Goal: Task Accomplishment & Management: Use online tool/utility

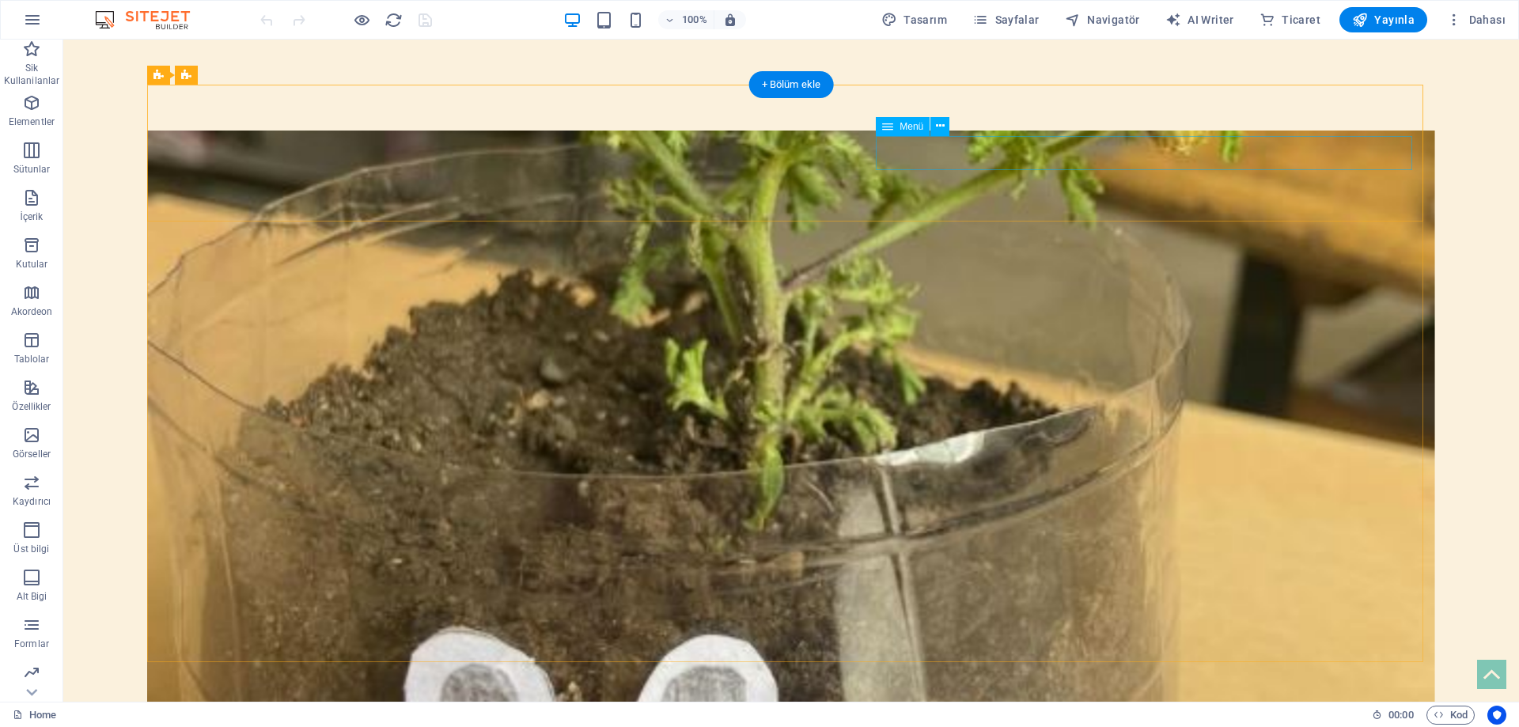
select select "primary"
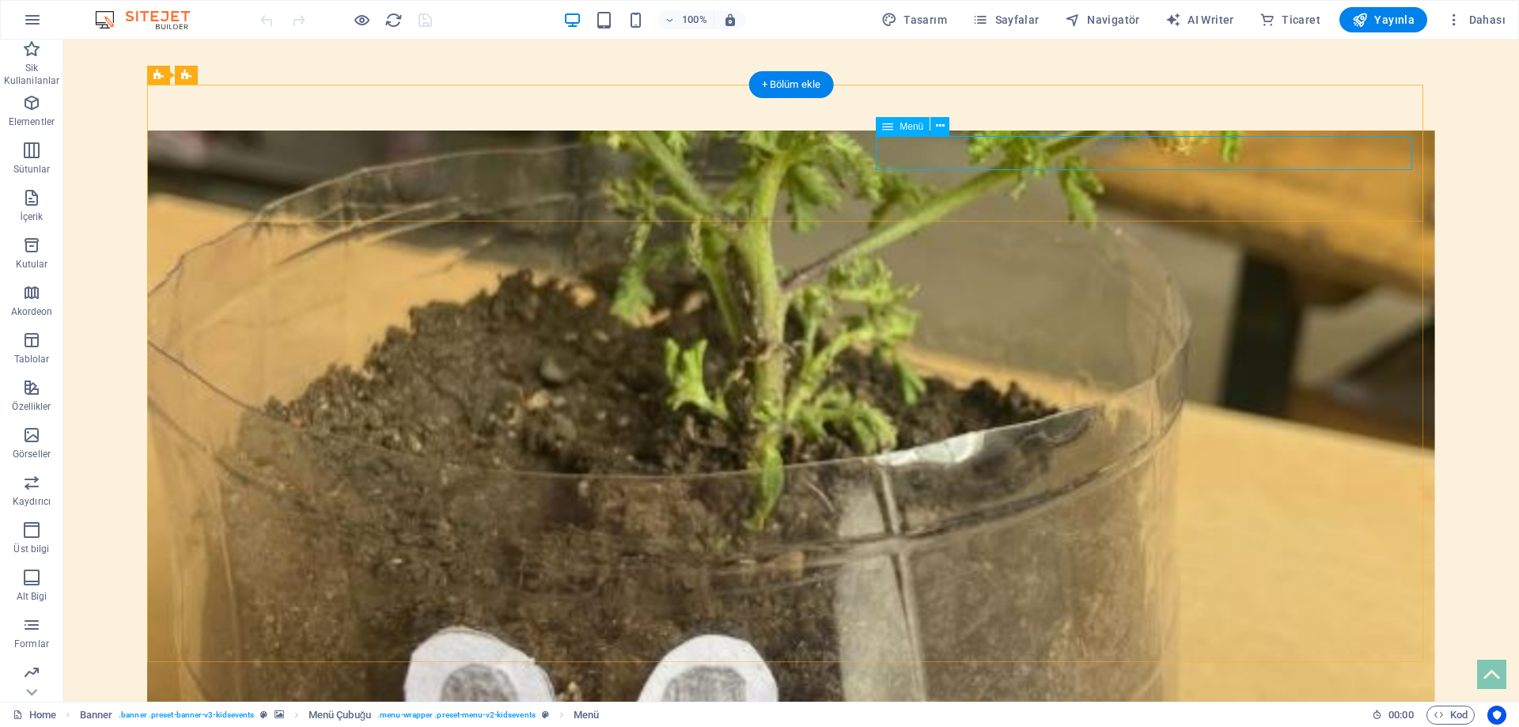
select select "primary"
select select "1"
select select
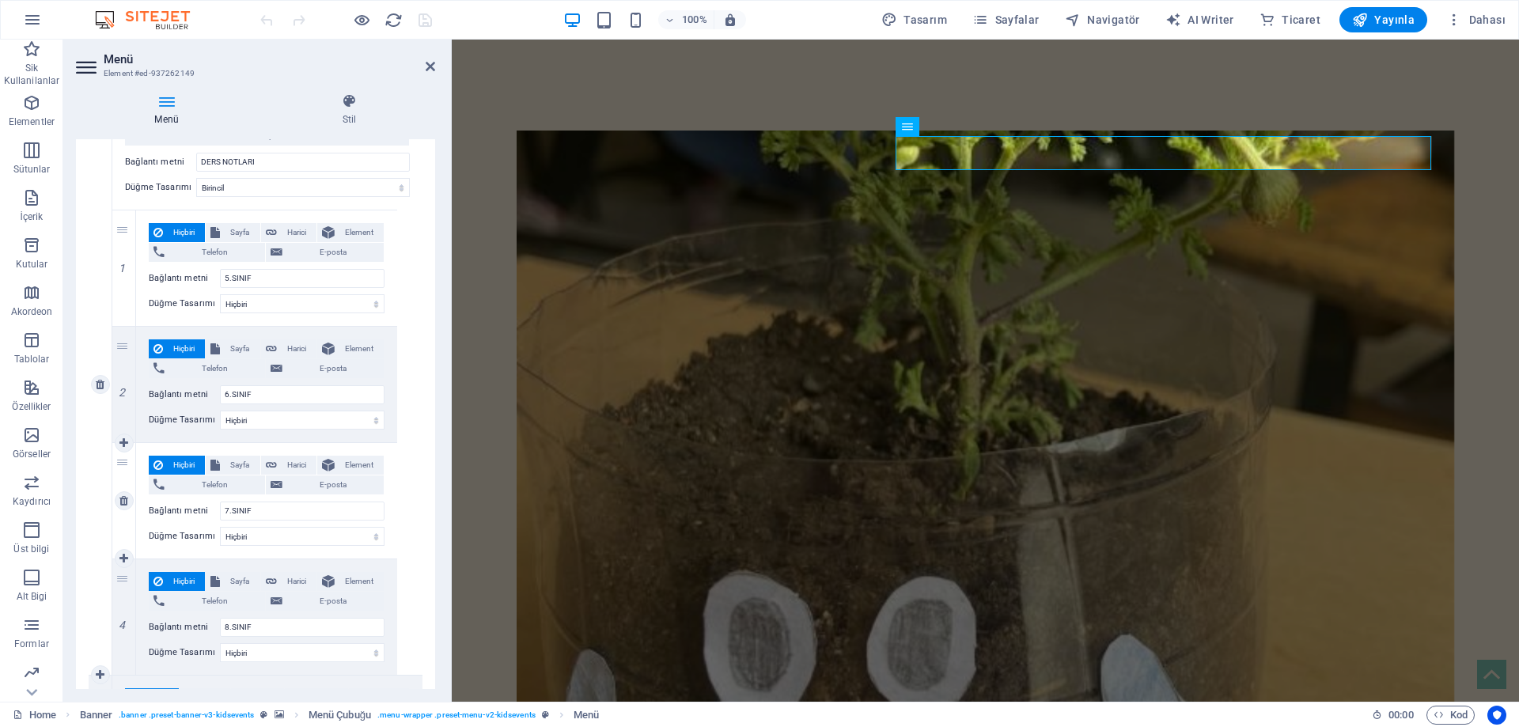
scroll to position [237, 0]
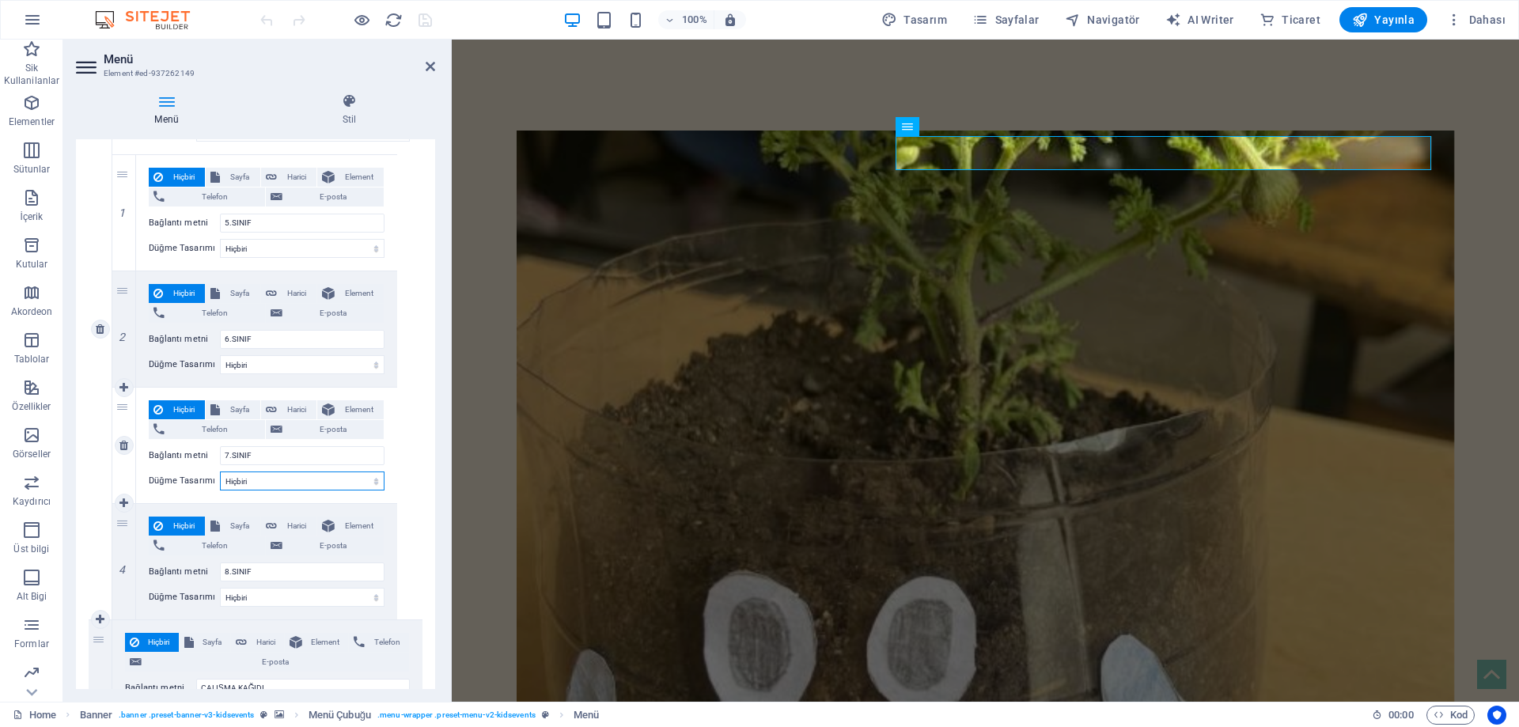
click at [241, 479] on select "Hiçbiri Varsayılan Birincil İkincil" at bounding box center [302, 481] width 165 height 19
click at [190, 484] on label "Düğme Tasarımı" at bounding box center [184, 481] width 71 height 19
click at [220, 484] on select "Hiçbiri Varsayılan Birincil İkincil" at bounding box center [302, 481] width 165 height 19
click at [187, 465] on label "Bağlantı metni" at bounding box center [184, 455] width 71 height 19
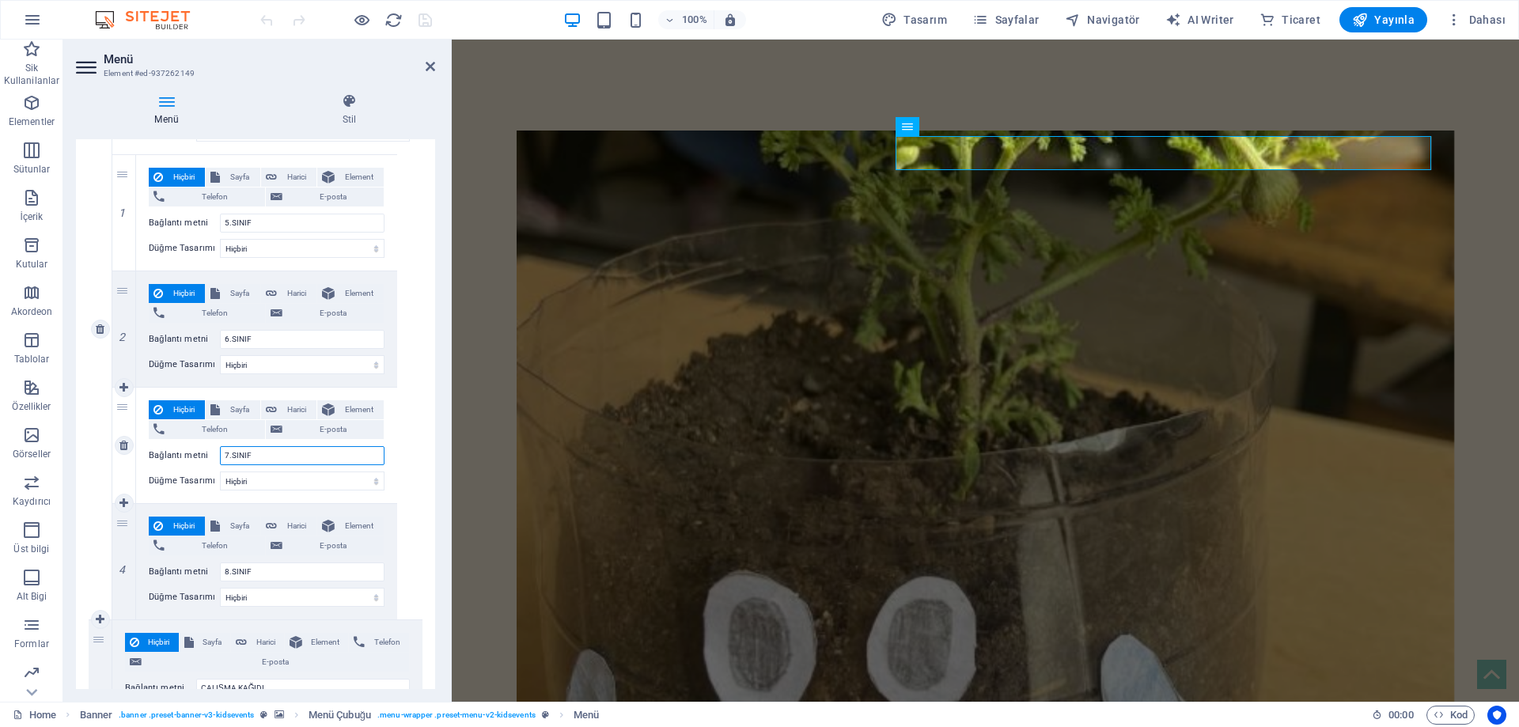
click at [220, 465] on input "7.SINIF" at bounding box center [302, 455] width 165 height 19
click at [433, 63] on icon at bounding box center [430, 66] width 9 height 13
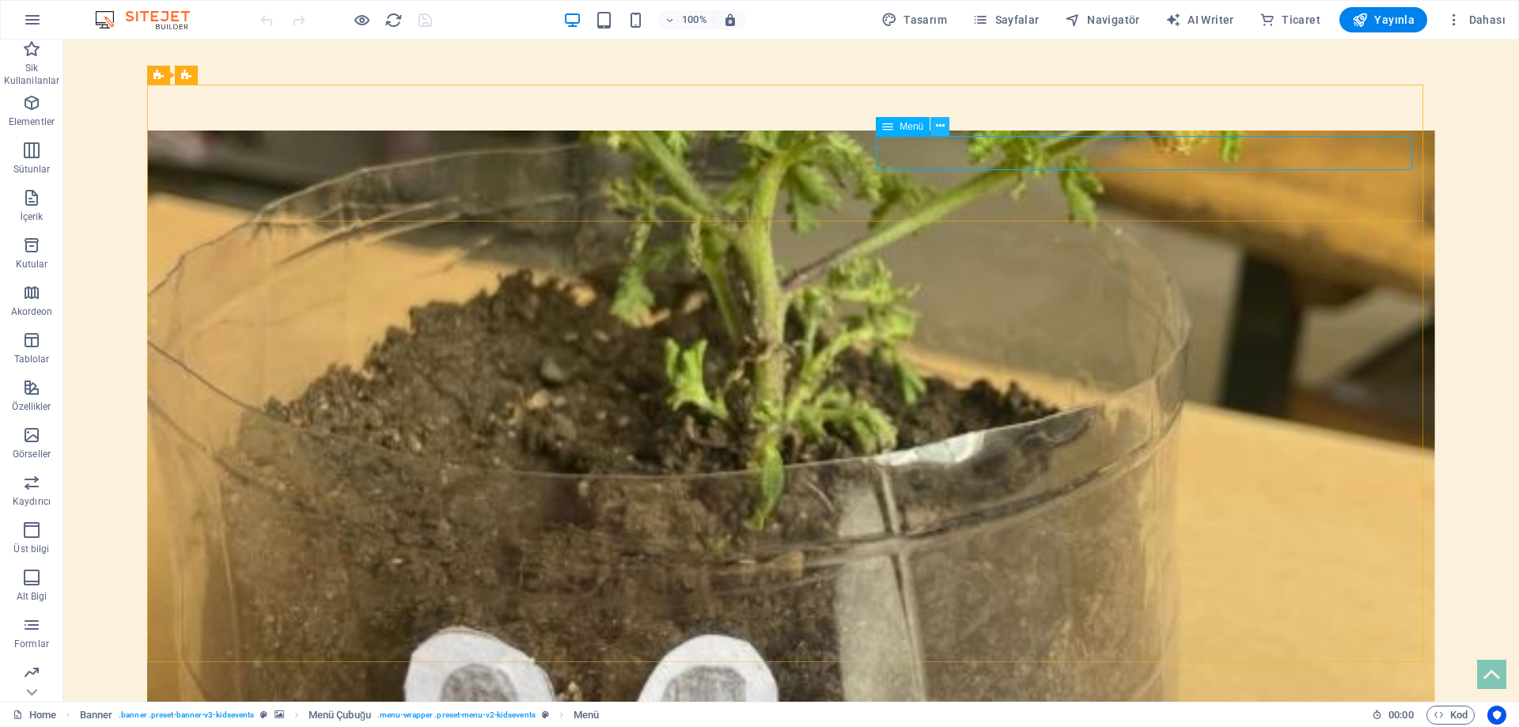
click at [942, 123] on icon at bounding box center [940, 126] width 9 height 17
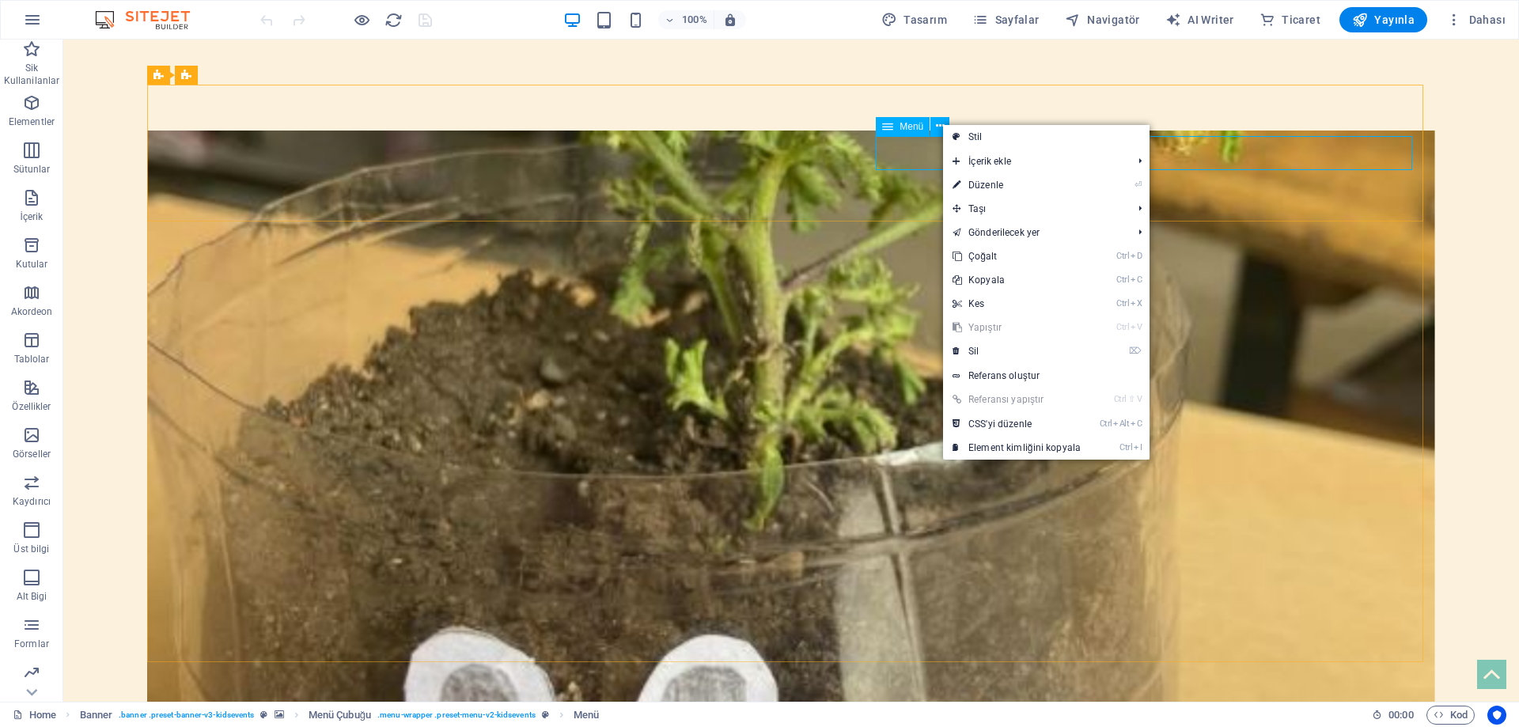
click at [898, 127] on div "Menü" at bounding box center [903, 126] width 54 height 19
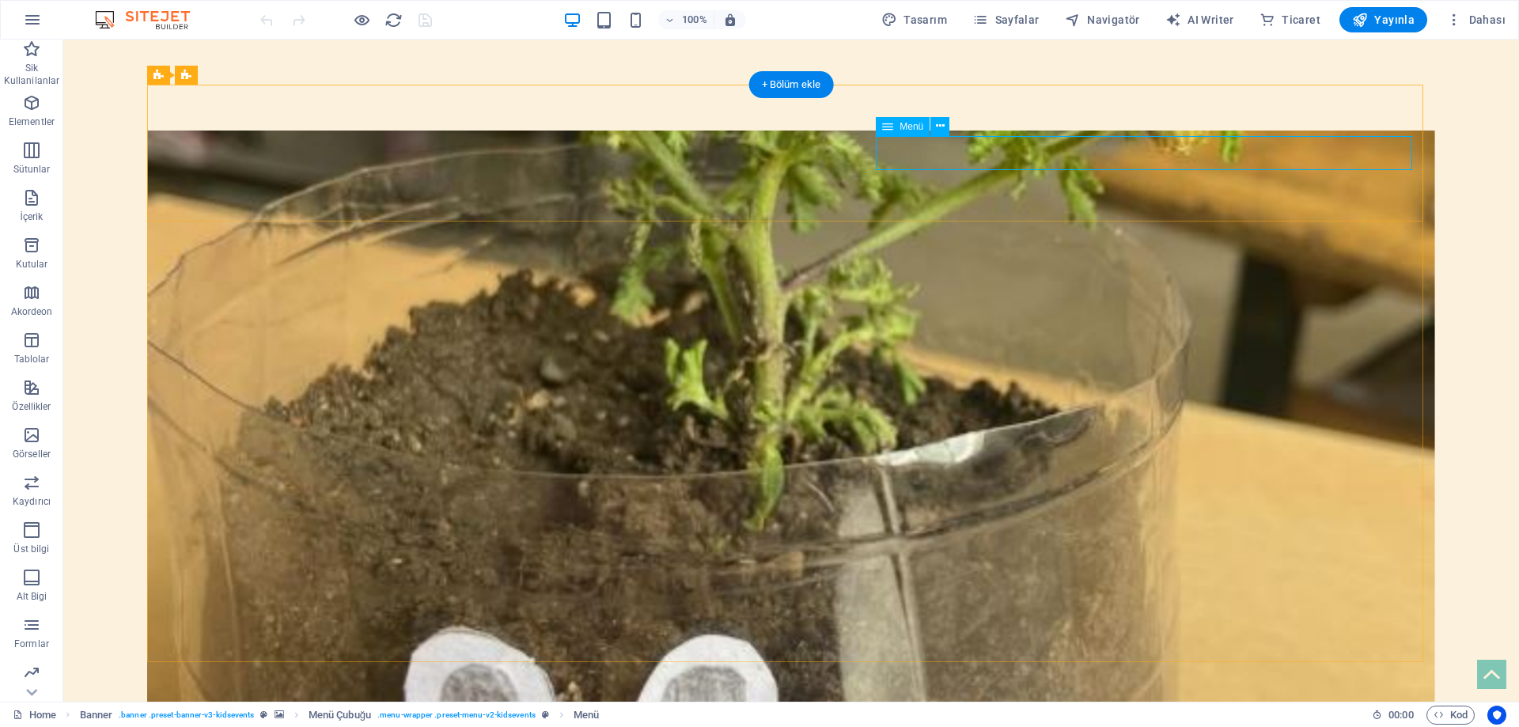
drag, startPoint x: 639, startPoint y: 182, endPoint x: 543, endPoint y: 152, distance: 101.1
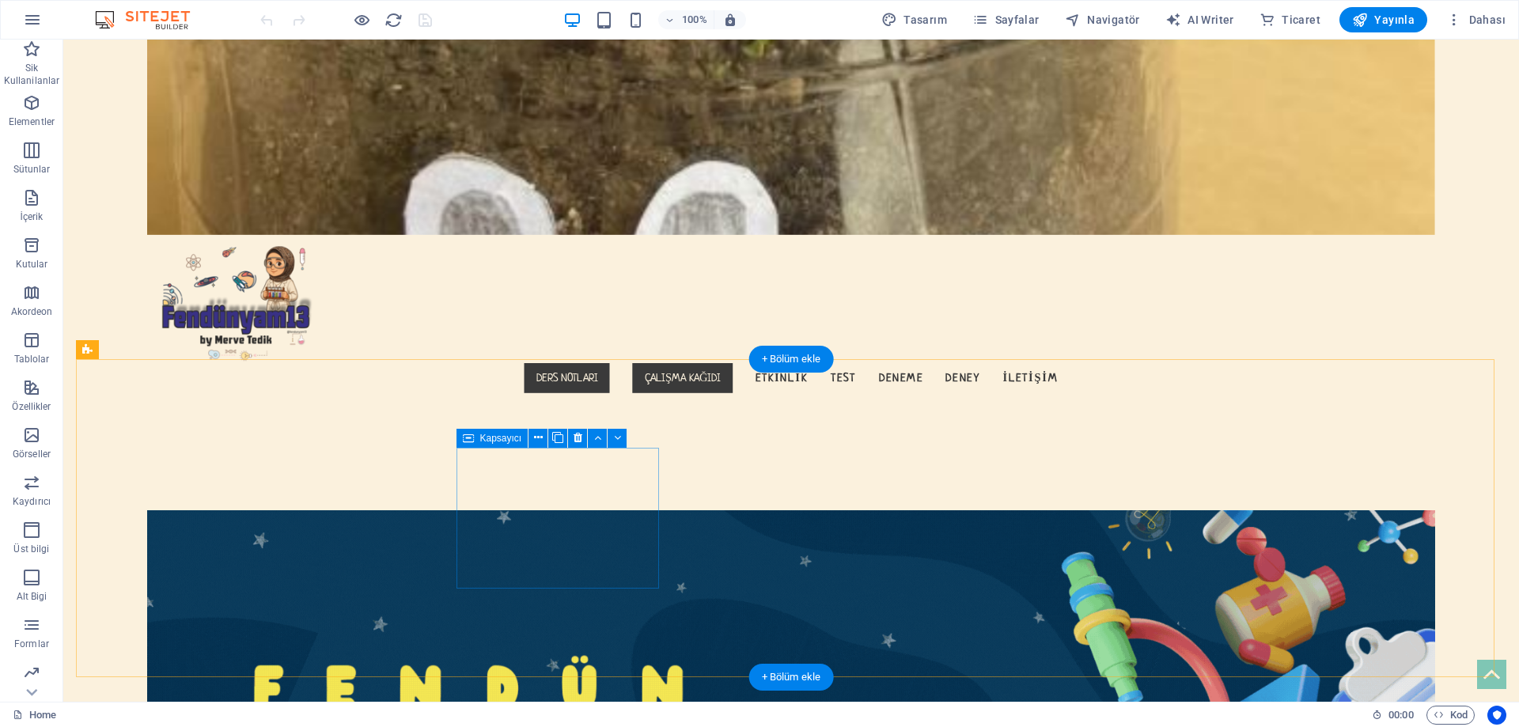
scroll to position [475, 0]
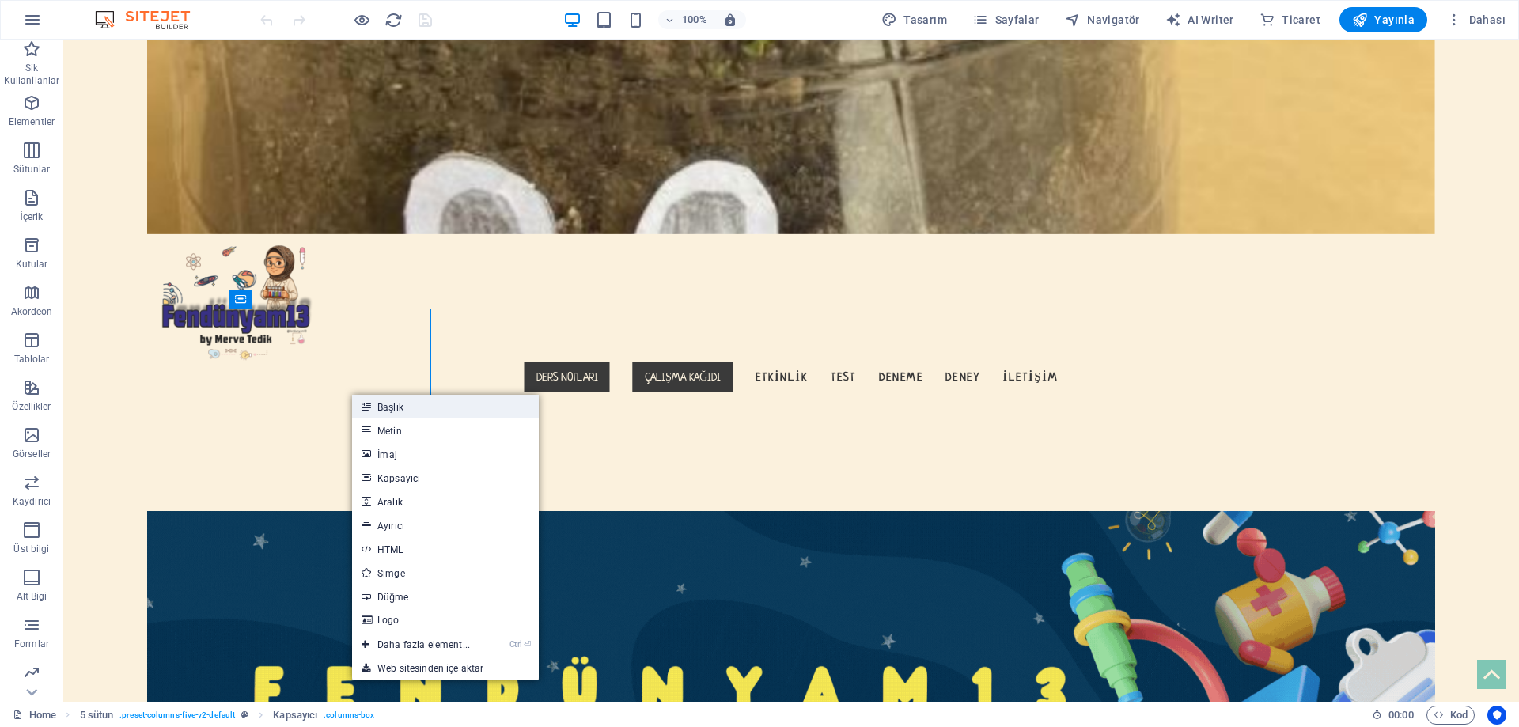
click at [366, 404] on icon at bounding box center [366, 407] width 8 height 24
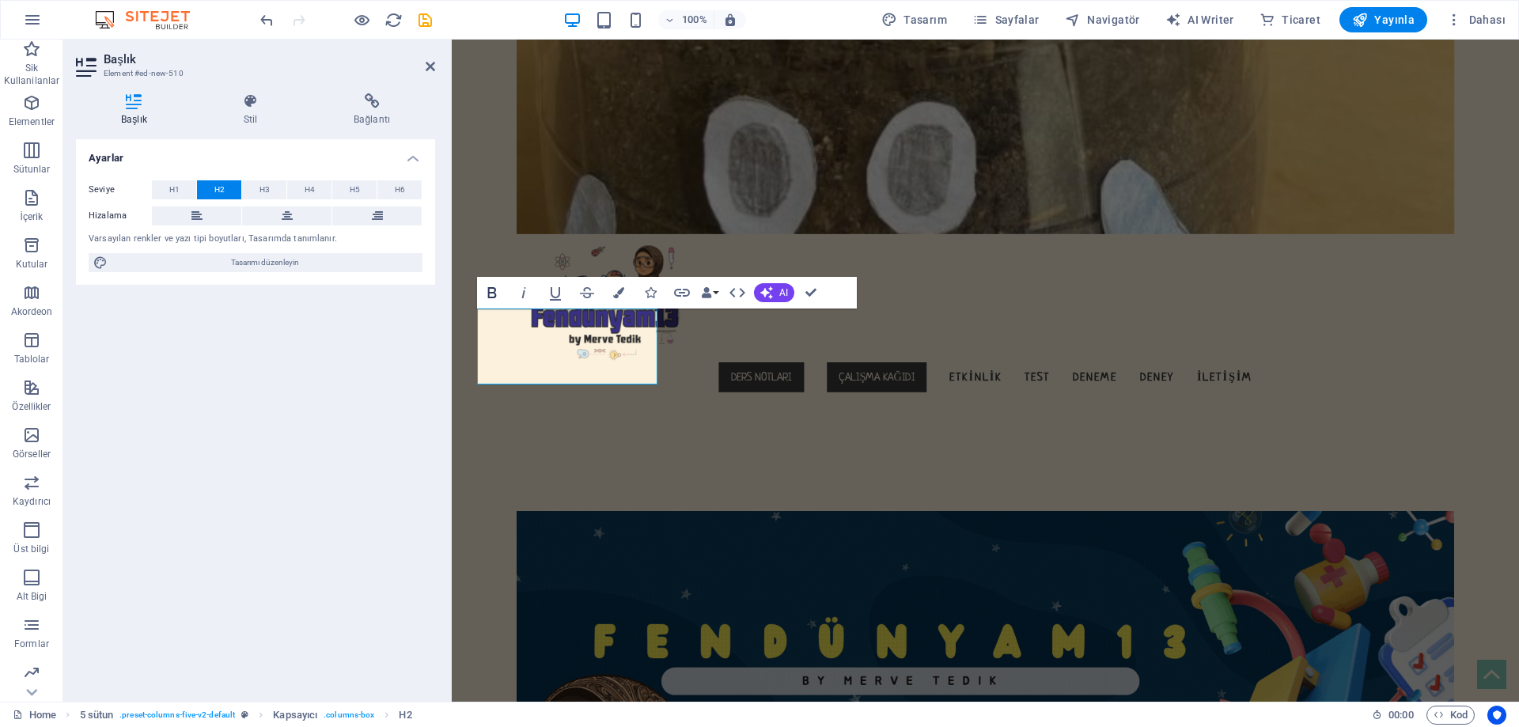
click at [486, 285] on icon "button" at bounding box center [492, 292] width 19 height 19
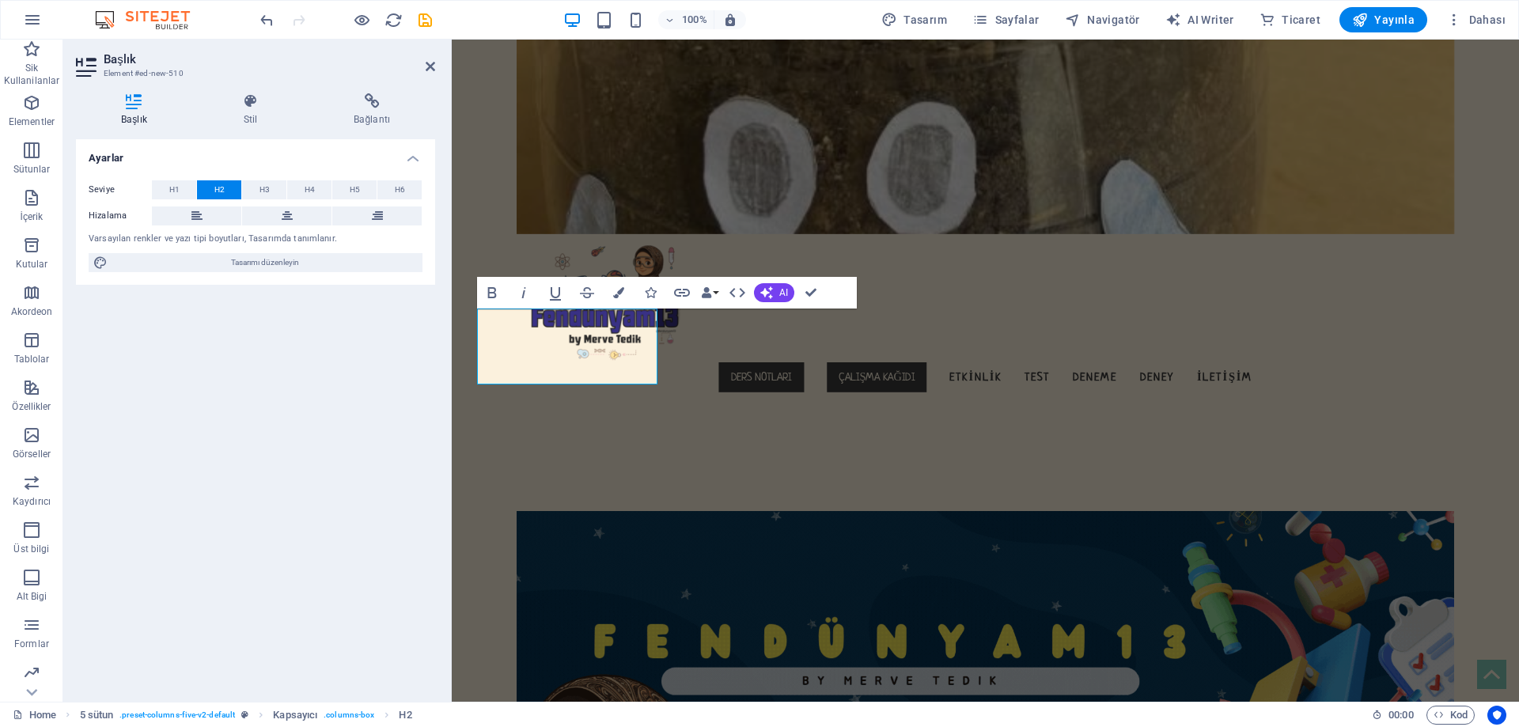
click at [346, 344] on div "Ayarlar Seviye H1 H2 H3 H4 H5 H6 Hizalama Varsayılan renkler ve yazı tipi boyut…" at bounding box center [255, 414] width 359 height 550
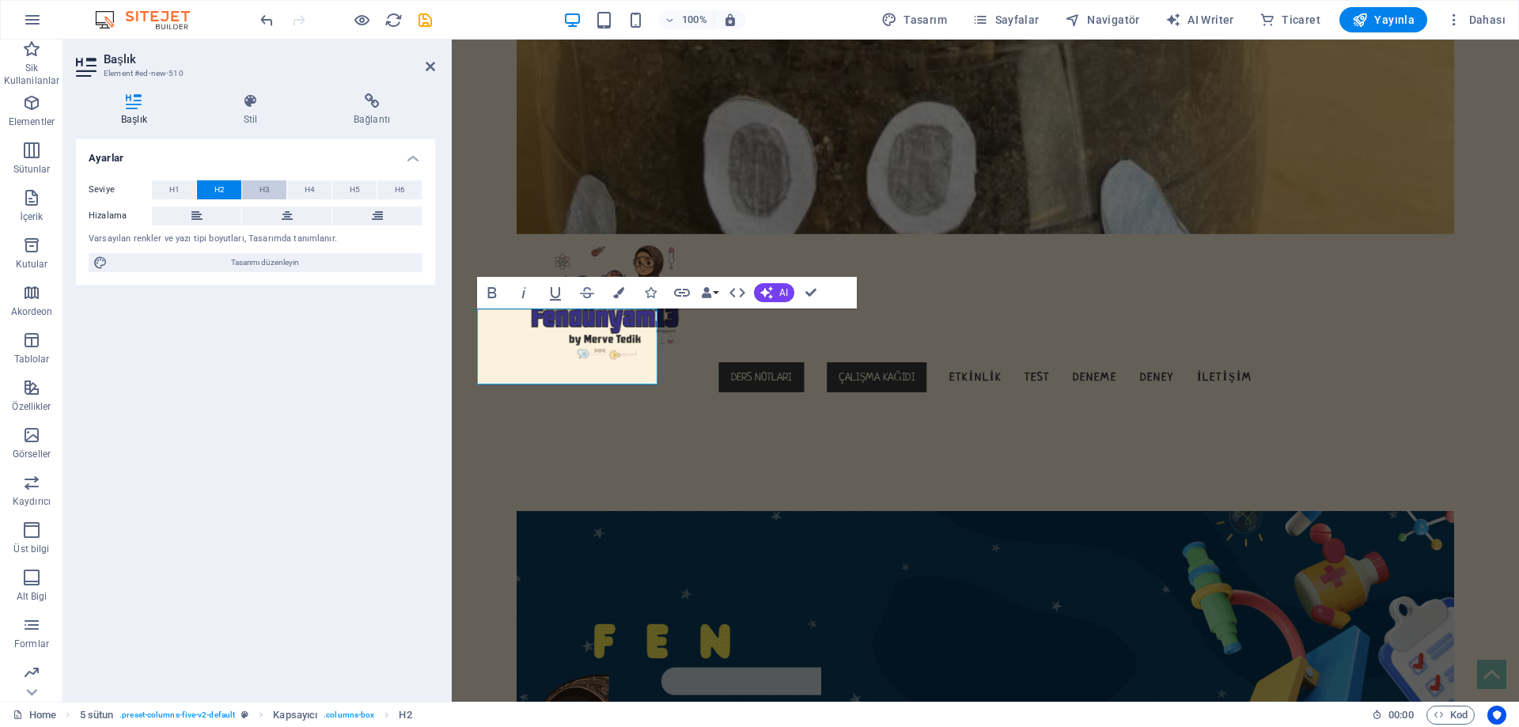
click at [267, 189] on span "H3" at bounding box center [265, 189] width 10 height 19
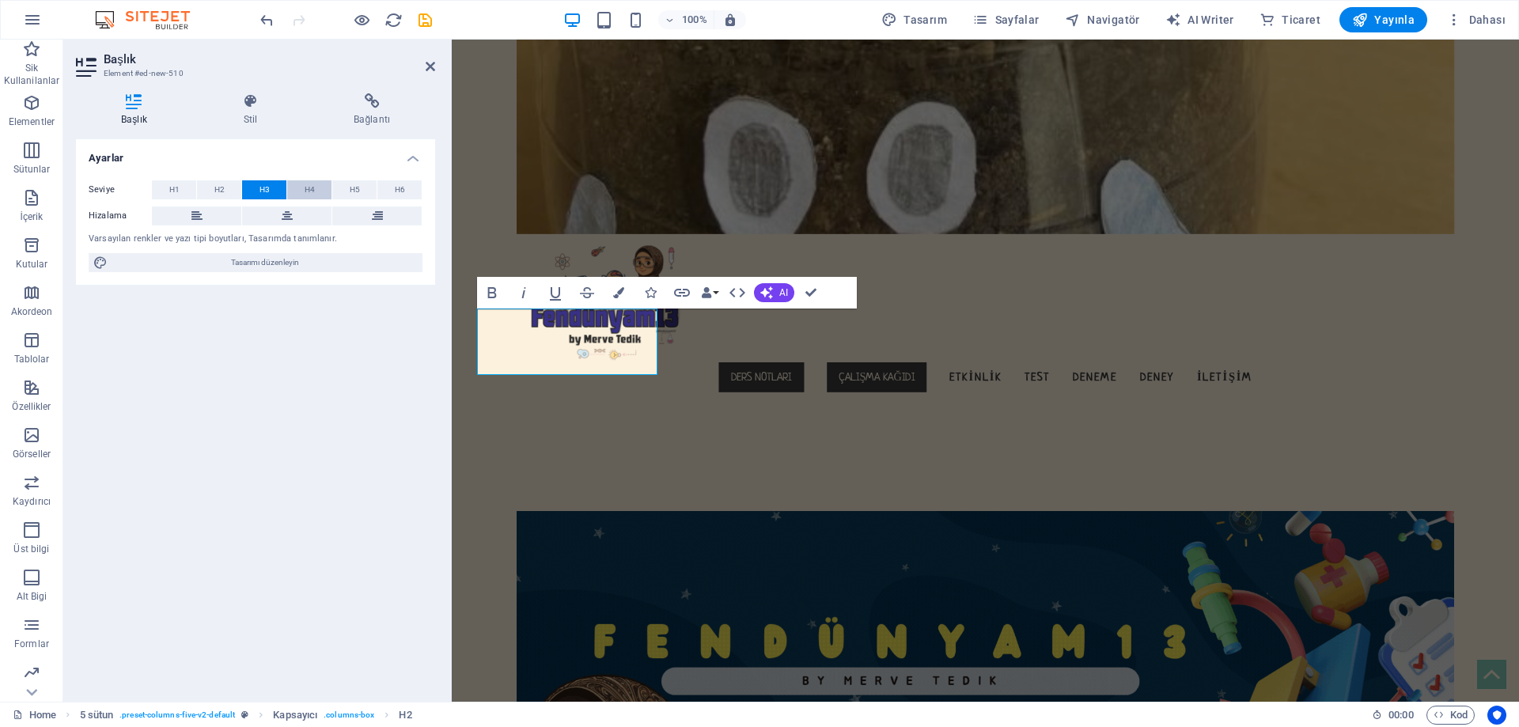
click at [302, 187] on button "H4" at bounding box center [309, 189] width 44 height 19
drag, startPoint x: 349, startPoint y: 189, endPoint x: 385, endPoint y: 190, distance: 35.6
click at [350, 189] on span "H5" at bounding box center [355, 189] width 10 height 19
click at [393, 190] on button "H6" at bounding box center [399, 189] width 44 height 19
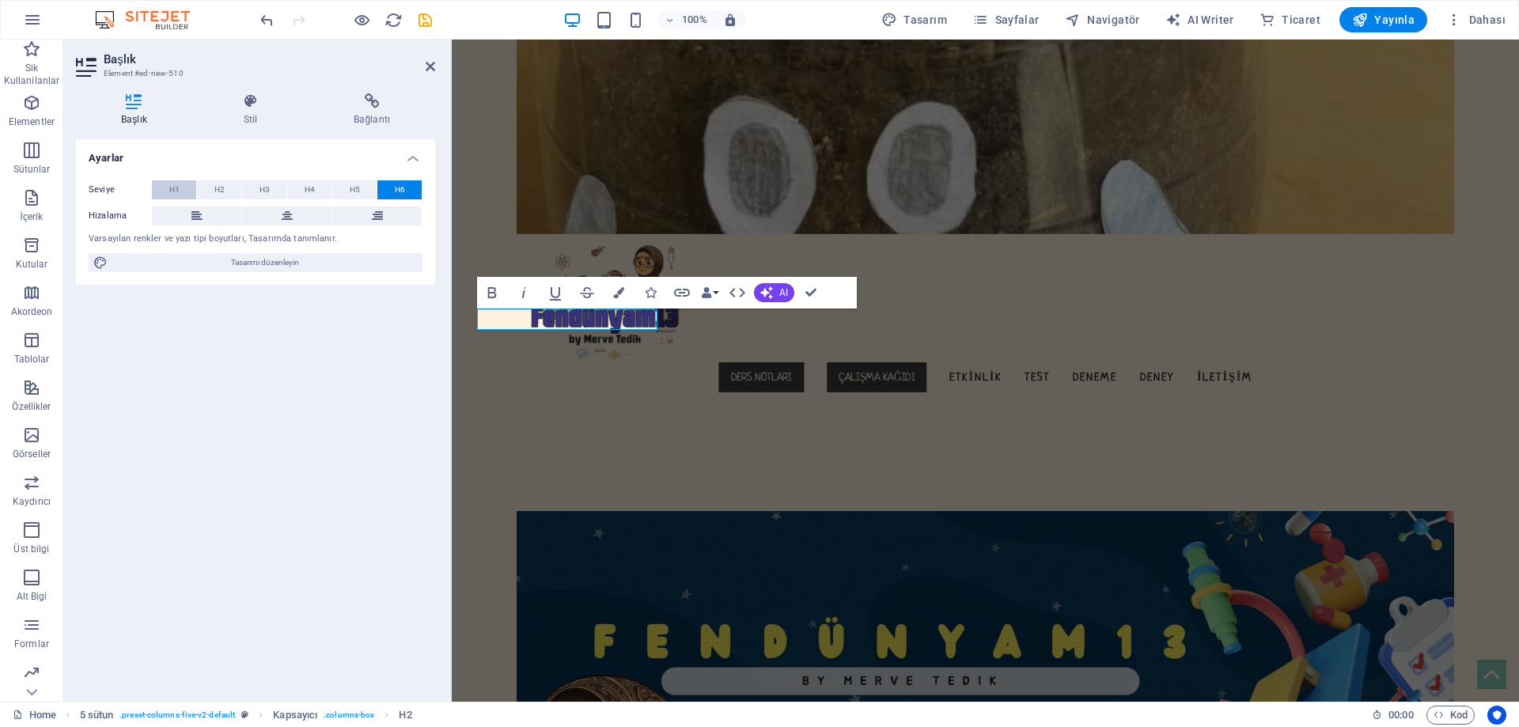
click at [155, 199] on button "H1" at bounding box center [174, 189] width 44 height 19
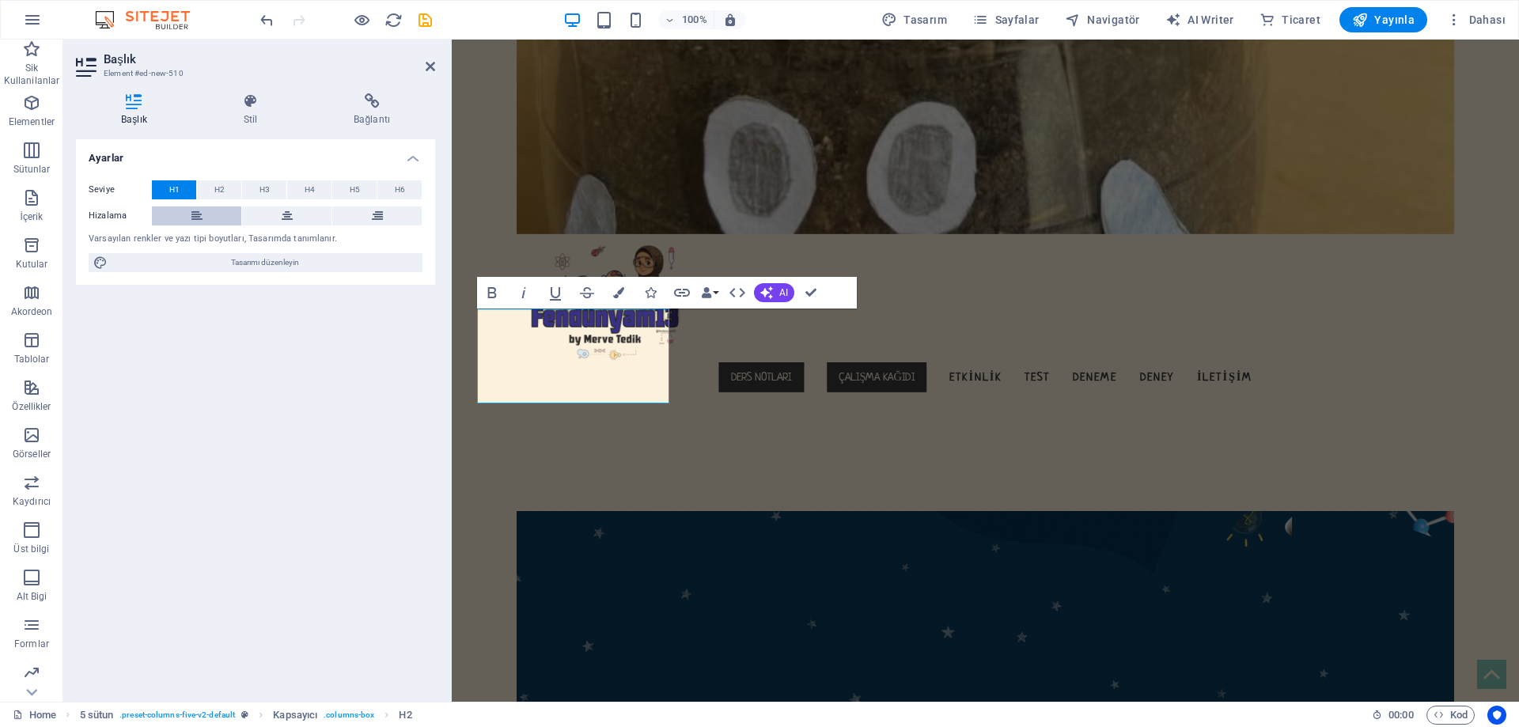
click at [181, 216] on button at bounding box center [196, 216] width 89 height 19
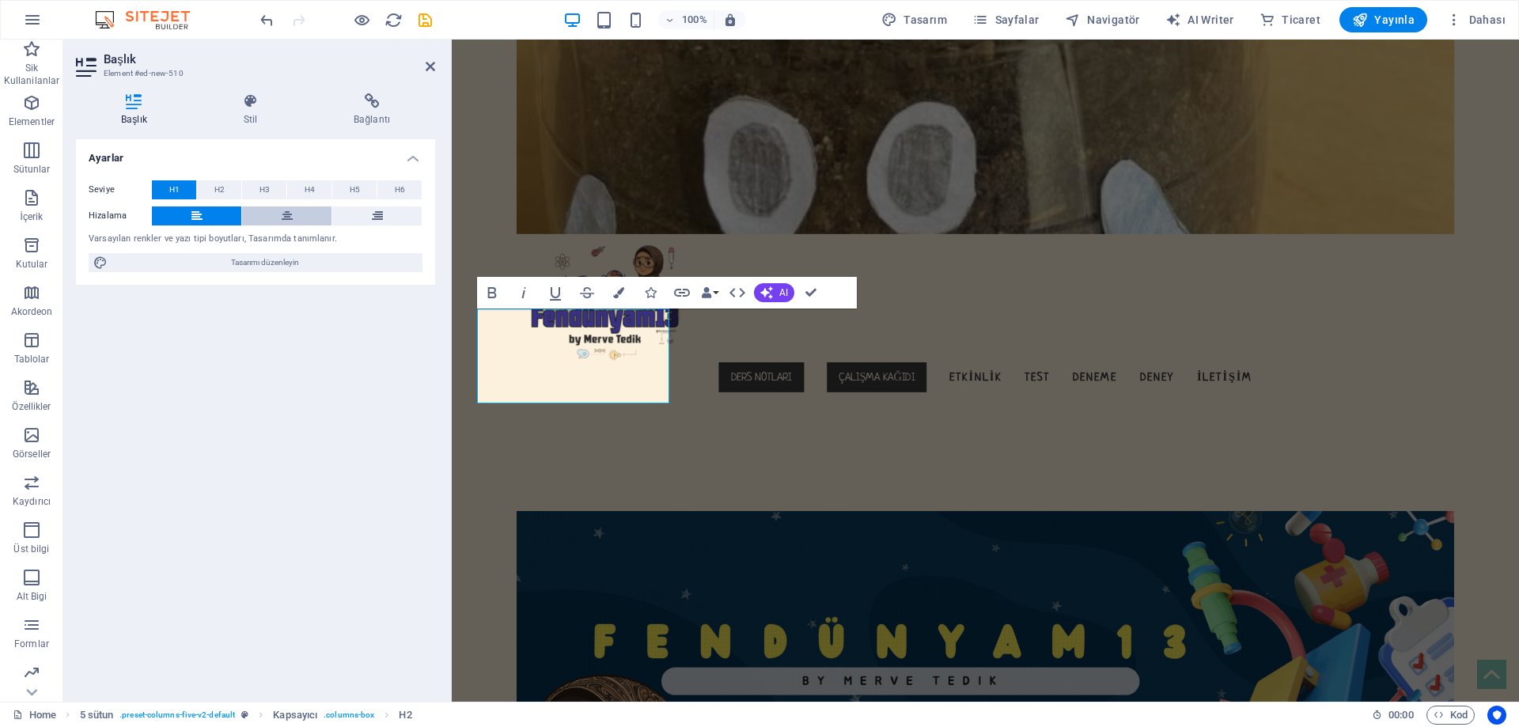
click at [268, 214] on button at bounding box center [286, 216] width 89 height 19
click at [261, 97] on icon at bounding box center [251, 101] width 104 height 16
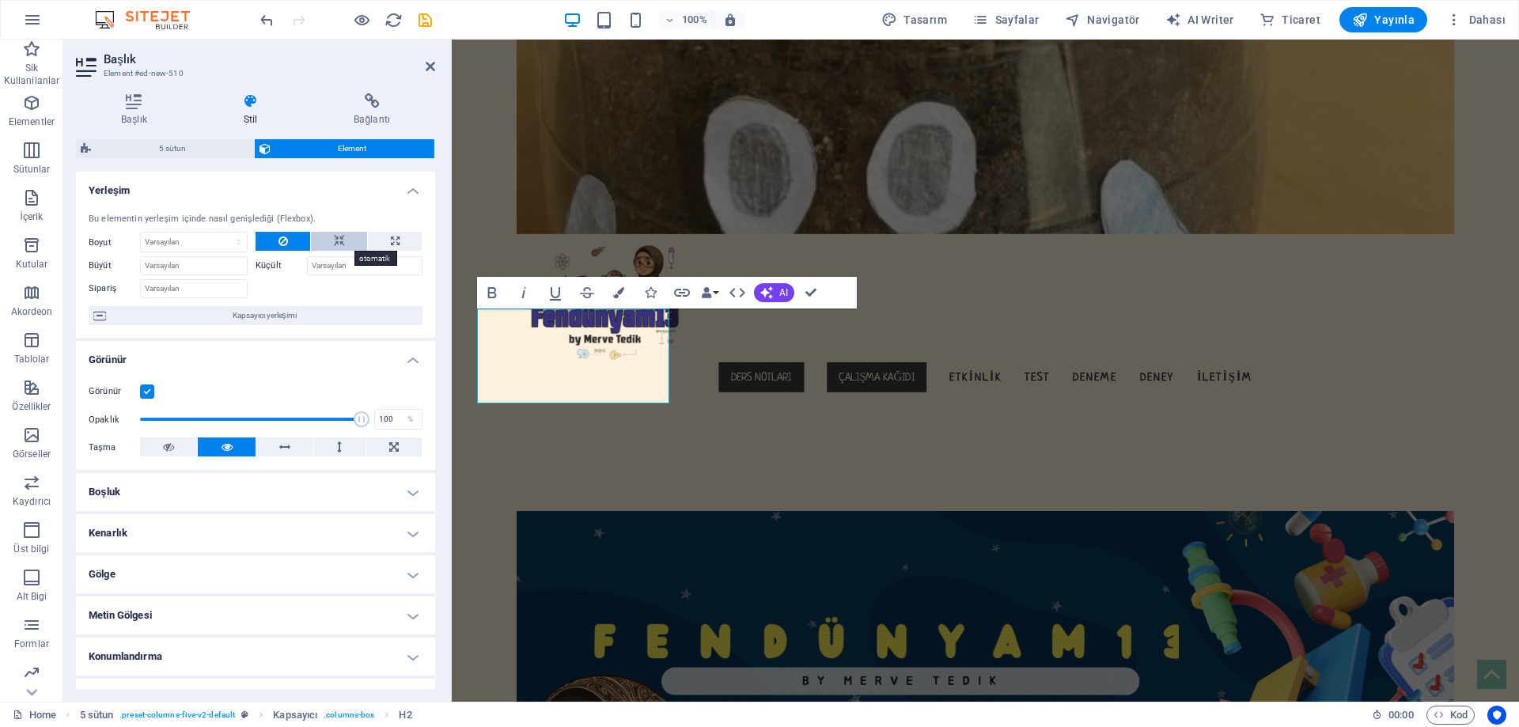
click at [334, 242] on icon at bounding box center [339, 241] width 11 height 19
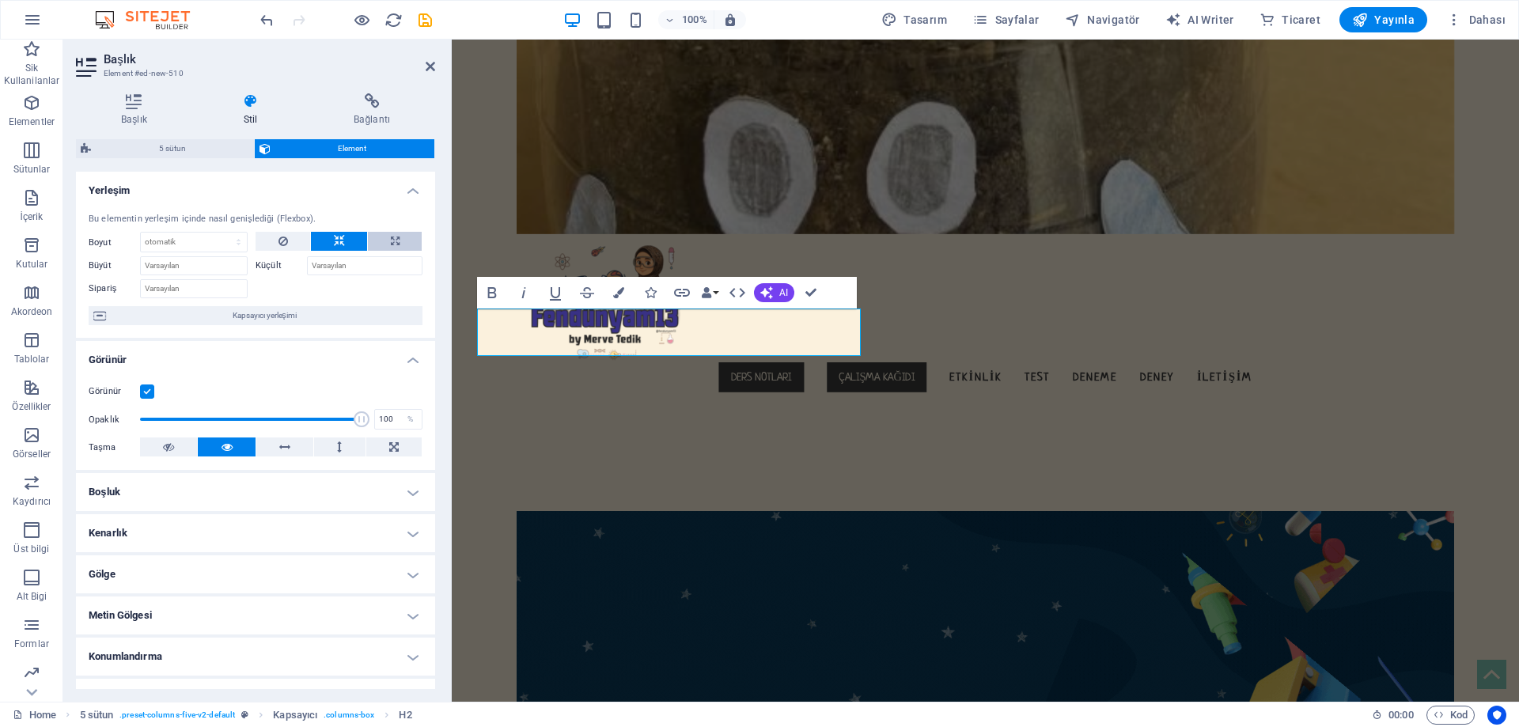
click at [399, 237] on button at bounding box center [395, 241] width 54 height 19
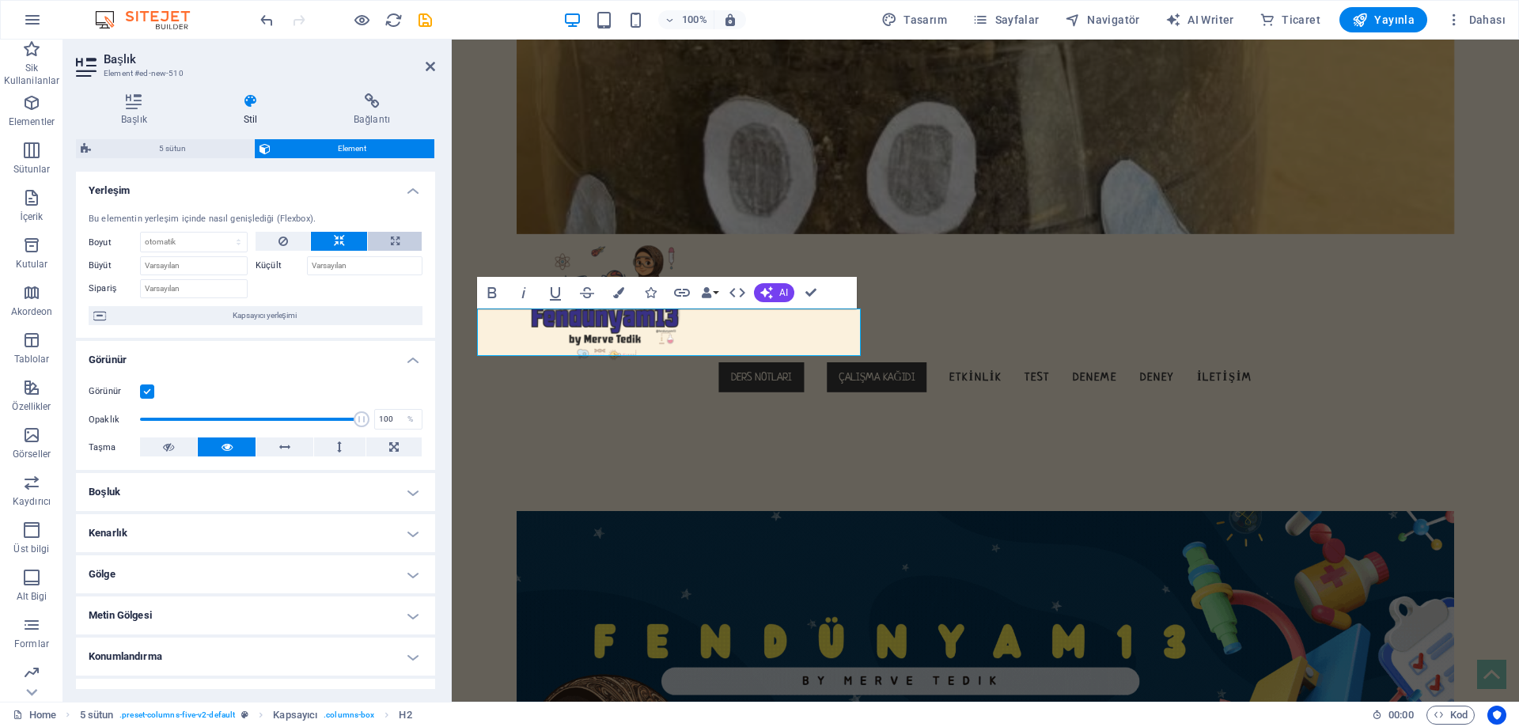
type input "100"
select select "%"
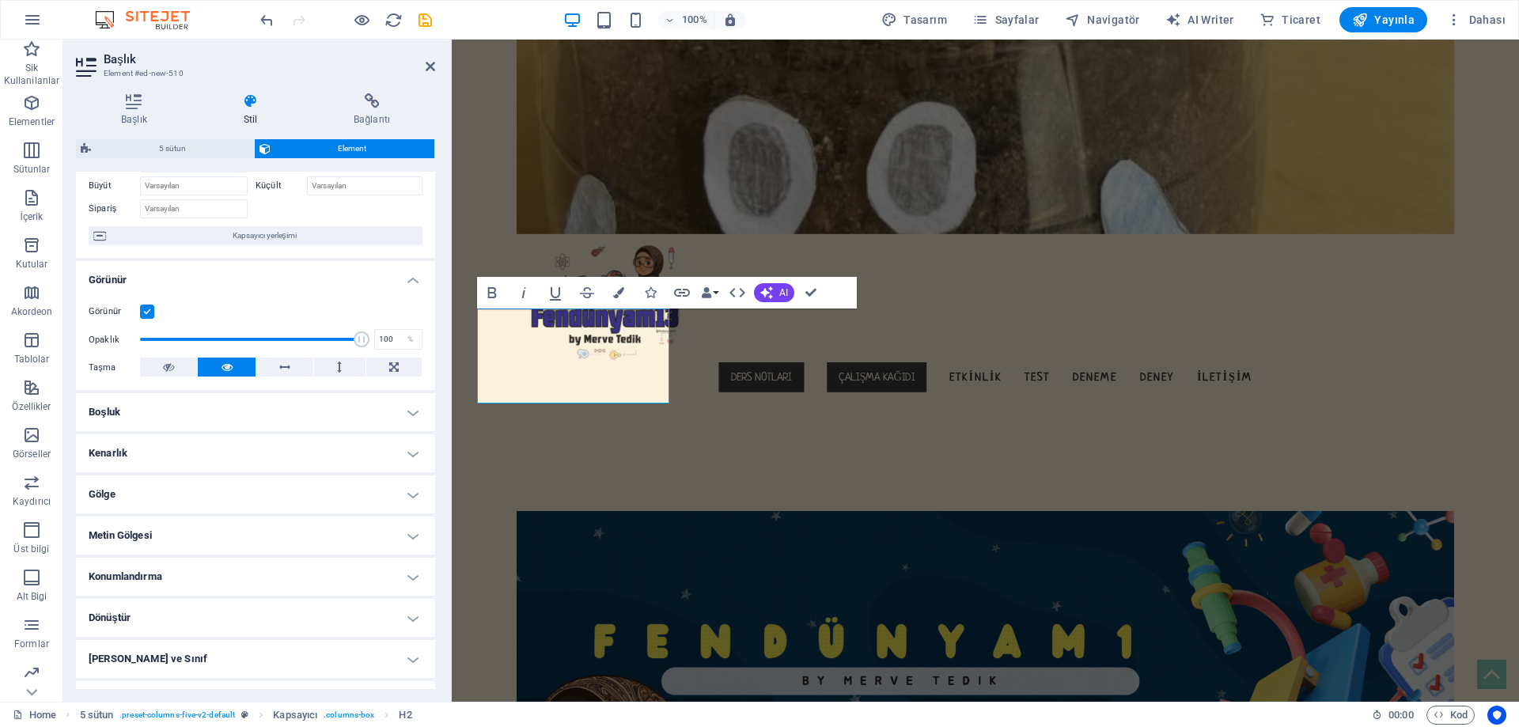
scroll to position [151, 0]
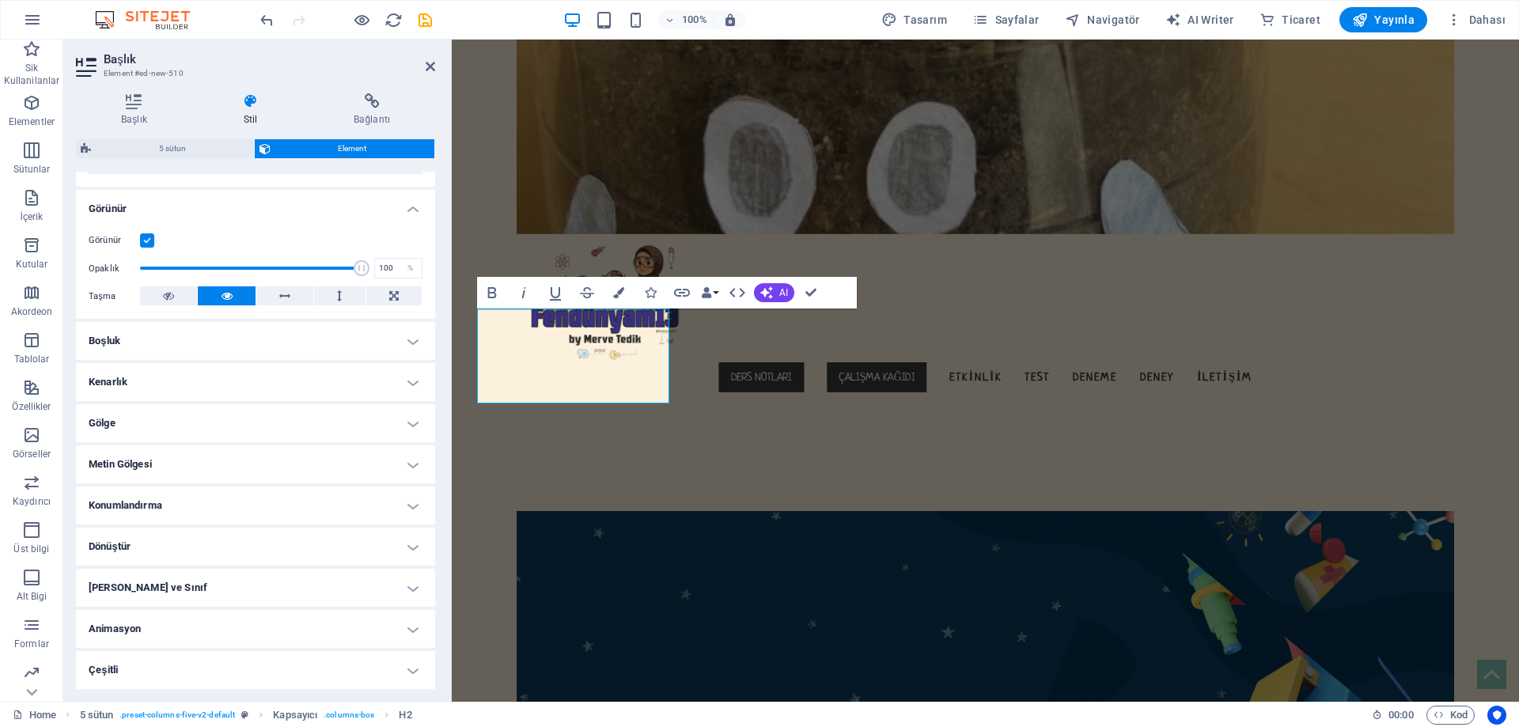
click at [162, 350] on h4 "Boşluk" at bounding box center [255, 341] width 359 height 38
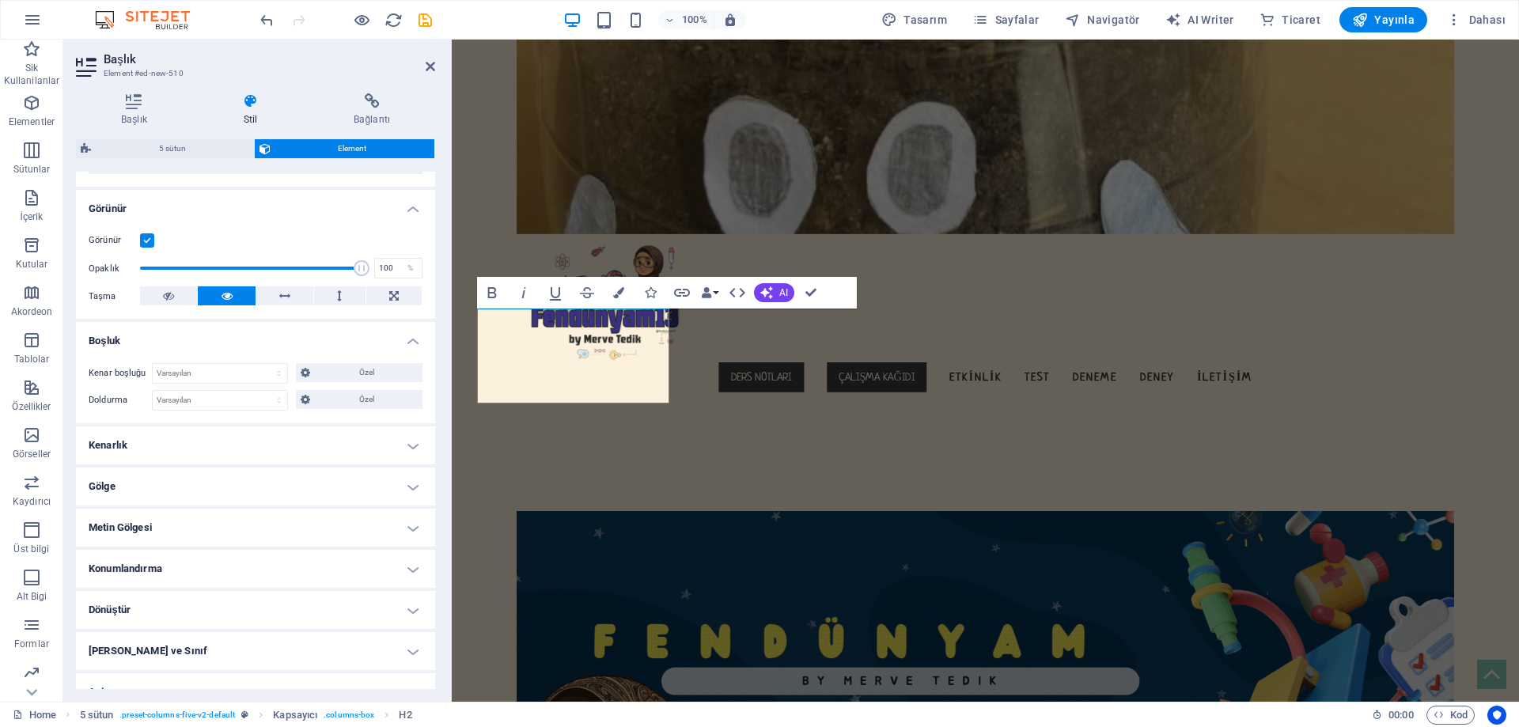
click at [145, 459] on h4 "Kenarlık" at bounding box center [255, 446] width 359 height 38
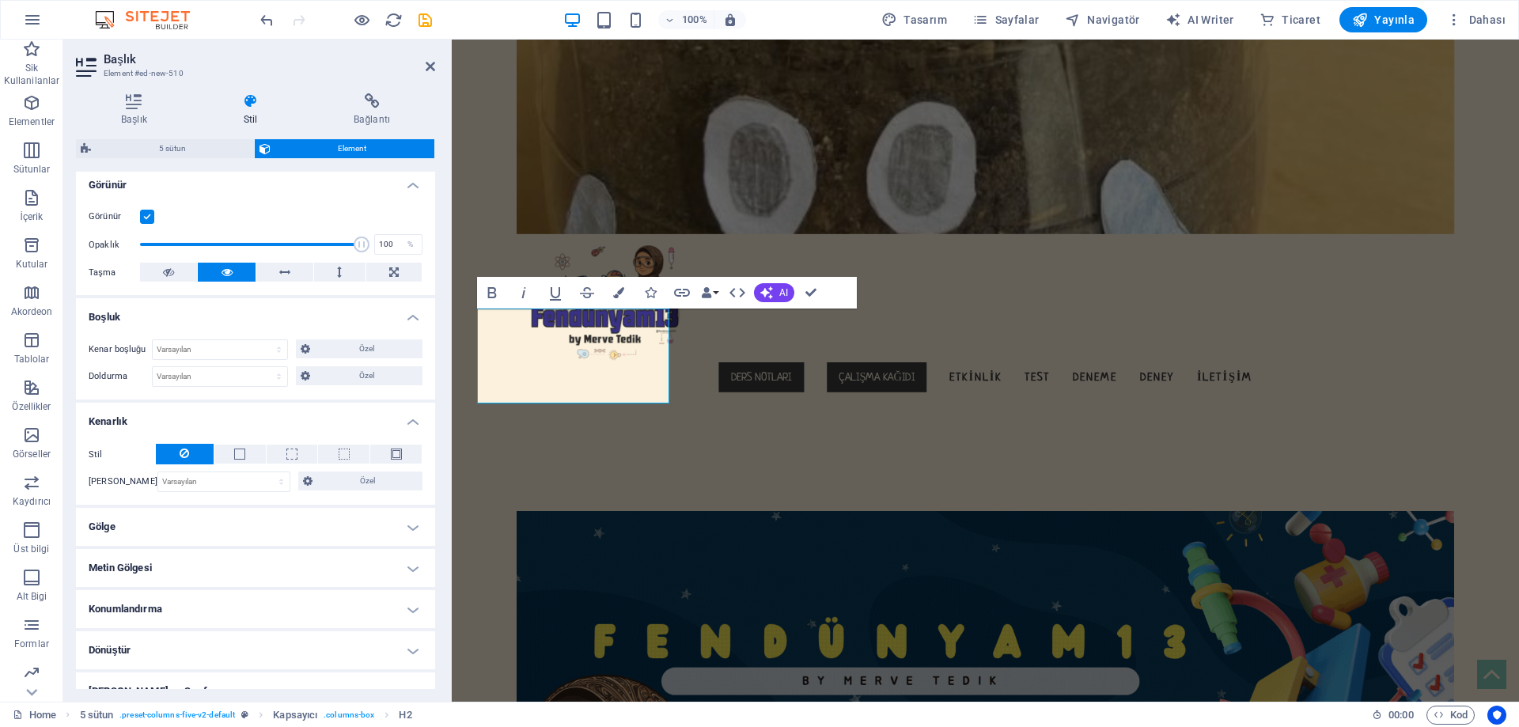
scroll to position [230, 0]
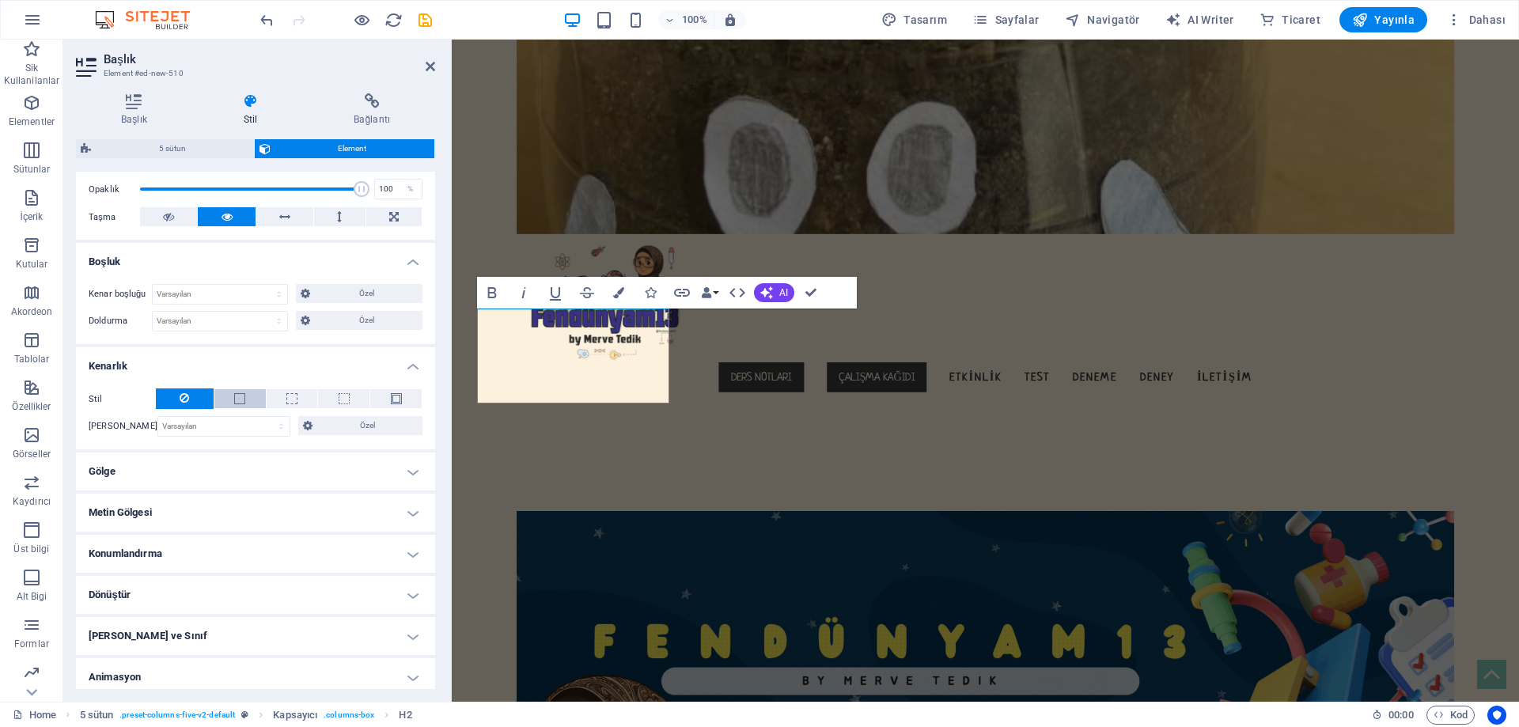
click at [234, 407] on button at bounding box center [239, 398] width 51 height 19
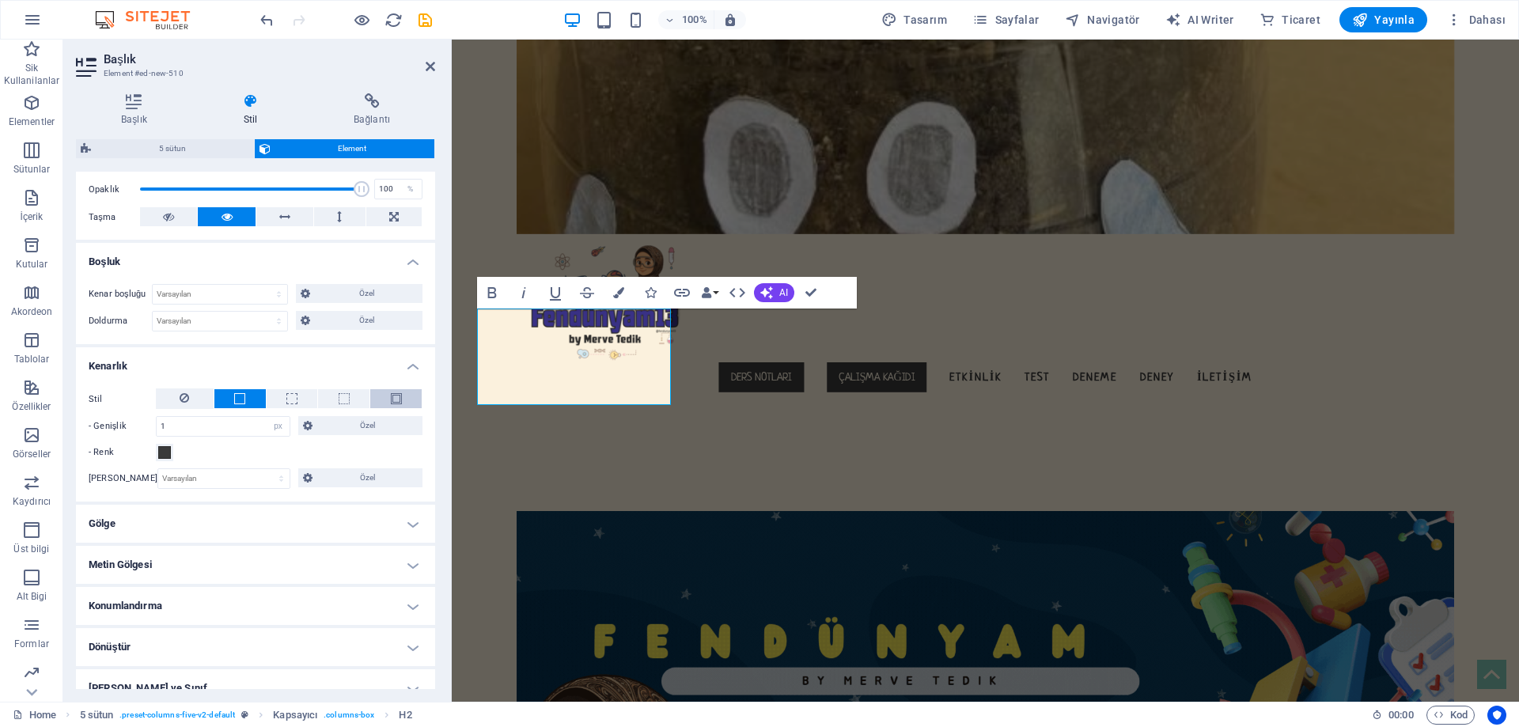
click at [387, 400] on button at bounding box center [395, 398] width 51 height 19
click at [169, 450] on span at bounding box center [164, 452] width 13 height 13
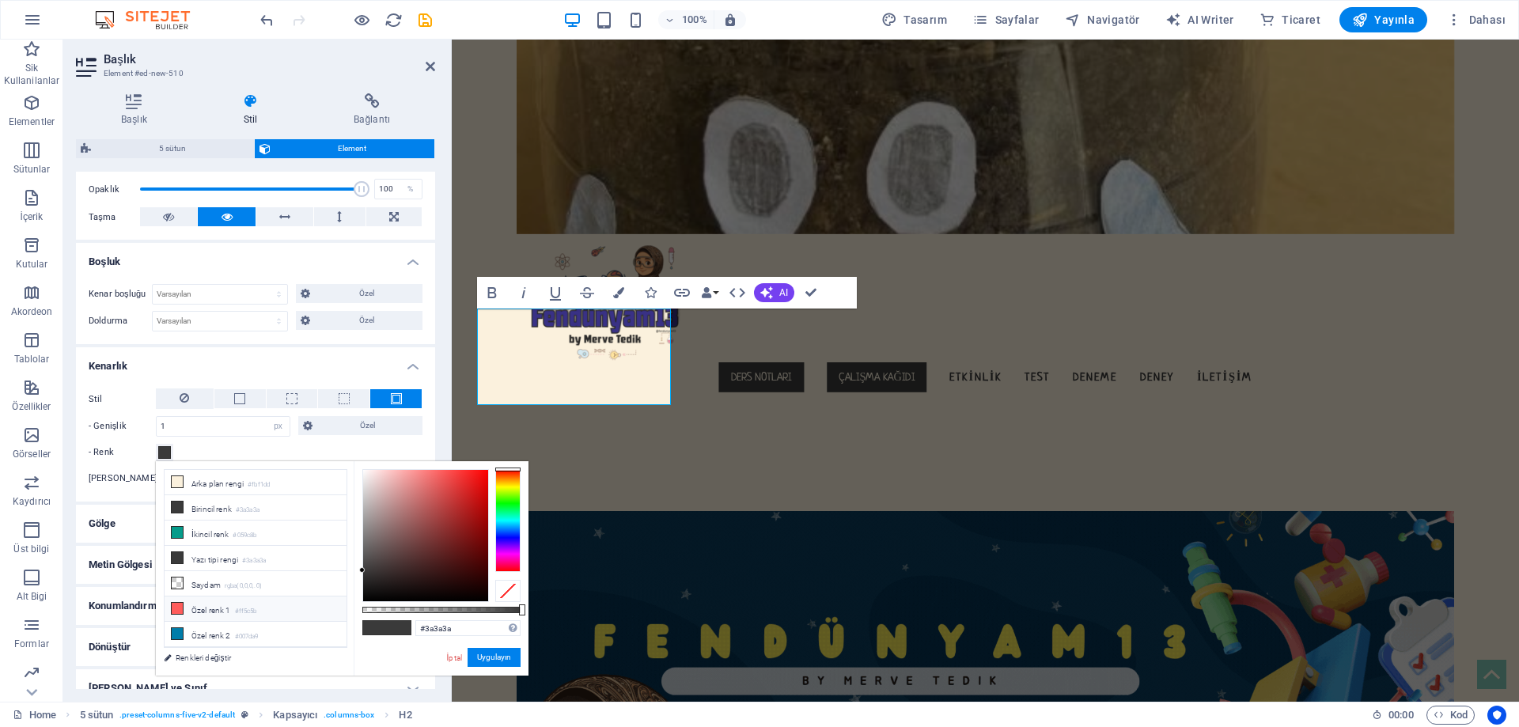
click at [194, 604] on li "Özel [PERSON_NAME] 1 #ff5c5b" at bounding box center [256, 609] width 182 height 25
type input "#ff5c5b"
click at [243, 452] on div "- Renk" at bounding box center [256, 452] width 334 height 19
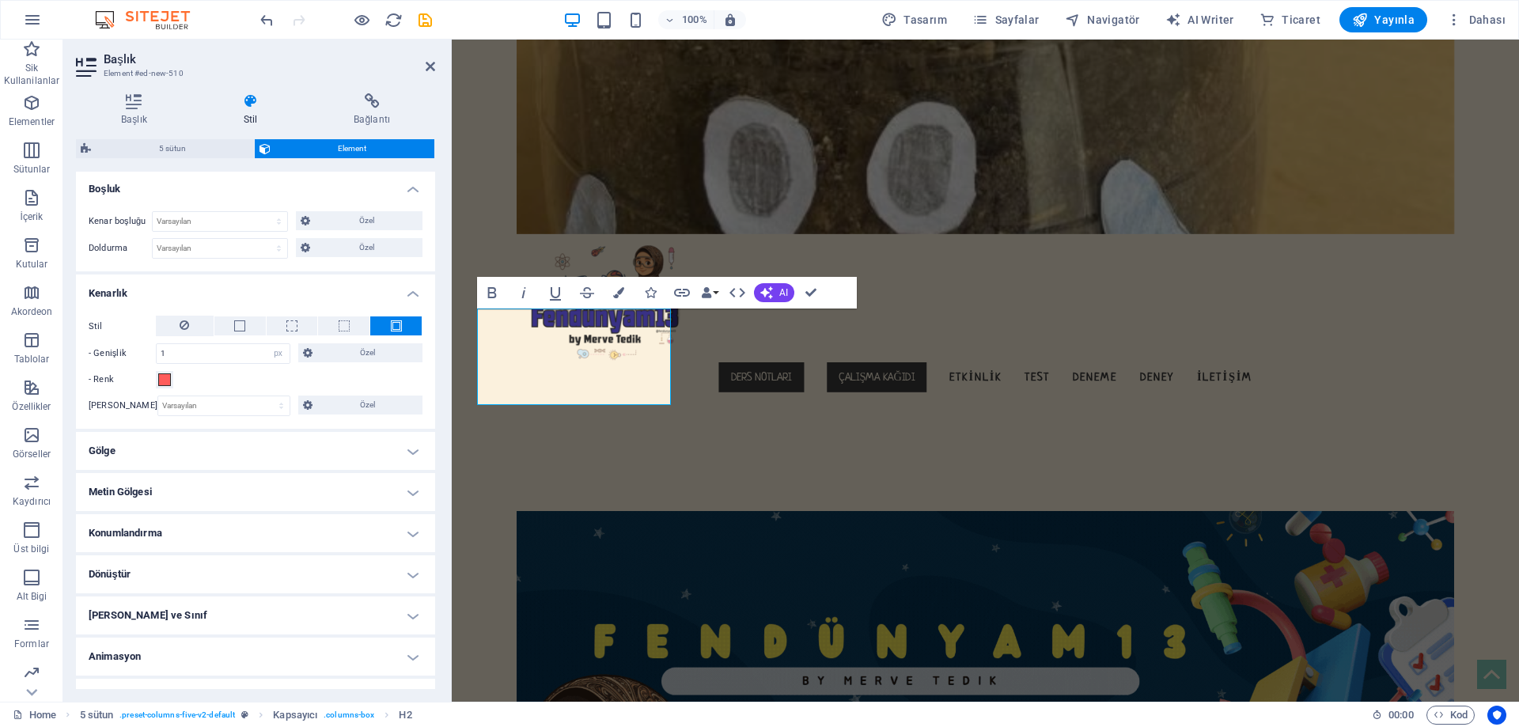
scroll to position [331, 0]
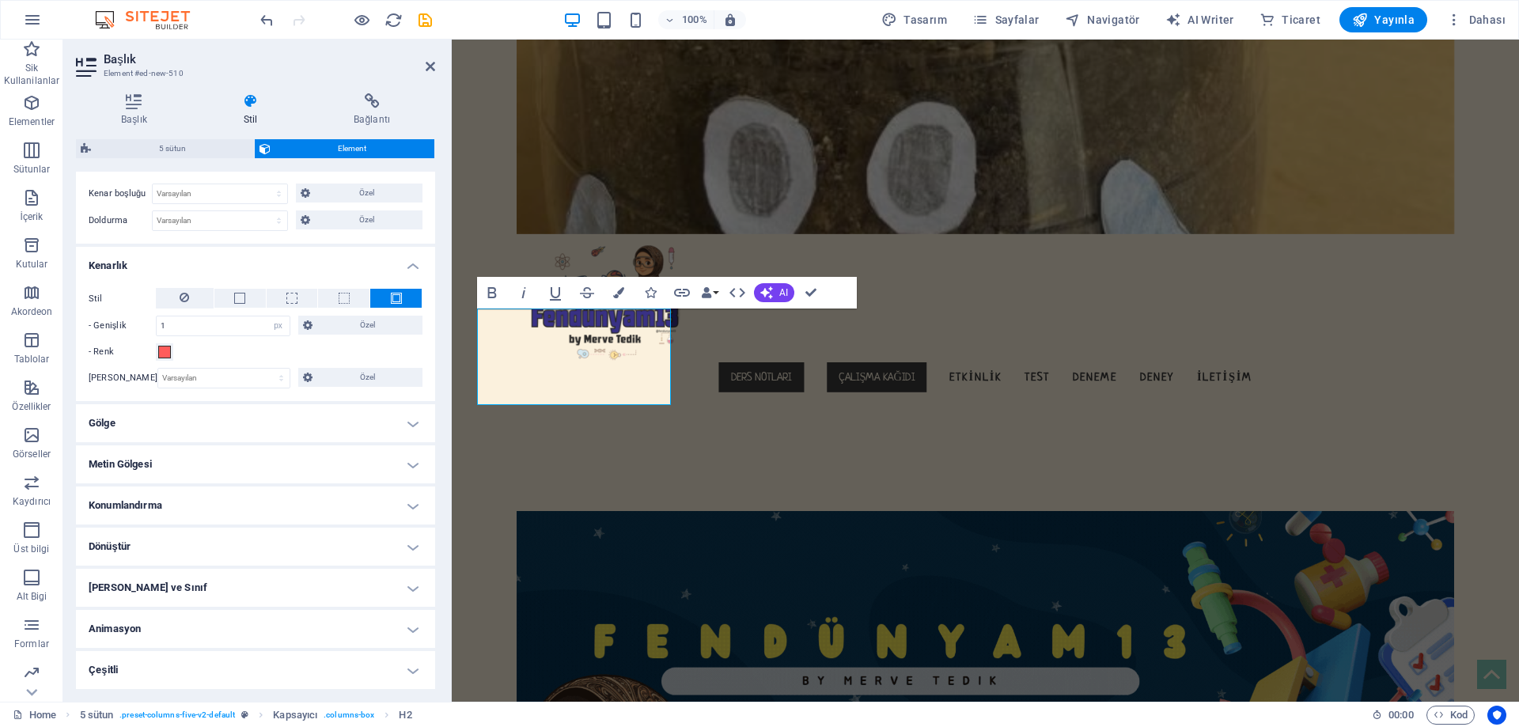
click at [216, 420] on h4 "Gölge" at bounding box center [255, 423] width 359 height 38
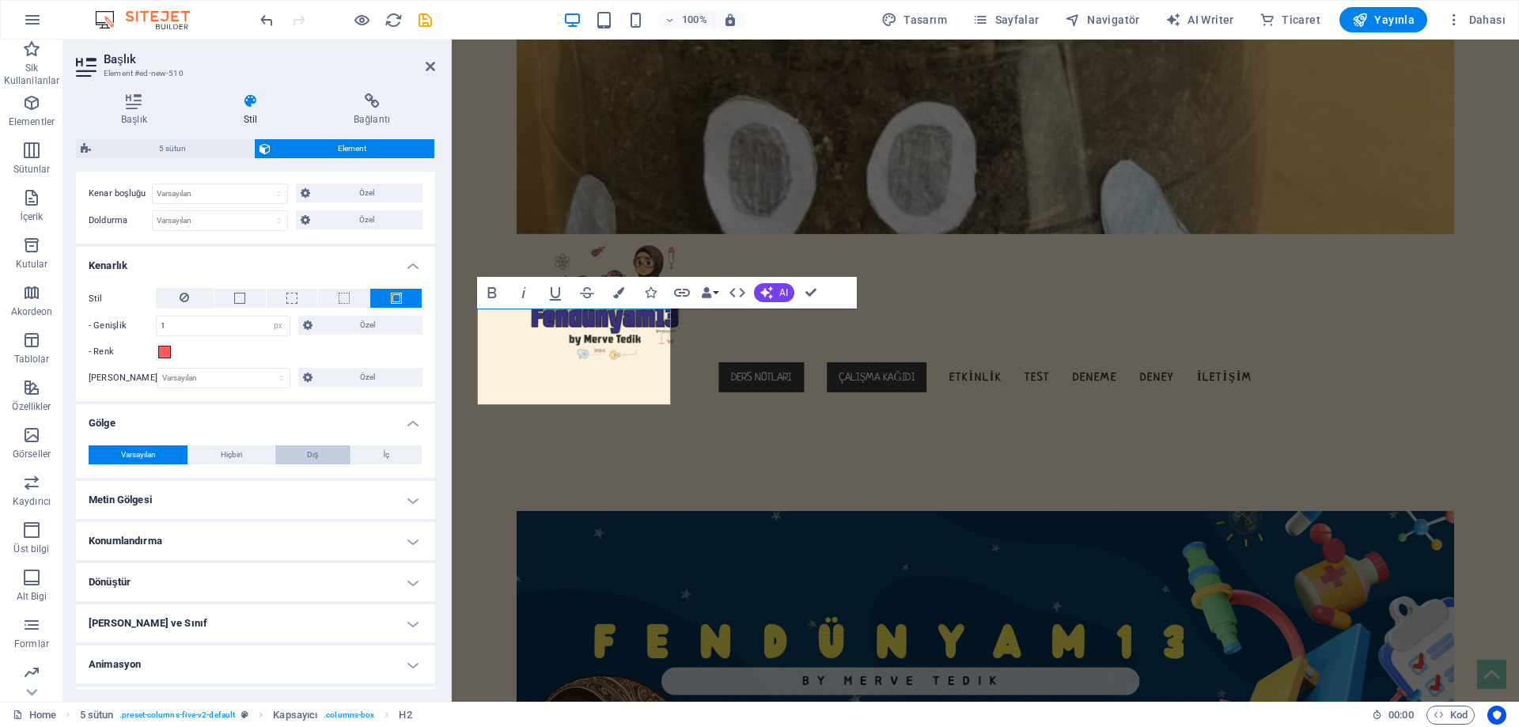
click at [332, 460] on button "Dış" at bounding box center [312, 455] width 75 height 19
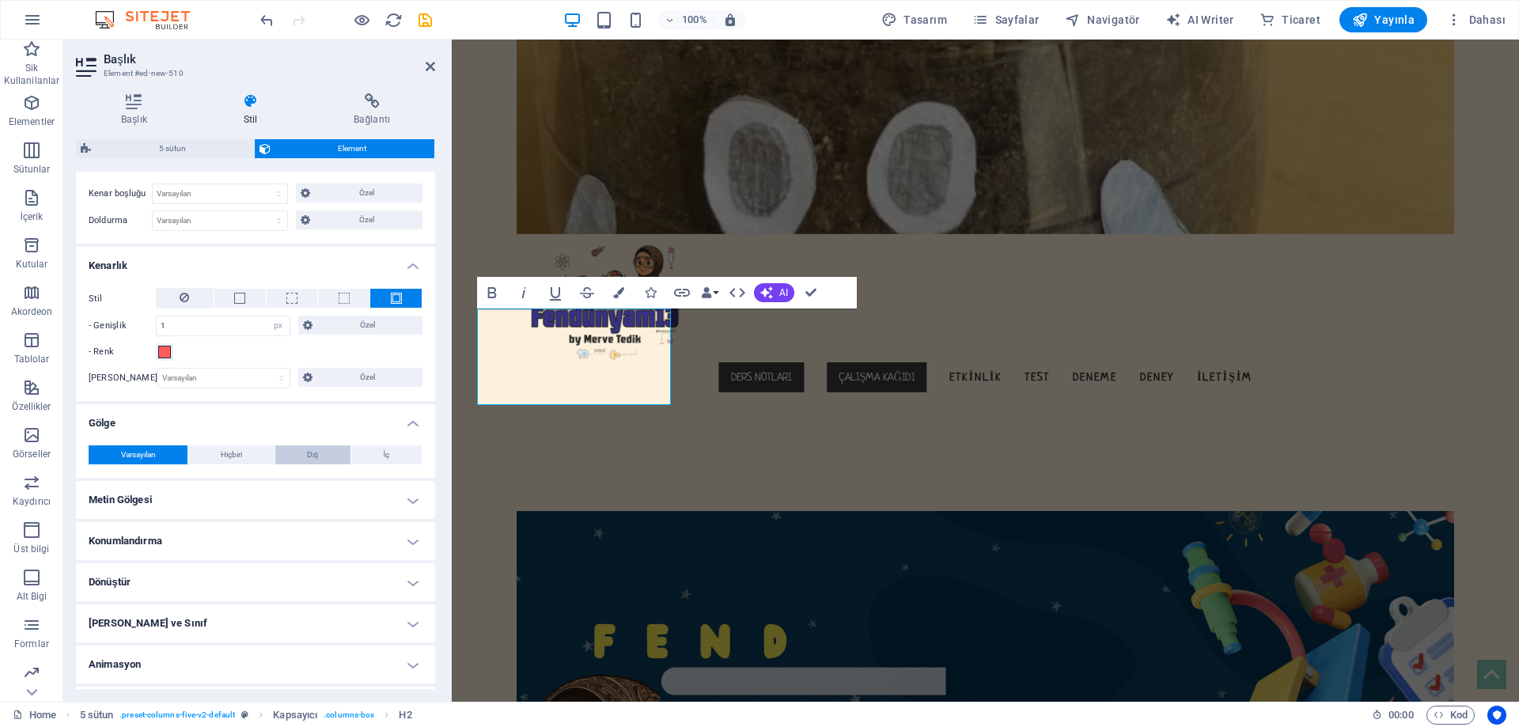
type input "2"
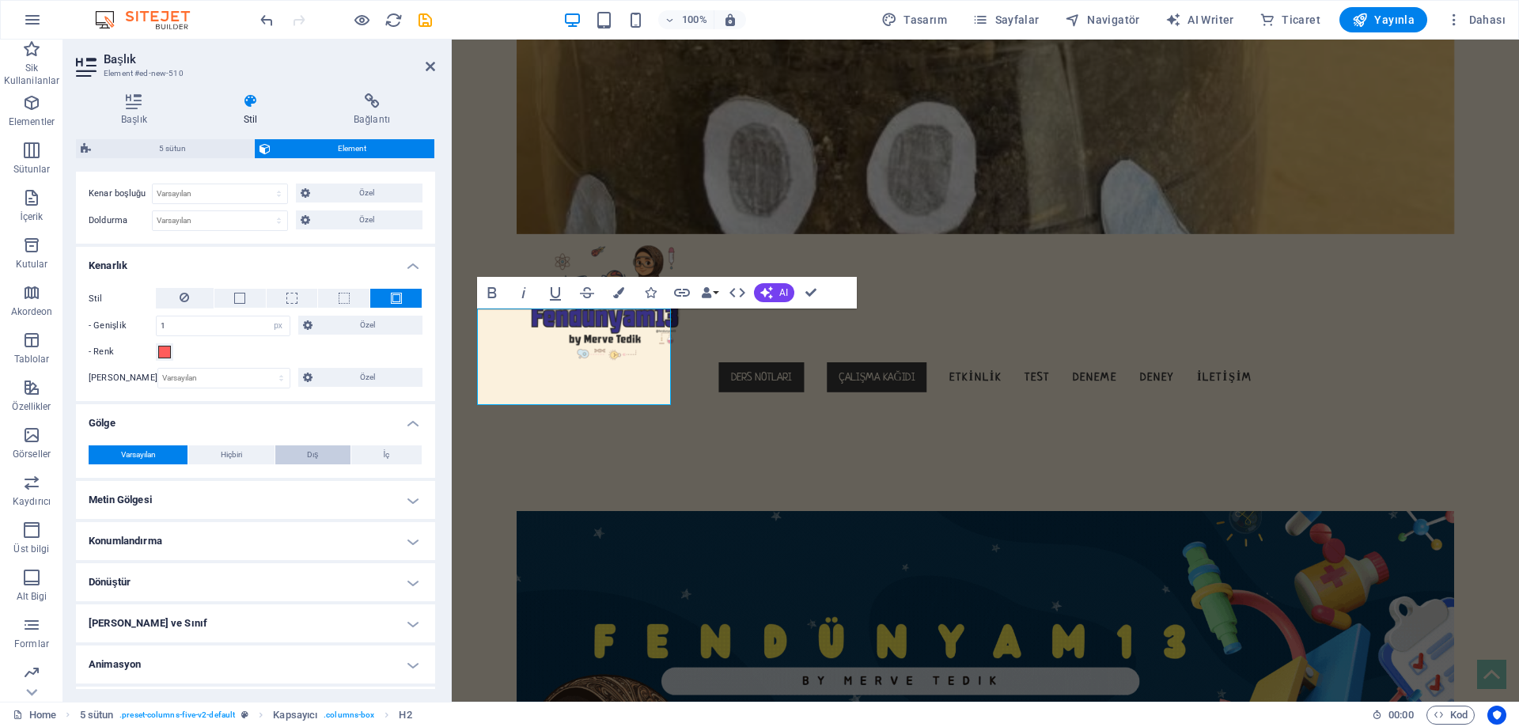
type input "2"
type input "4"
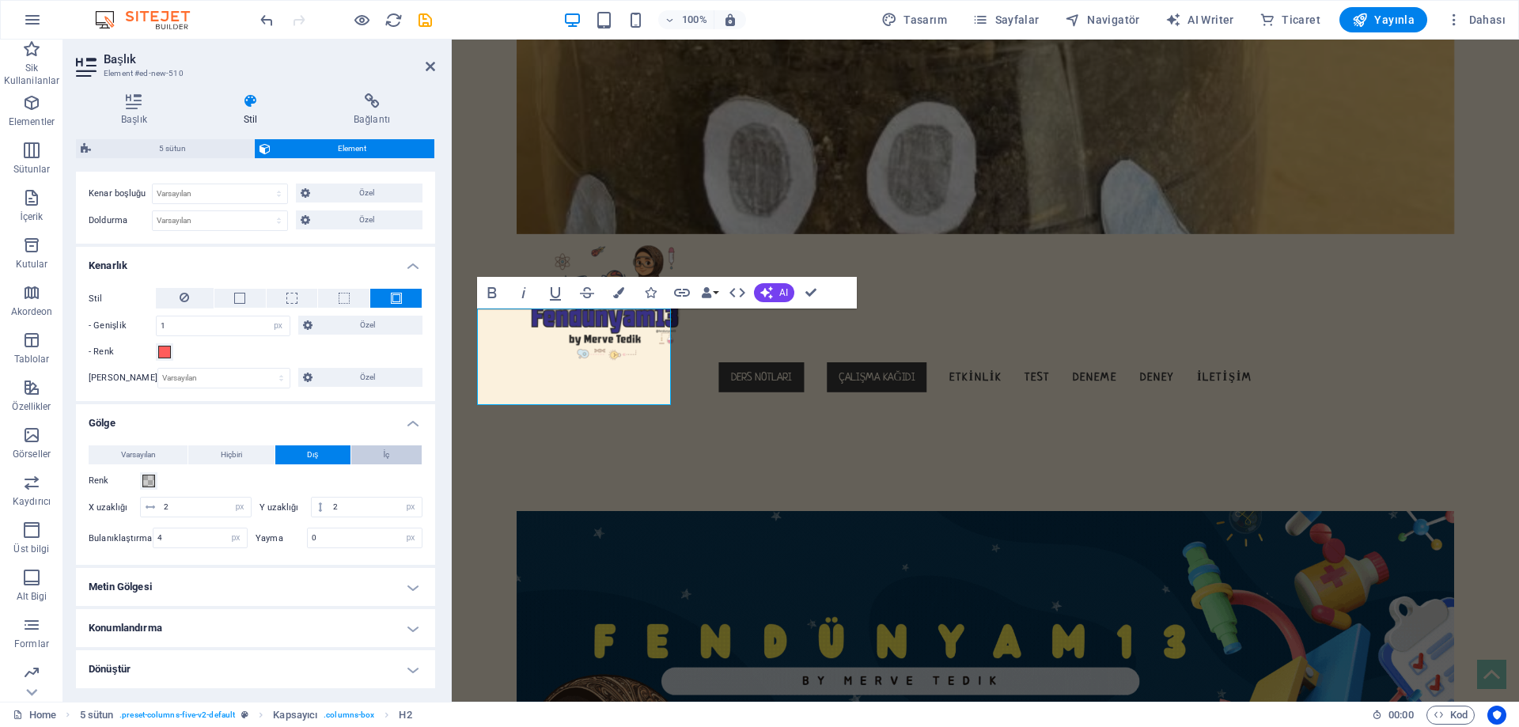
click at [384, 457] on span "İç" at bounding box center [387, 455] width 6 height 19
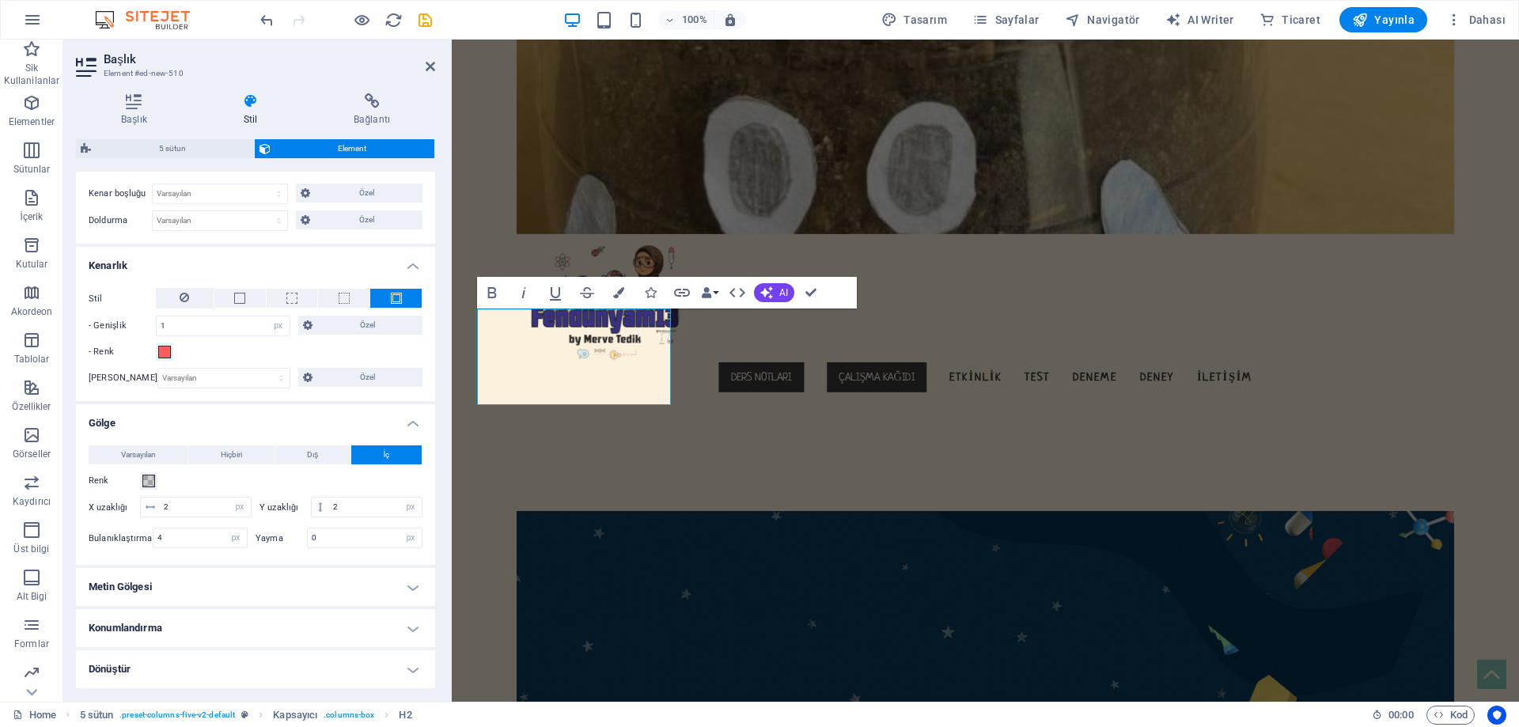
click at [322, 465] on div "Varsayılan Hiçbiri Dış İç" at bounding box center [256, 456] width 334 height 20
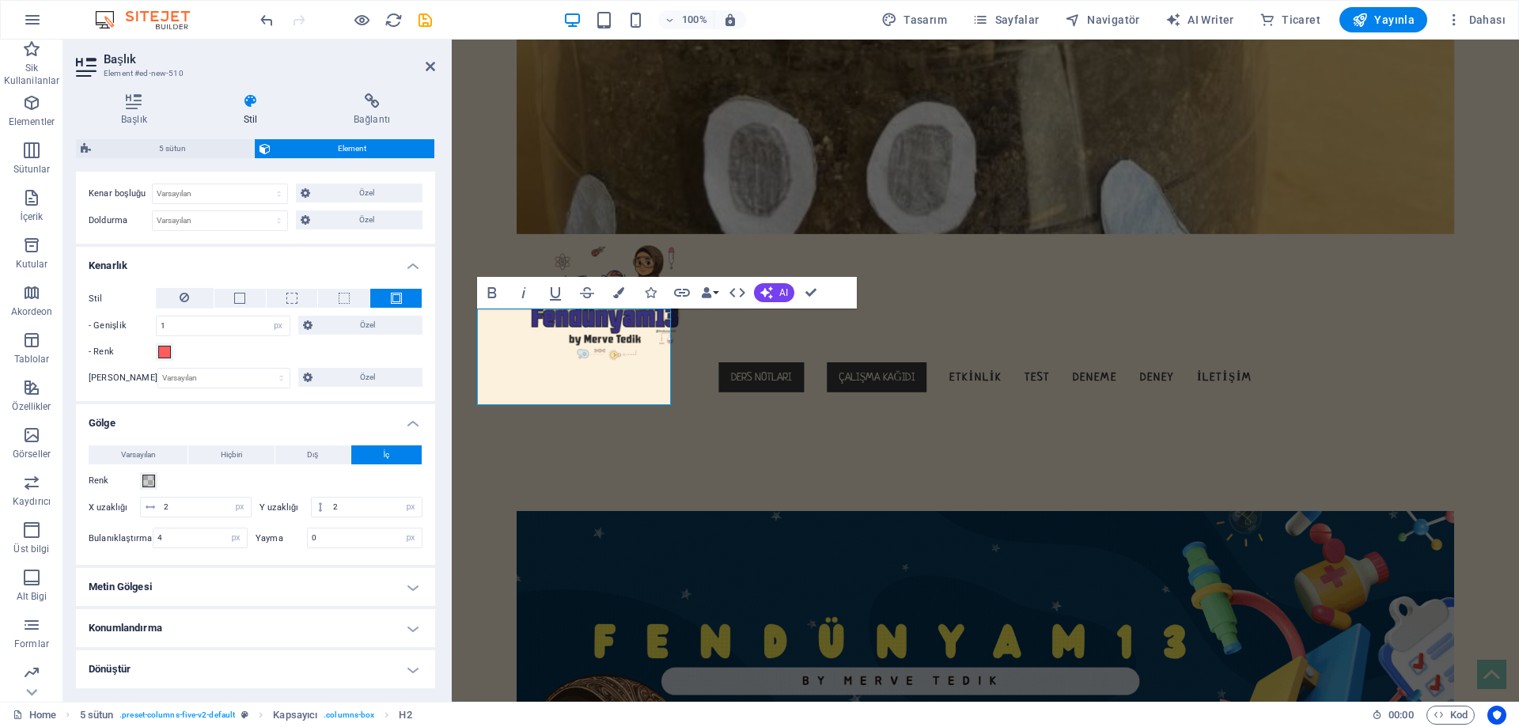
click at [215, 588] on h4 "Metin Gölgesi" at bounding box center [255, 587] width 359 height 38
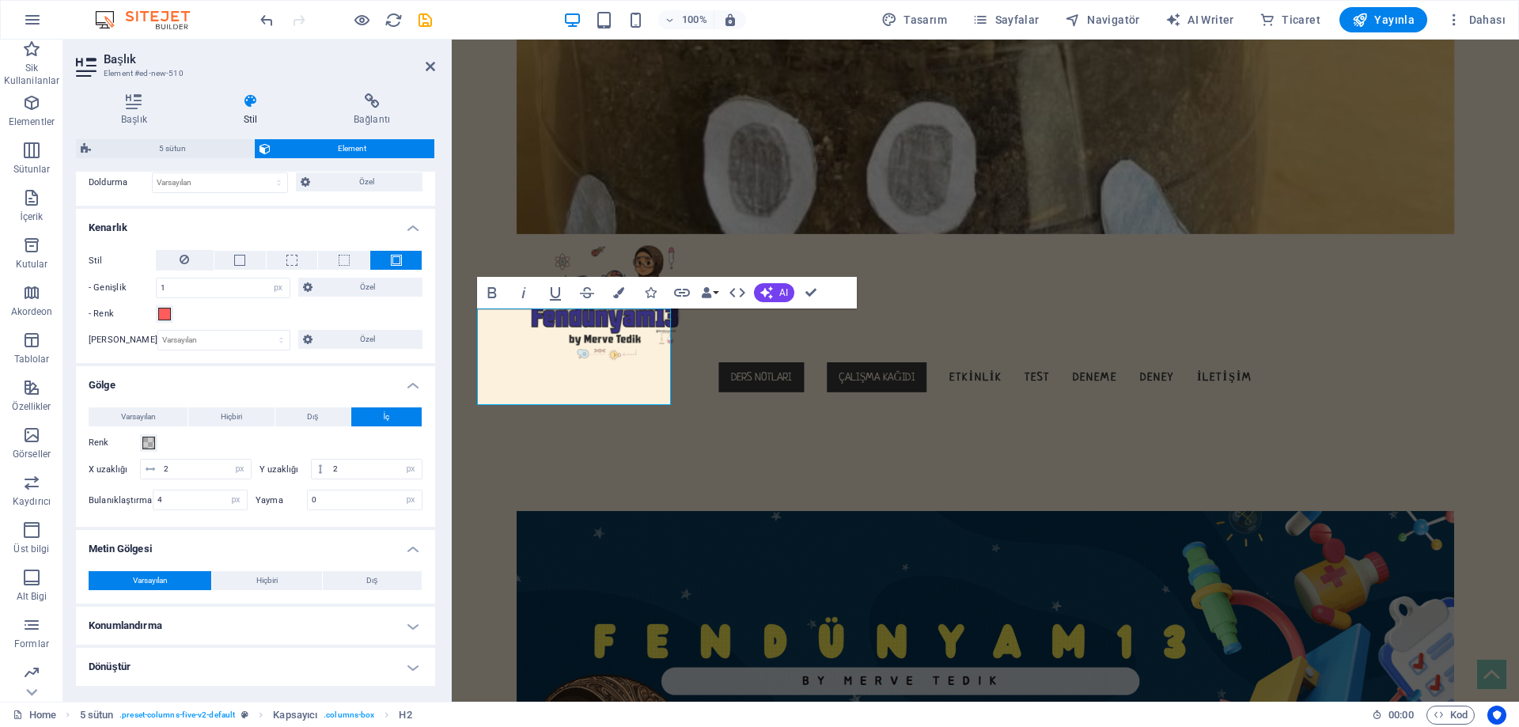
scroll to position [489, 0]
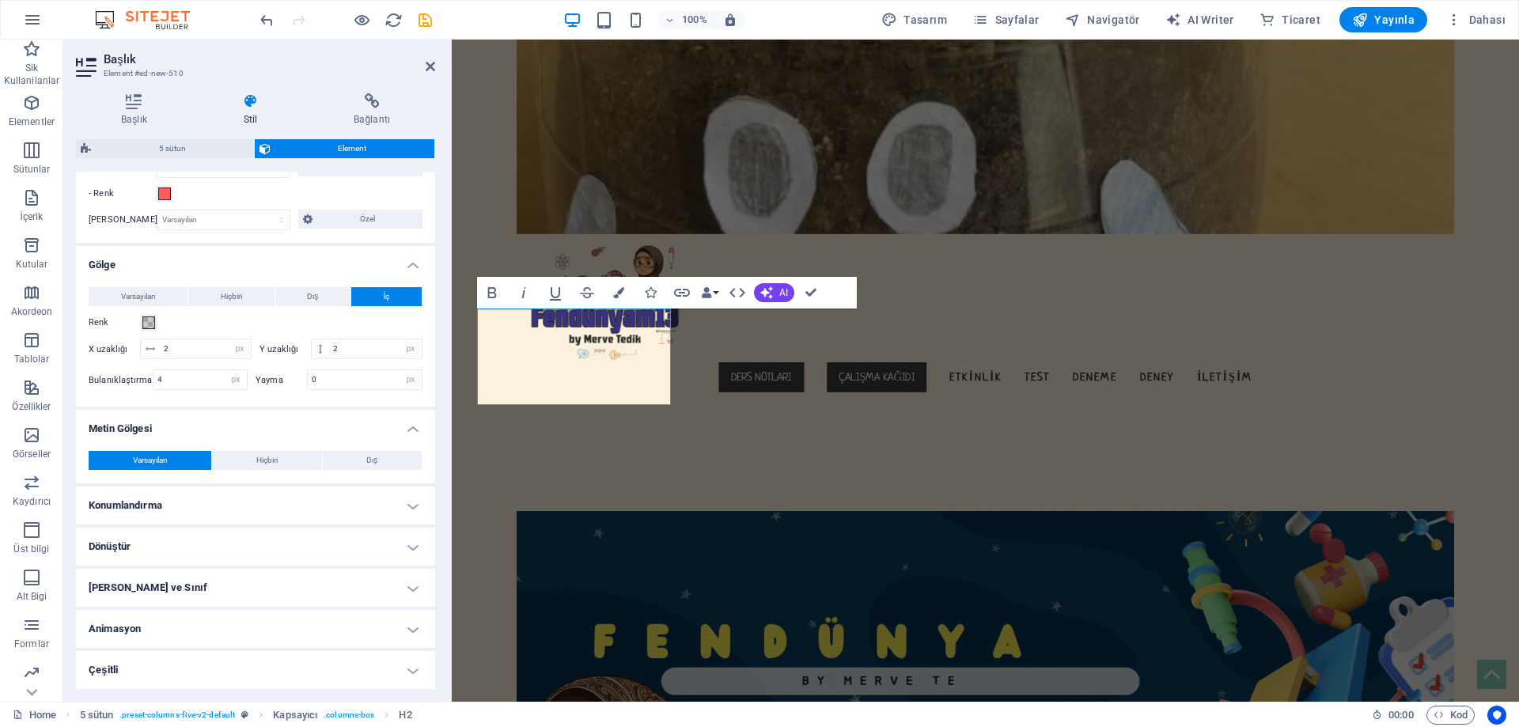
click at [213, 517] on h4 "Konumlandırma" at bounding box center [255, 506] width 359 height 38
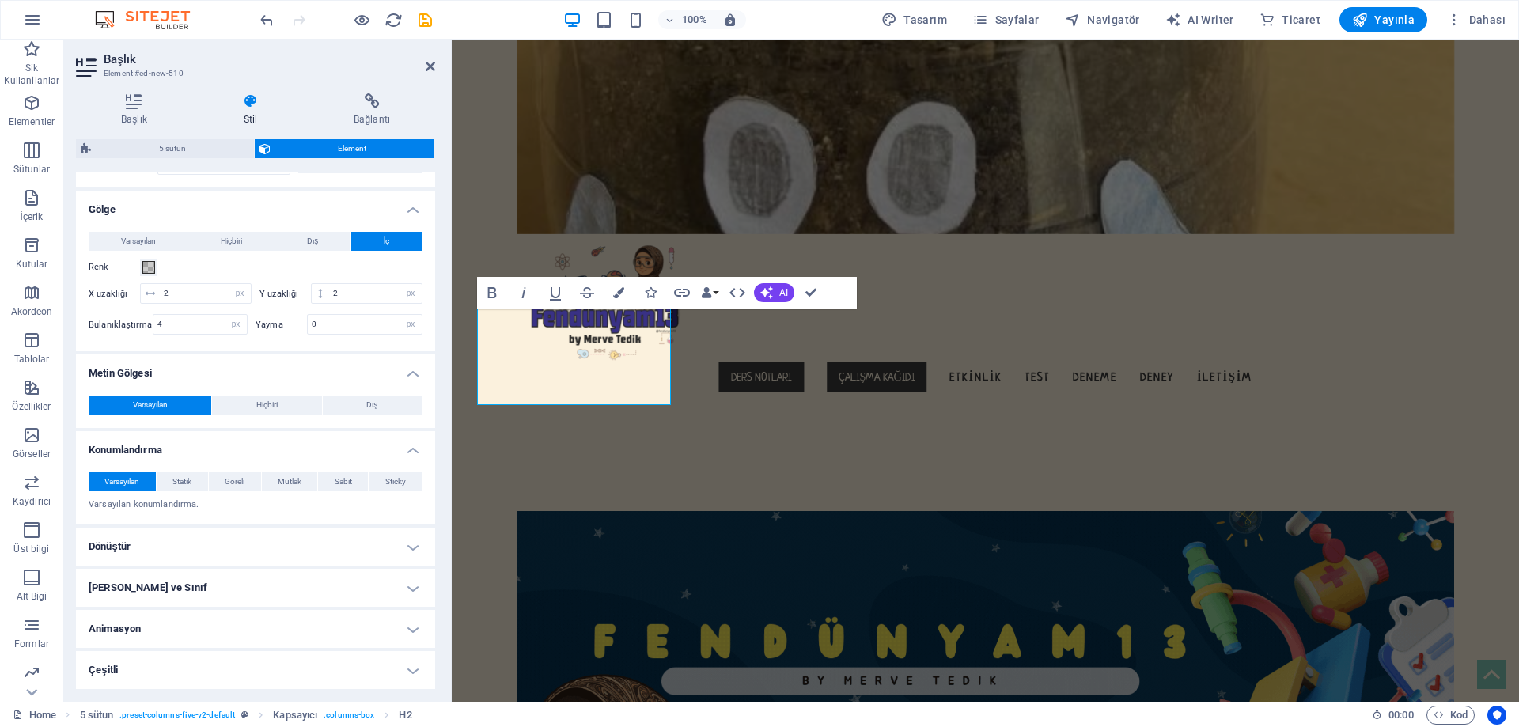
click at [183, 561] on h4 "Dönüştür" at bounding box center [255, 547] width 359 height 38
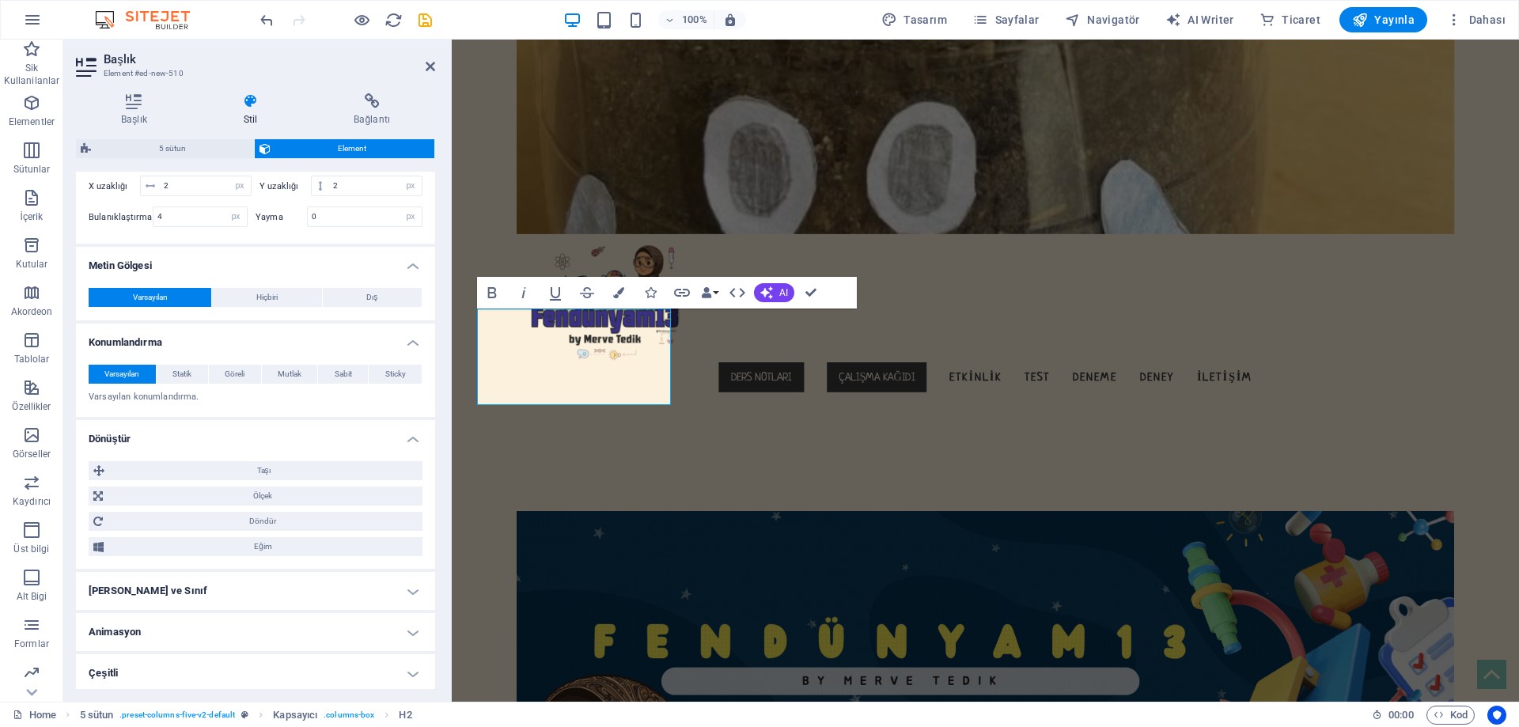
scroll to position [655, 0]
click at [166, 592] on h4 "[PERSON_NAME] ve Sınıf" at bounding box center [255, 588] width 359 height 38
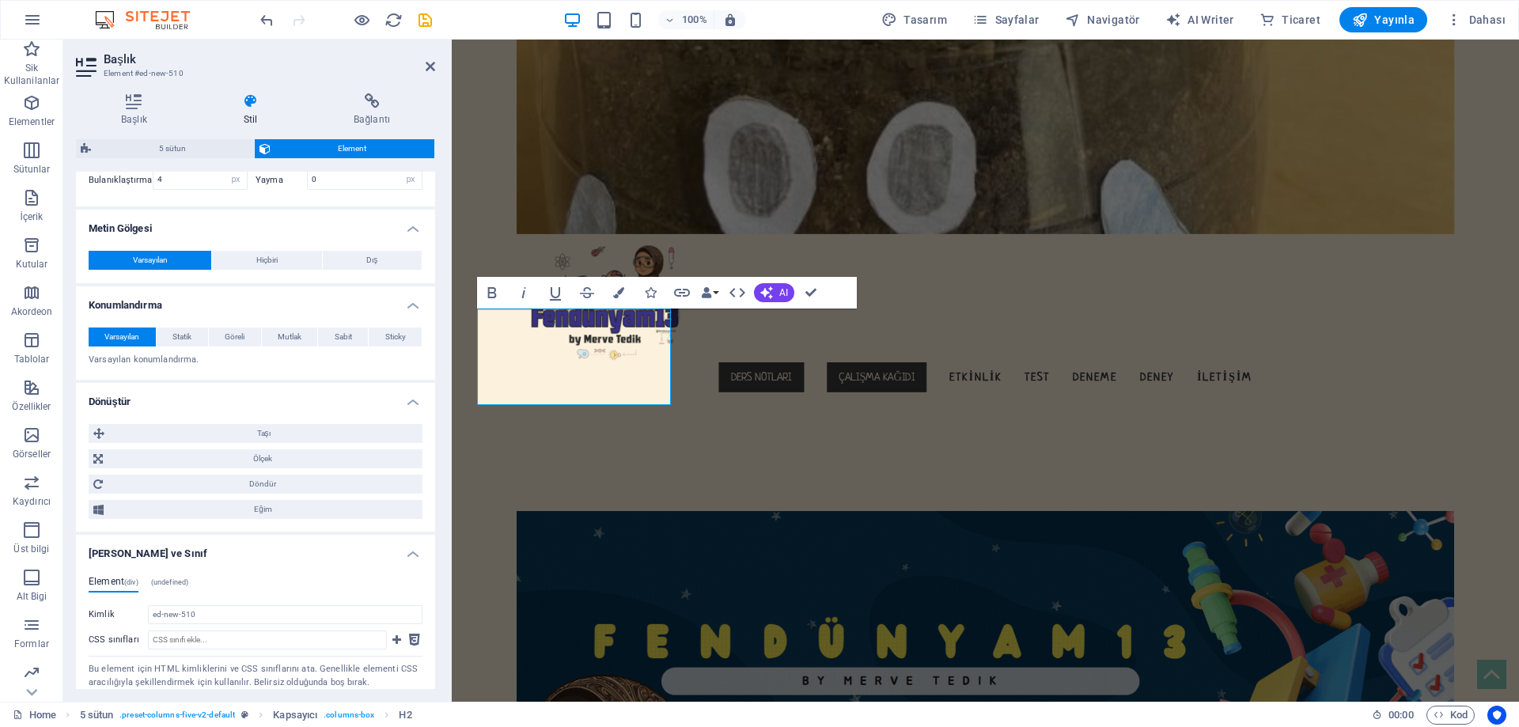
scroll to position [784, 0]
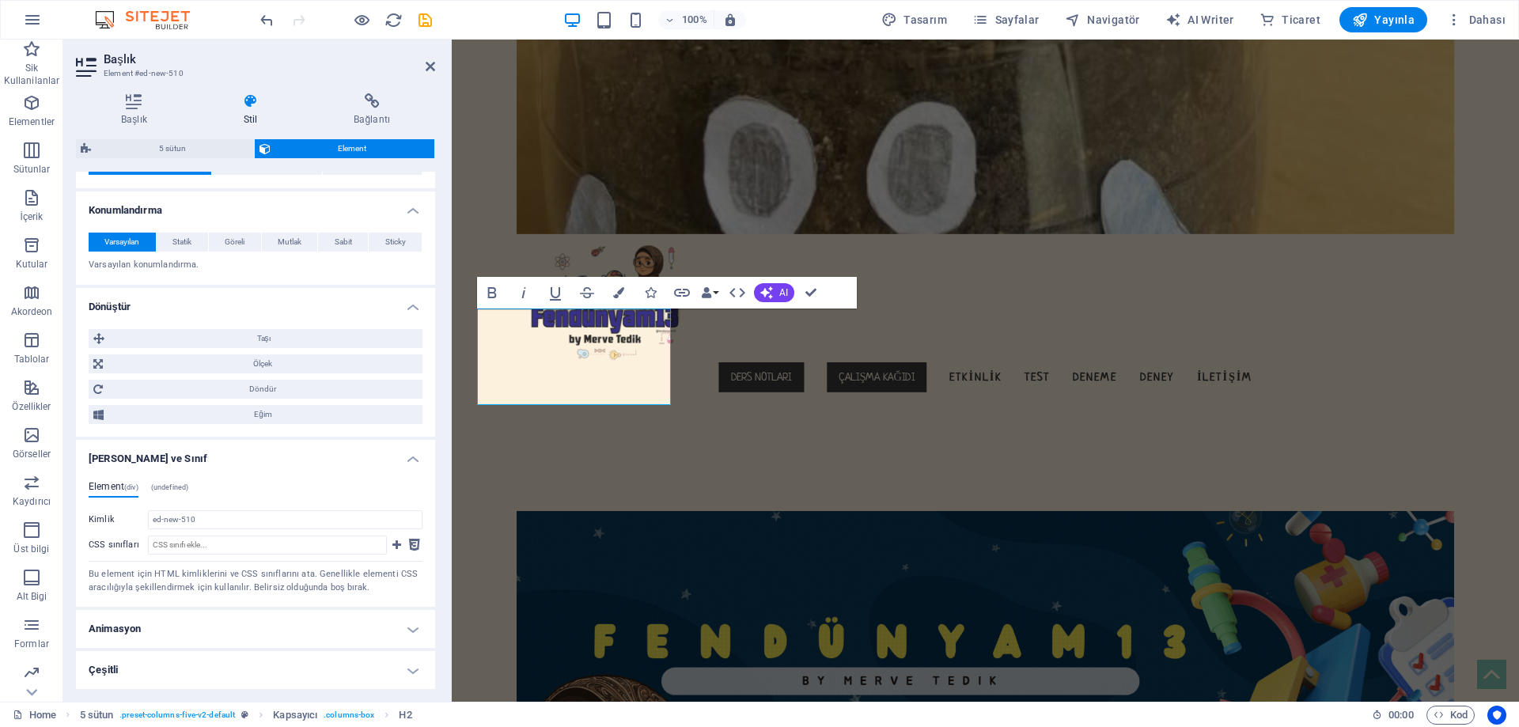
click at [156, 620] on h4 "Animasyon" at bounding box center [255, 629] width 359 height 38
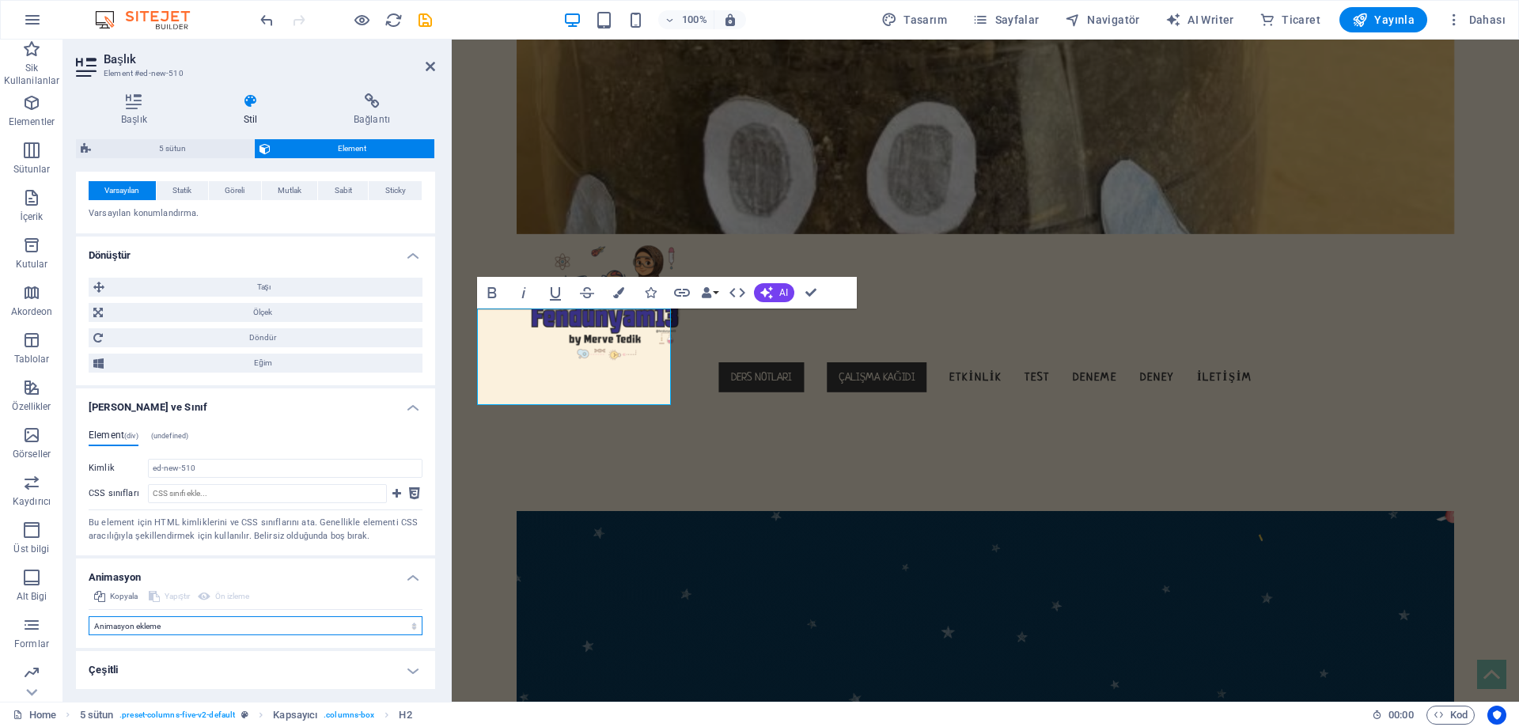
click at [211, 632] on select "Animasyon ekleme Göster / Gizle Yukarı/Aşağı kaydır Yakınlaştır/Uzaklaştır Sold…" at bounding box center [256, 625] width 334 height 19
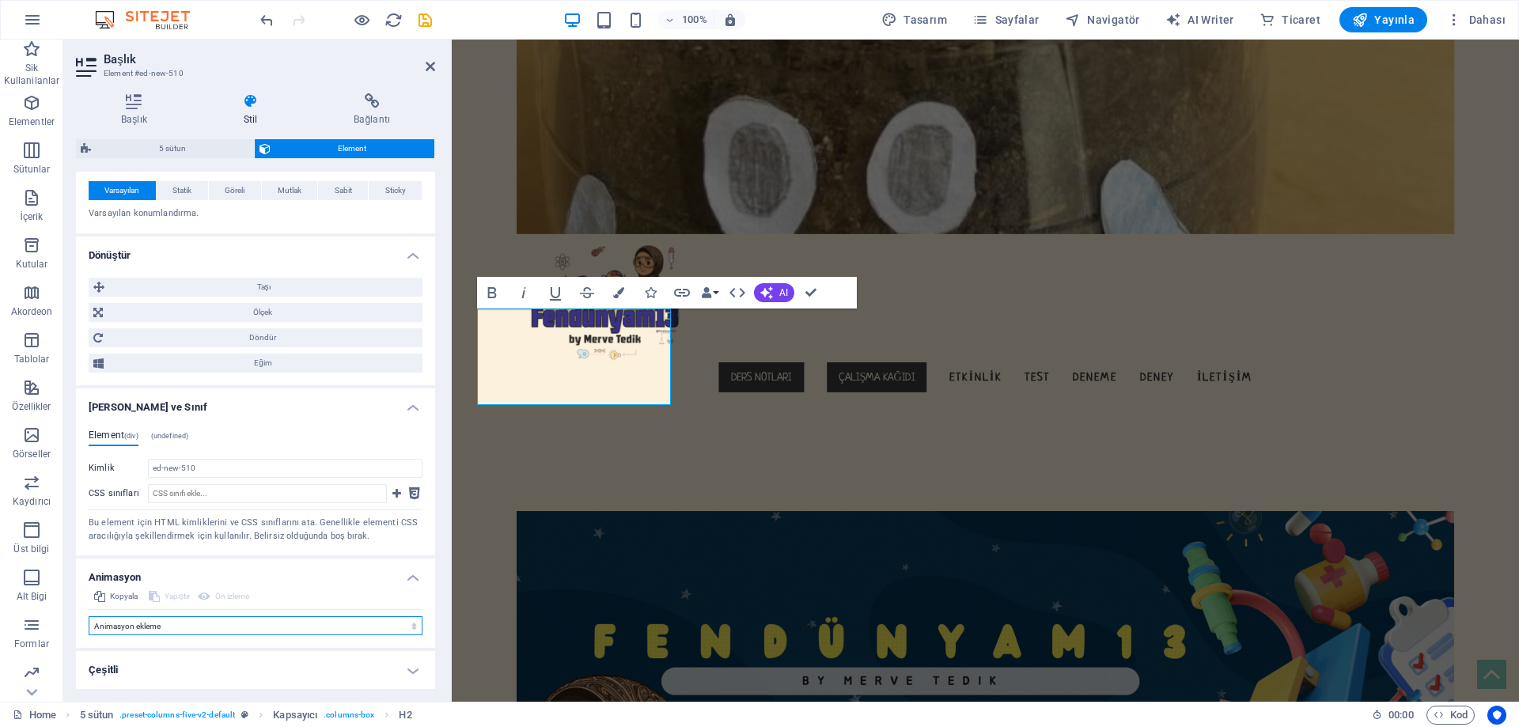
select select "flash"
click at [89, 635] on select "Animasyon ekleme Göster / Gizle Yukarı/Aşağı kaydır Yakınlaştır/Uzaklaştır Sold…" at bounding box center [256, 625] width 334 height 19
select select "scroll"
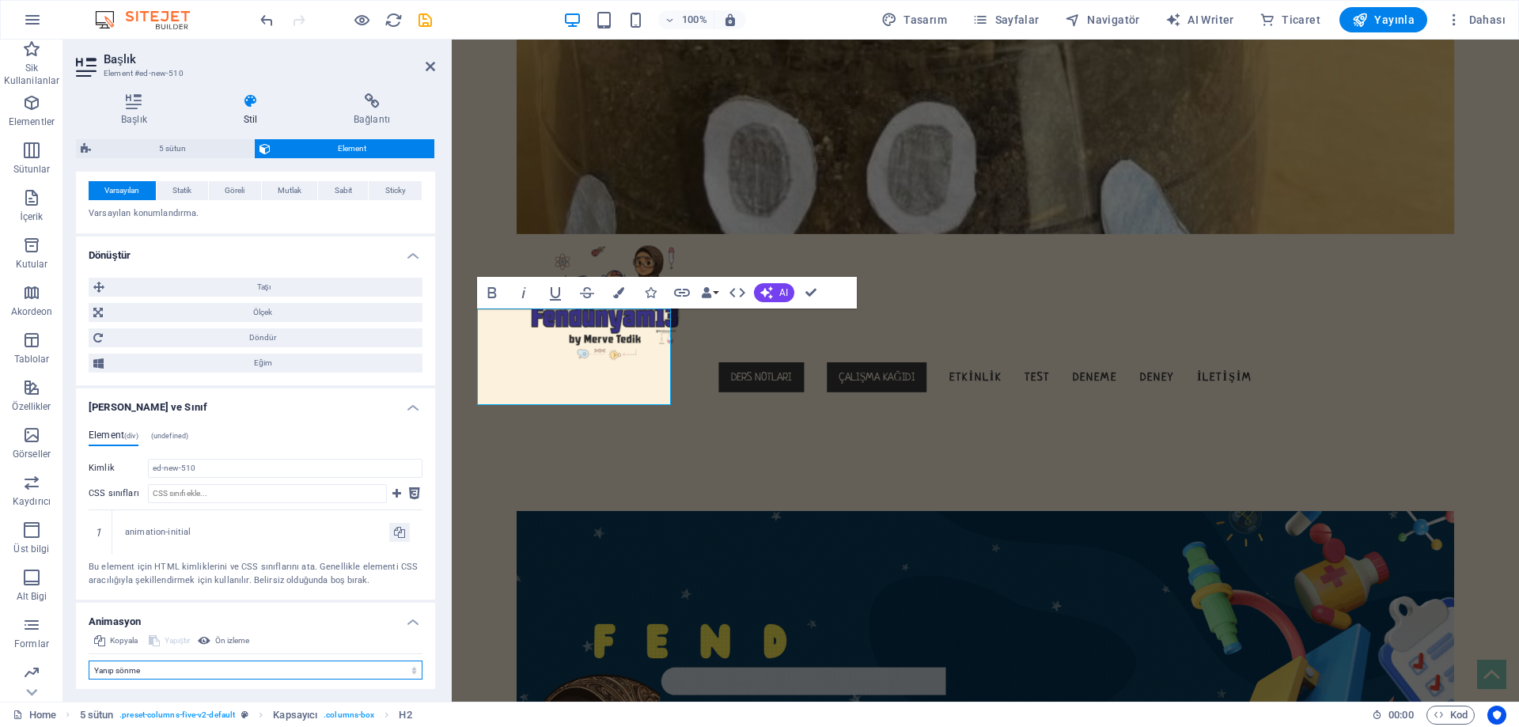
click at [160, 669] on select "Animasyon ekleme Göster / Gizle Yukarı/Aşağı kaydır Yakınlaştır/Uzaklaştır Sold…" at bounding box center [256, 670] width 334 height 19
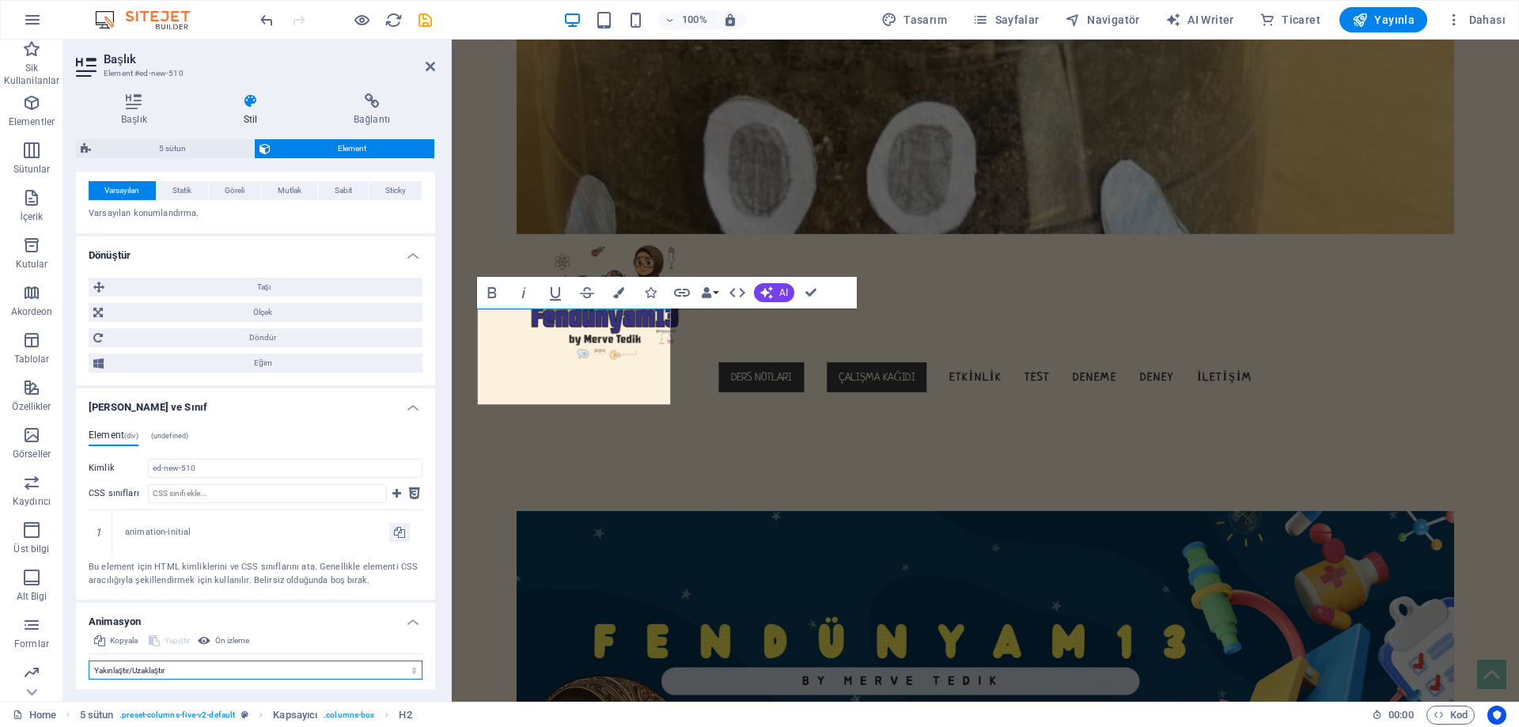
click at [89, 661] on select "Animasyon ekleme Göster / Gizle Yukarı/Aşağı kaydır Yakınlaştır/Uzaklaştır Sold…" at bounding box center [256, 670] width 334 height 19
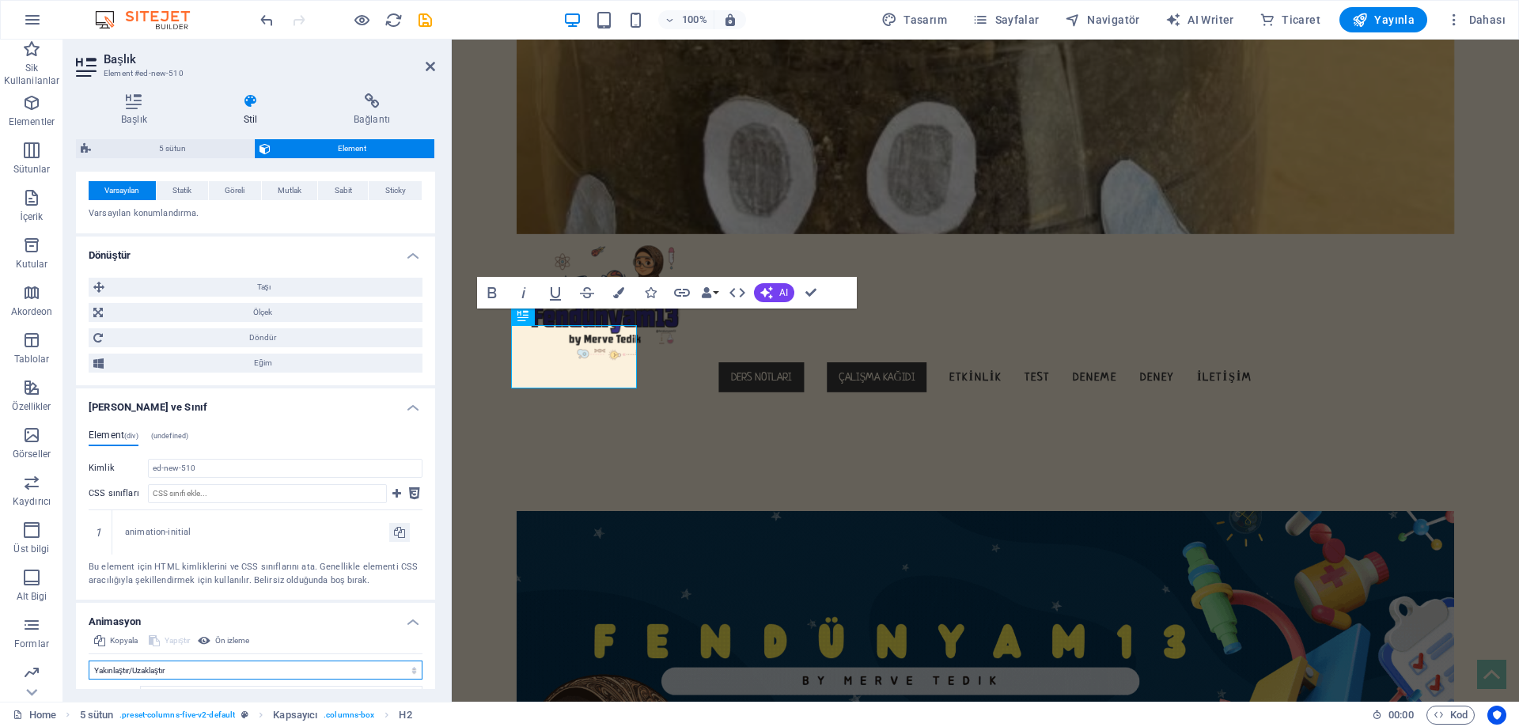
click at [196, 661] on select "Animasyon ekleme Göster / Gizle Yukarı/Aşağı kaydır Yakınlaştır/Uzaklaştır Sold…" at bounding box center [256, 670] width 334 height 19
click at [89, 661] on select "Animasyon ekleme Göster / Gizle Yukarı/Aşağı kaydır Yakınlaştır/Uzaklaştır Sold…" at bounding box center [256, 670] width 334 height 19
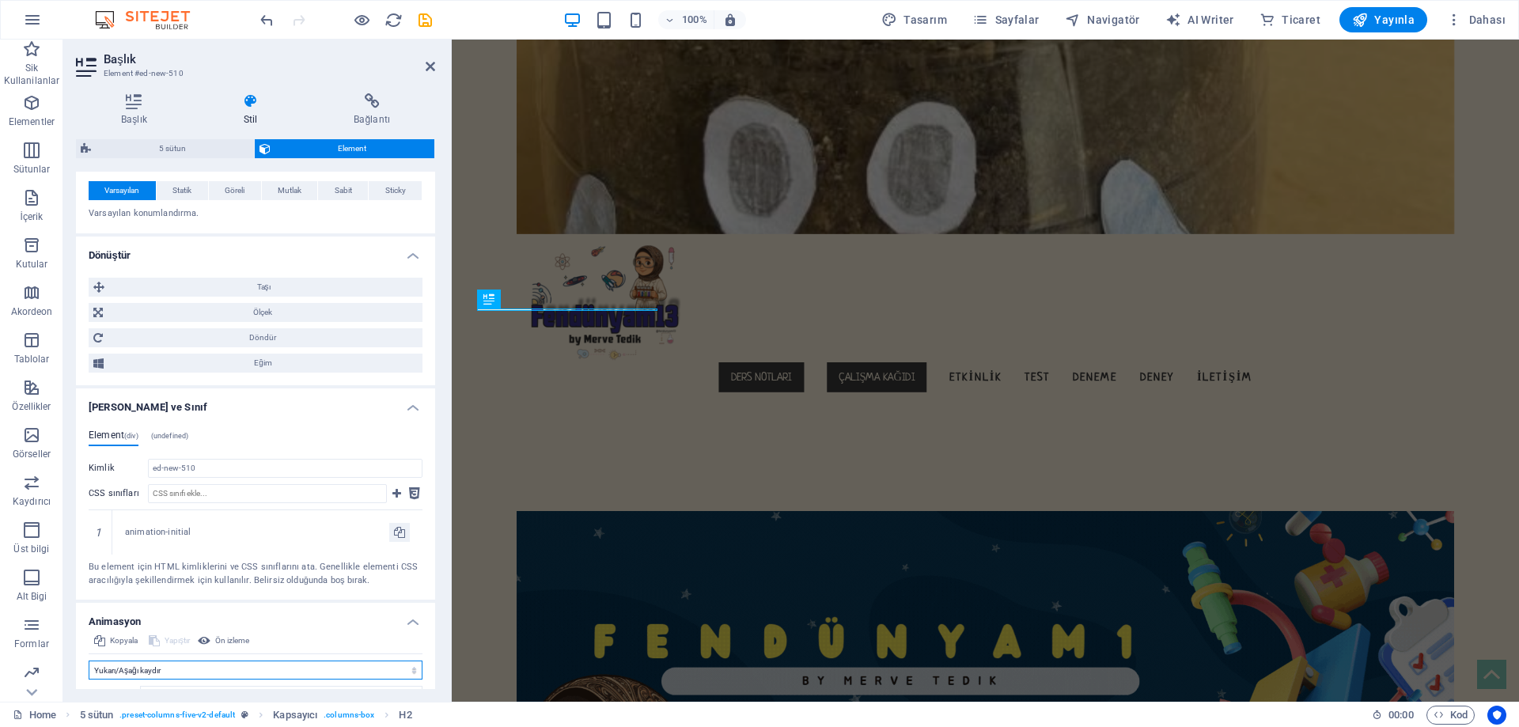
click at [161, 666] on select "Animasyon ekleme Göster / Gizle Yukarı/Aşağı kaydır Yakınlaştır/Uzaklaştır Sold…" at bounding box center [256, 670] width 334 height 19
click at [89, 661] on select "Animasyon ekleme Göster / Gizle Yukarı/Aşağı kaydır Yakınlaştır/Uzaklaştır Sold…" at bounding box center [256, 670] width 334 height 19
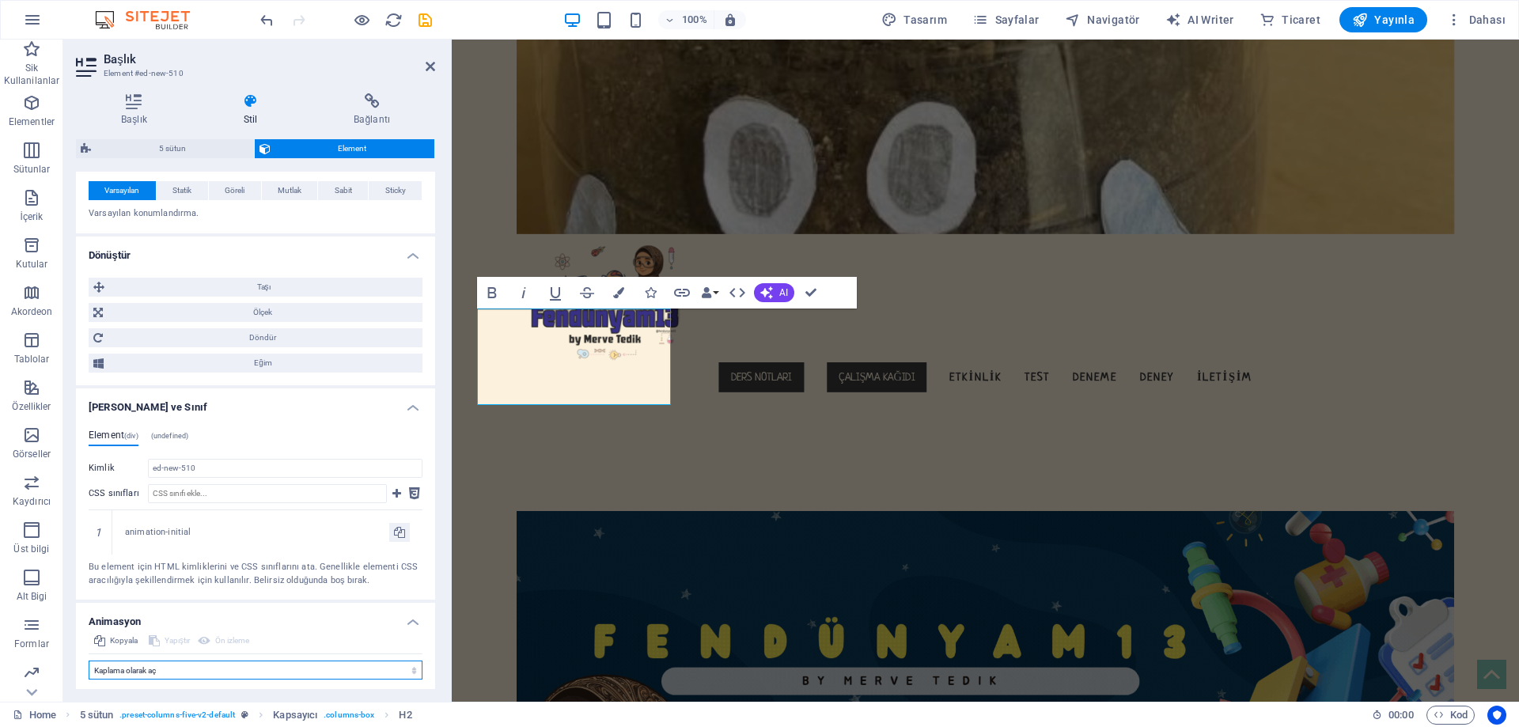
click at [144, 673] on select "Animasyon ekleme Göster / Gizle Yukarı/Aşağı kaydır Yakınlaştır/Uzaklaştır Sold…" at bounding box center [256, 670] width 334 height 19
select select "flash"
click at [89, 661] on select "Animasyon ekleme Göster / Gizle Yukarı/Aşağı kaydır Yakınlaştır/Uzaklaştır Sold…" at bounding box center [256, 670] width 334 height 19
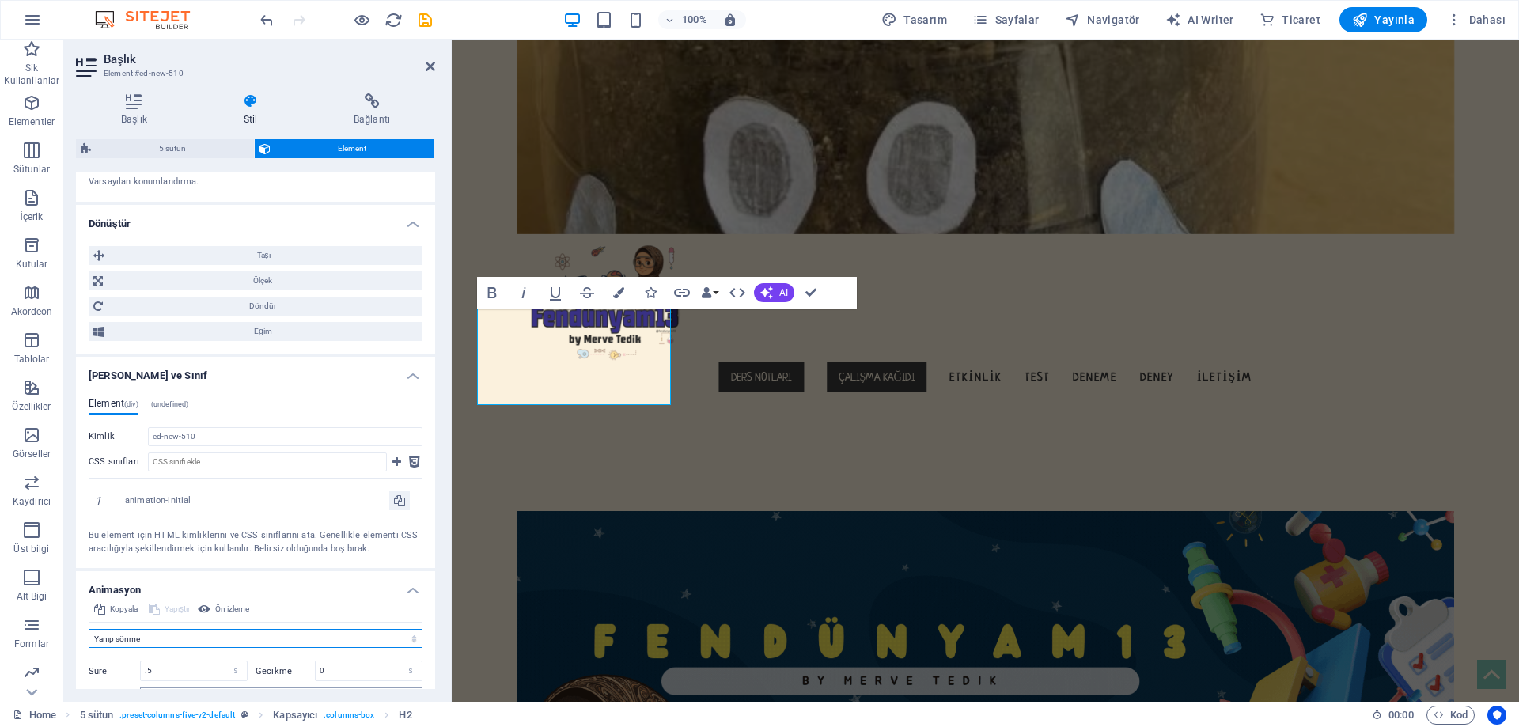
scroll to position [973, 0]
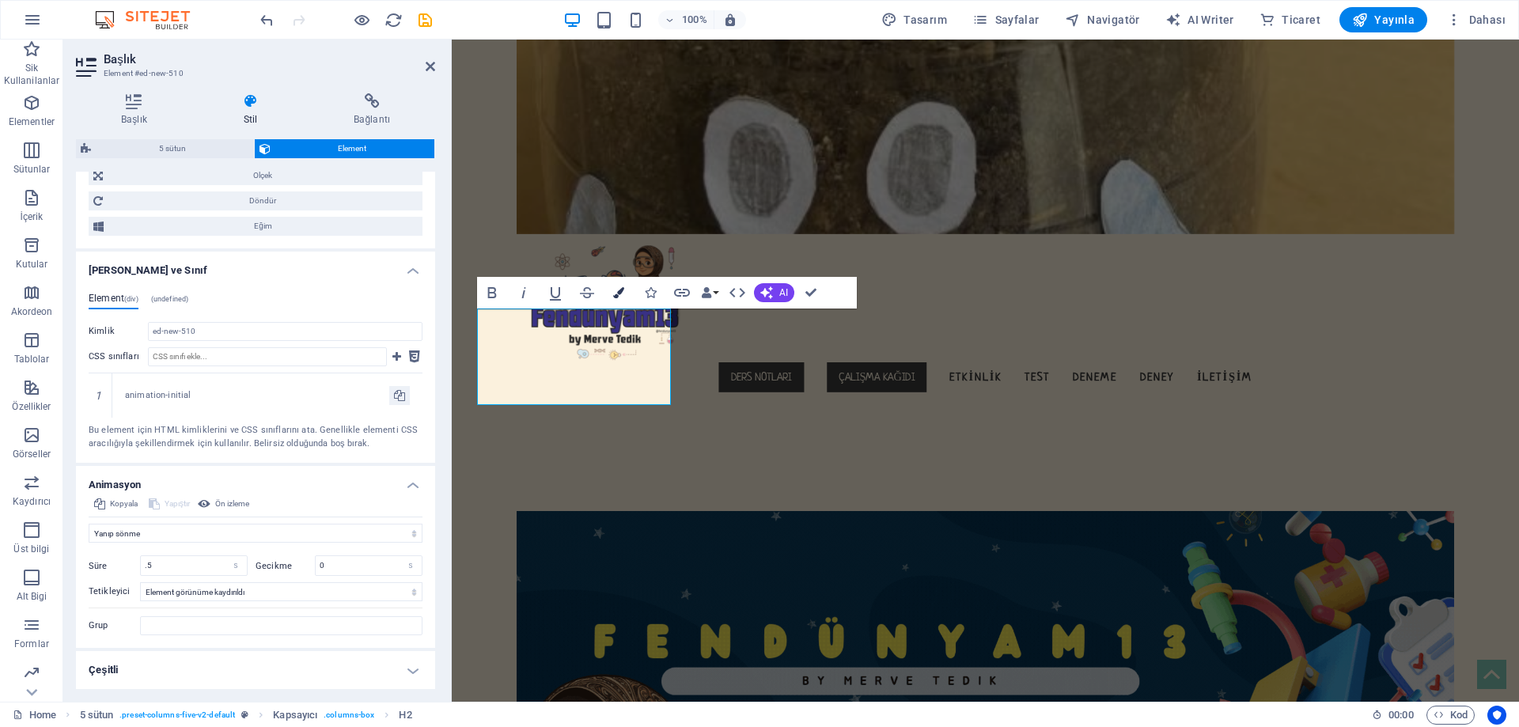
click at [622, 292] on icon "button" at bounding box center [618, 292] width 11 height 11
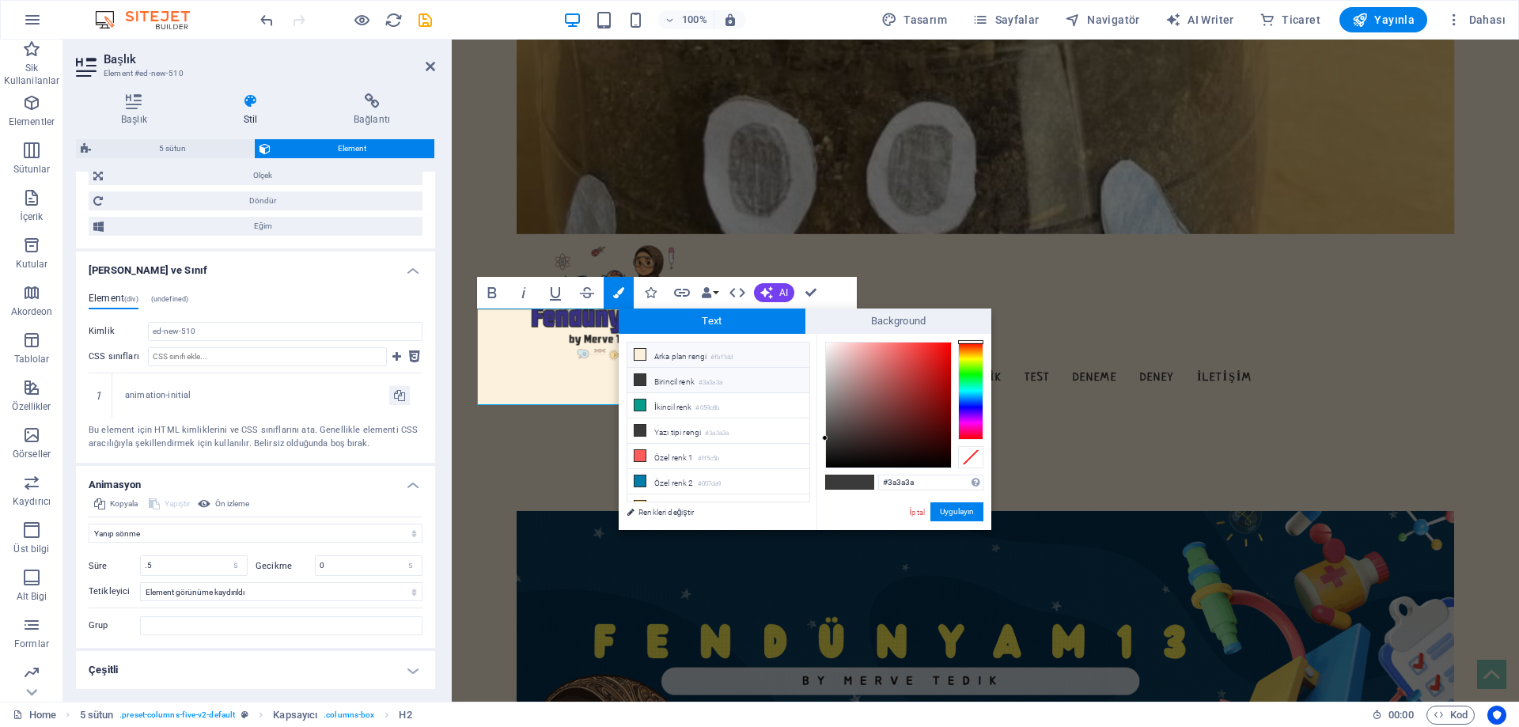
click at [688, 352] on li "Arka plan rengi #fbf1dd" at bounding box center [719, 355] width 182 height 25
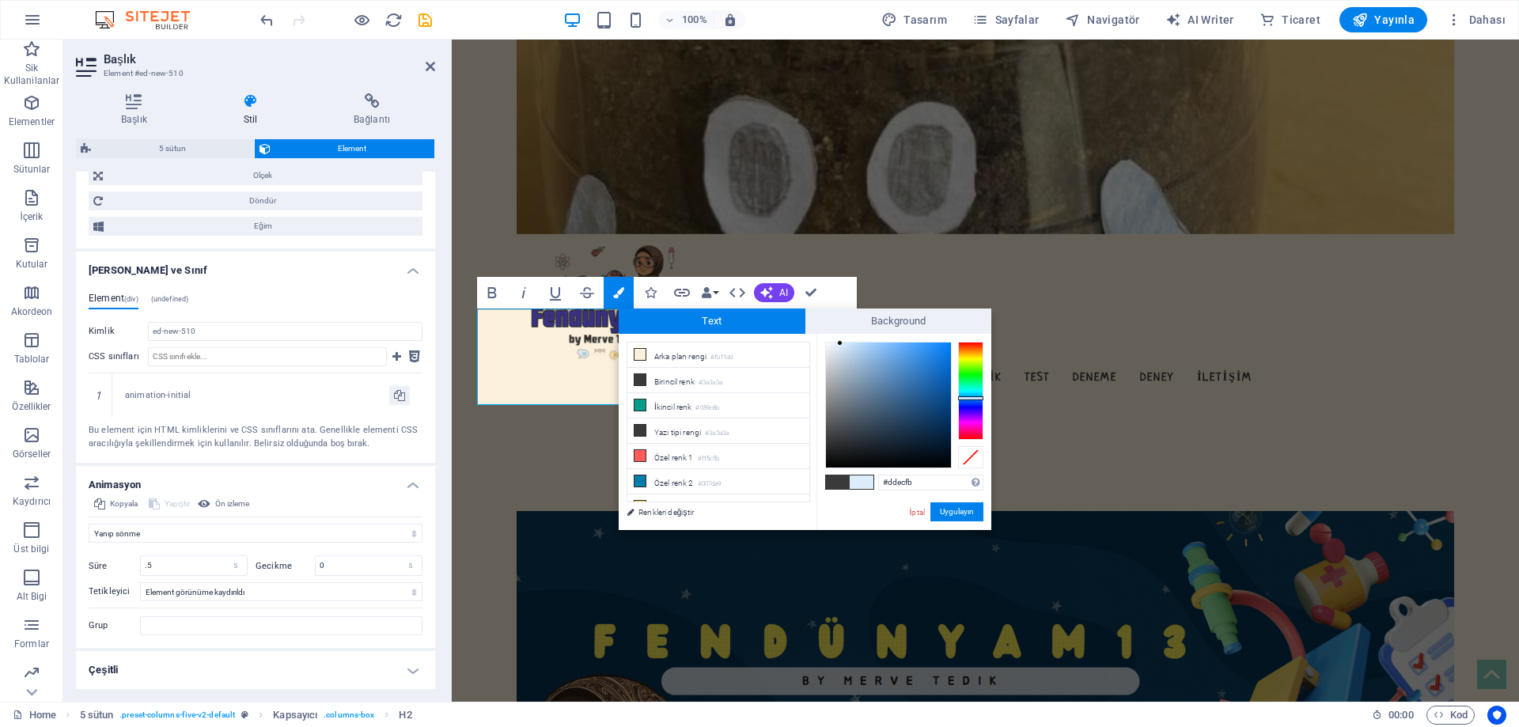
click at [971, 398] on div at bounding box center [970, 391] width 25 height 98
click at [921, 401] on div at bounding box center [888, 405] width 125 height 125
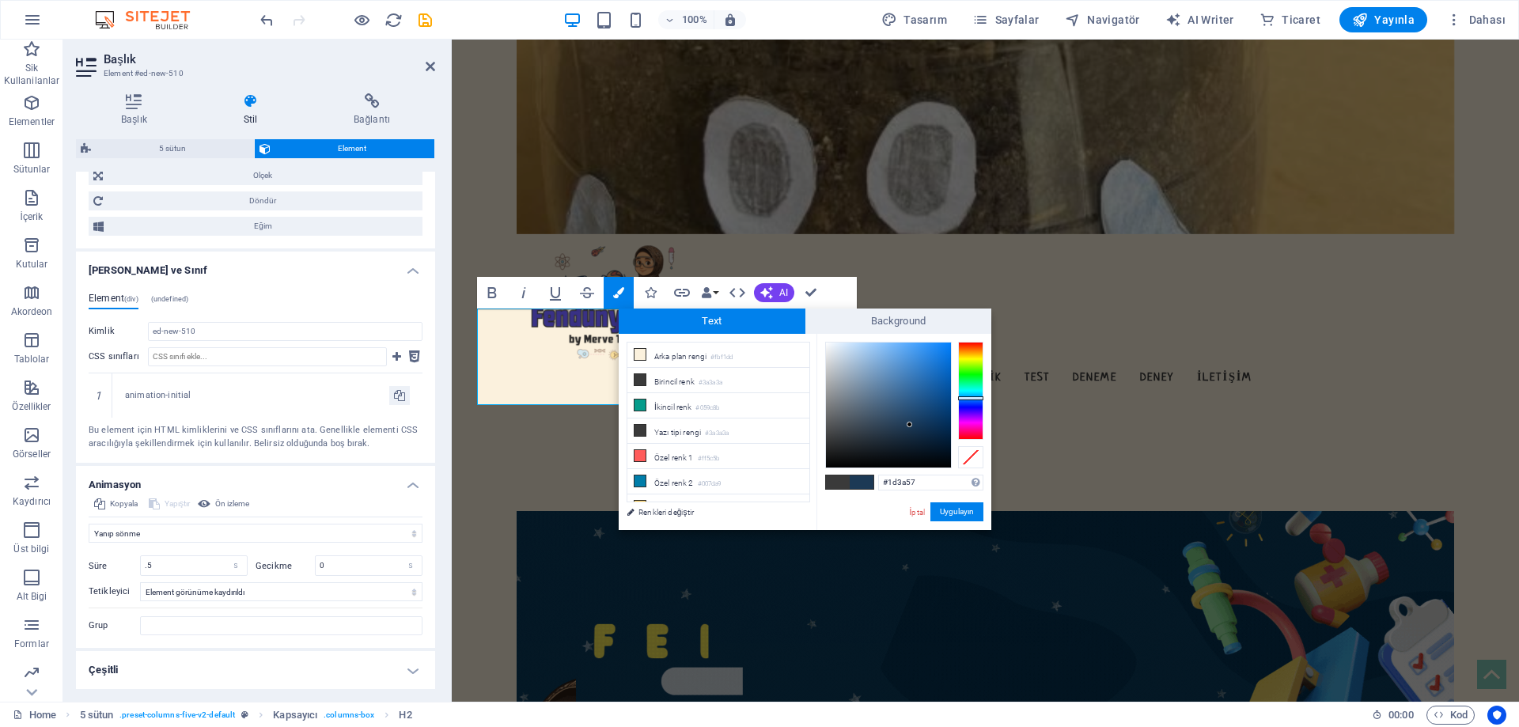
click at [909, 424] on div at bounding box center [888, 405] width 125 height 125
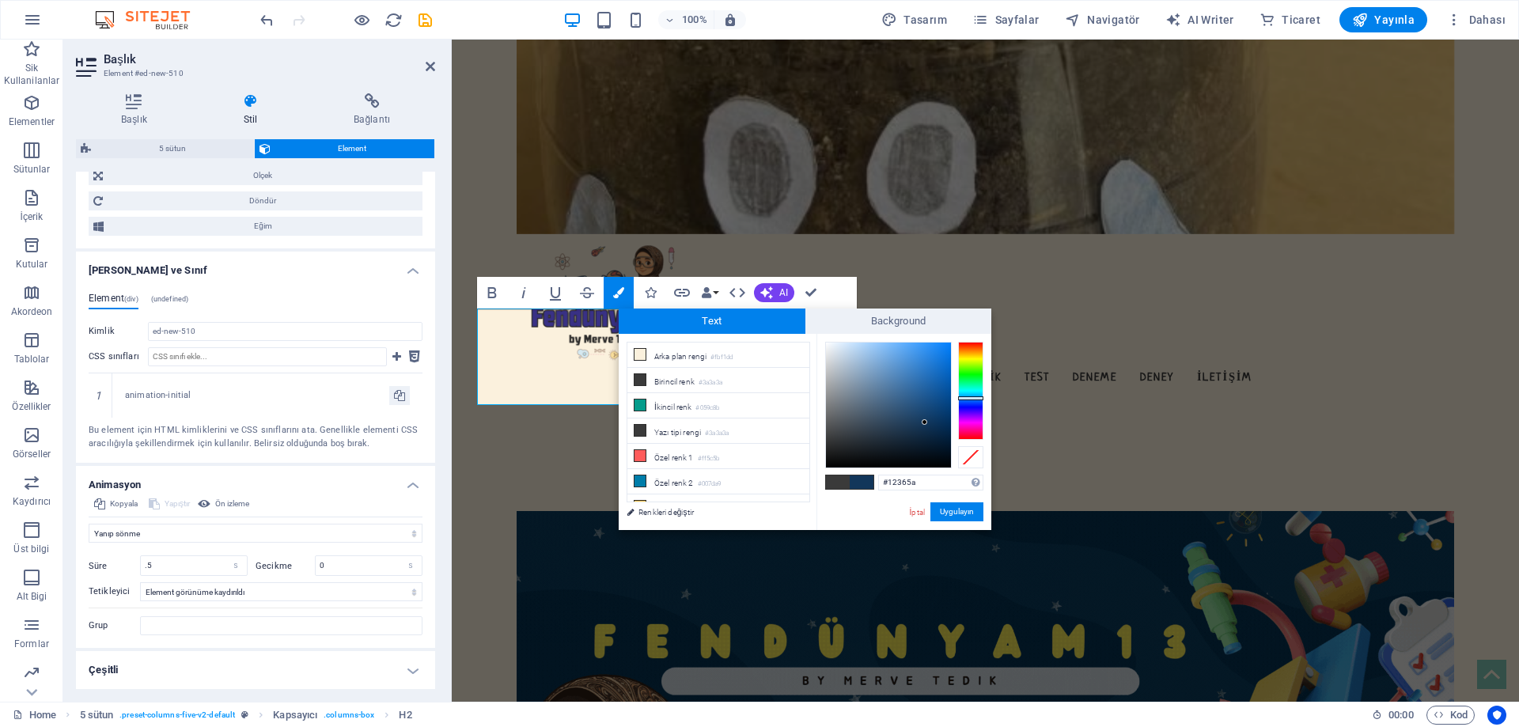
drag, startPoint x: 911, startPoint y: 425, endPoint x: 925, endPoint y: 423, distance: 14.4
click at [925, 423] on div at bounding box center [925, 422] width 6 height 6
click at [712, 385] on small "#3a3a3a" at bounding box center [711, 382] width 24 height 11
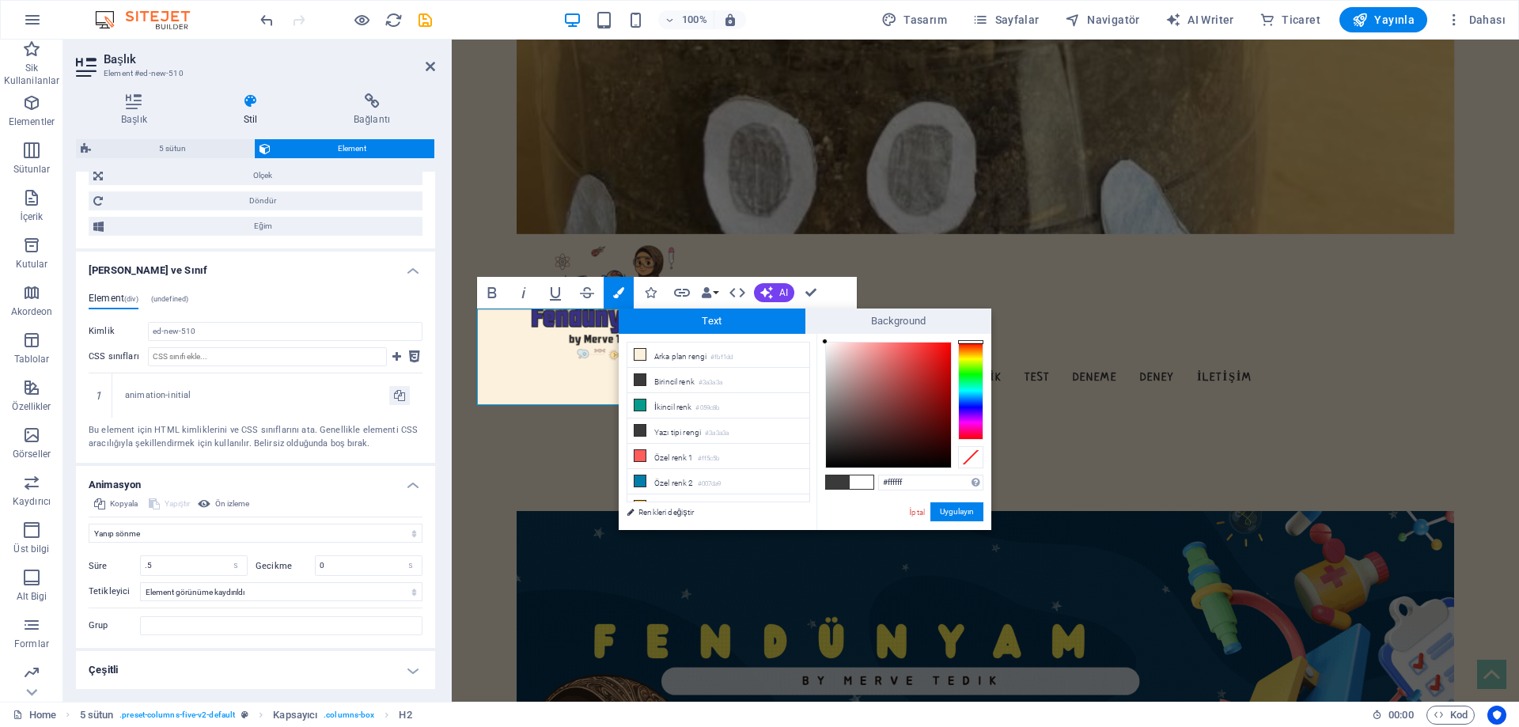
drag, startPoint x: 844, startPoint y: 370, endPoint x: 766, endPoint y: 302, distance: 102.7
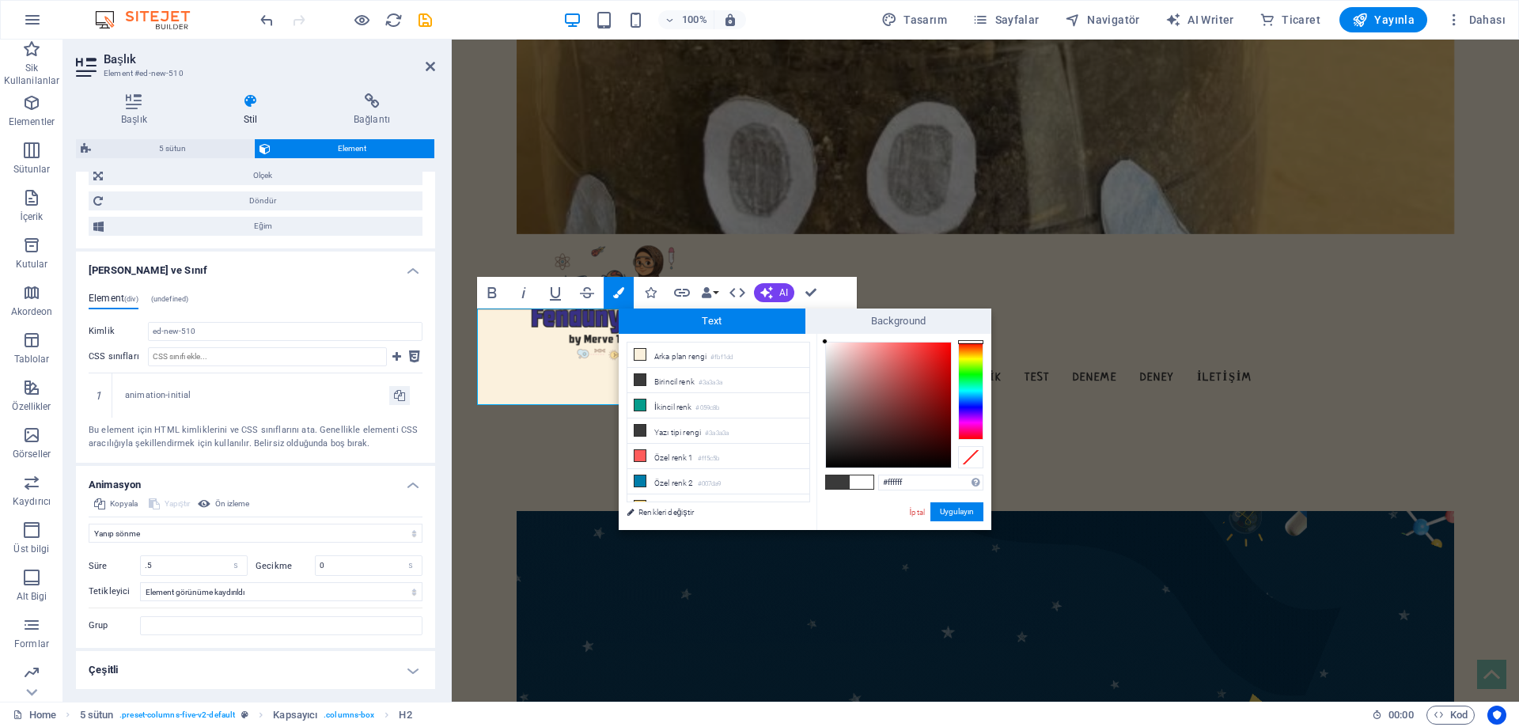
click at [770, 297] on body "[DOMAIN_NAME] Home Sik Kullanilanlar Elementler Sütunlar İçerik Kutular Akordeo…" at bounding box center [759, 363] width 1519 height 727
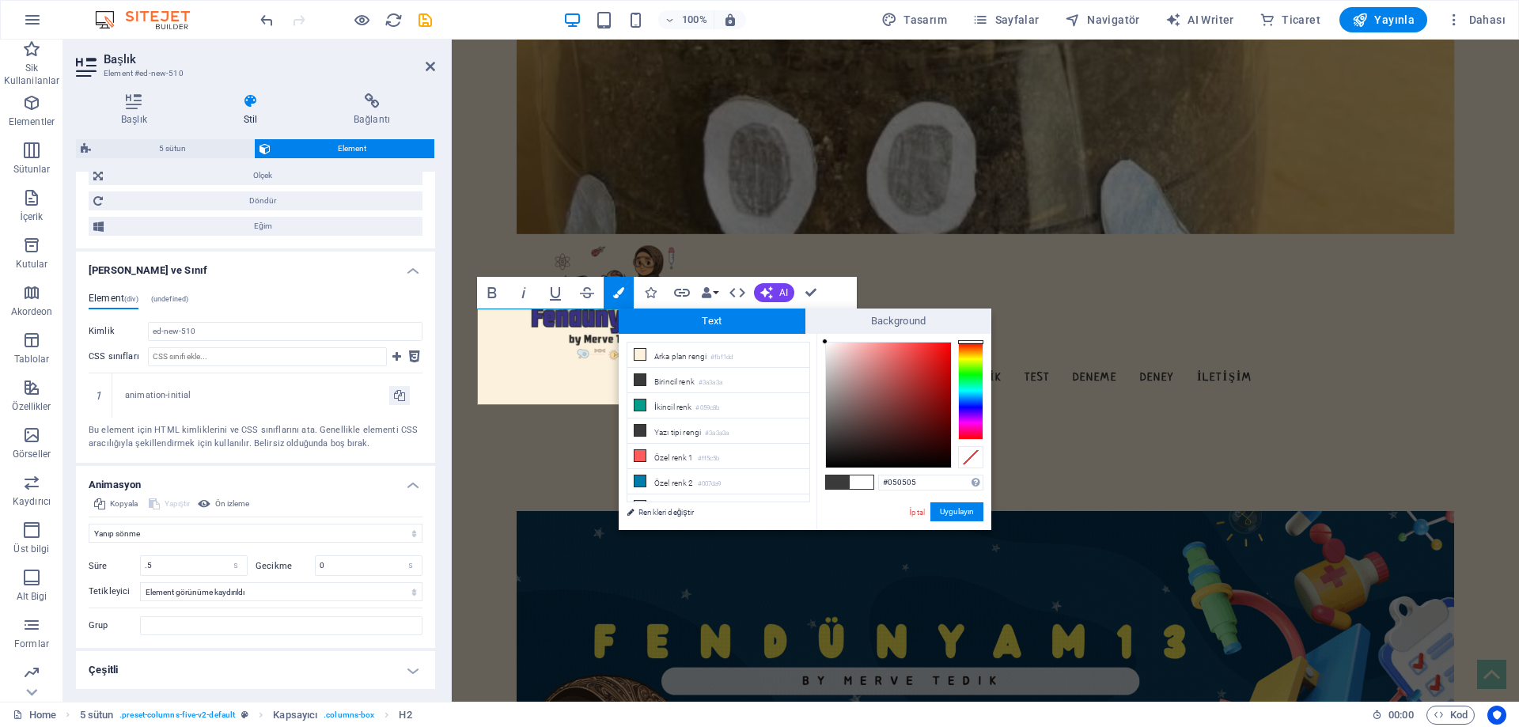
type input "#000000"
click at [946, 517] on button "Uygulayın" at bounding box center [957, 512] width 53 height 19
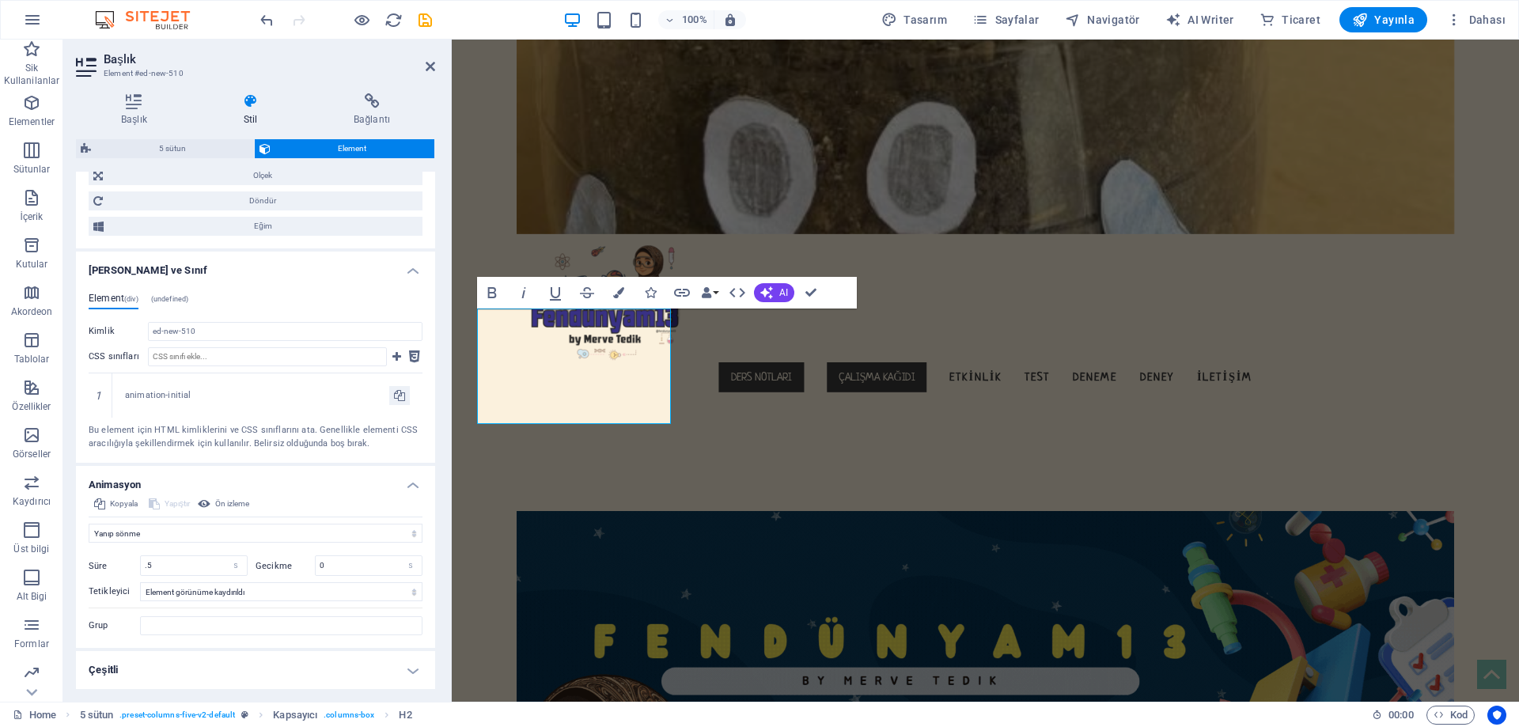
click at [643, 475] on div "H3 Kutular Kapsayıcı Kapsayıcı 5 sütun Aralık Yer Tutucu Kapsayıcı Banner Menü …" at bounding box center [986, 371] width 1068 height 662
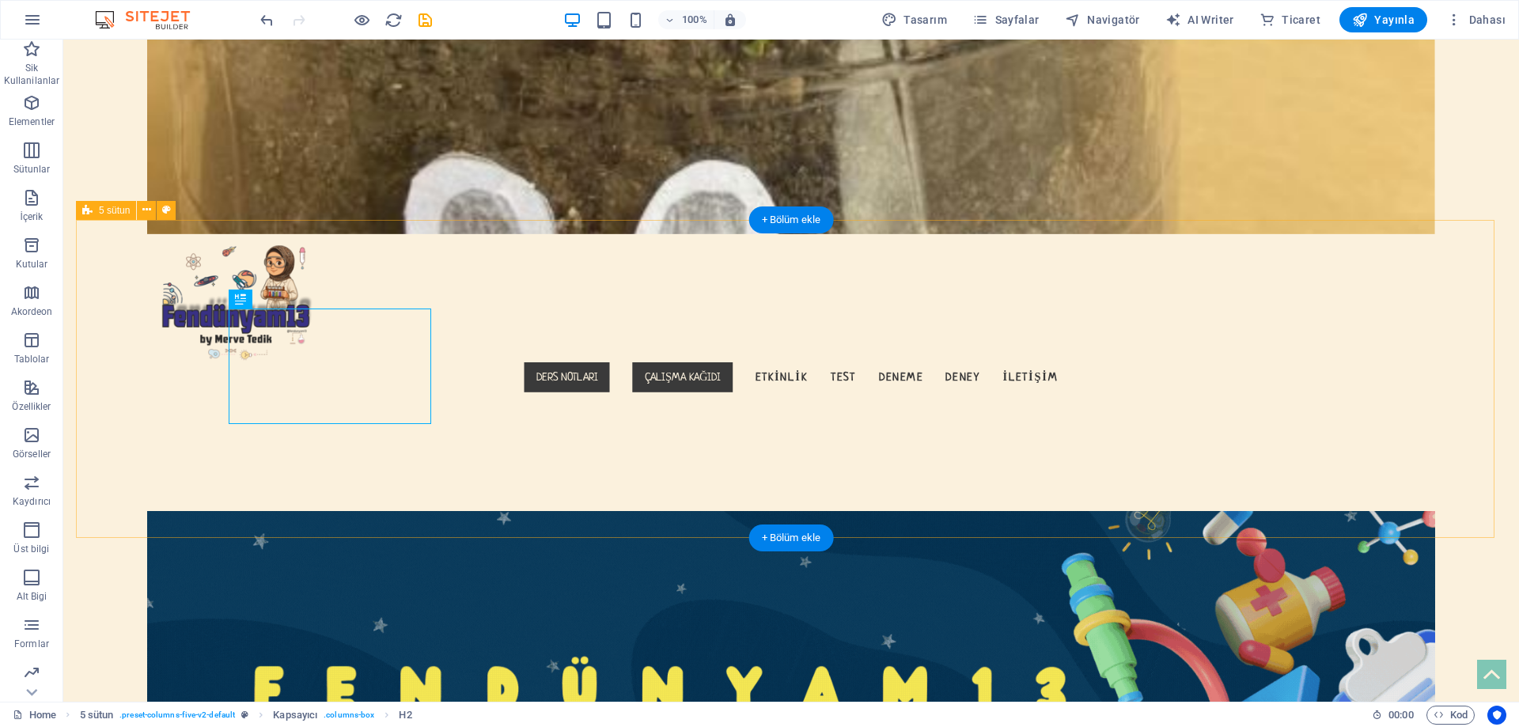
drag, startPoint x: 383, startPoint y: 459, endPoint x: 373, endPoint y: 459, distance: 10.3
select select "%"
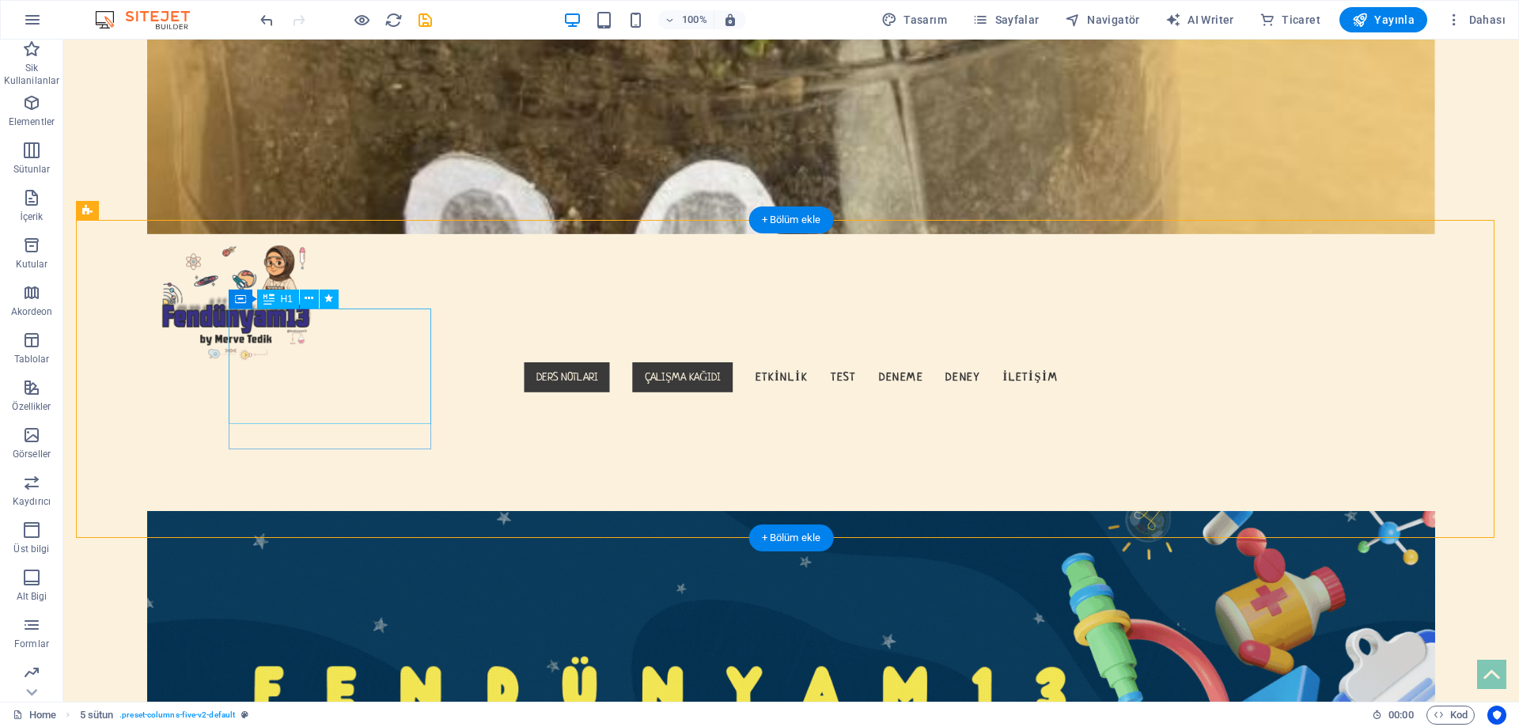
select select "px"
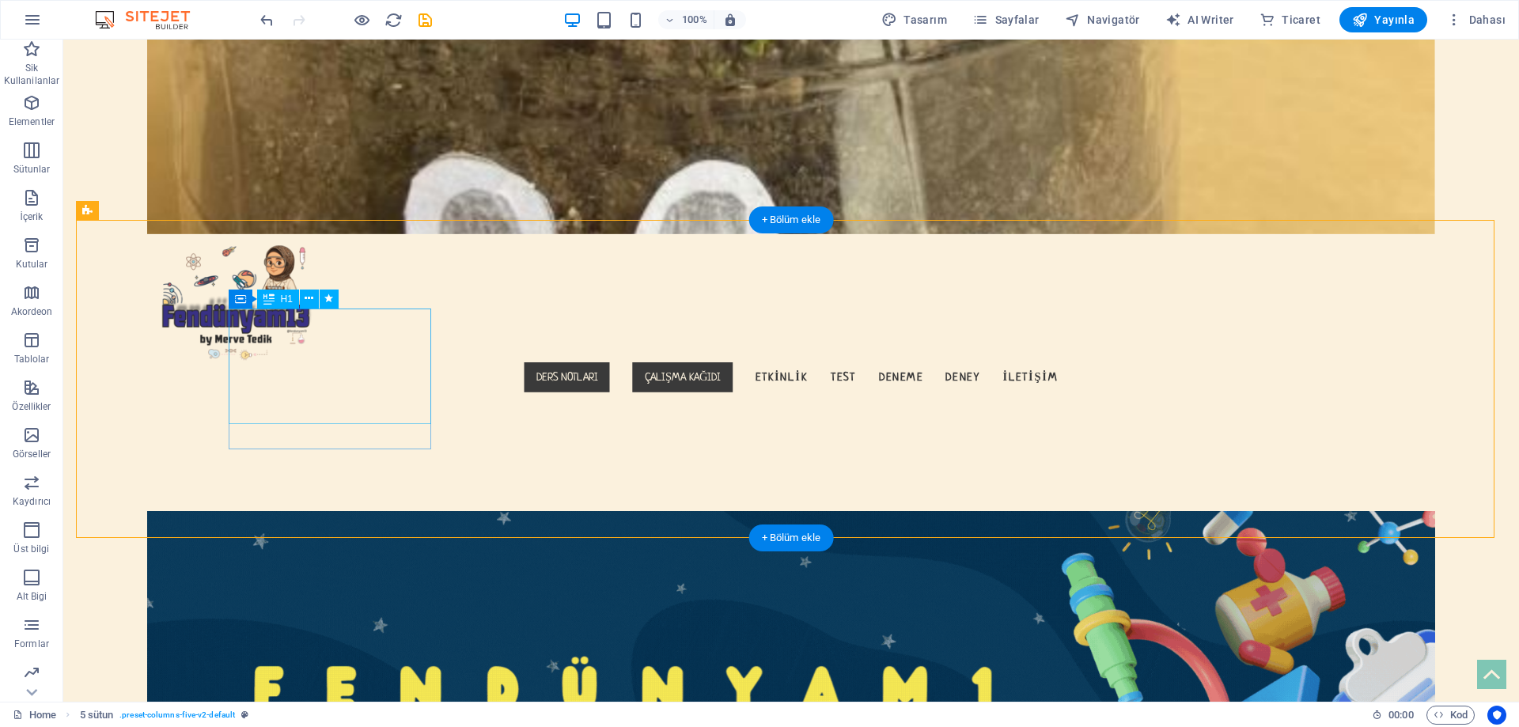
select select "flash"
select select "s"
select select "scroll"
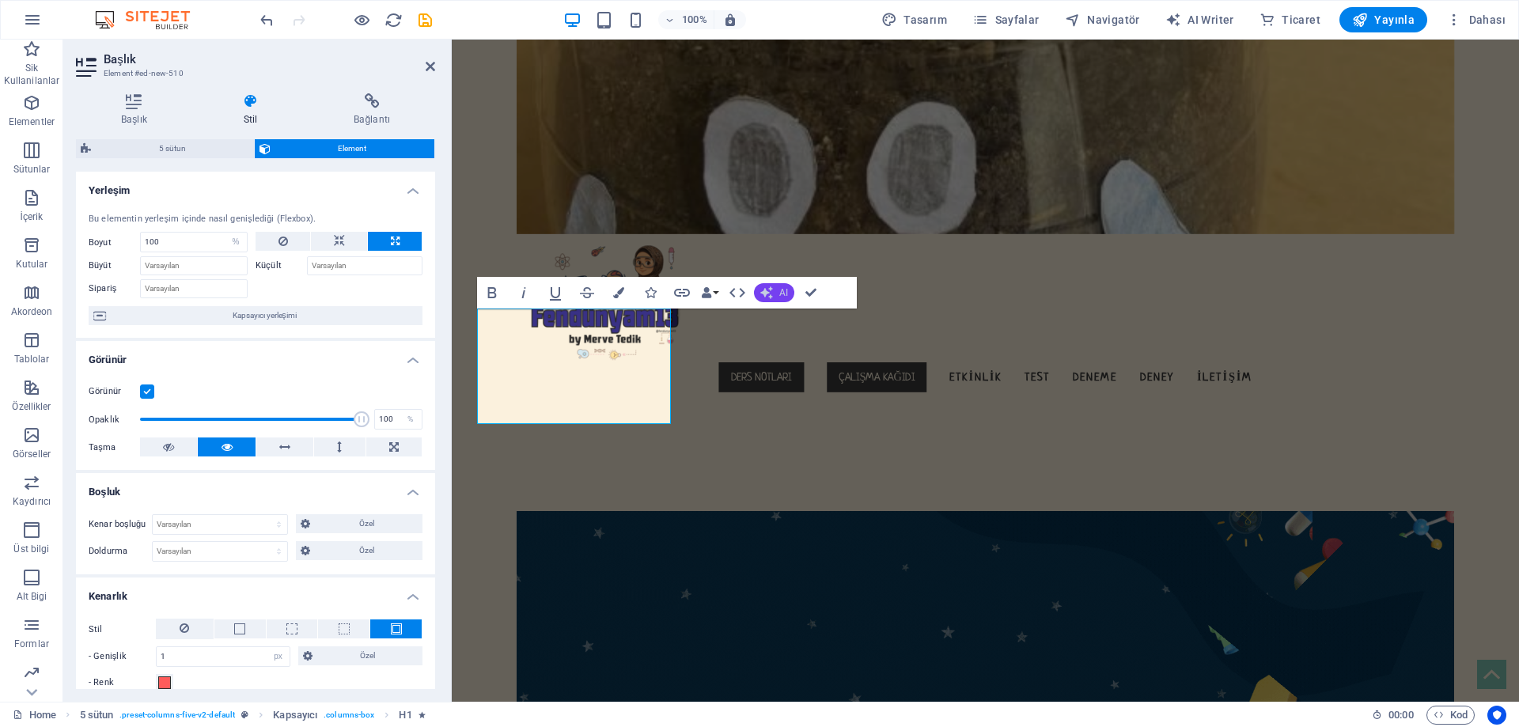
click at [776, 295] on button "AI" at bounding box center [774, 292] width 40 height 19
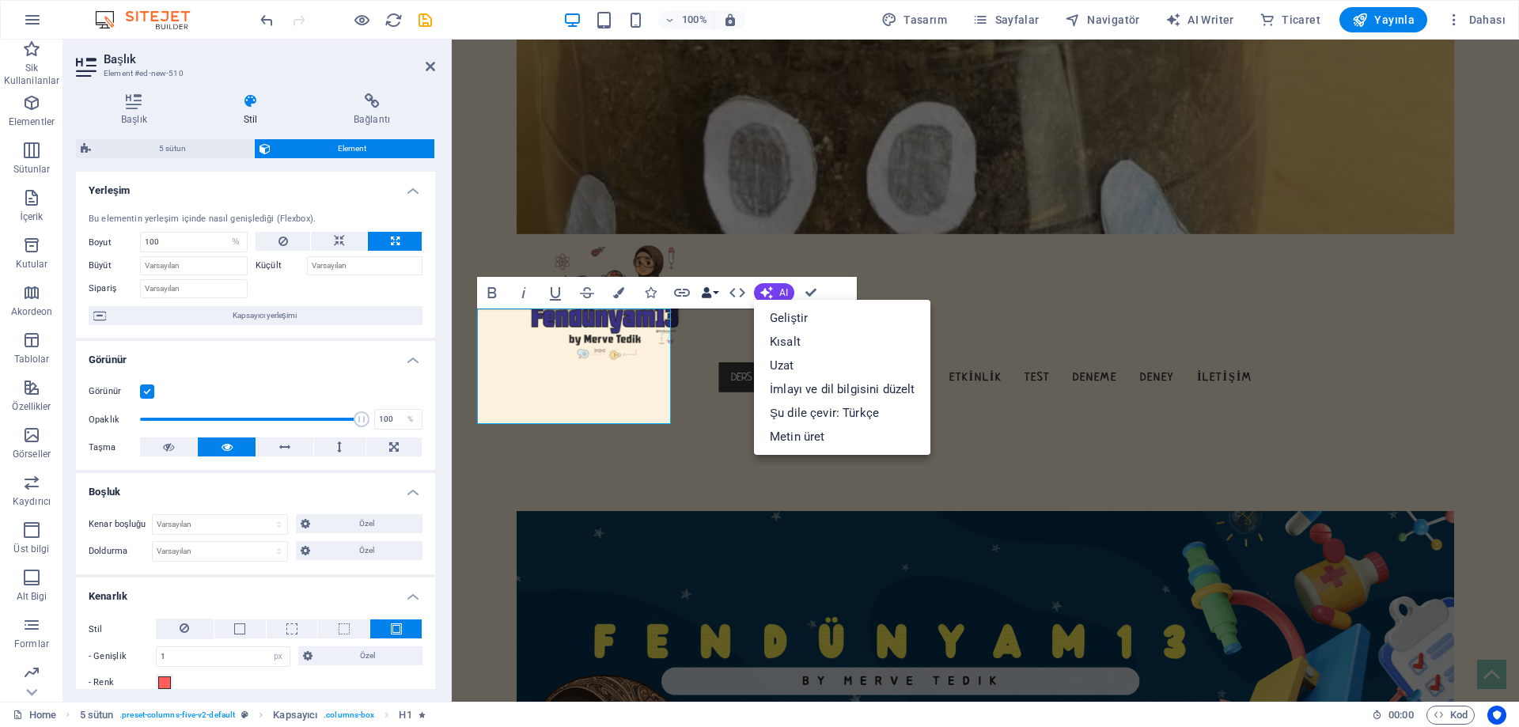
click at [715, 298] on button "Data Bindings" at bounding box center [710, 293] width 22 height 32
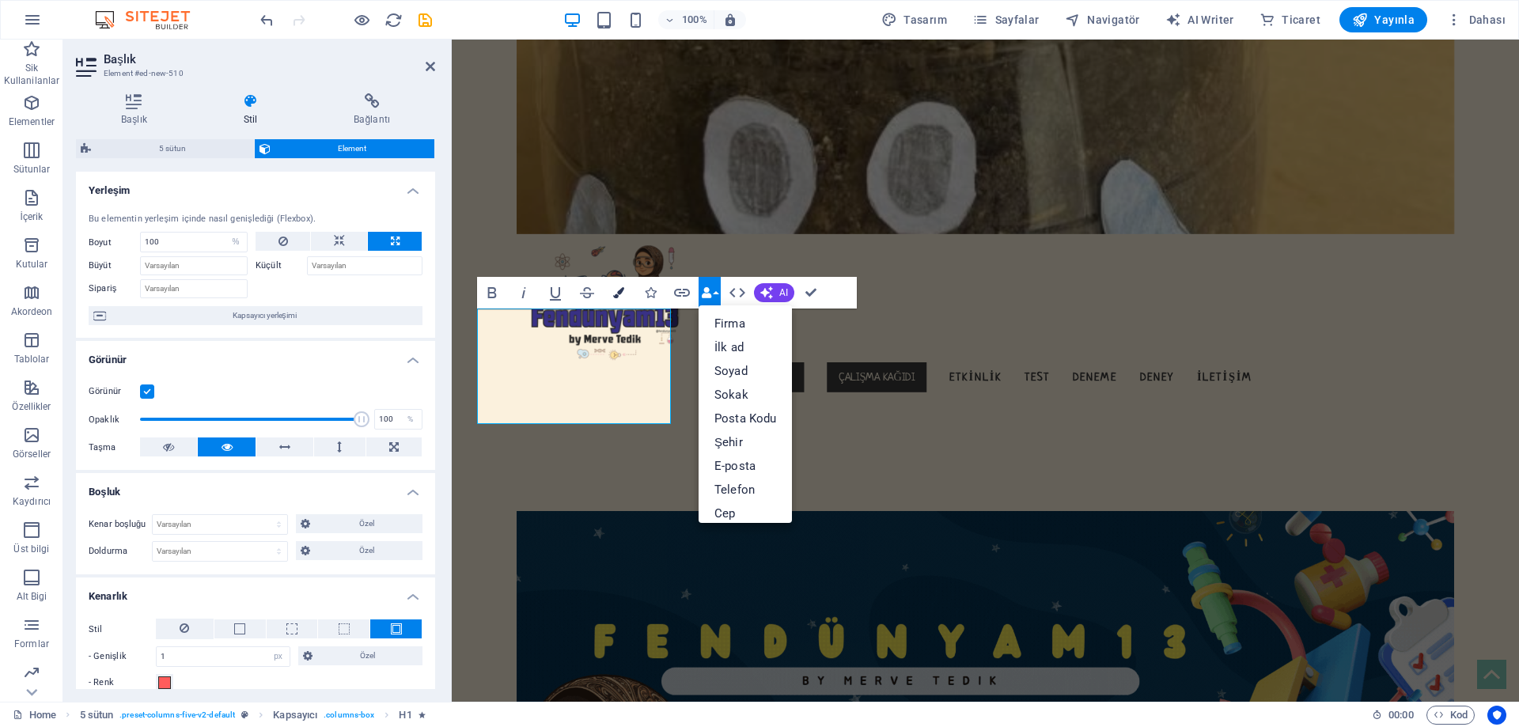
click at [624, 293] on button "Colors" at bounding box center [619, 293] width 30 height 32
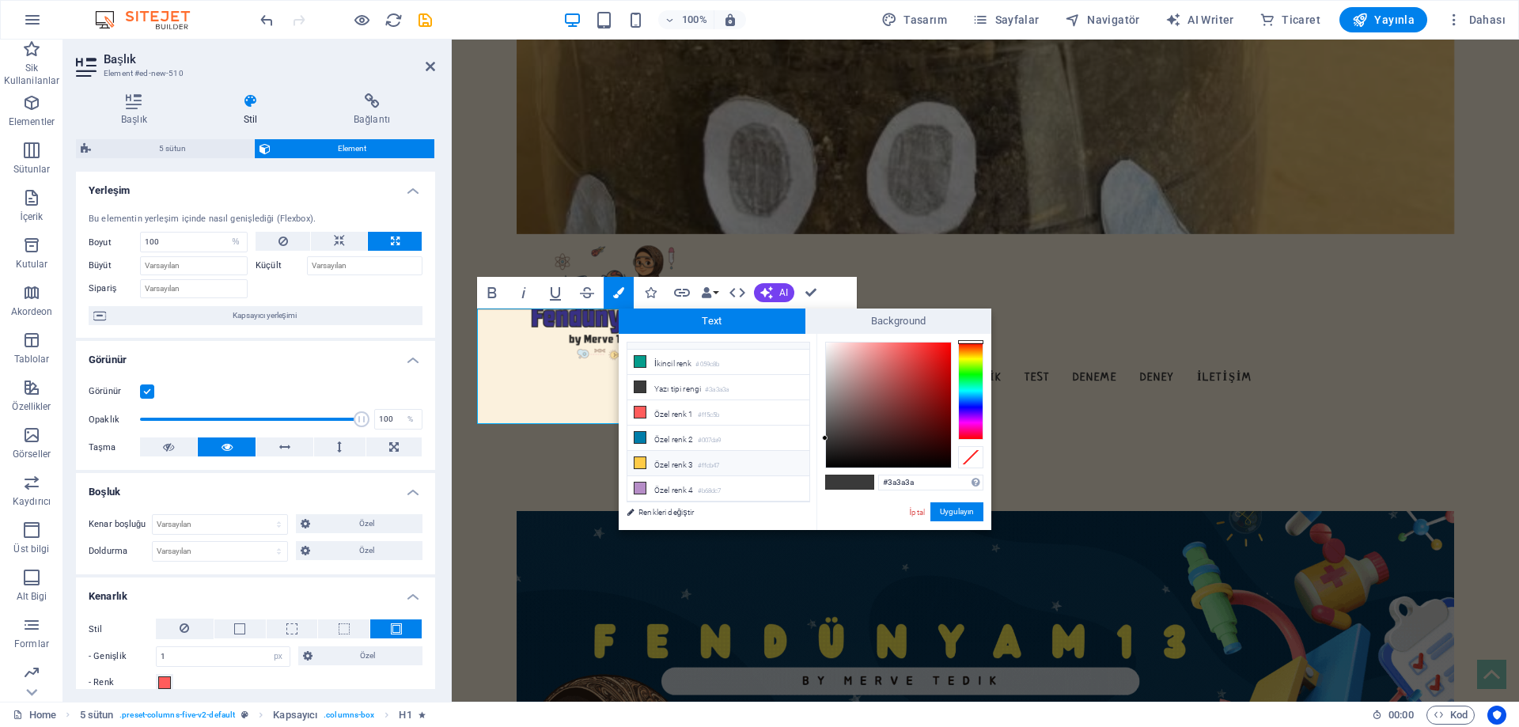
scroll to position [0, 0]
click at [947, 513] on button "Uygulayın" at bounding box center [957, 512] width 53 height 19
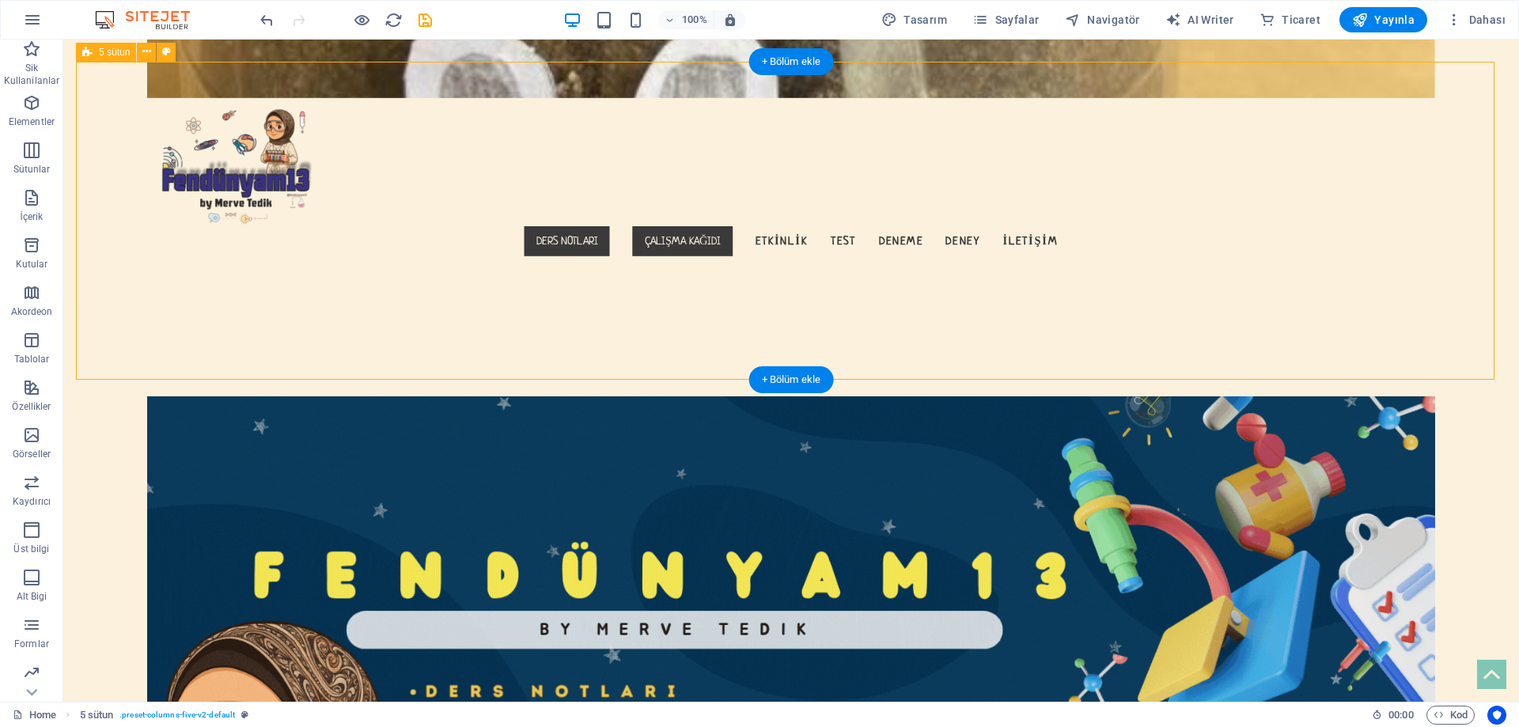
scroll to position [396, 0]
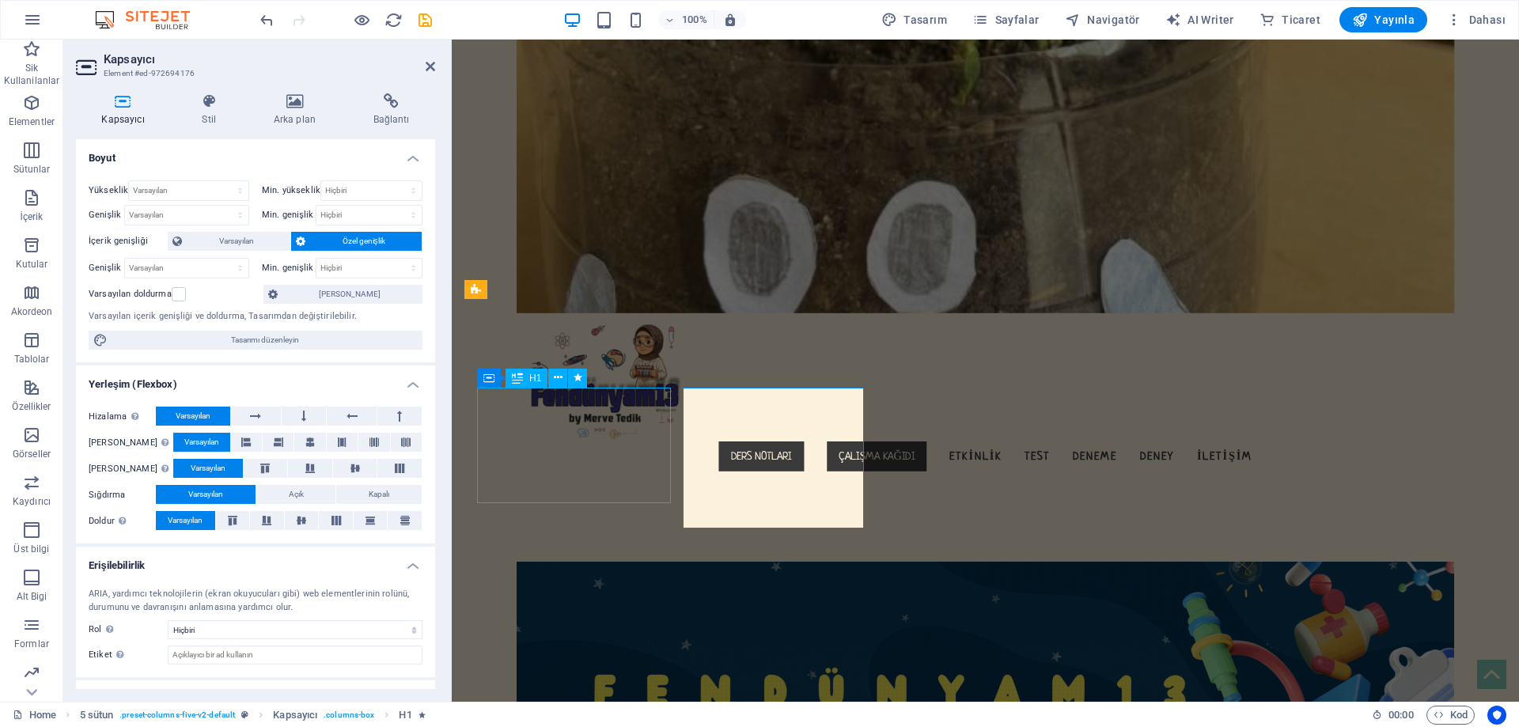
select select "%"
select select "px"
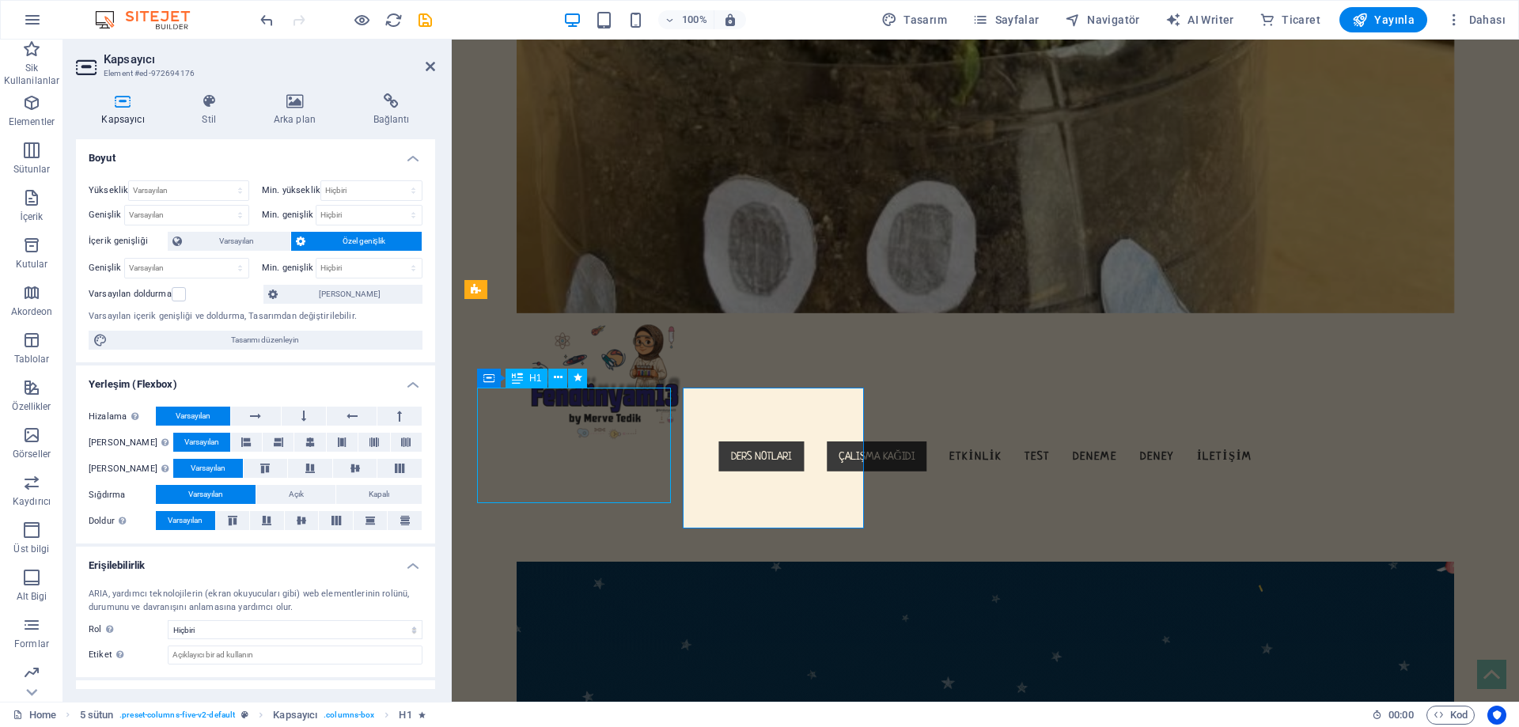
select select "px"
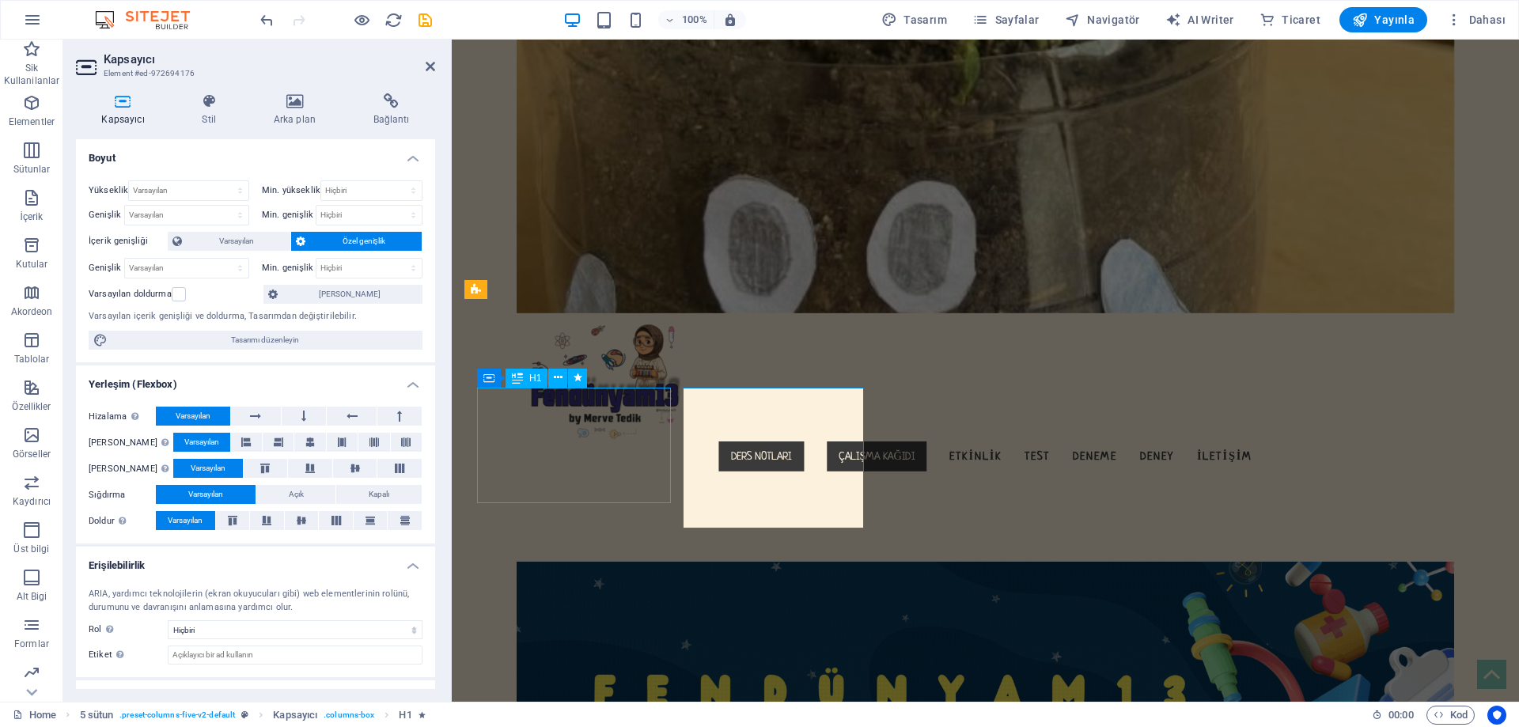
select select "px"
select select "flash"
select select "s"
select select "scroll"
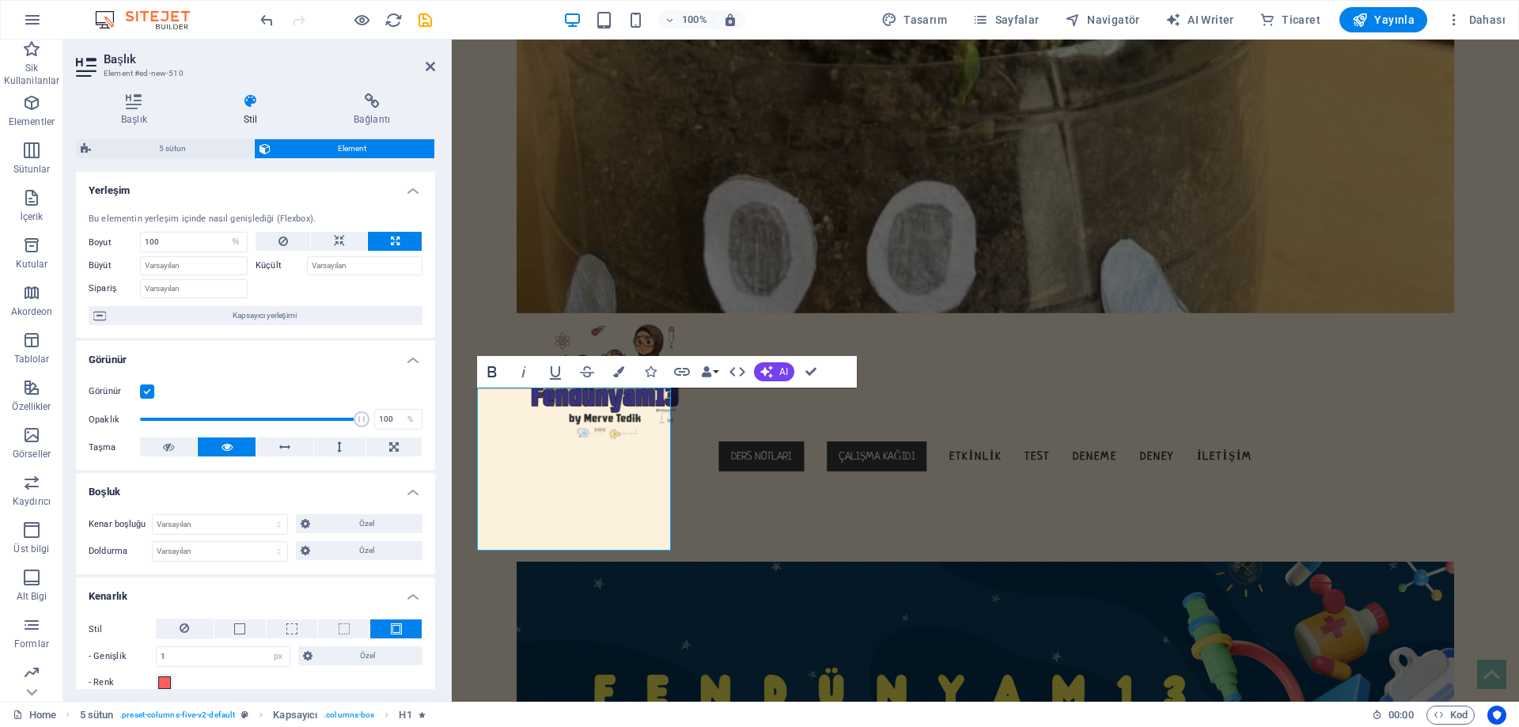
click at [501, 377] on icon "button" at bounding box center [492, 371] width 19 height 19
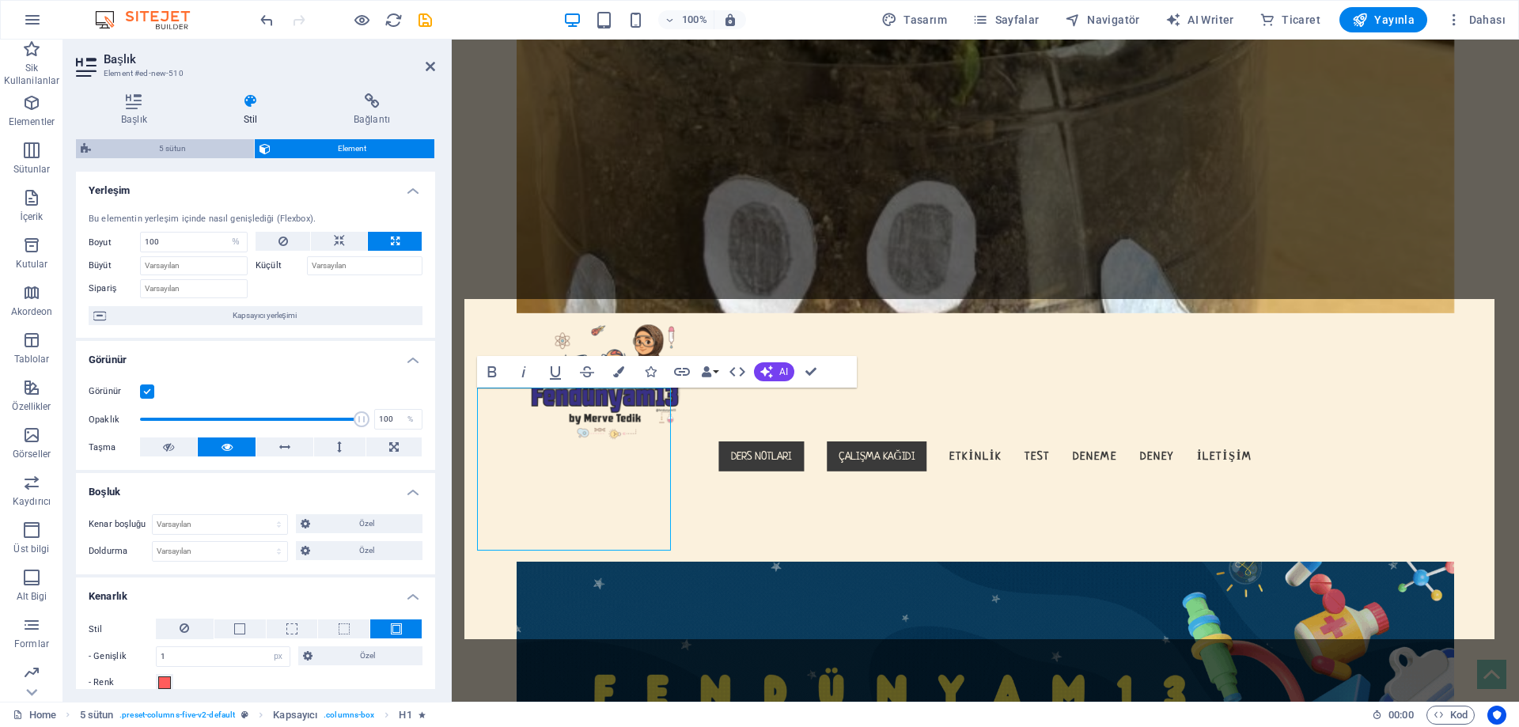
click at [172, 150] on span "5 sütun" at bounding box center [173, 148] width 154 height 19
select select "rem"
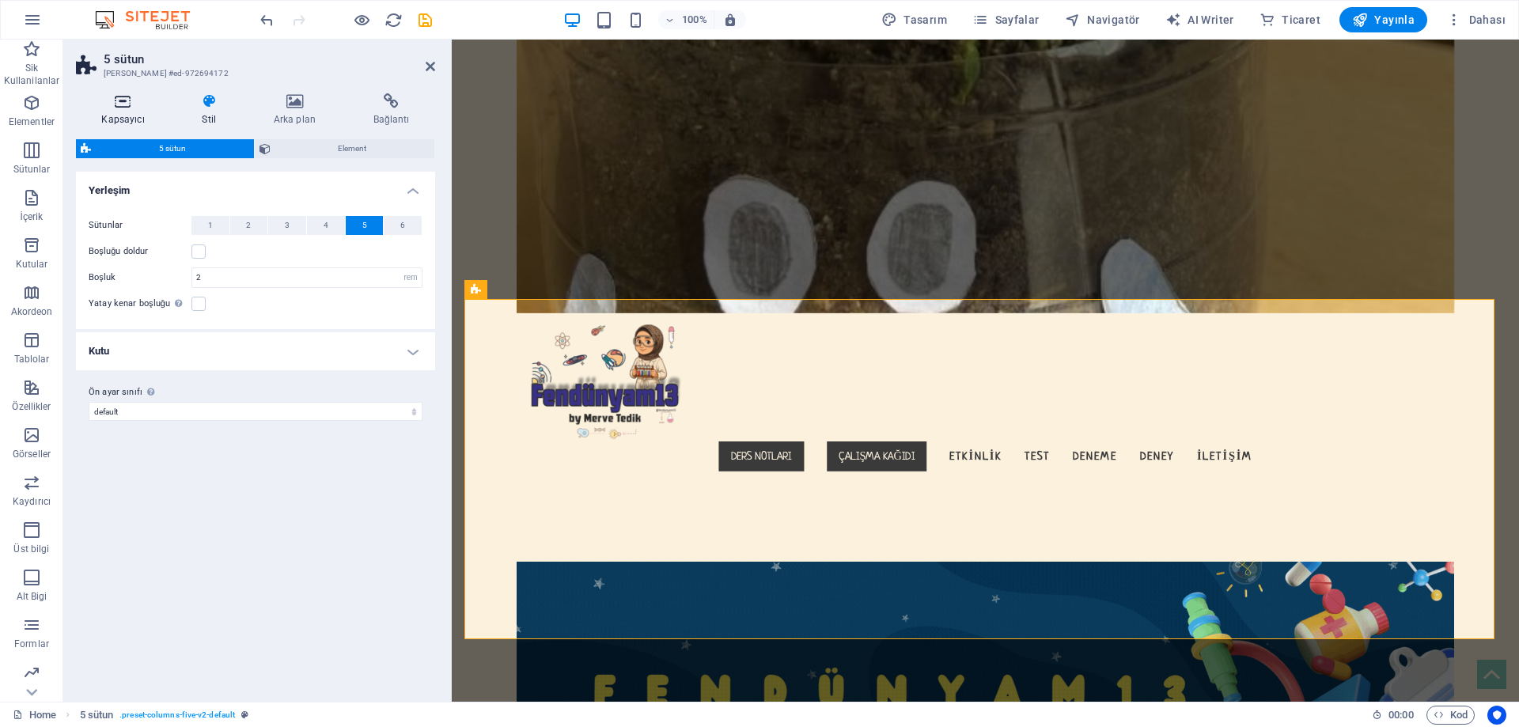
click at [145, 118] on h4 "Kapsayıcı" at bounding box center [126, 109] width 101 height 33
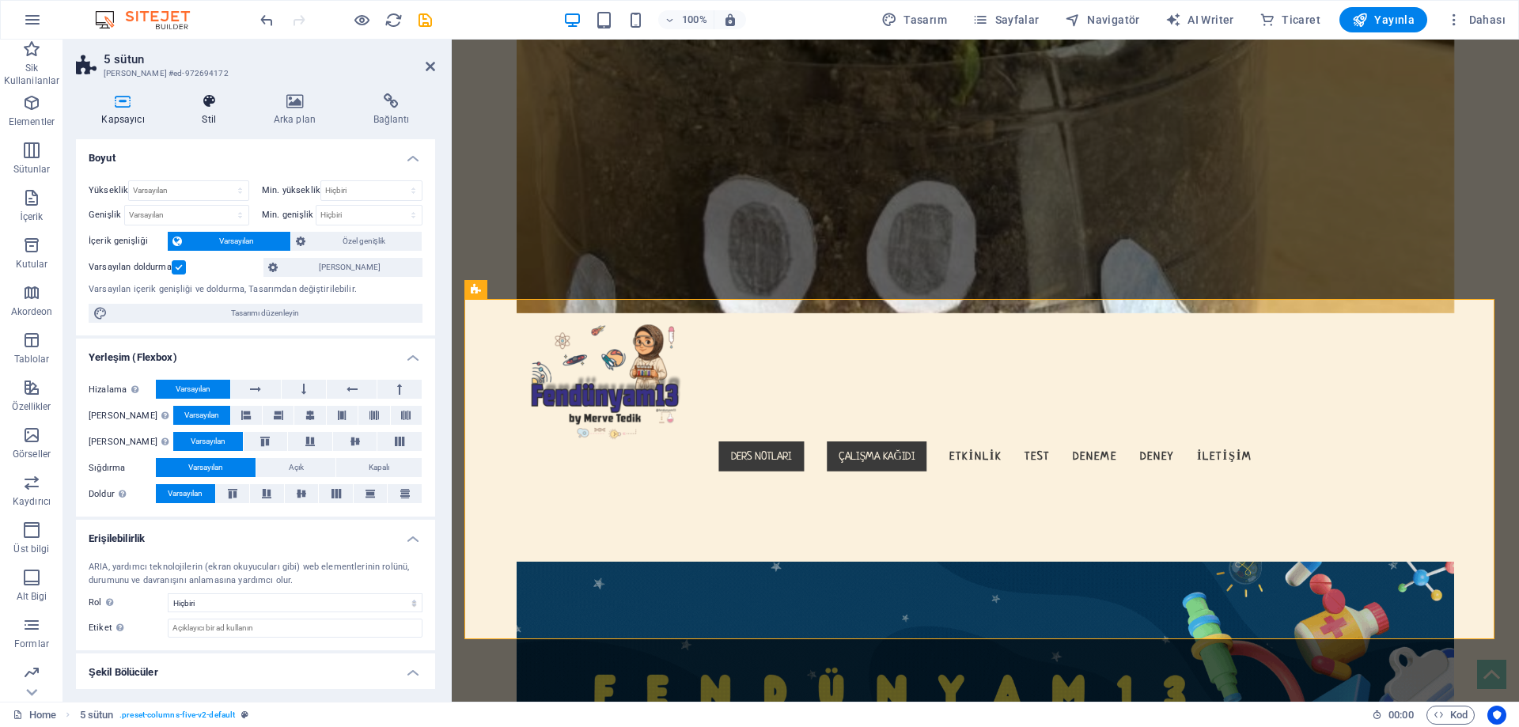
click at [222, 121] on h4 "Stil" at bounding box center [211, 109] width 71 height 33
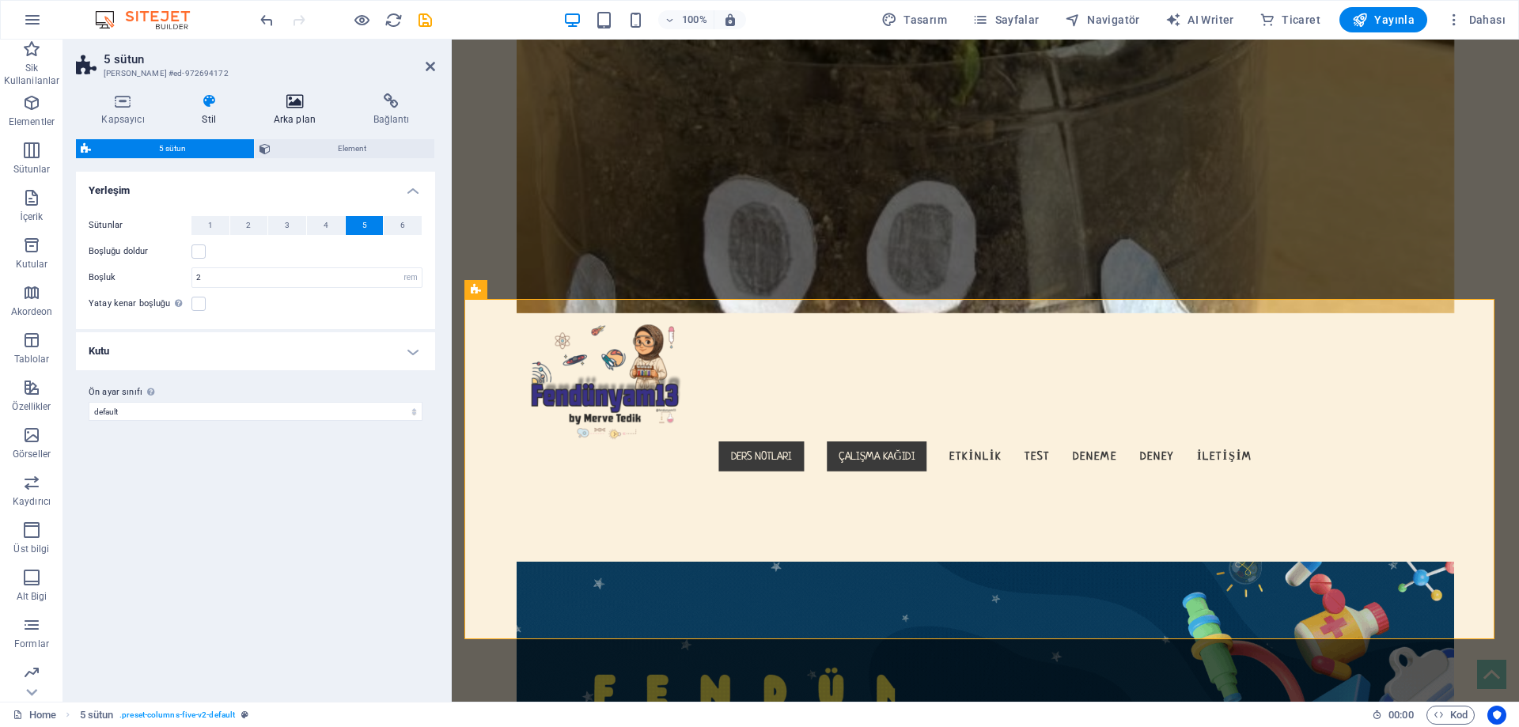
click at [275, 110] on h4 "Arka plan" at bounding box center [298, 109] width 100 height 33
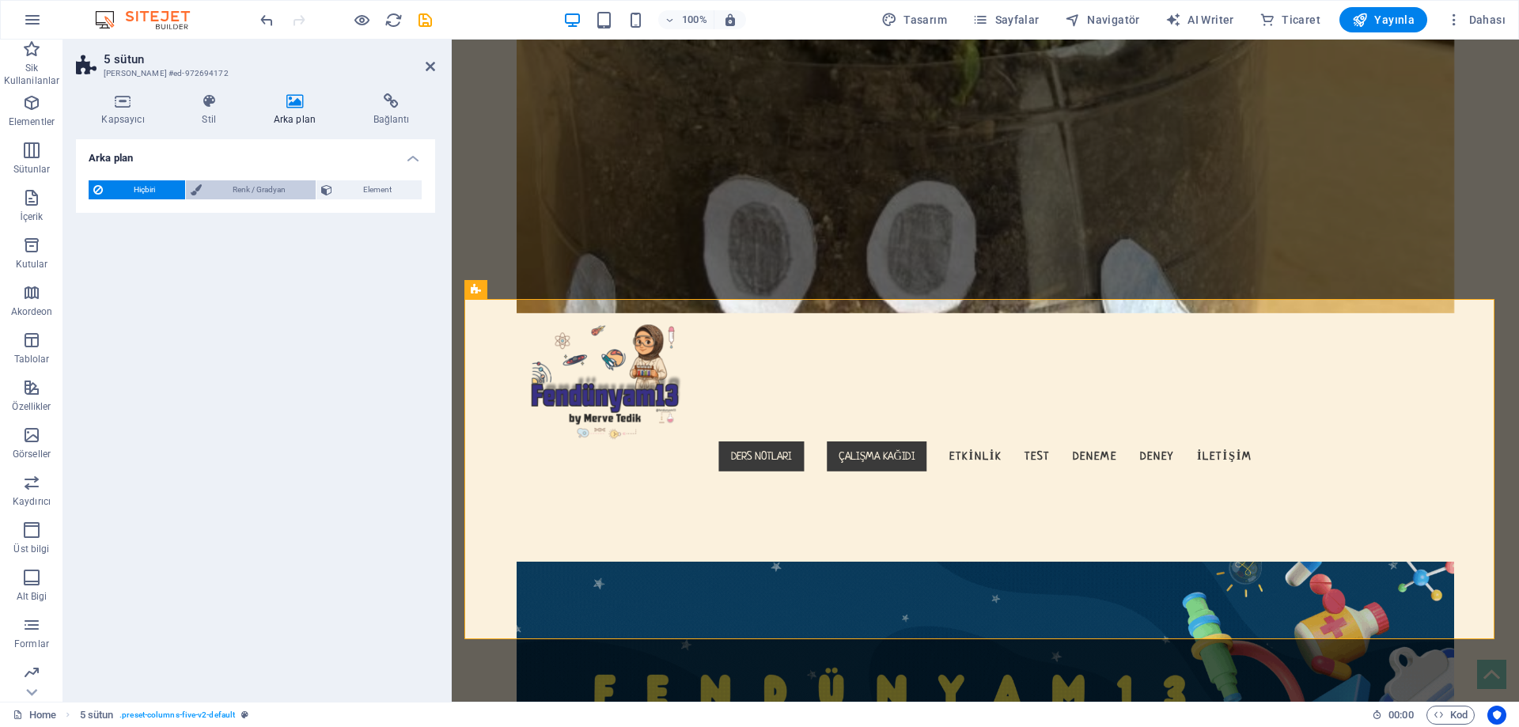
click at [239, 192] on span "Renk / Gradyan" at bounding box center [259, 189] width 104 height 19
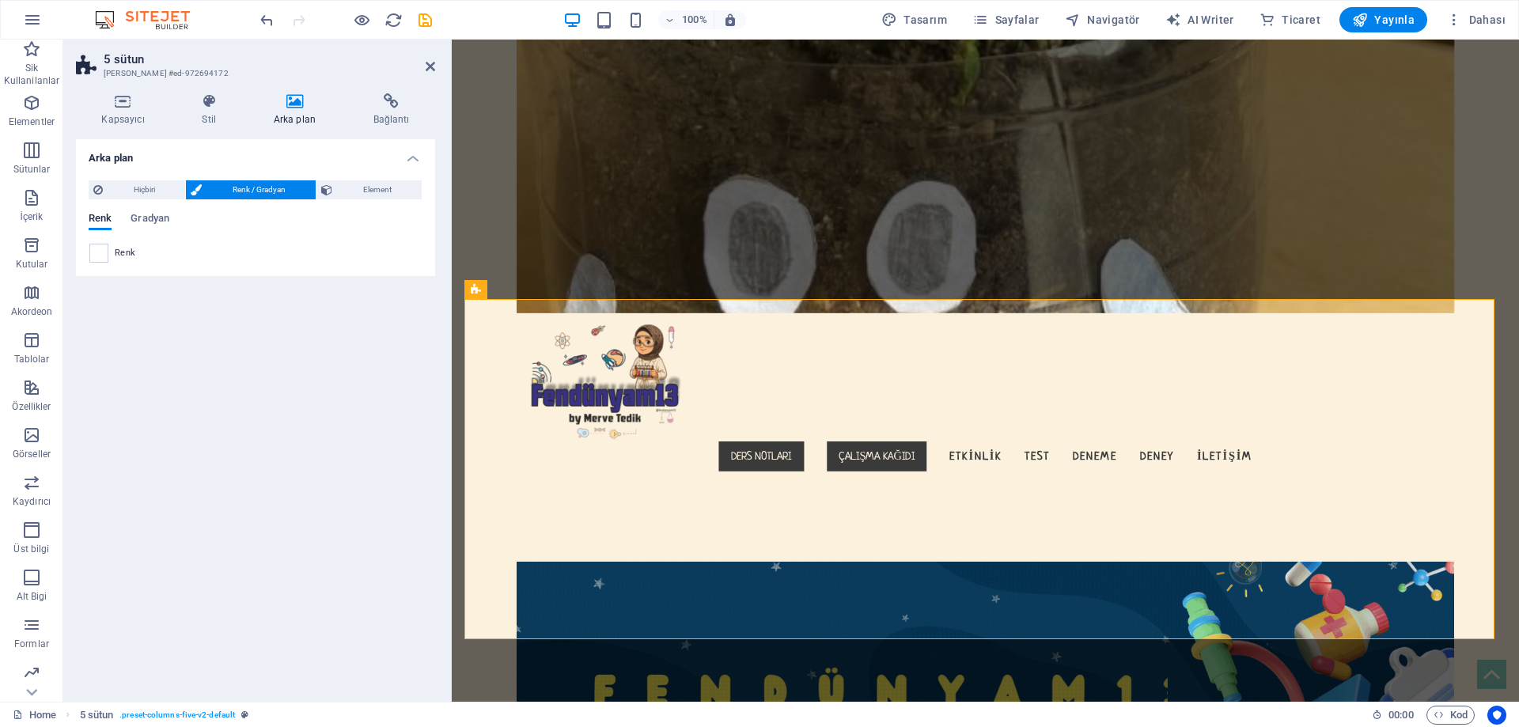
click at [222, 187] on span "Renk / Gradyan" at bounding box center [259, 189] width 104 height 19
click at [143, 187] on span "Hiçbiri" at bounding box center [144, 189] width 73 height 19
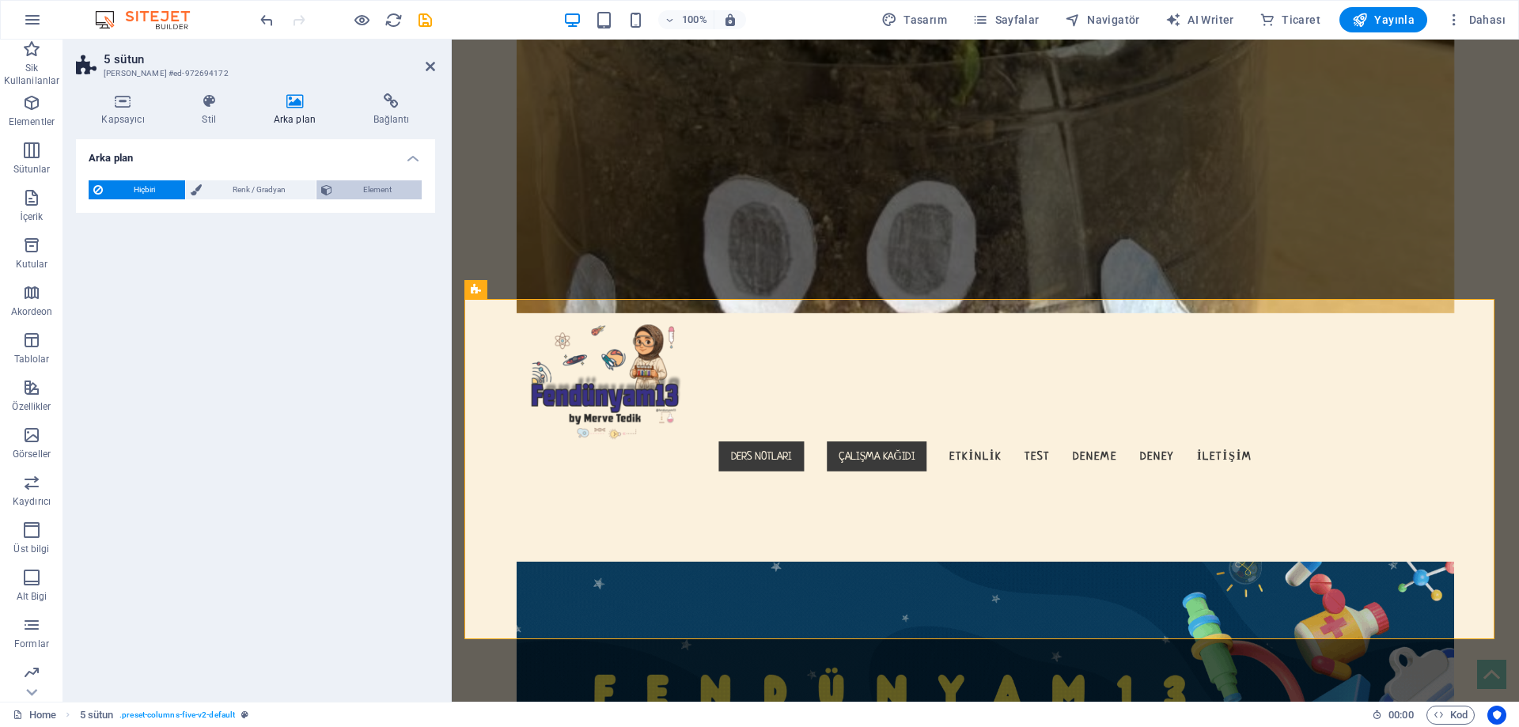
click at [368, 192] on span "Element" at bounding box center [377, 189] width 80 height 19
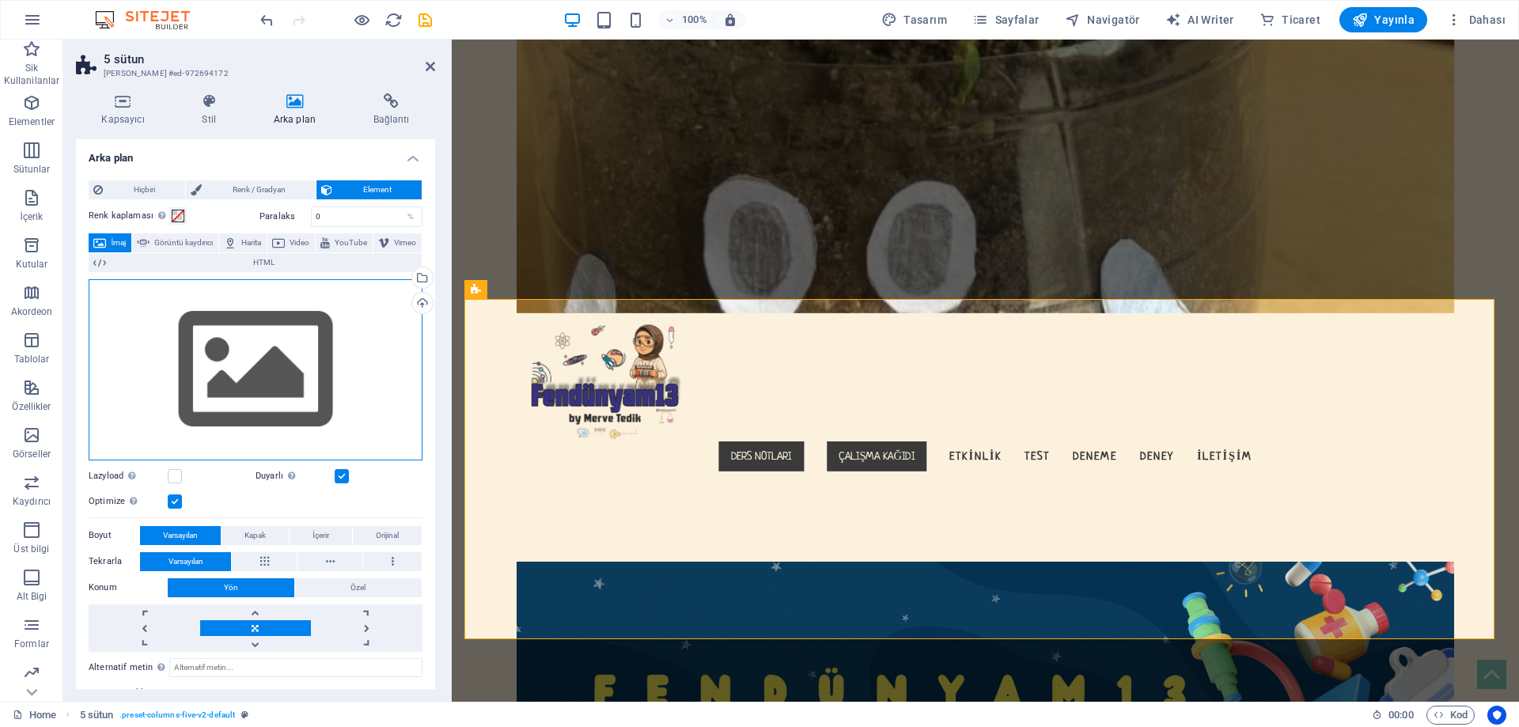
click at [254, 368] on div "Dosyaları buraya sürükleyin, dosyaları seçmek için tıklayın veya Dosyalardan ya…" at bounding box center [256, 369] width 334 height 181
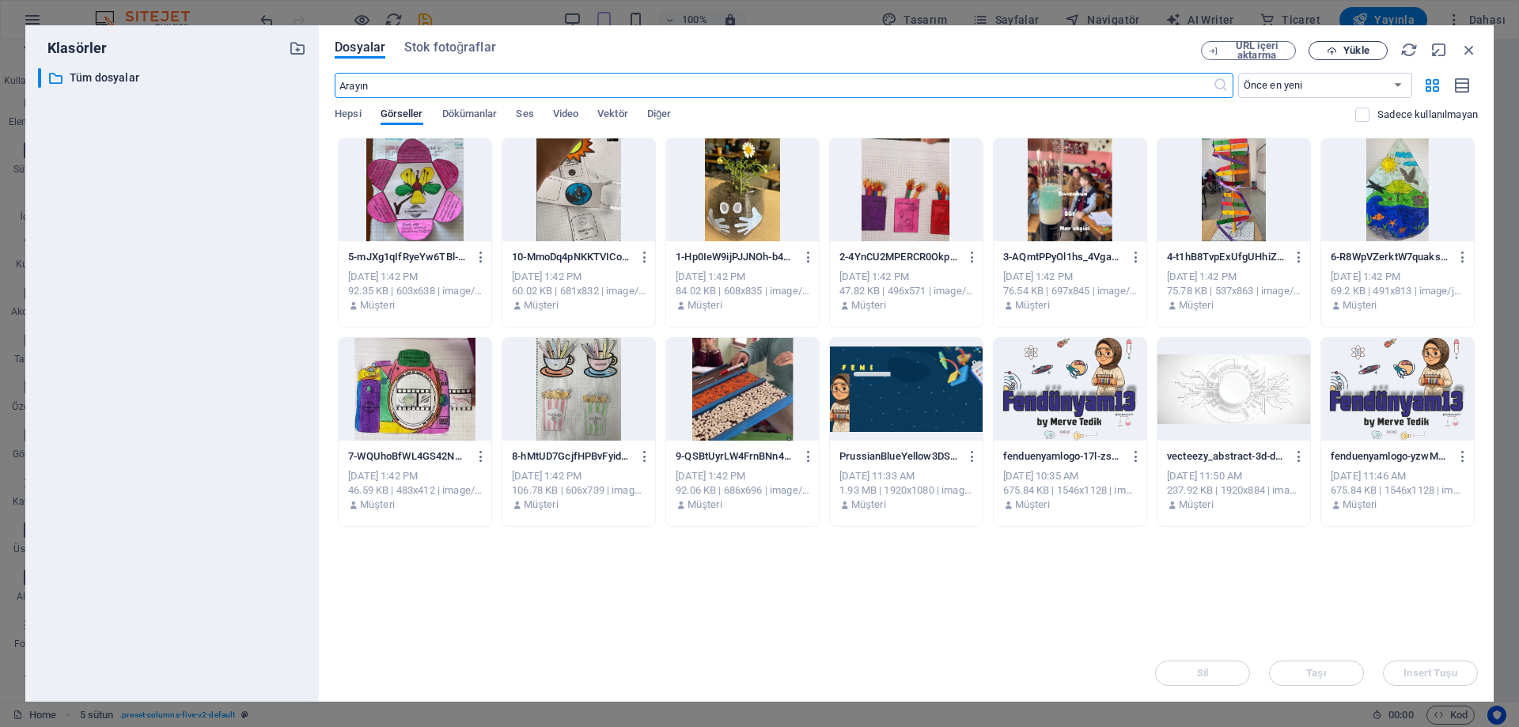
click at [1366, 51] on span "Yükle" at bounding box center [1356, 50] width 25 height 9
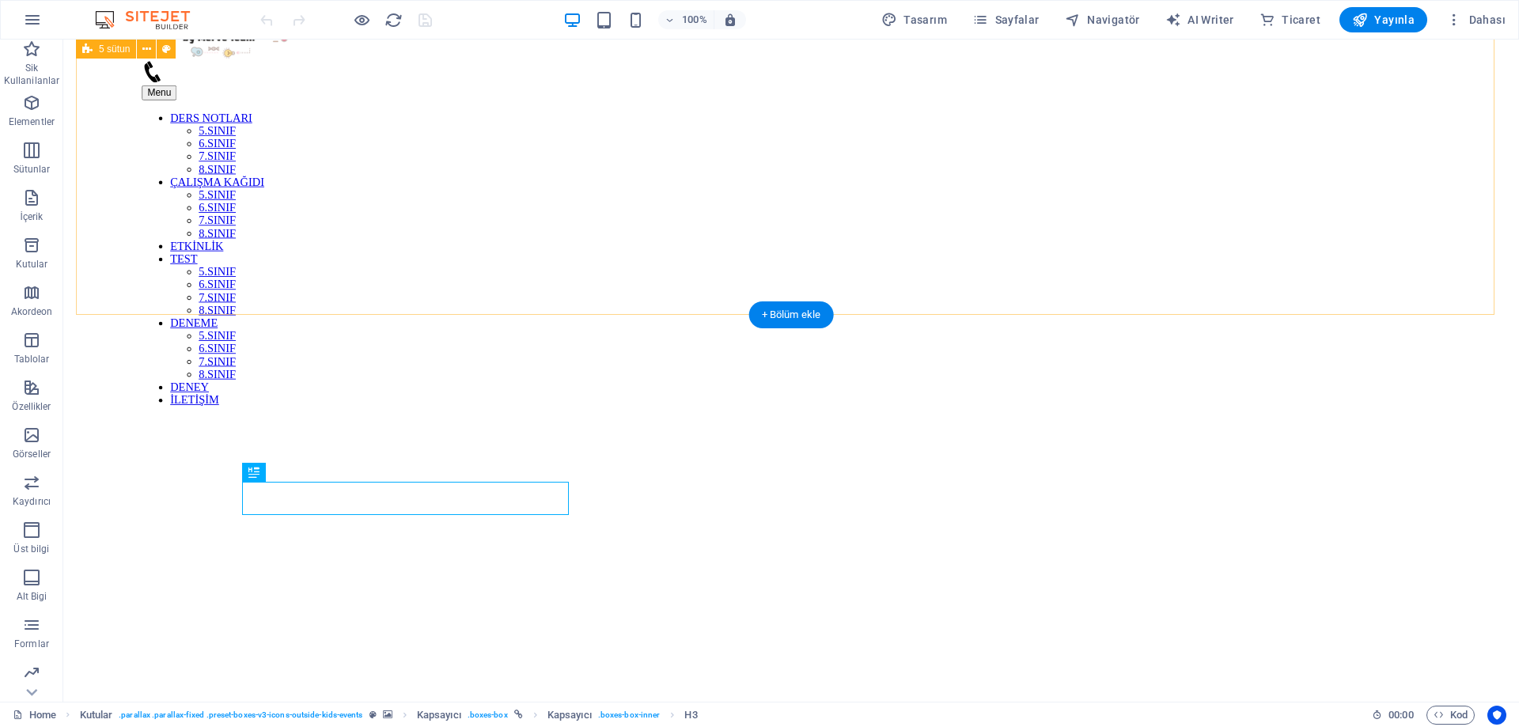
scroll to position [509, 0]
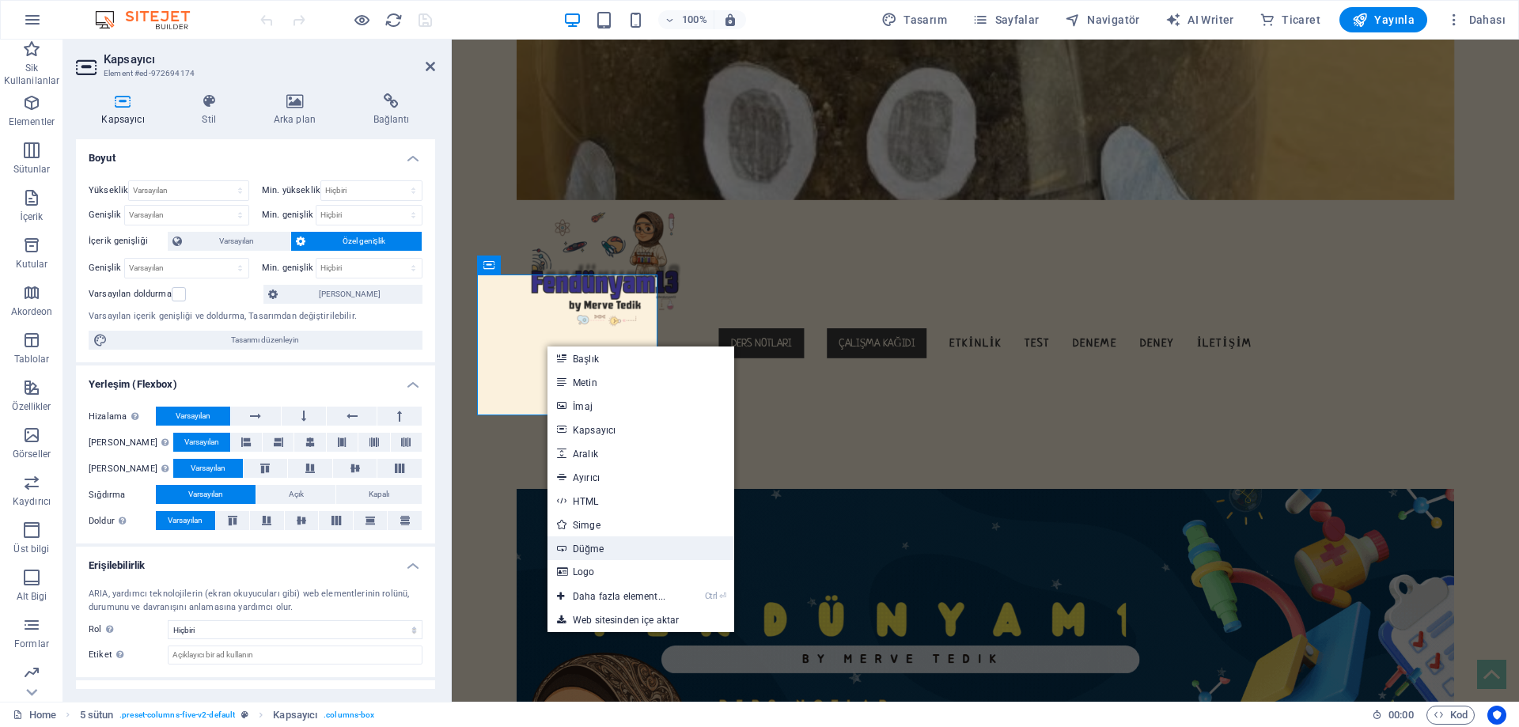
click at [568, 549] on link "Düğme" at bounding box center [641, 549] width 187 height 24
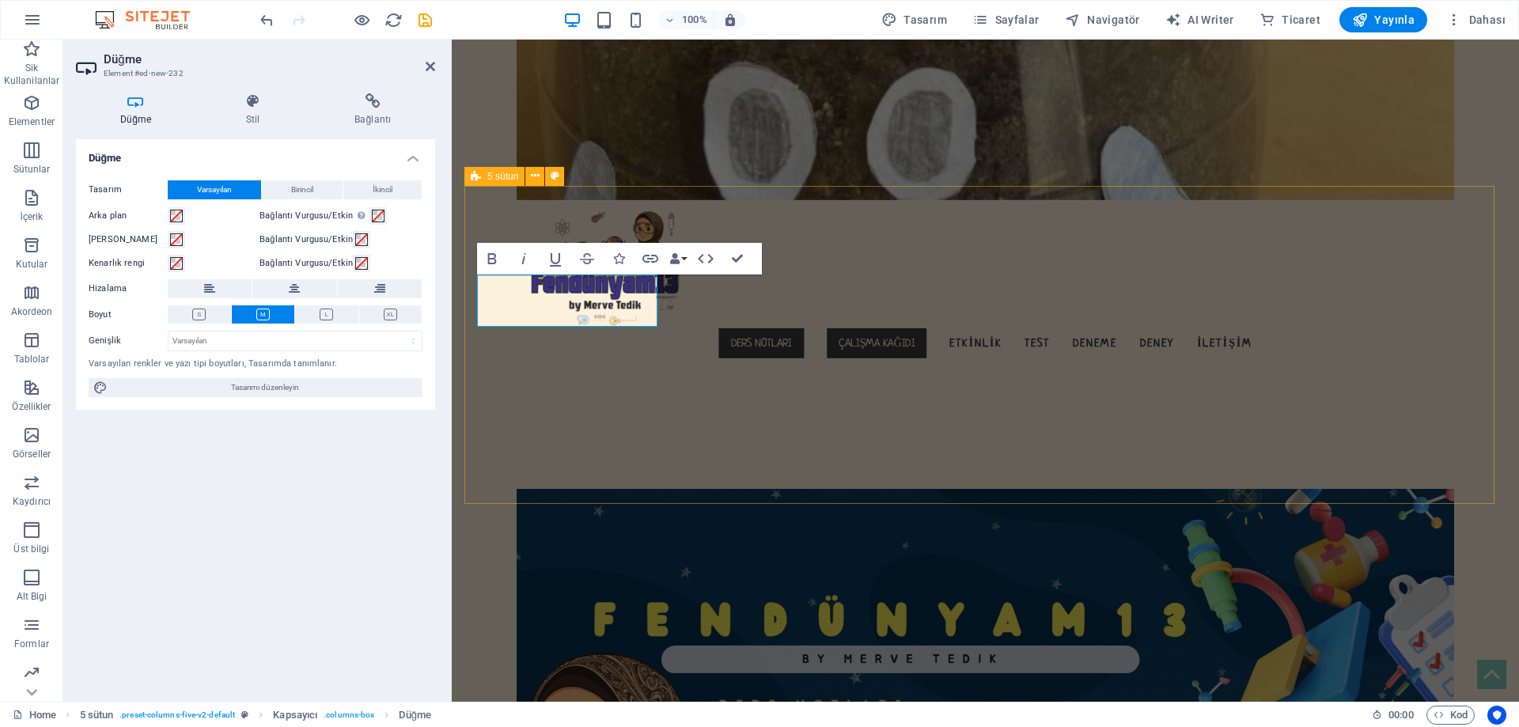
drag, startPoint x: 616, startPoint y: 437, endPoint x: 1007, endPoint y: 444, distance: 391.0
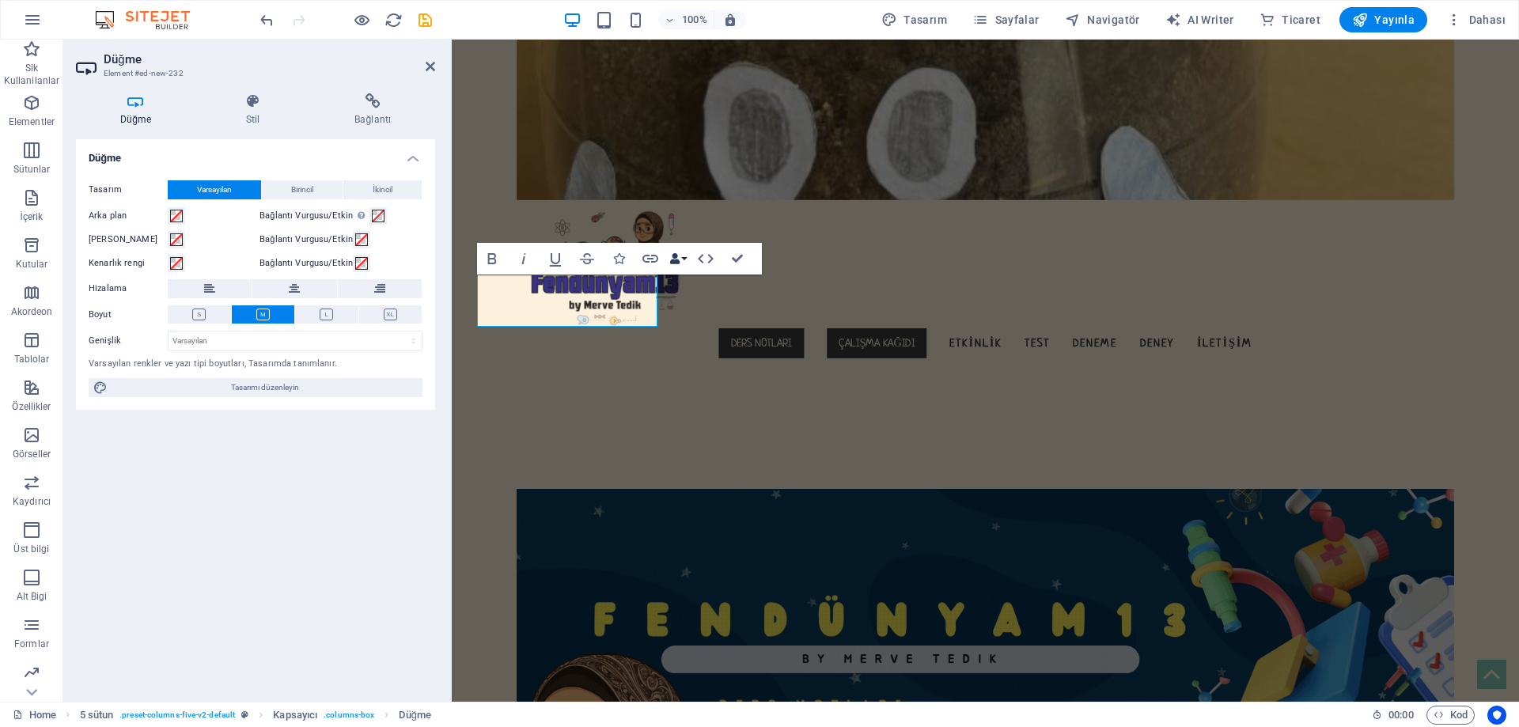
click at [686, 262] on button "Data Bindings" at bounding box center [678, 259] width 22 height 32
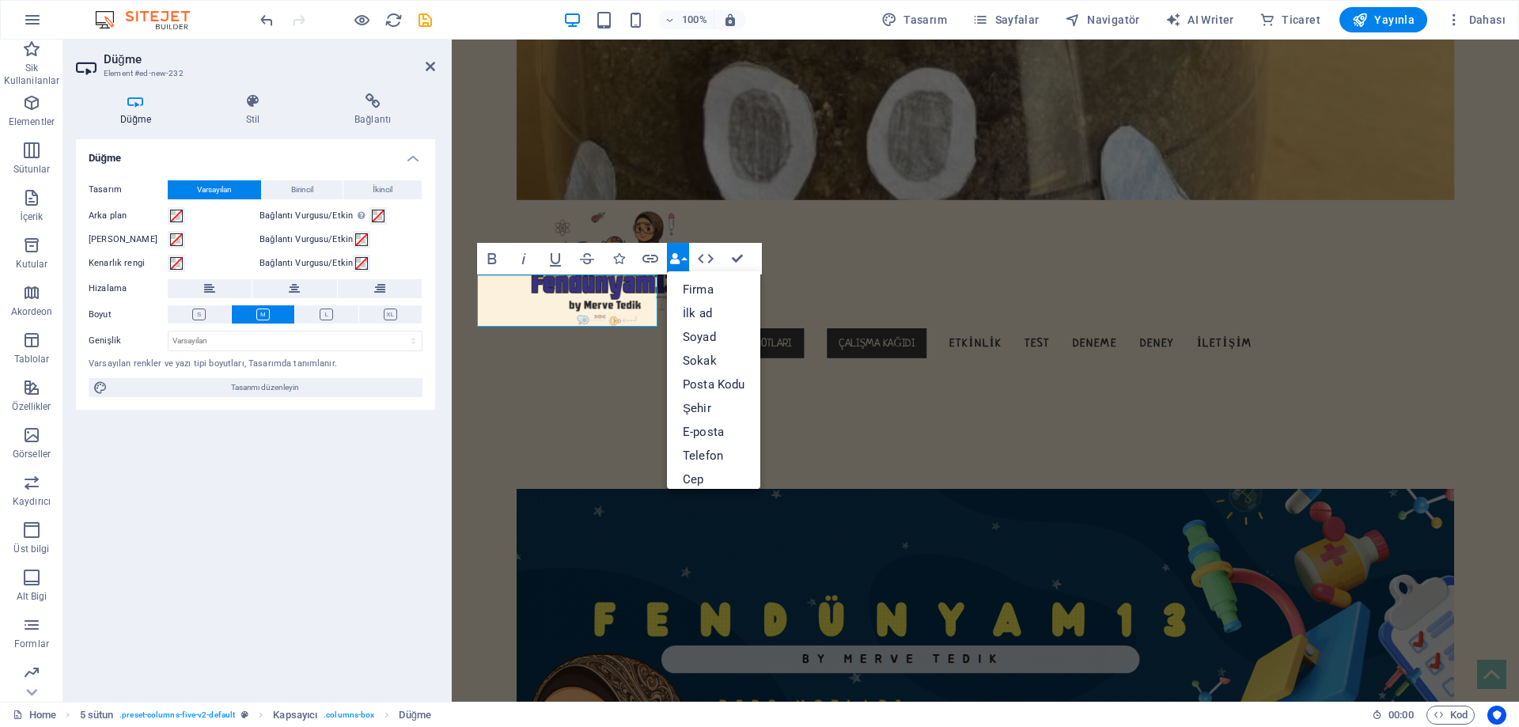
click at [686, 262] on button "Data Bindings" at bounding box center [678, 259] width 22 height 32
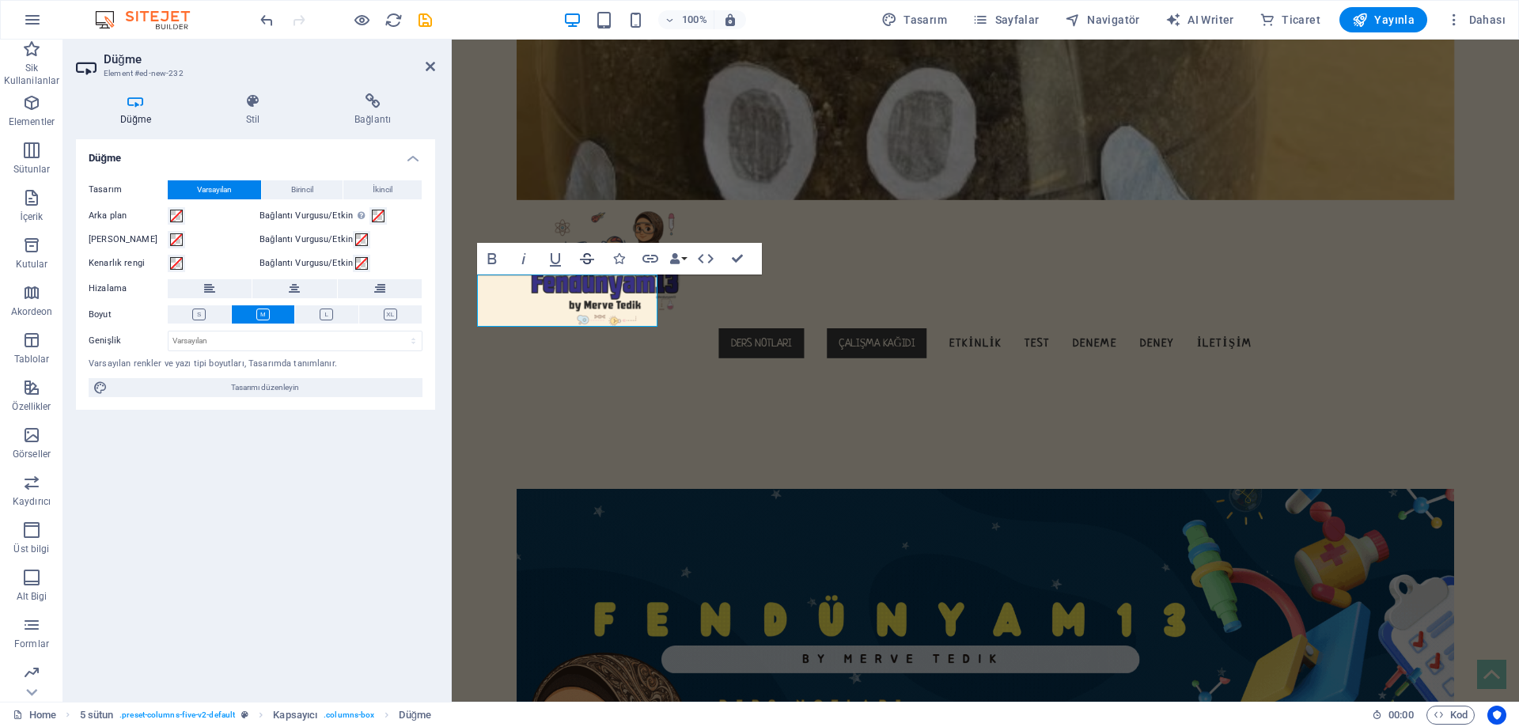
click at [595, 261] on icon "button" at bounding box center [587, 258] width 19 height 19
click at [620, 254] on icon "button" at bounding box center [618, 258] width 11 height 11
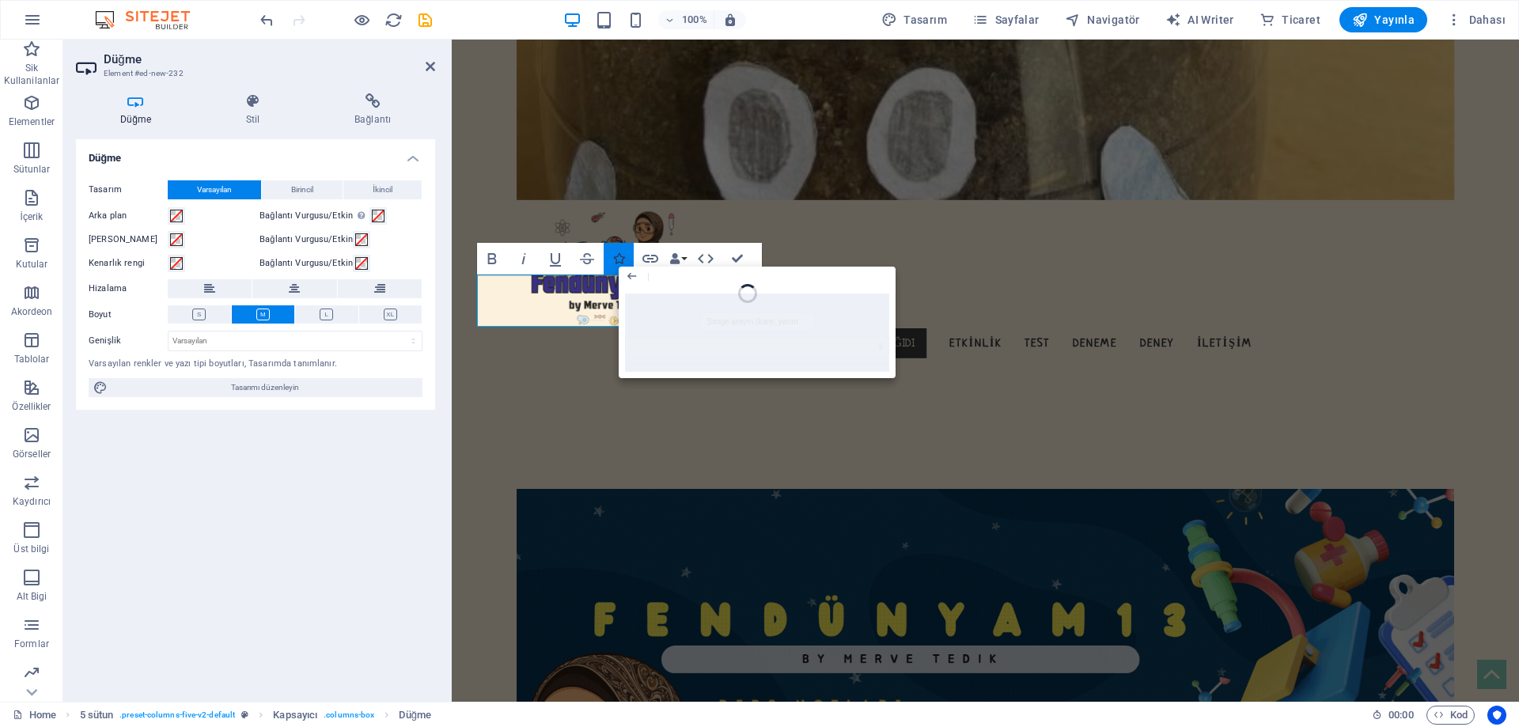
click at [621, 254] on icon "button" at bounding box center [618, 258] width 11 height 11
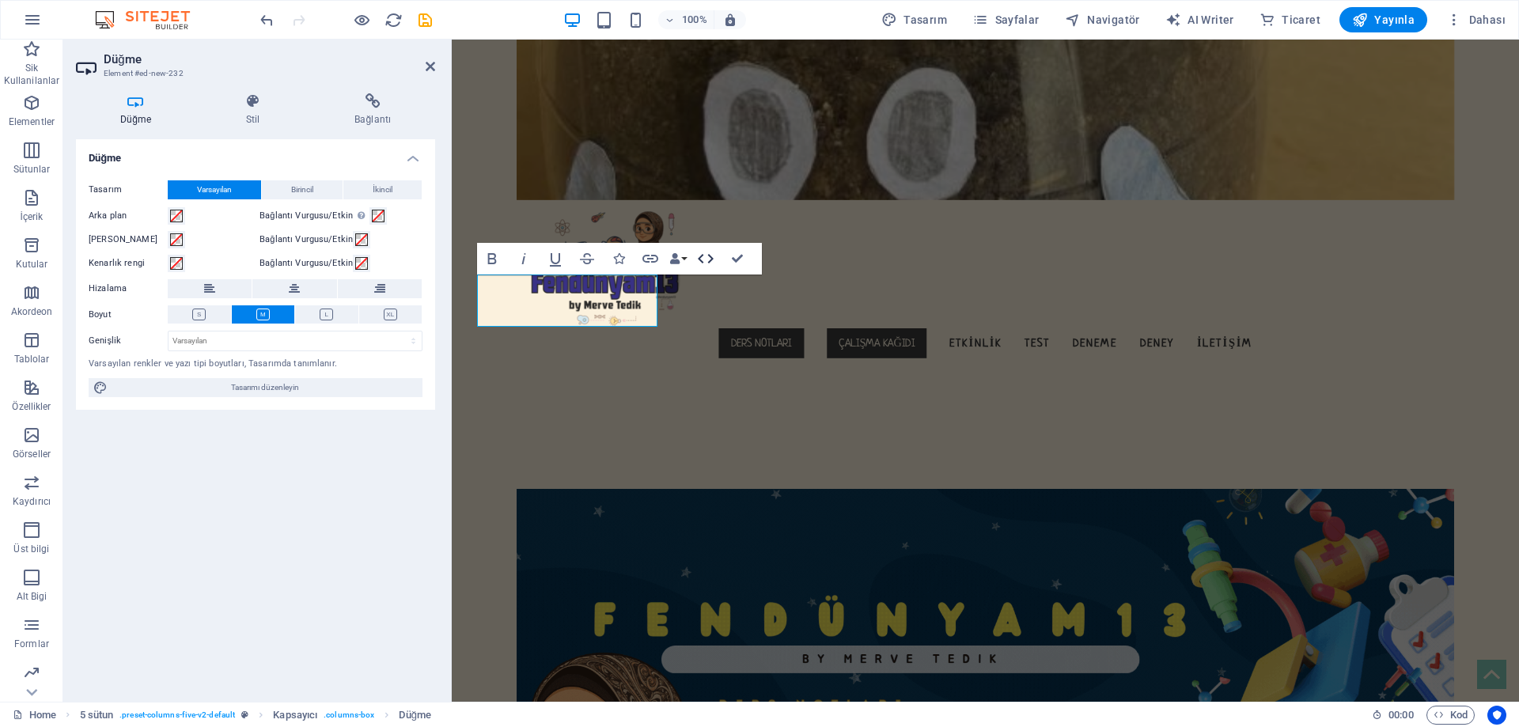
click at [714, 260] on icon "button" at bounding box center [705, 258] width 19 height 19
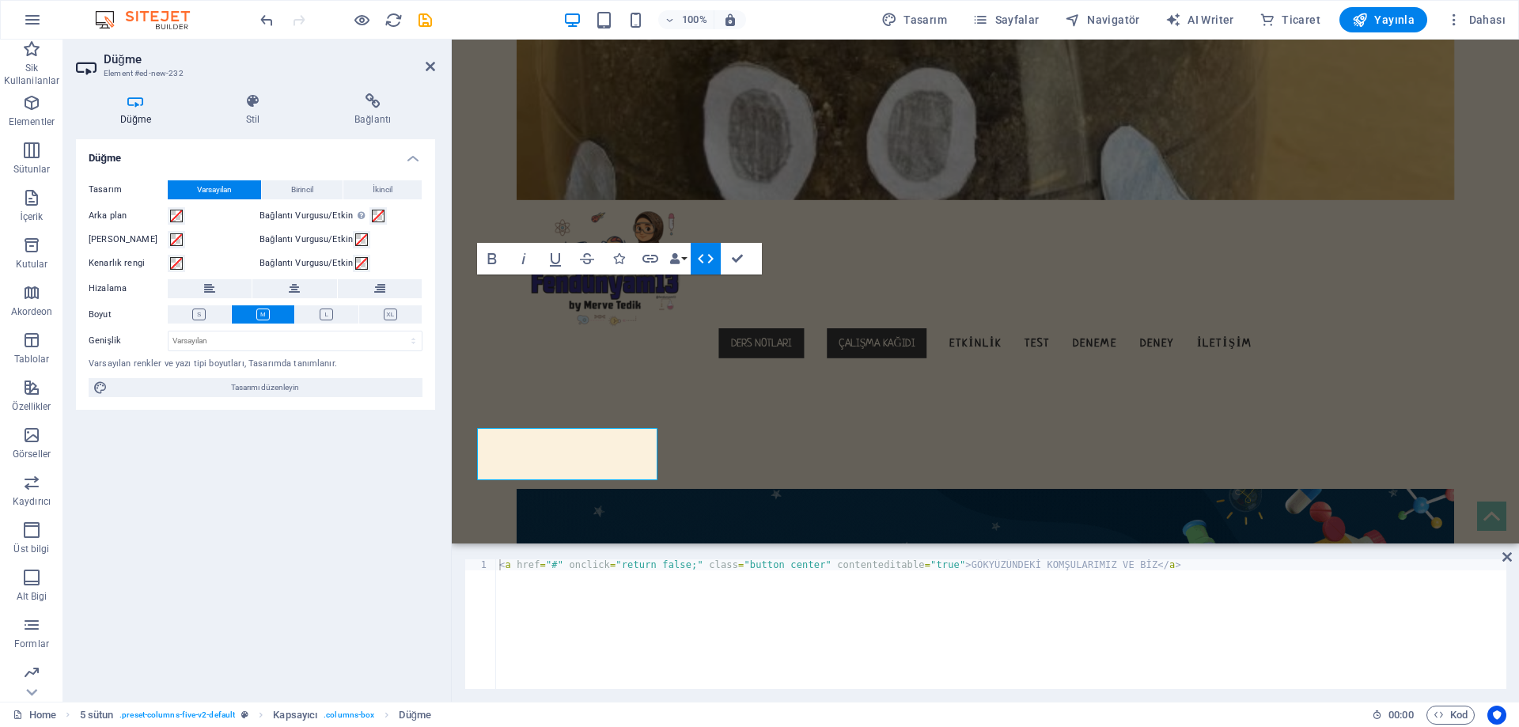
scroll to position [355, 0]
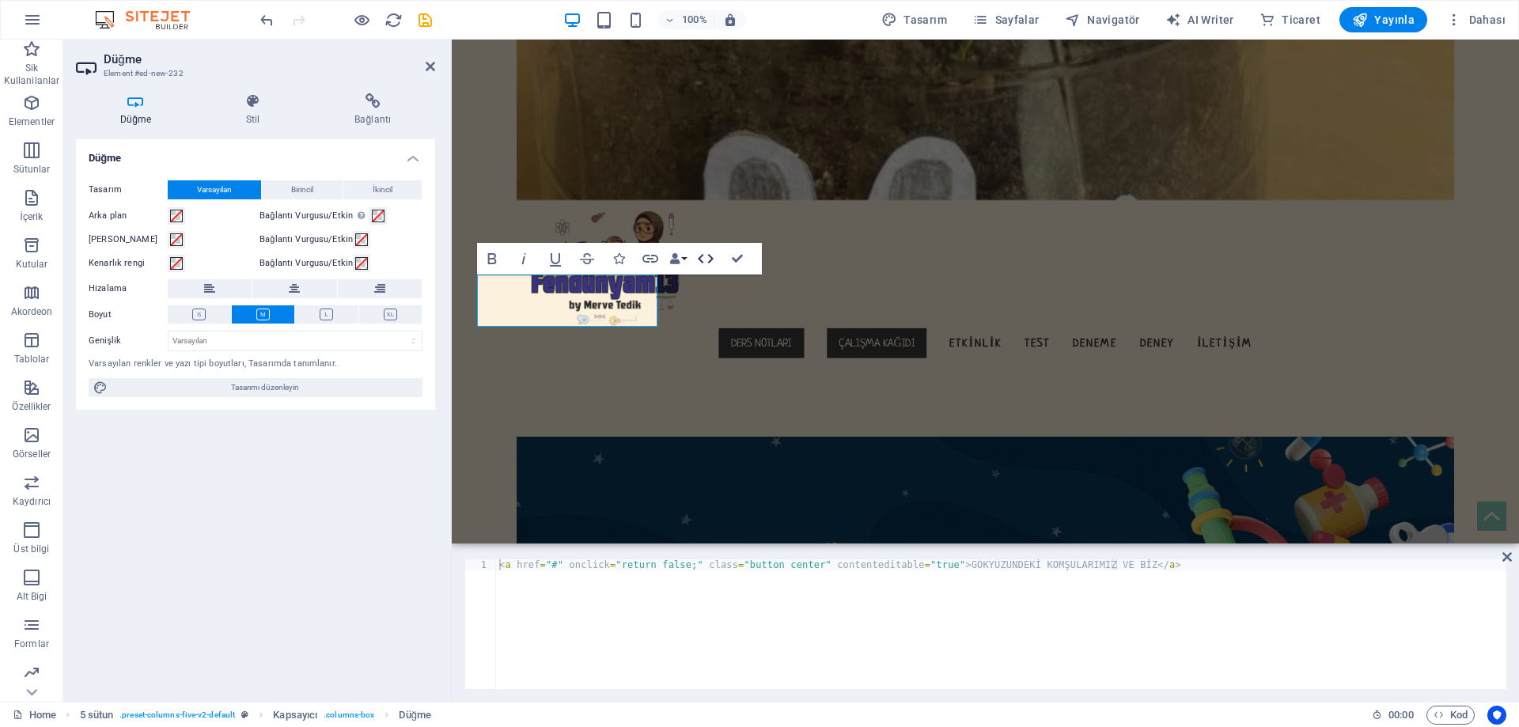
click at [715, 260] on button "HTML" at bounding box center [706, 259] width 30 height 32
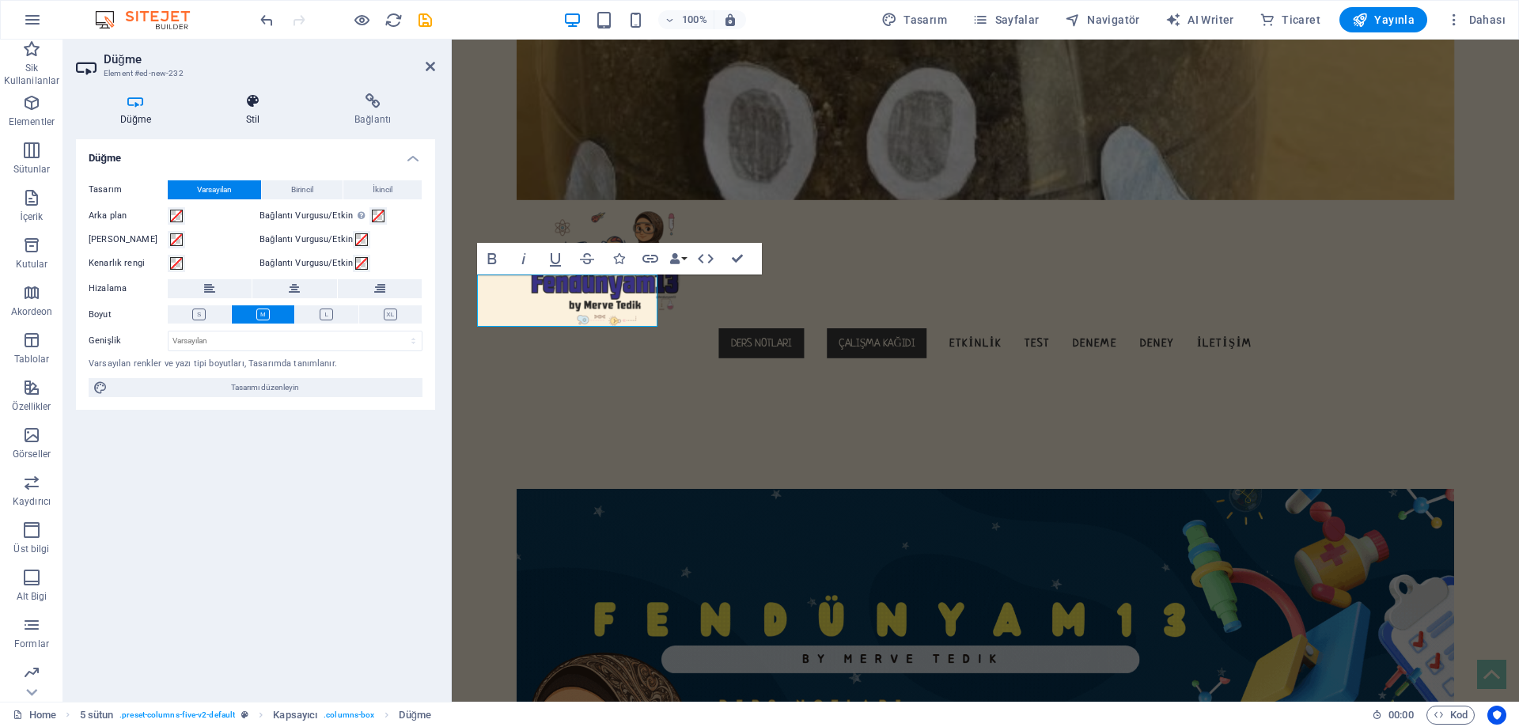
click at [245, 109] on h4 "Stil" at bounding box center [256, 109] width 108 height 33
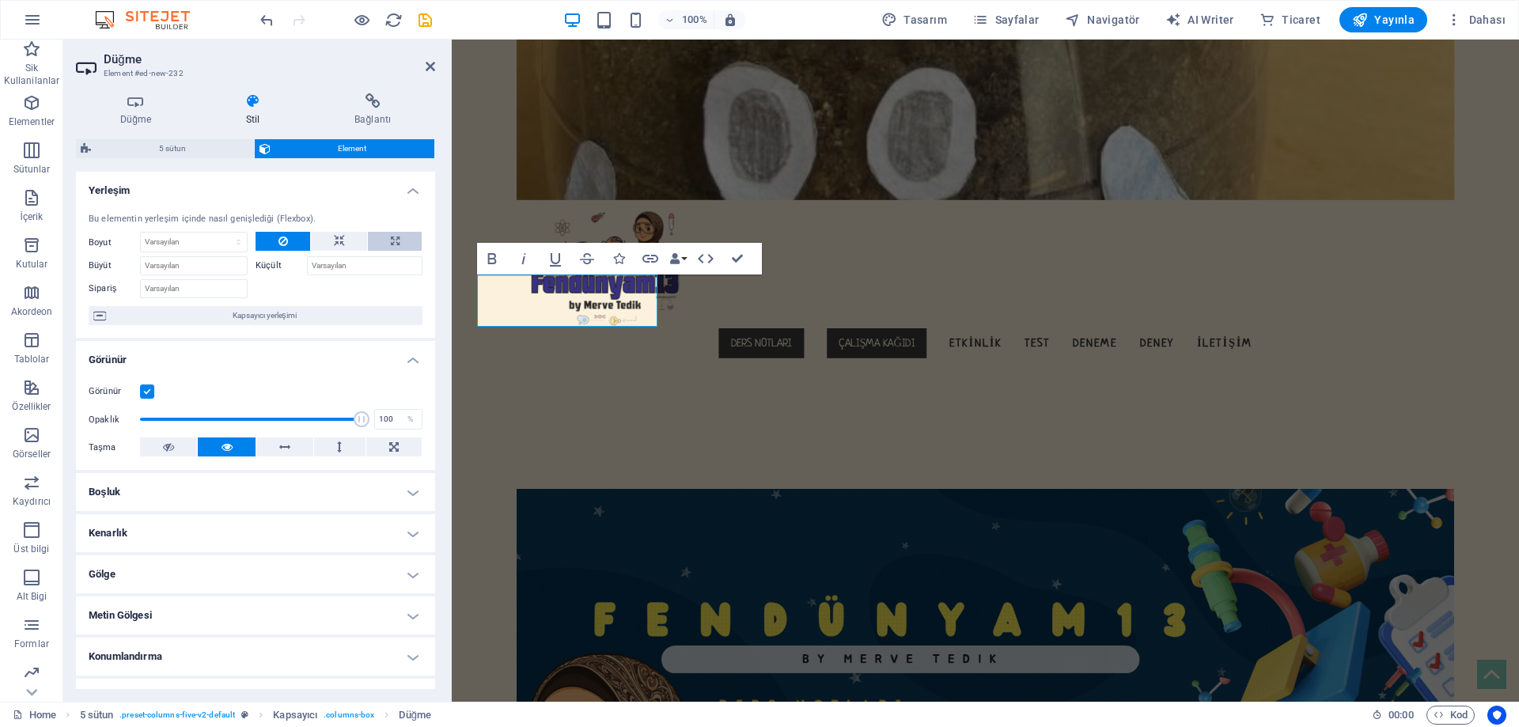
click at [391, 236] on icon at bounding box center [395, 241] width 9 height 19
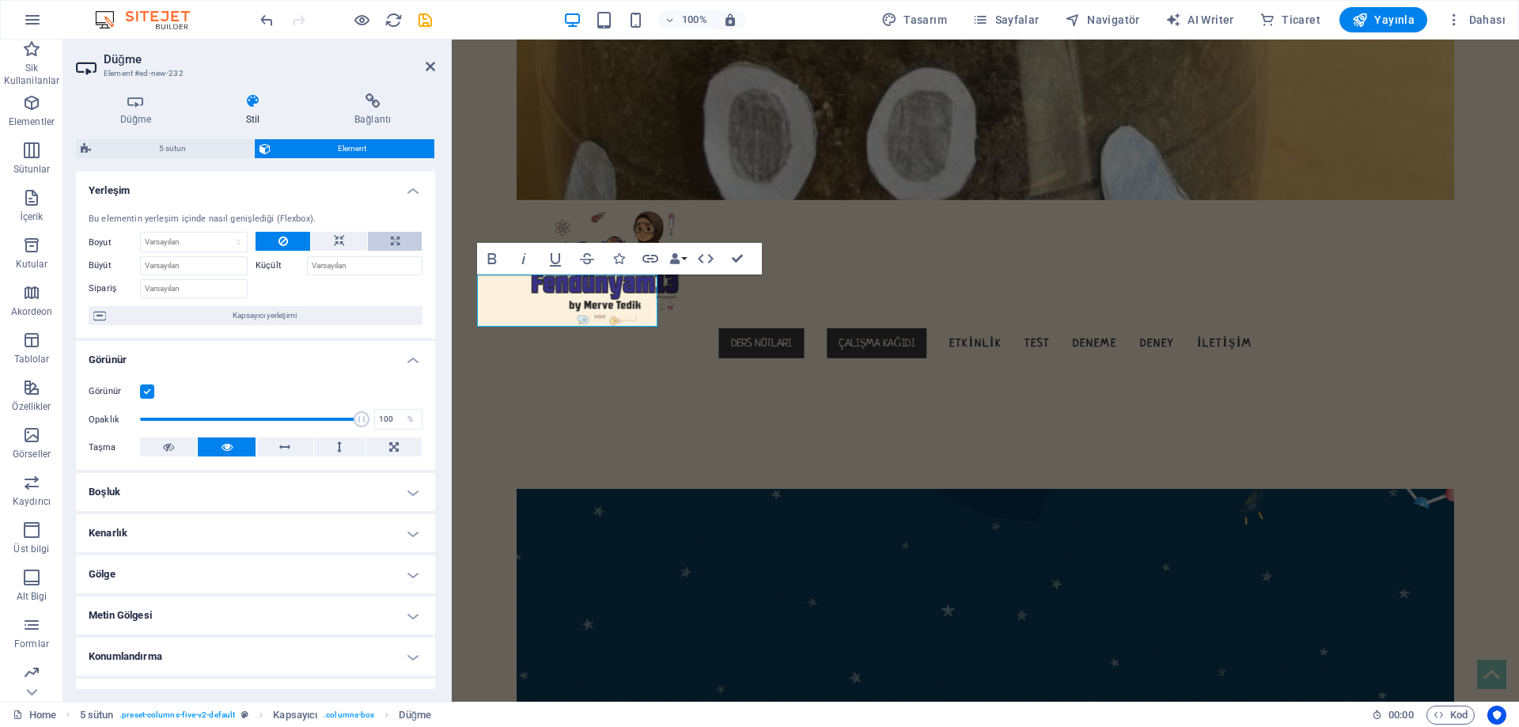
type input "100"
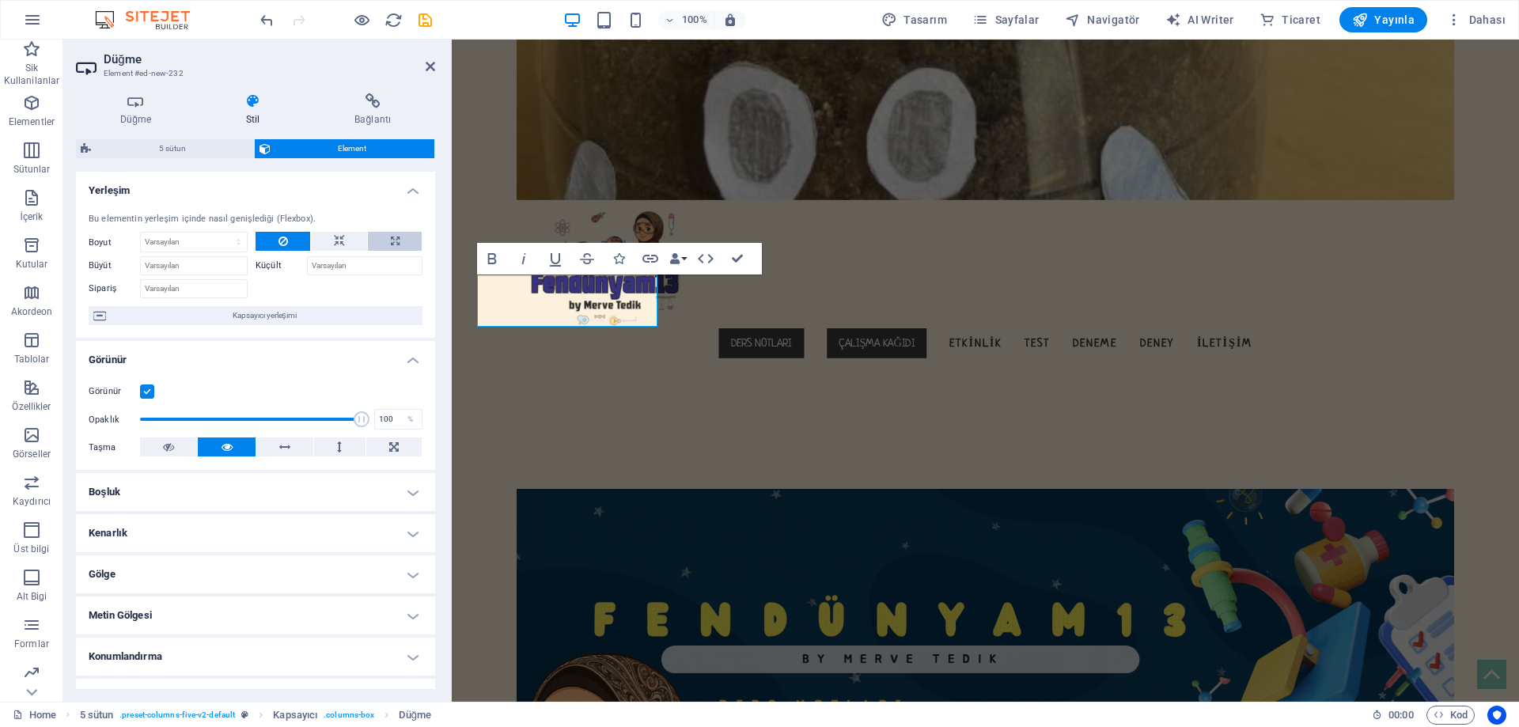
select select "%"
click at [209, 495] on h4 "Boşluk" at bounding box center [255, 492] width 359 height 38
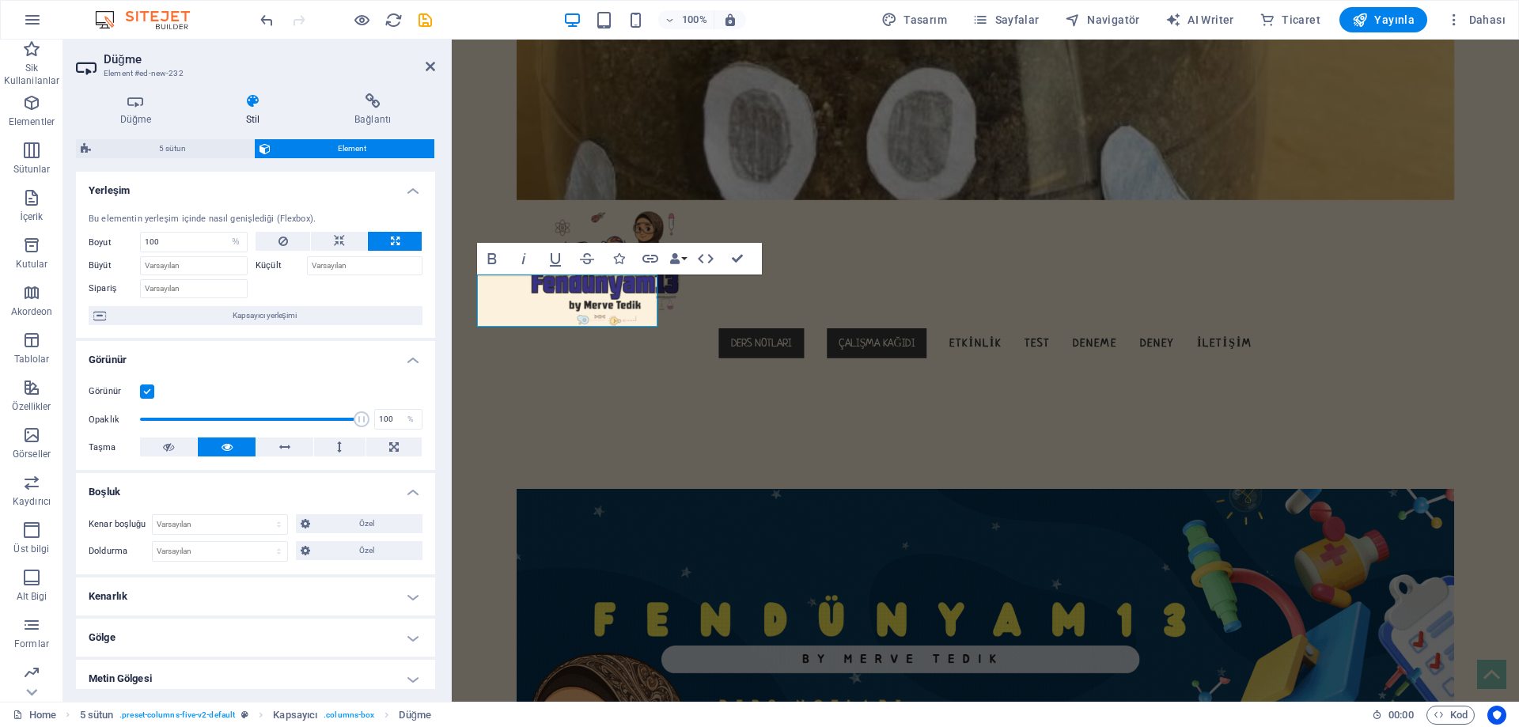
click at [165, 610] on h4 "Kenarlık" at bounding box center [255, 597] width 359 height 38
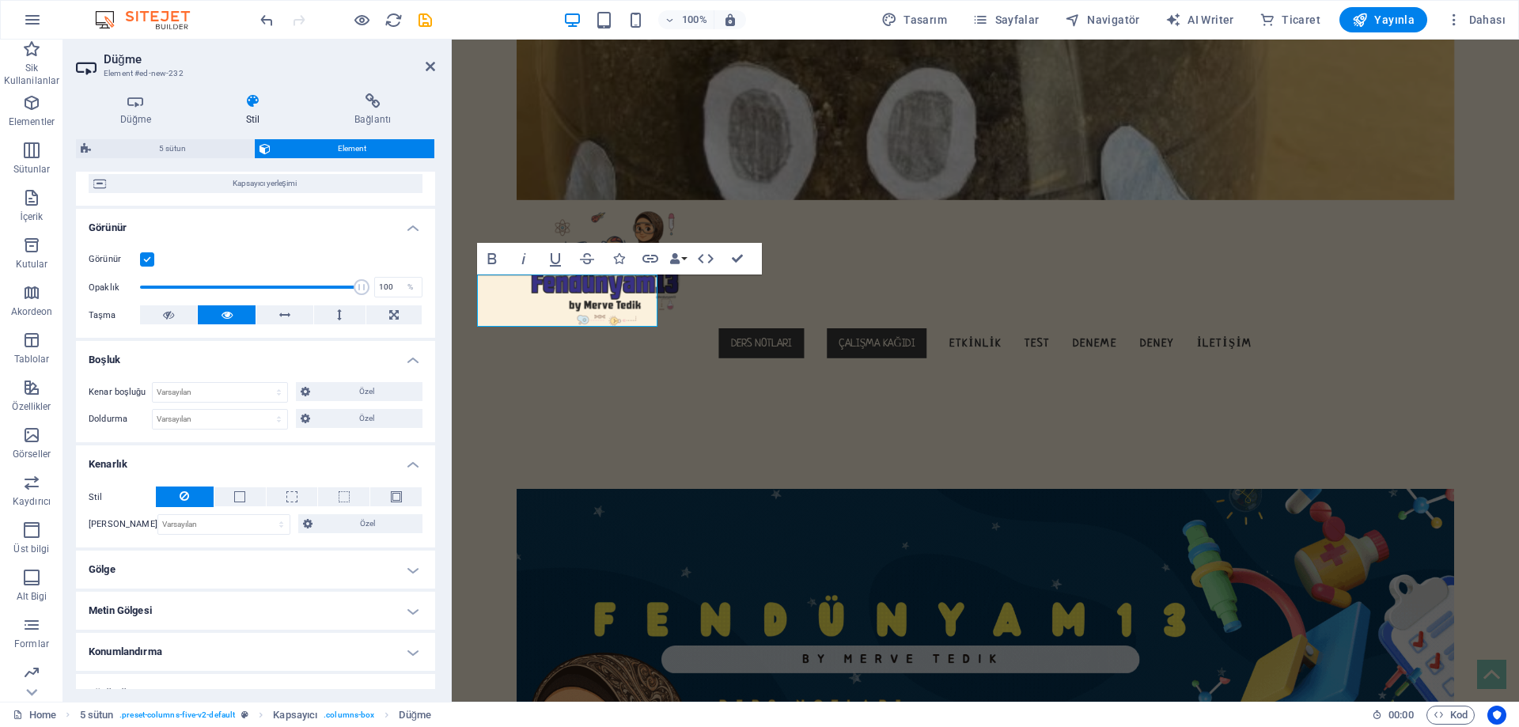
scroll to position [158, 0]
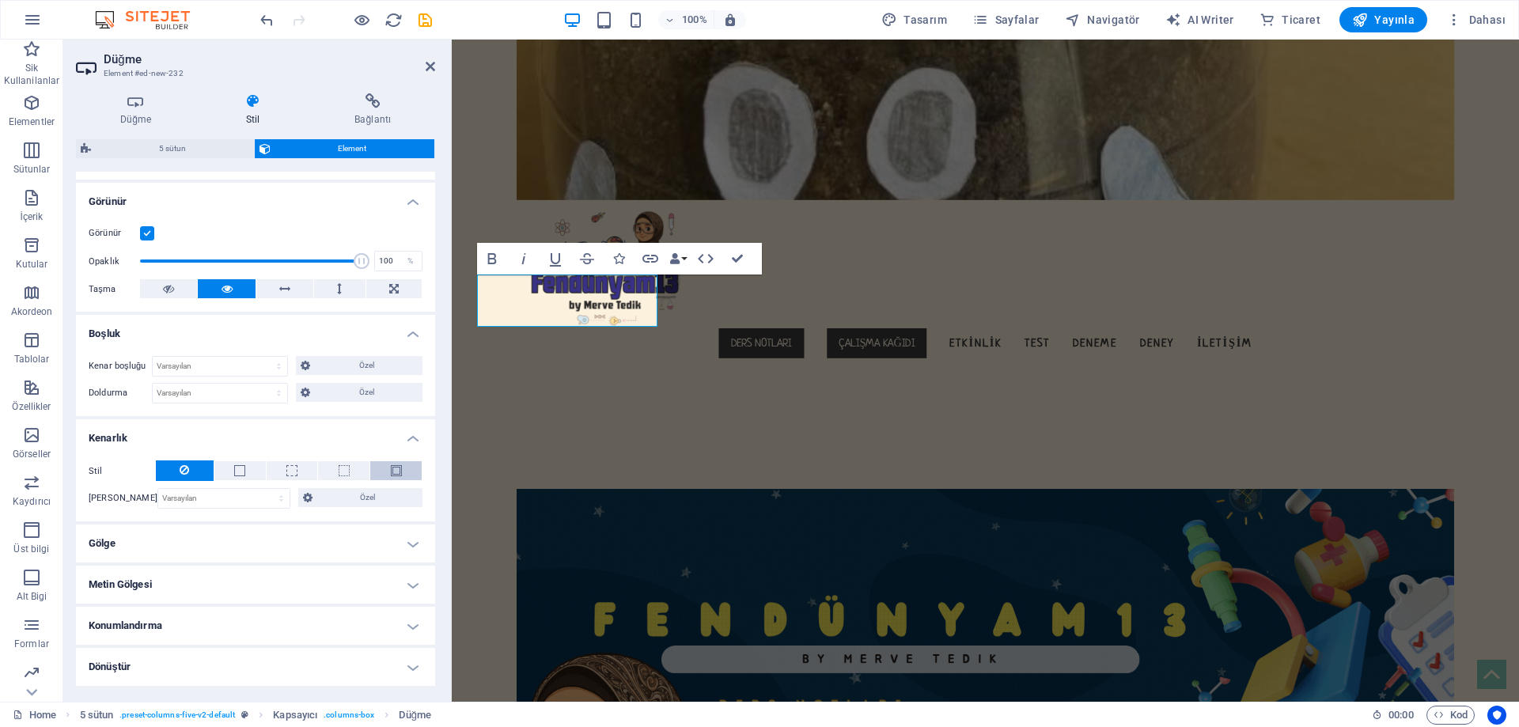
click at [404, 470] on button at bounding box center [395, 470] width 51 height 19
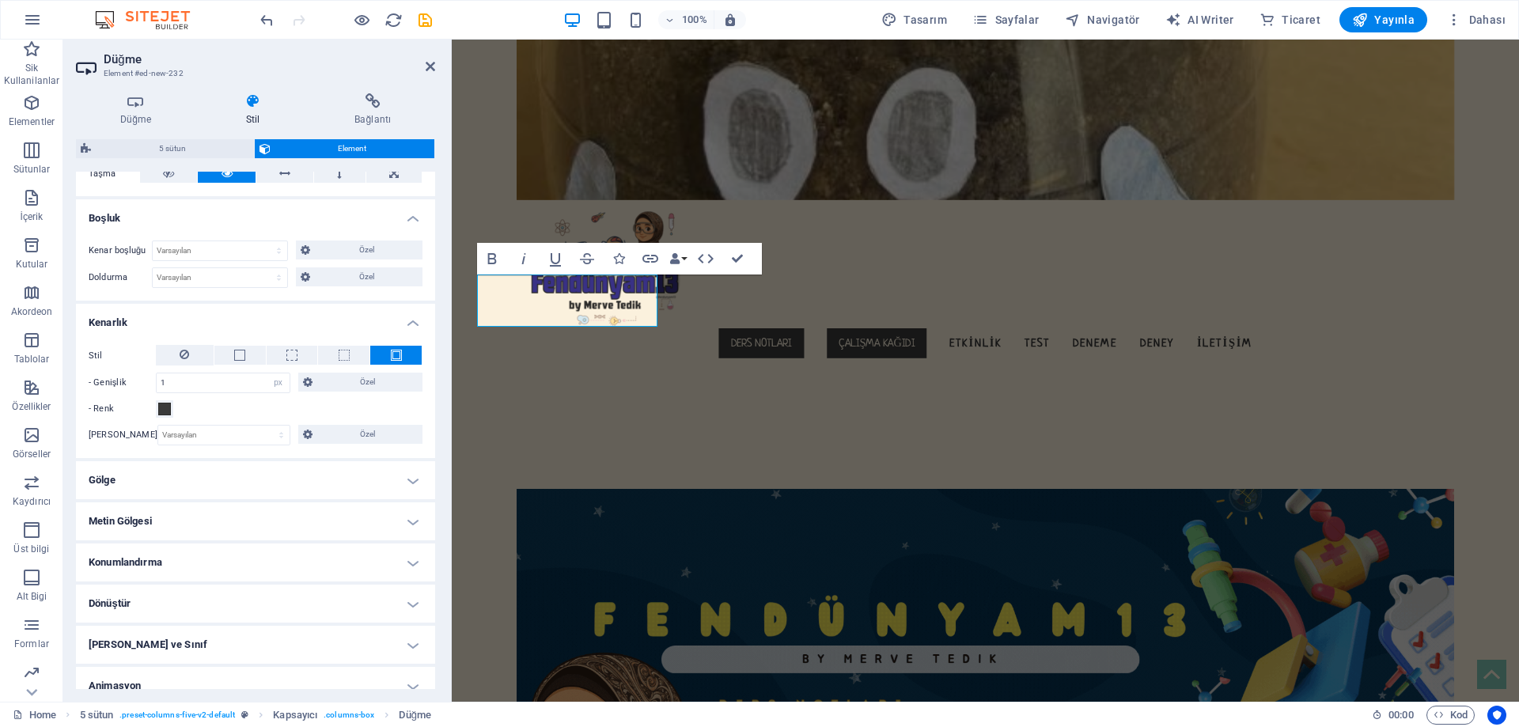
scroll to position [317, 0]
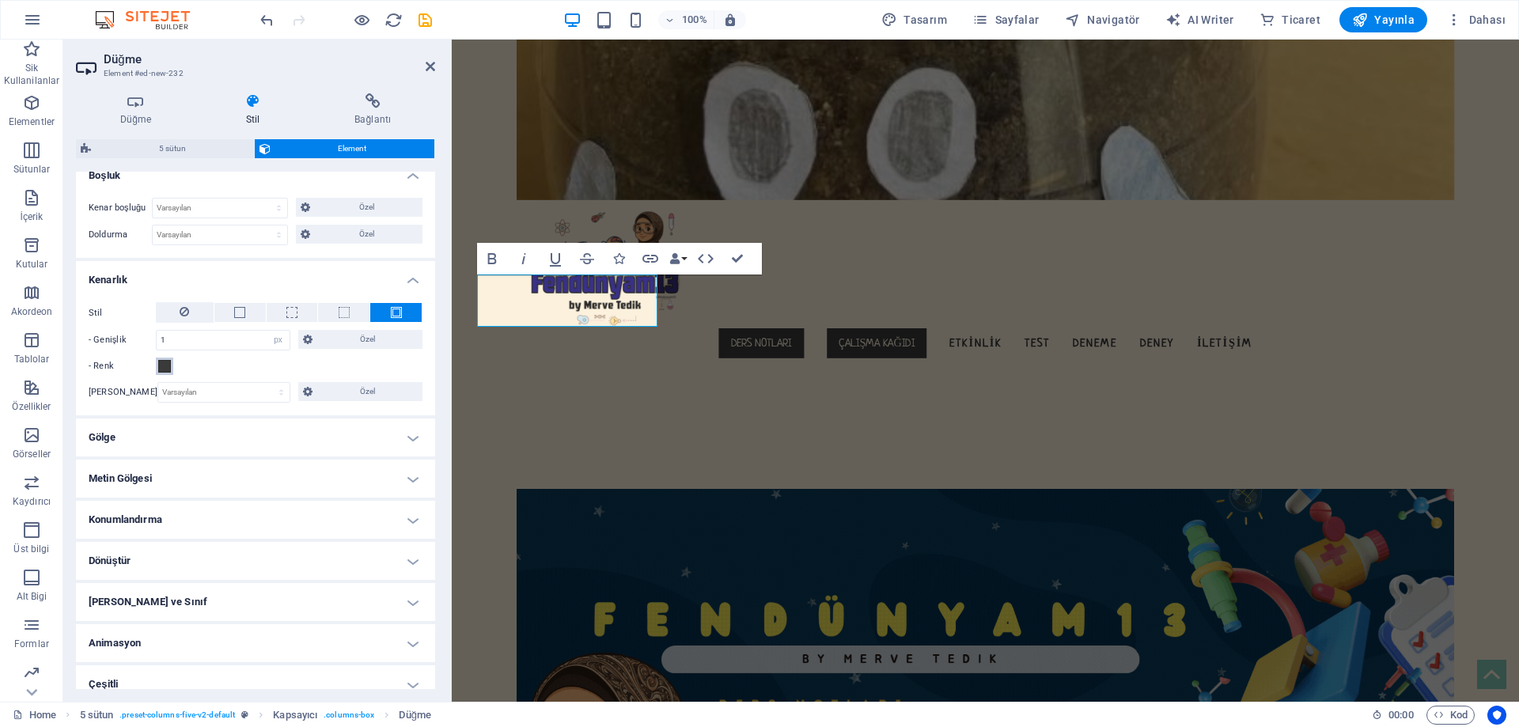
click at [166, 366] on span at bounding box center [164, 366] width 13 height 13
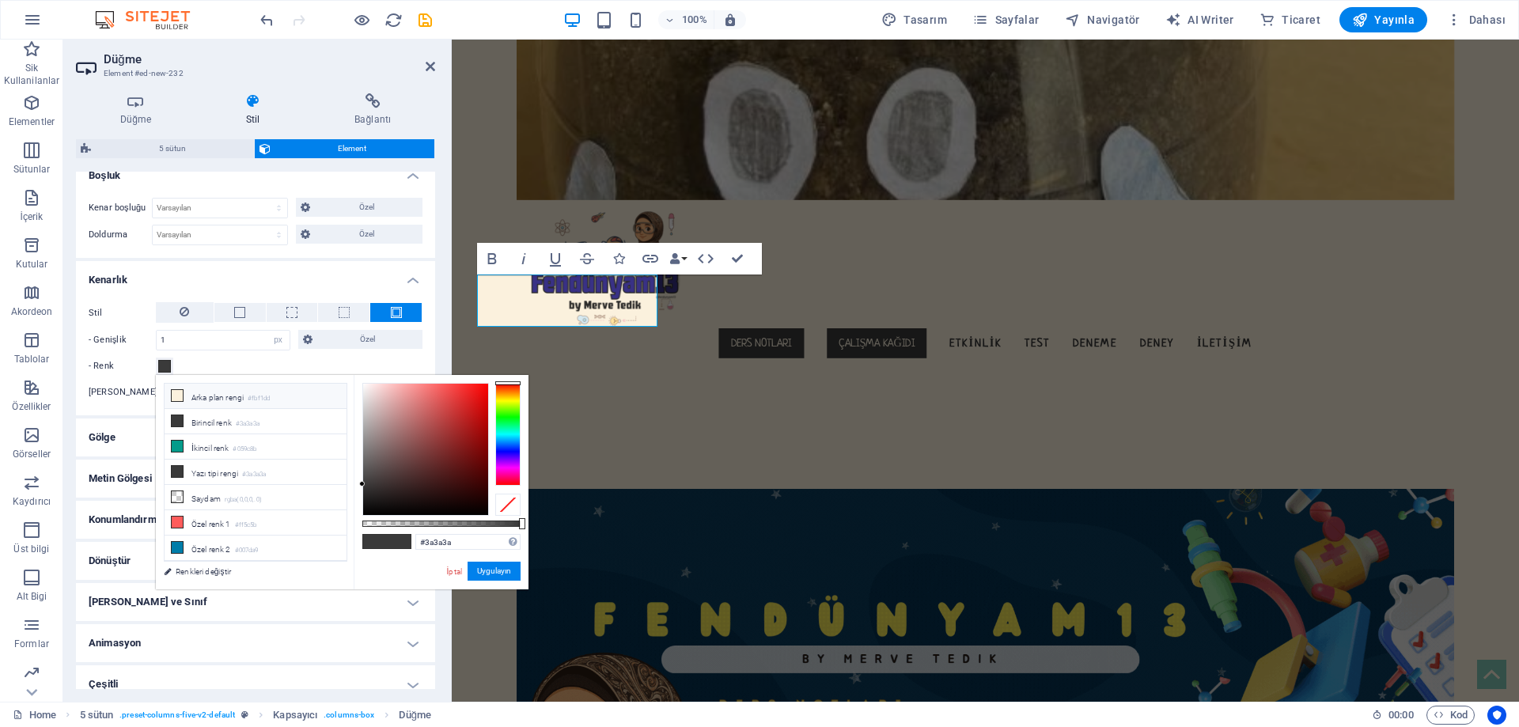
click at [180, 396] on icon at bounding box center [177, 395] width 11 height 11
type input "#fbf1dd"
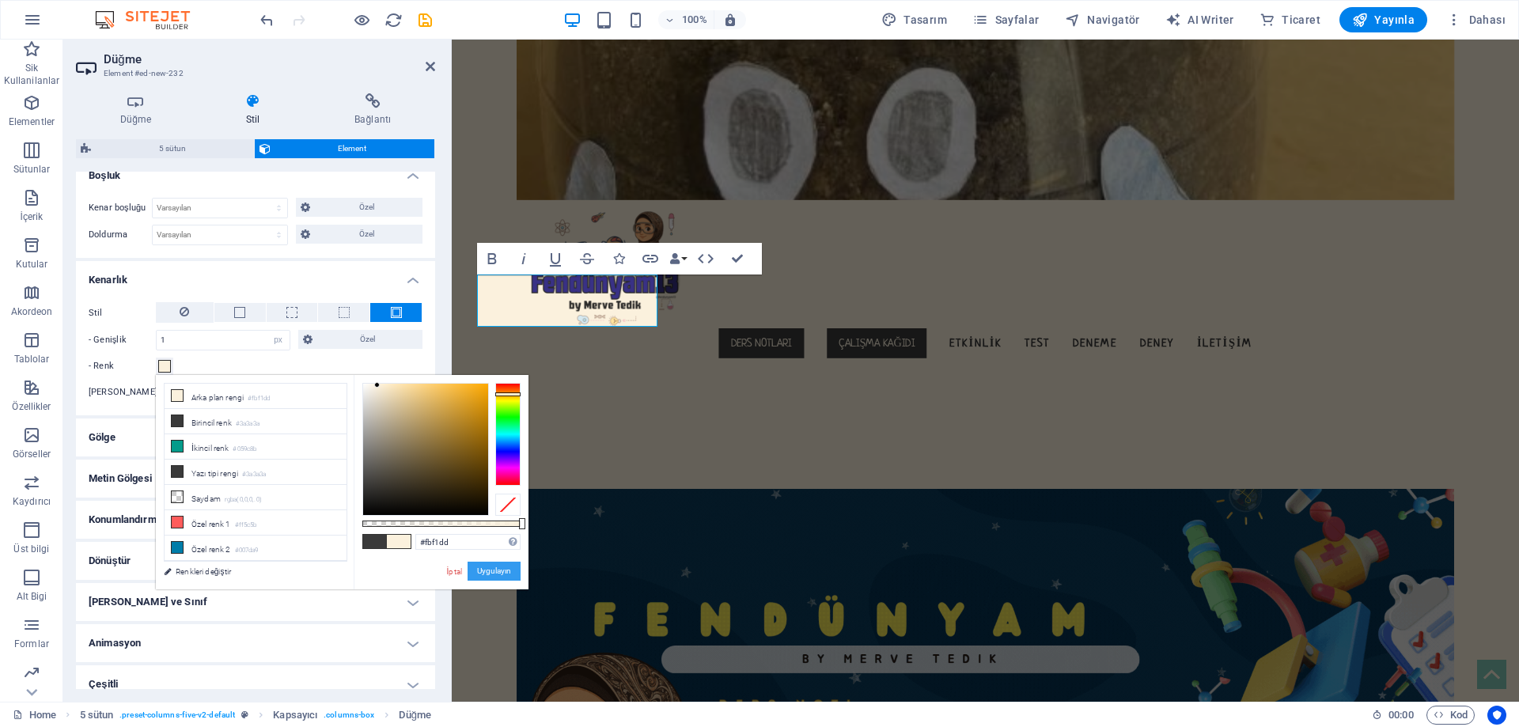
click at [506, 580] on button "Uygulayın" at bounding box center [494, 571] width 53 height 19
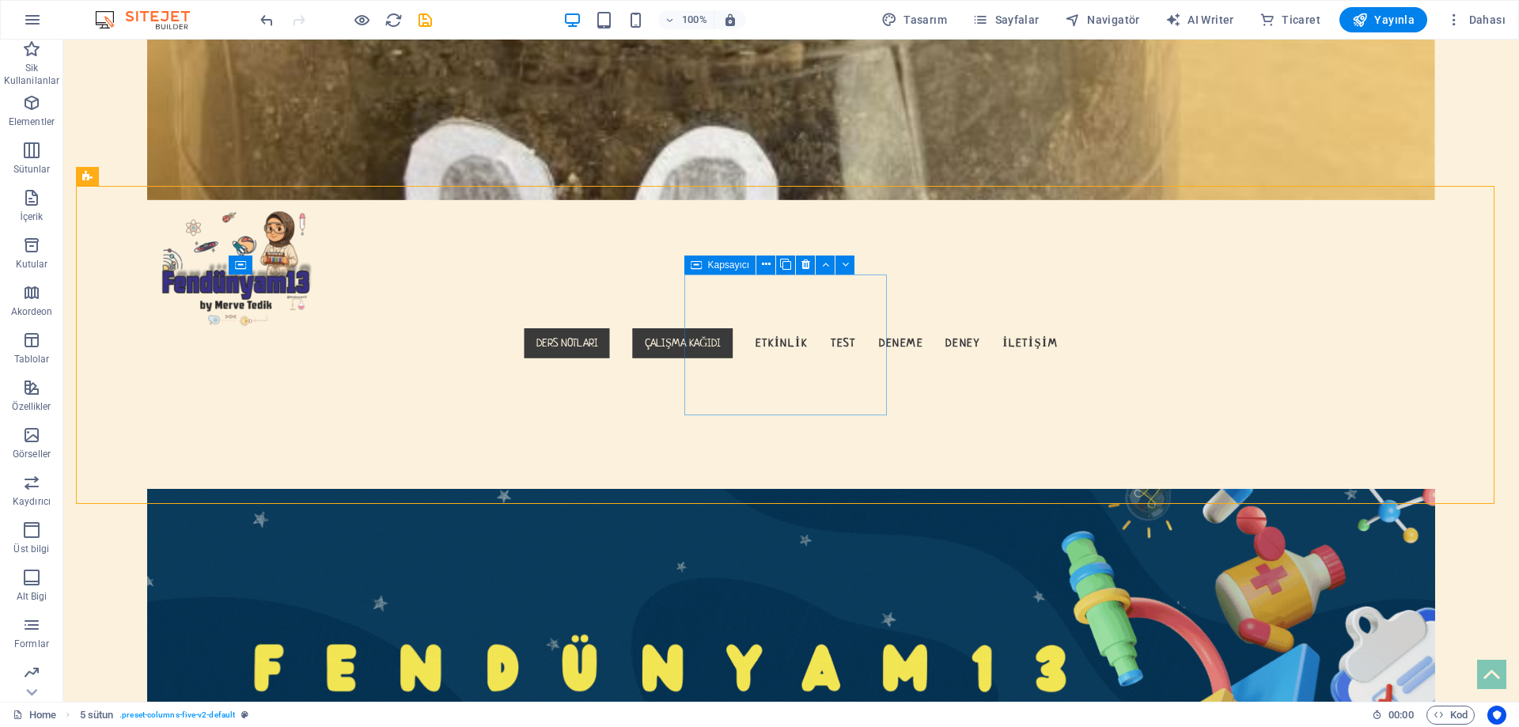
click at [738, 266] on span "Kapsayıcı" at bounding box center [729, 264] width 42 height 9
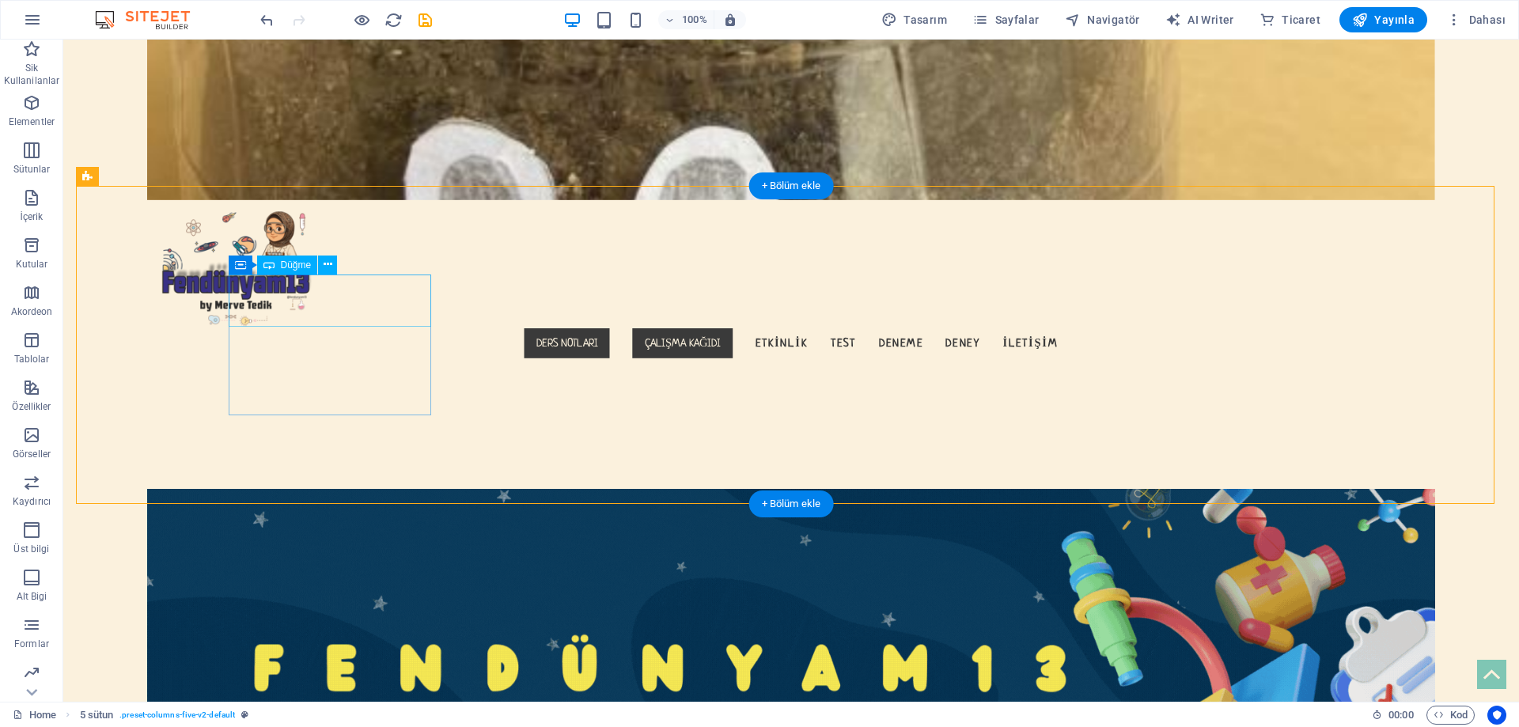
click at [321, 266] on button at bounding box center [327, 265] width 19 height 19
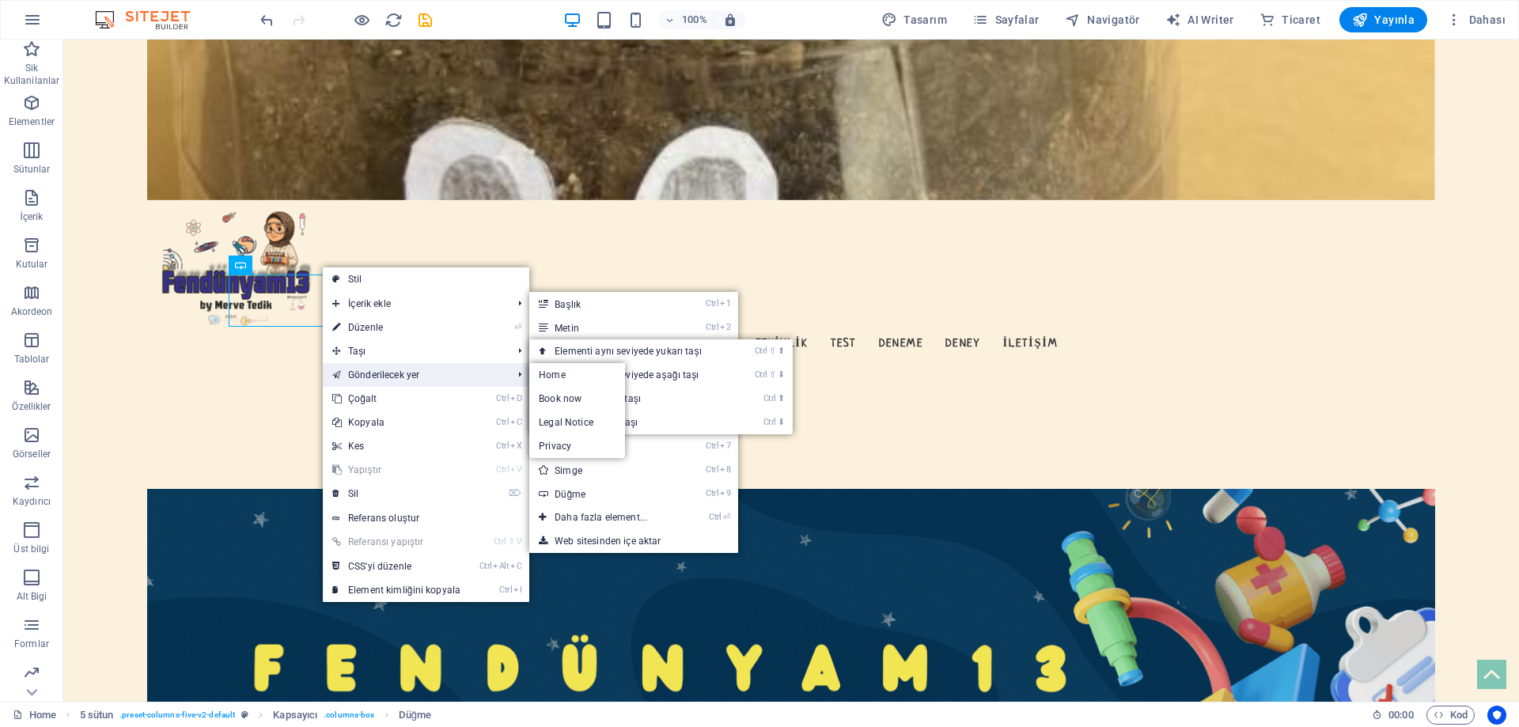
drag, startPoint x: 368, startPoint y: 371, endPoint x: 304, endPoint y: 332, distance: 75.3
click at [368, 371] on link "Gönderilecek yer" at bounding box center [414, 375] width 183 height 24
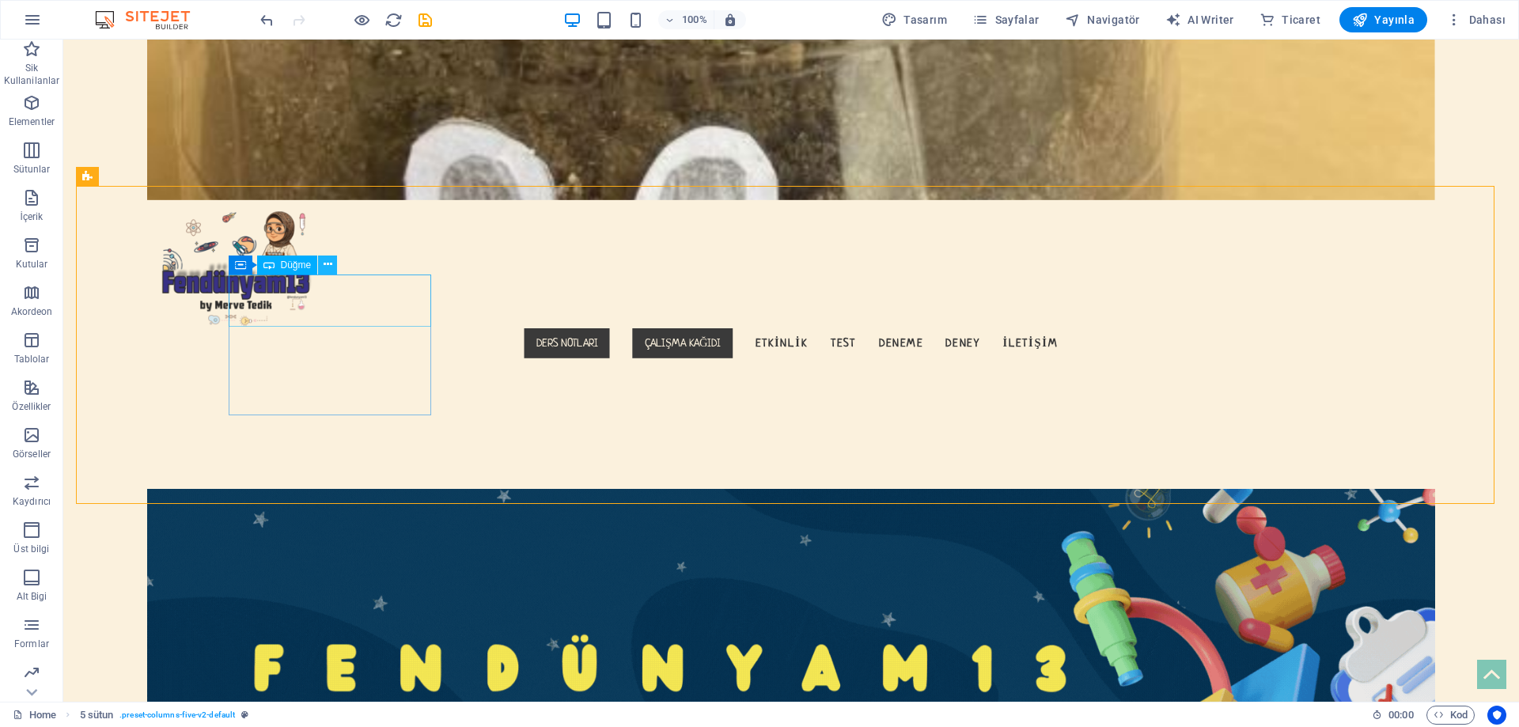
click at [328, 264] on icon at bounding box center [328, 264] width 9 height 17
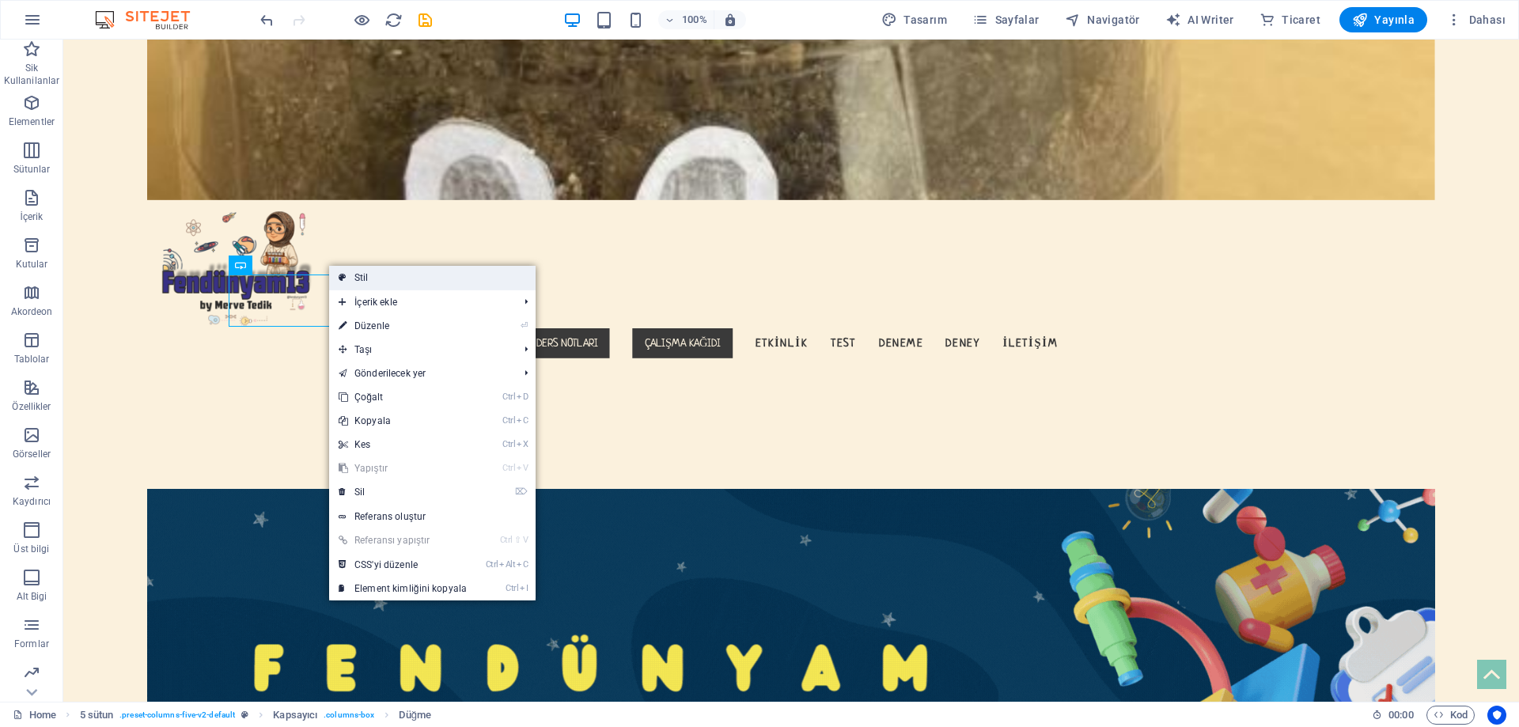
click at [343, 275] on icon at bounding box center [343, 278] width 8 height 24
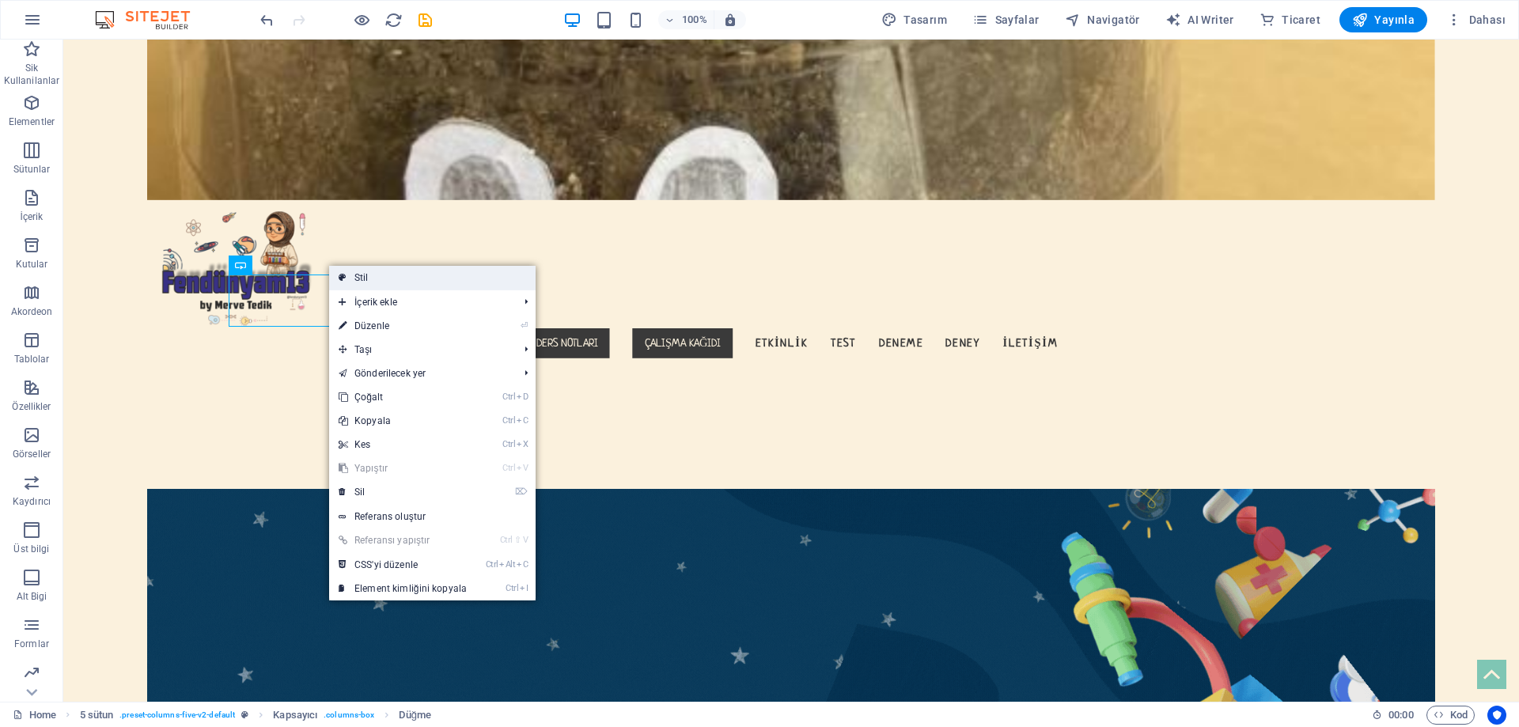
select select "rem"
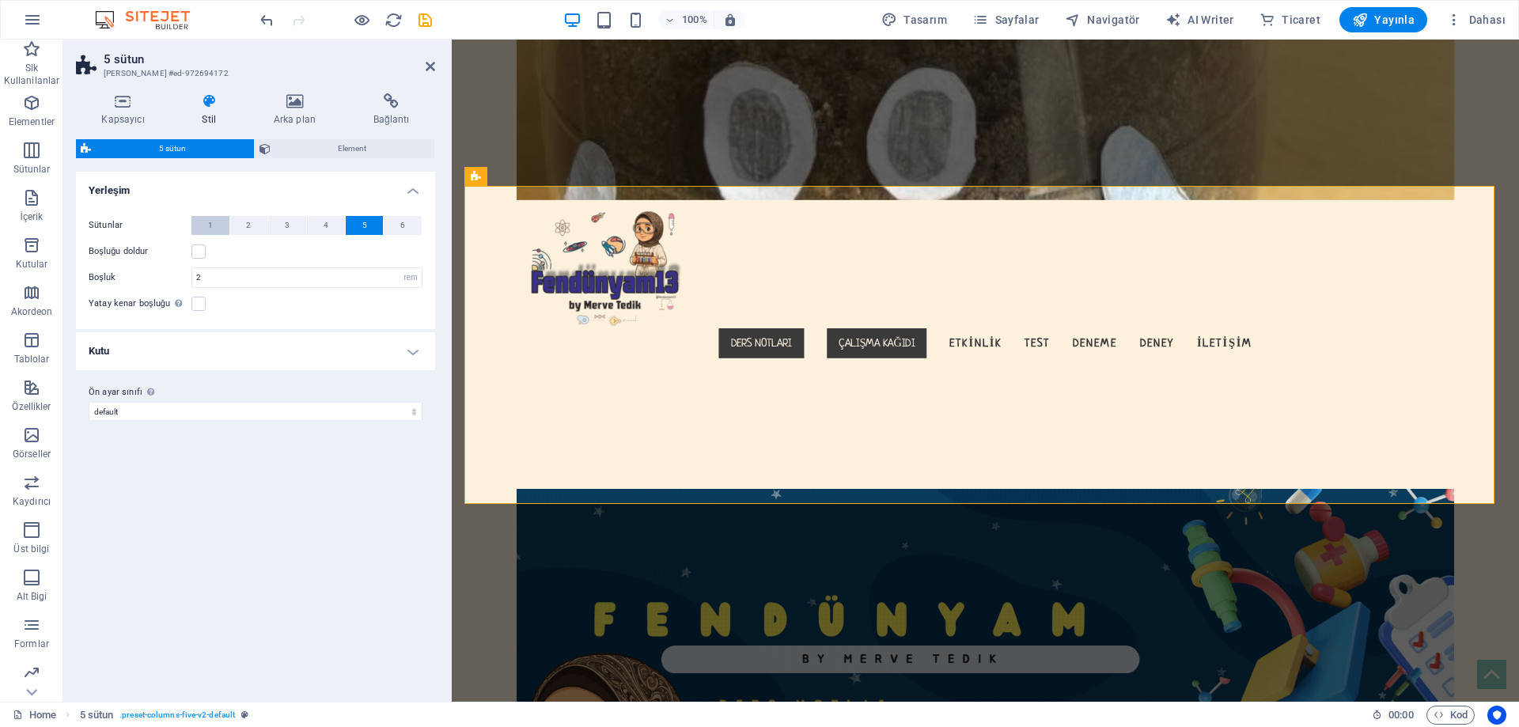
click at [213, 226] on button "1" at bounding box center [211, 225] width 38 height 19
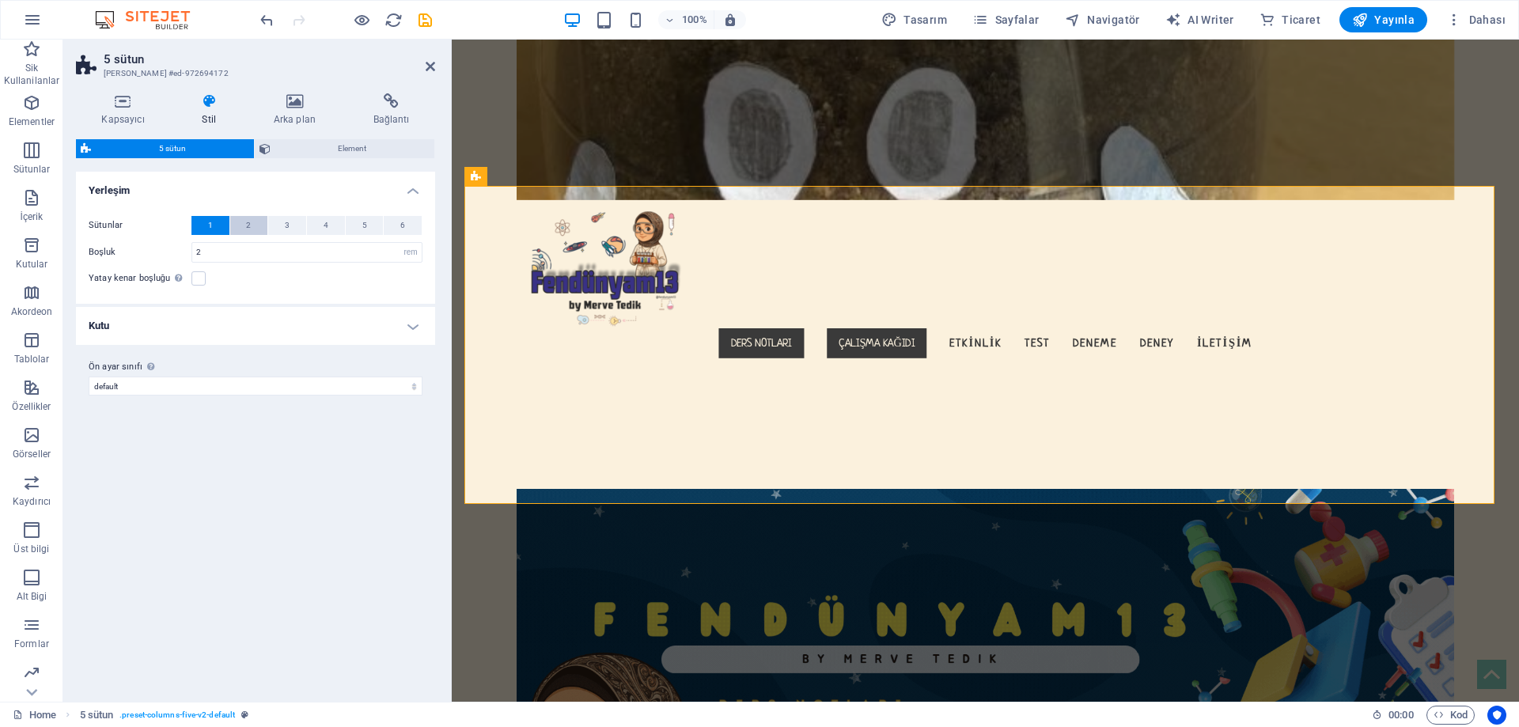
click at [252, 229] on button "2" at bounding box center [249, 225] width 38 height 19
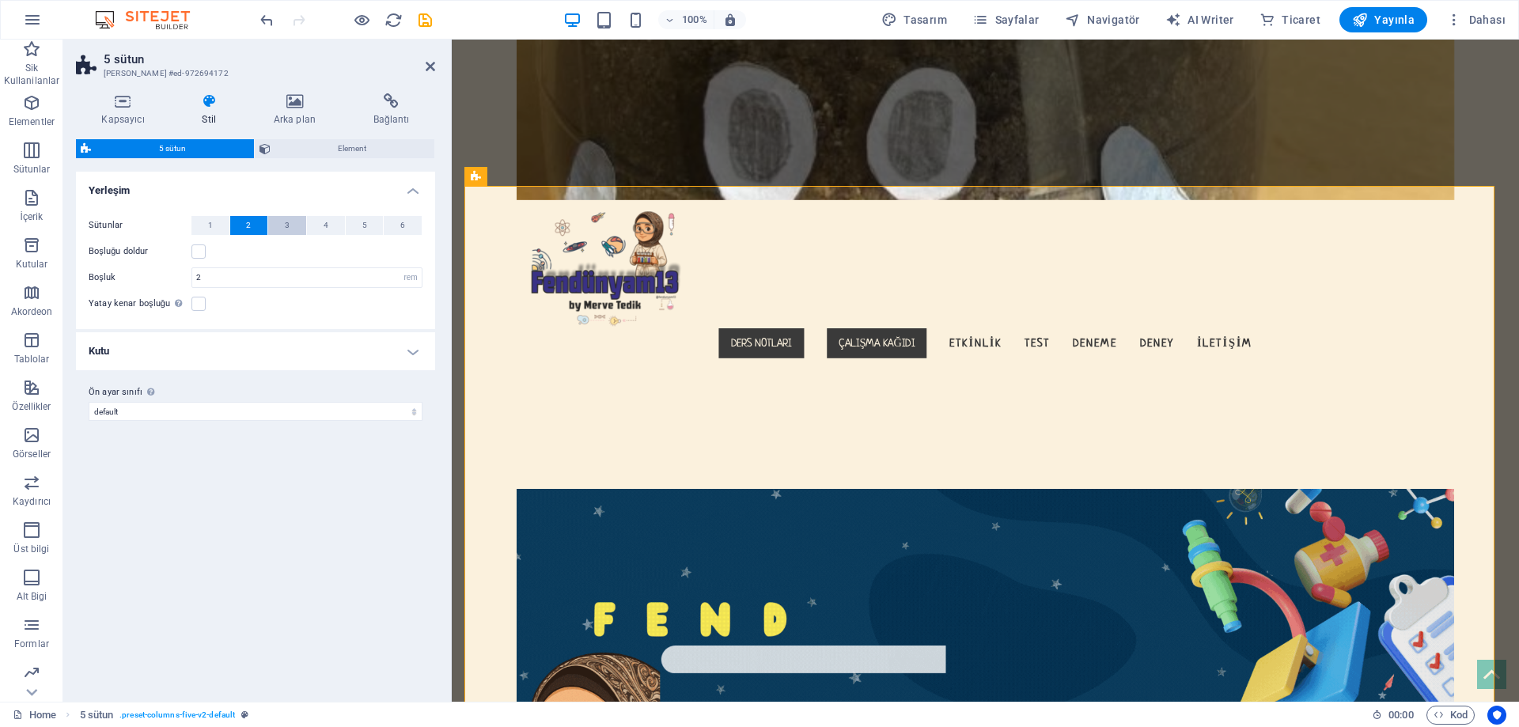
click at [288, 228] on span "3" at bounding box center [287, 225] width 5 height 19
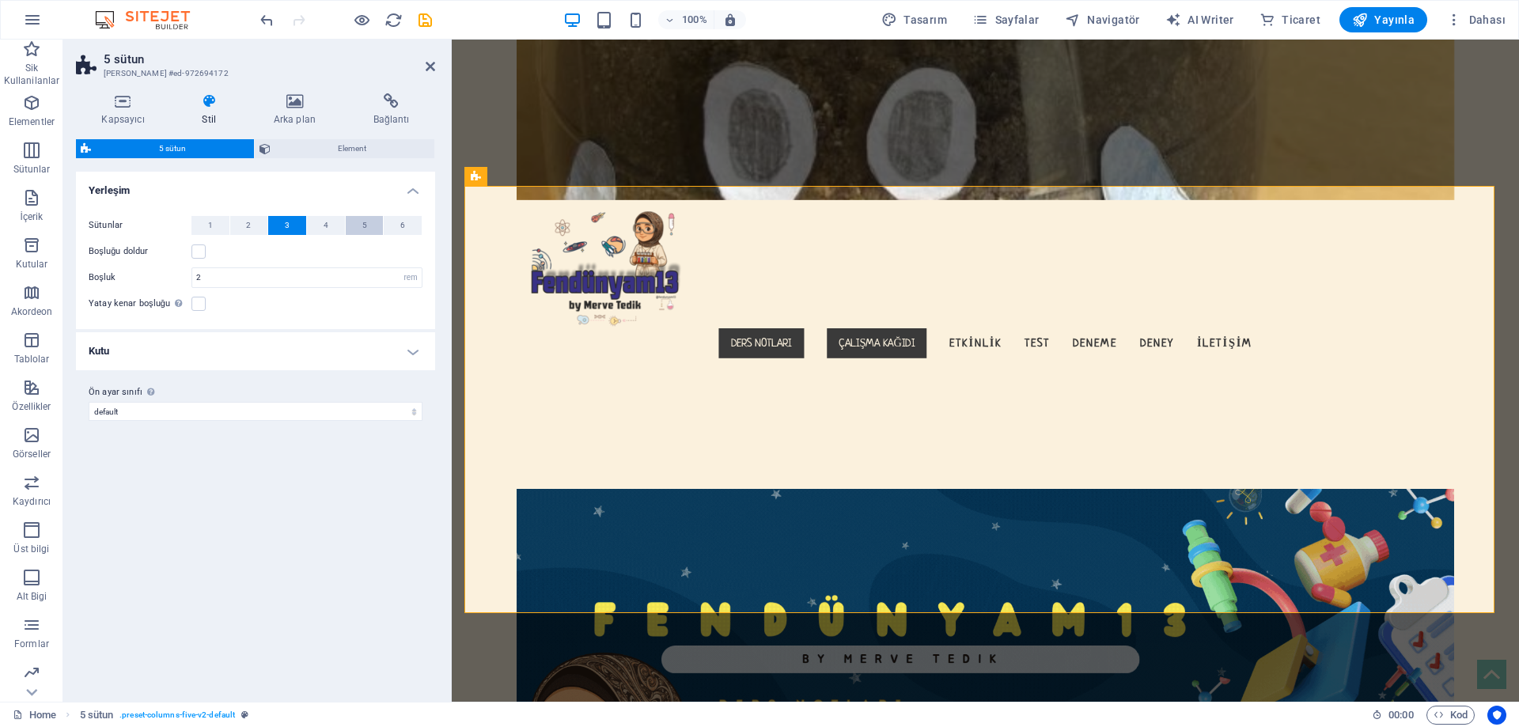
click at [347, 229] on button "5" at bounding box center [365, 225] width 38 height 19
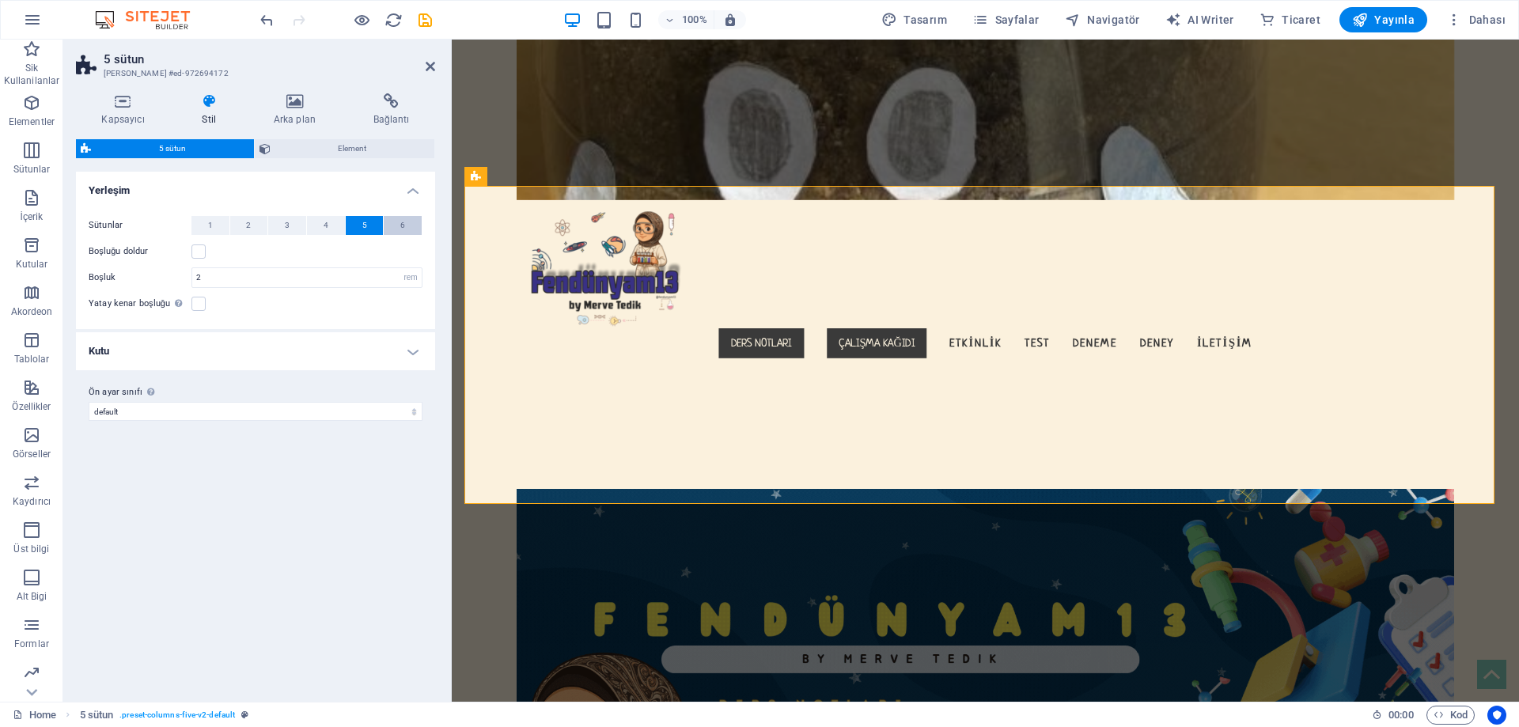
click at [393, 231] on button "6" at bounding box center [403, 225] width 38 height 19
click at [209, 223] on span "1" at bounding box center [210, 225] width 5 height 19
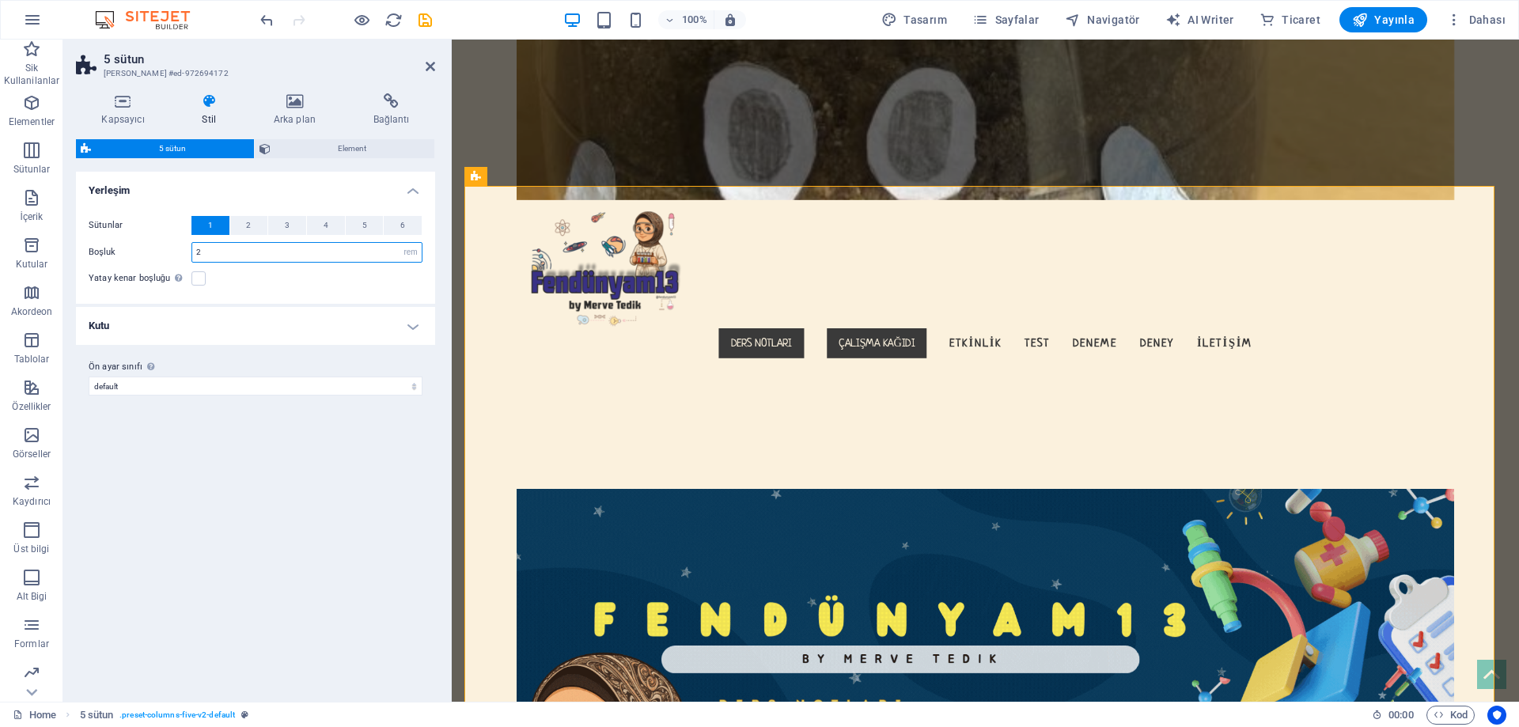
click at [226, 246] on input "2" at bounding box center [306, 252] width 229 height 19
click at [397, 226] on button "6" at bounding box center [403, 225] width 38 height 19
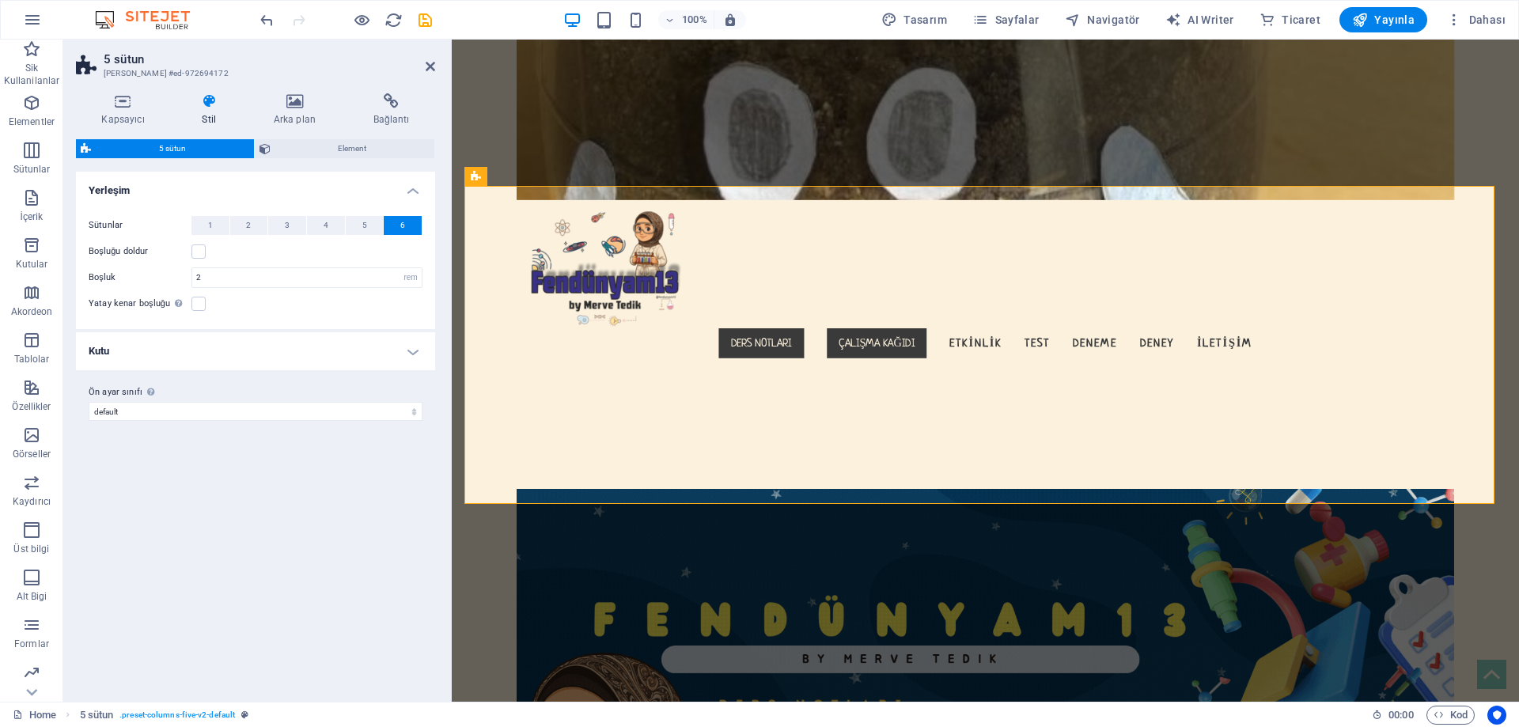
click at [170, 341] on h4 "Kutu" at bounding box center [255, 351] width 359 height 38
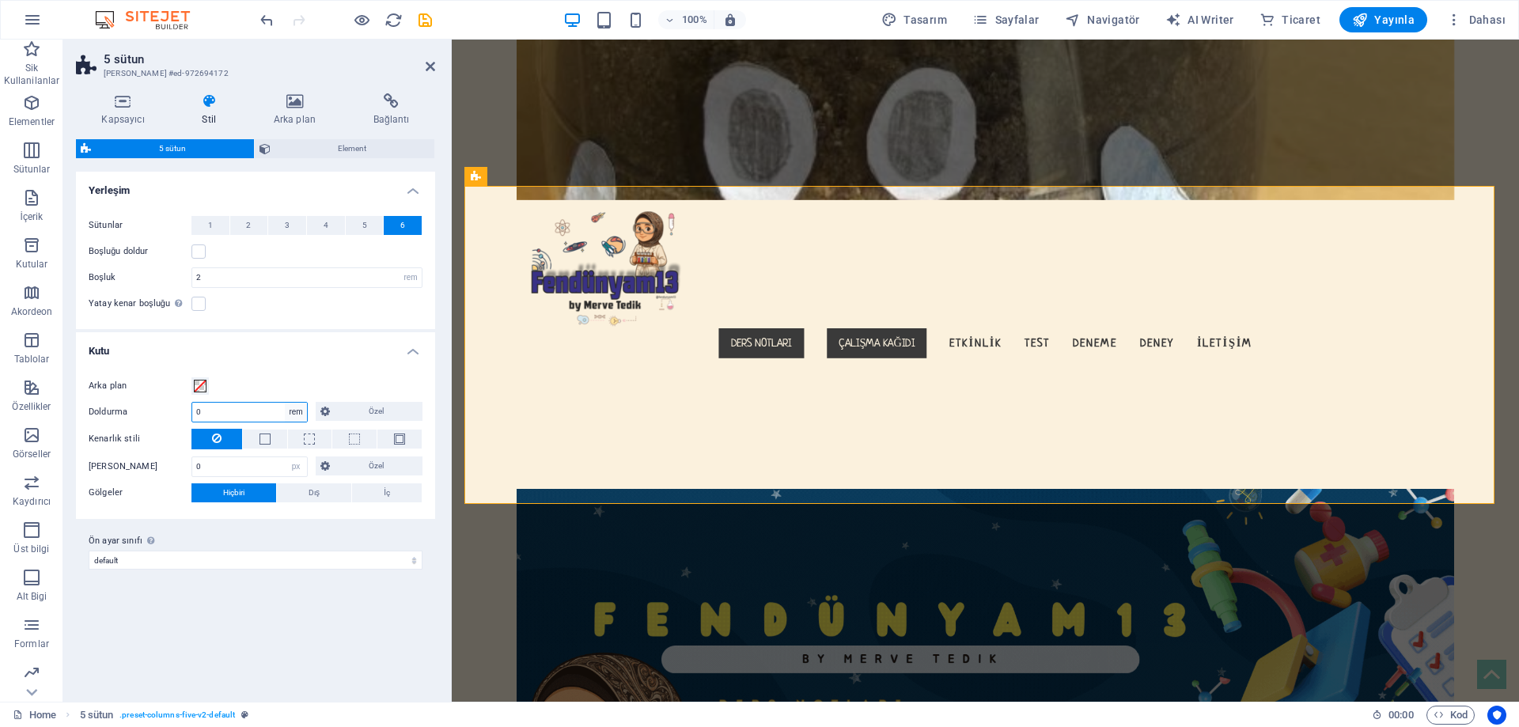
click at [288, 412] on select "px rem % vw vh Özel" at bounding box center [296, 412] width 22 height 19
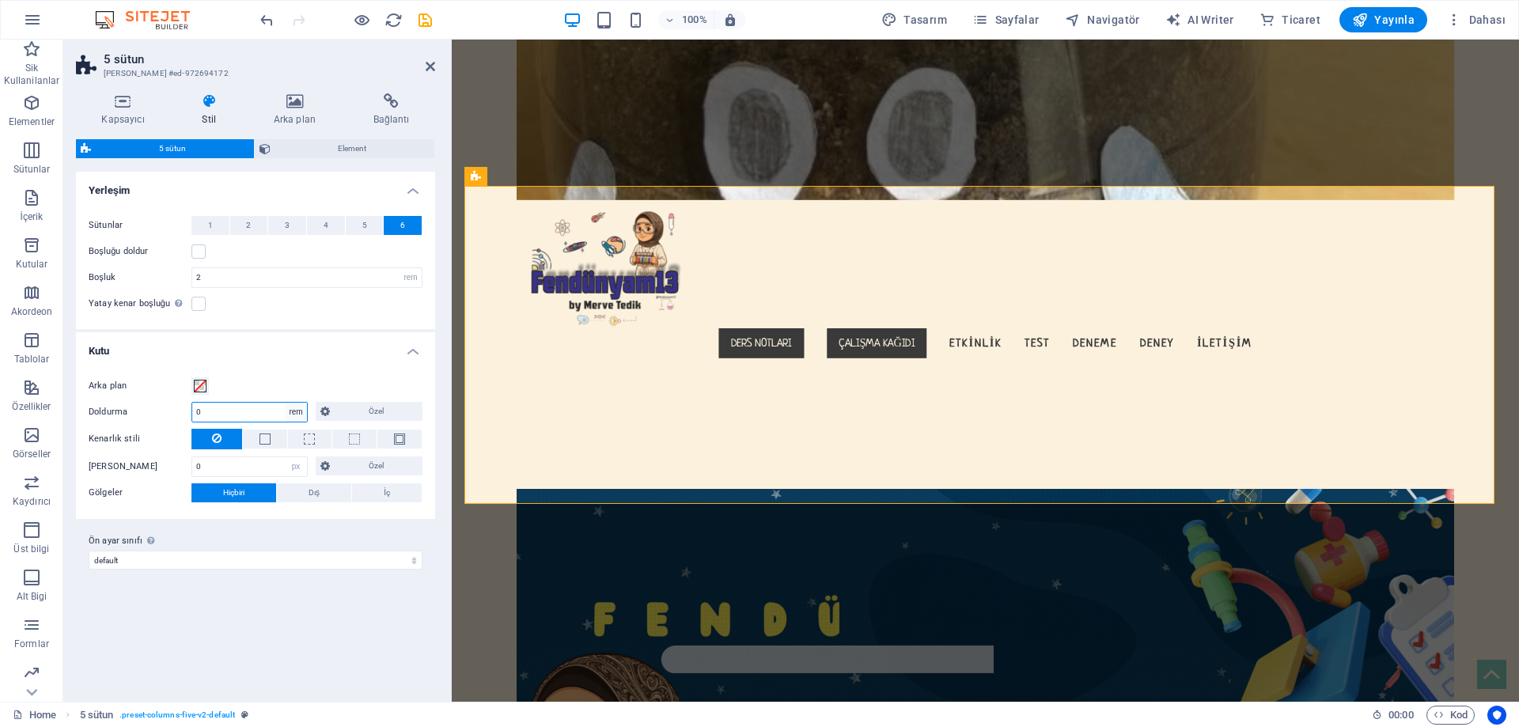
click at [288, 412] on select "px rem % vw vh Özel" at bounding box center [296, 412] width 22 height 19
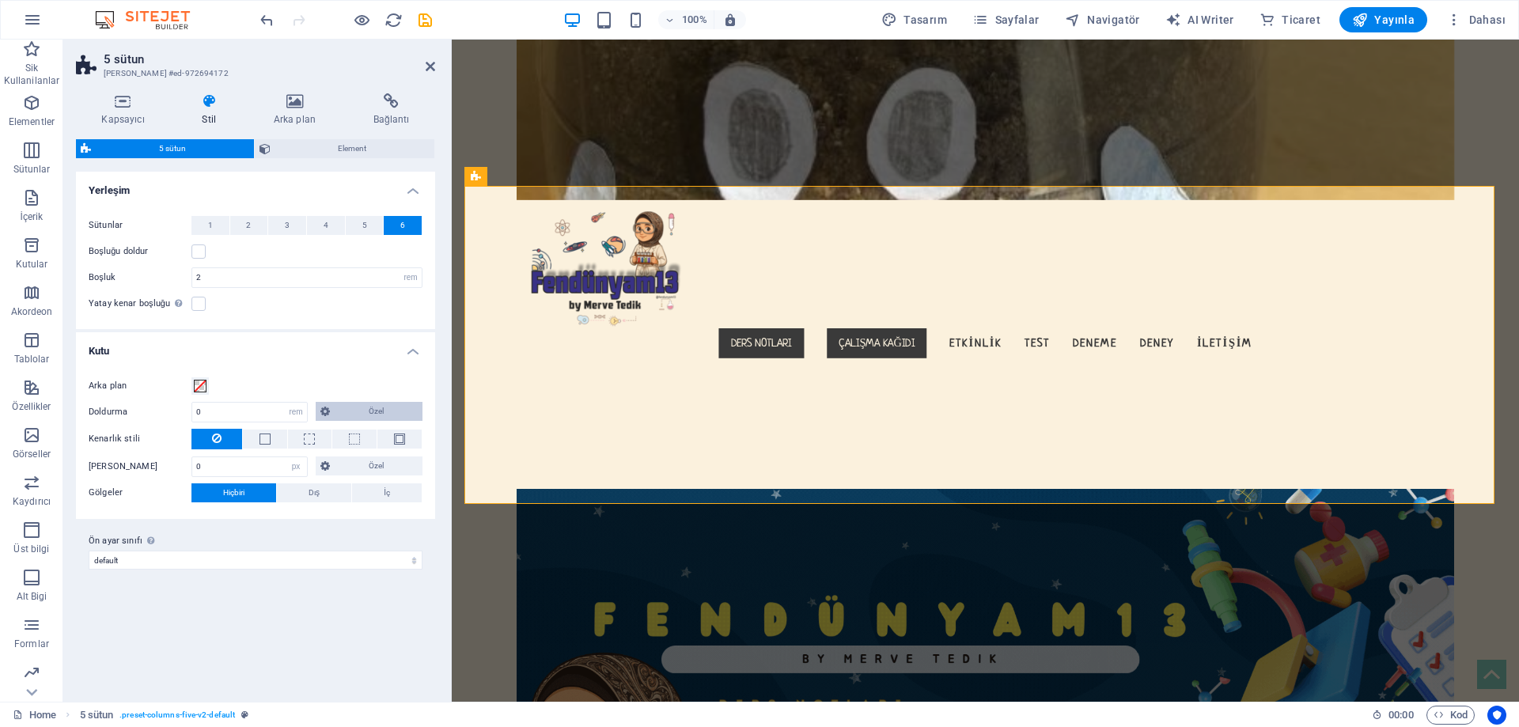
click at [342, 419] on span "Özel" at bounding box center [376, 411] width 83 height 19
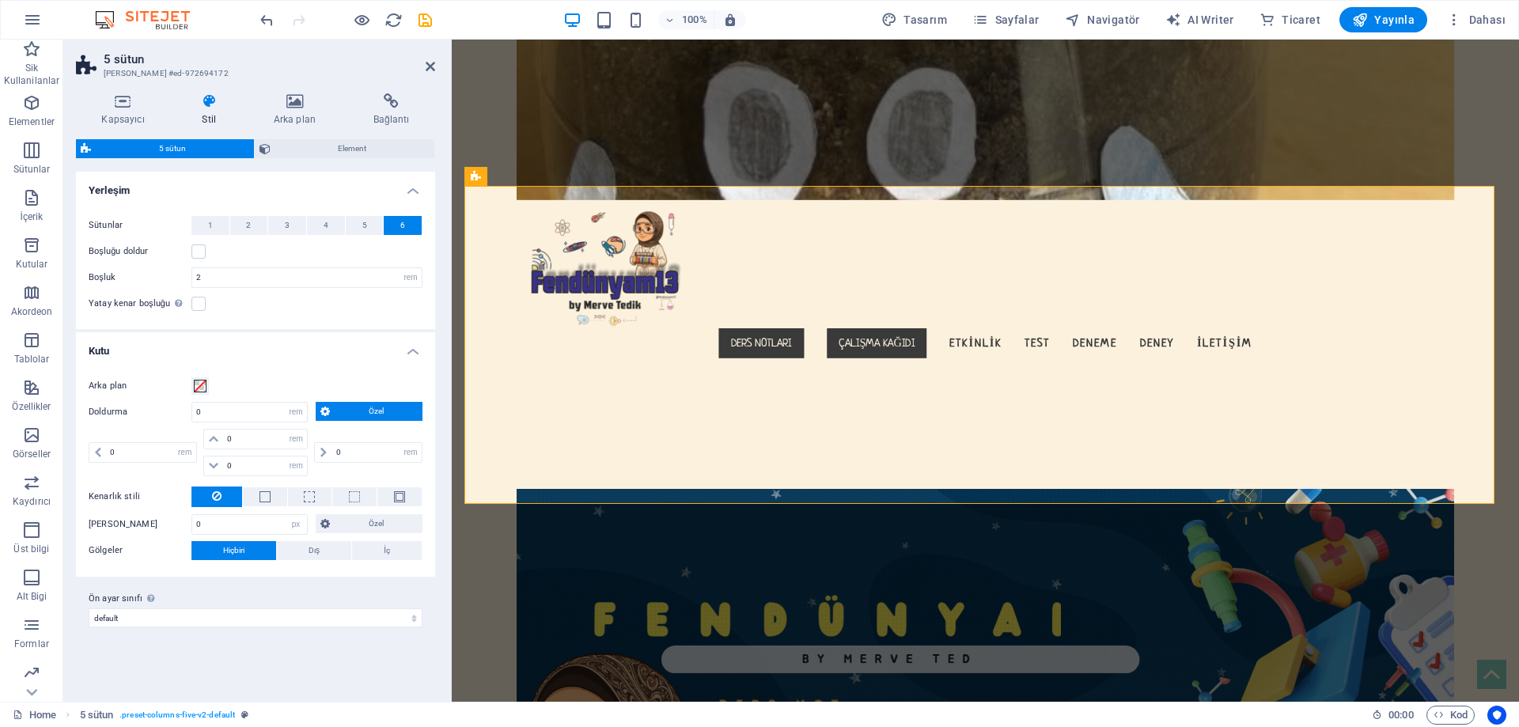
click at [342, 419] on span "Özel" at bounding box center [376, 411] width 83 height 19
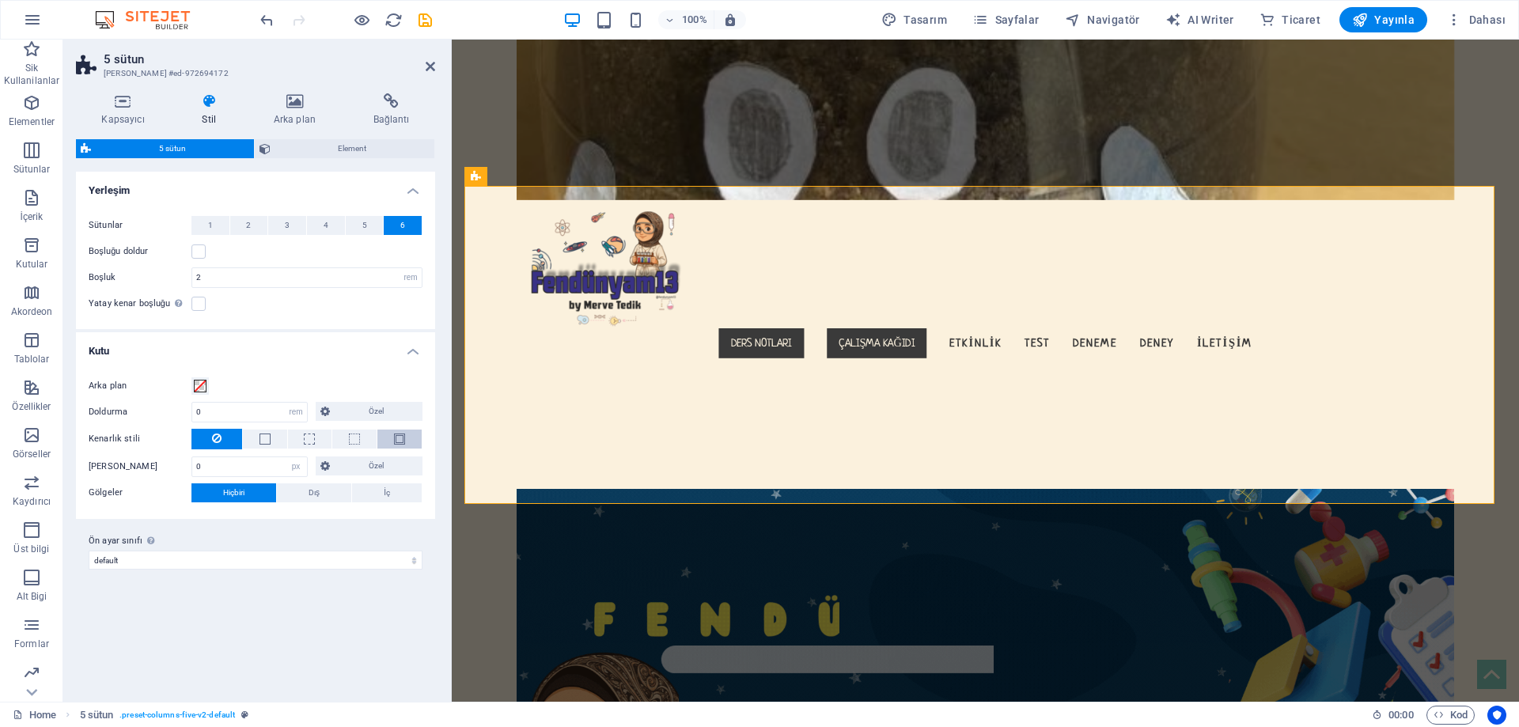
click at [398, 431] on span at bounding box center [399, 439] width 3 height 19
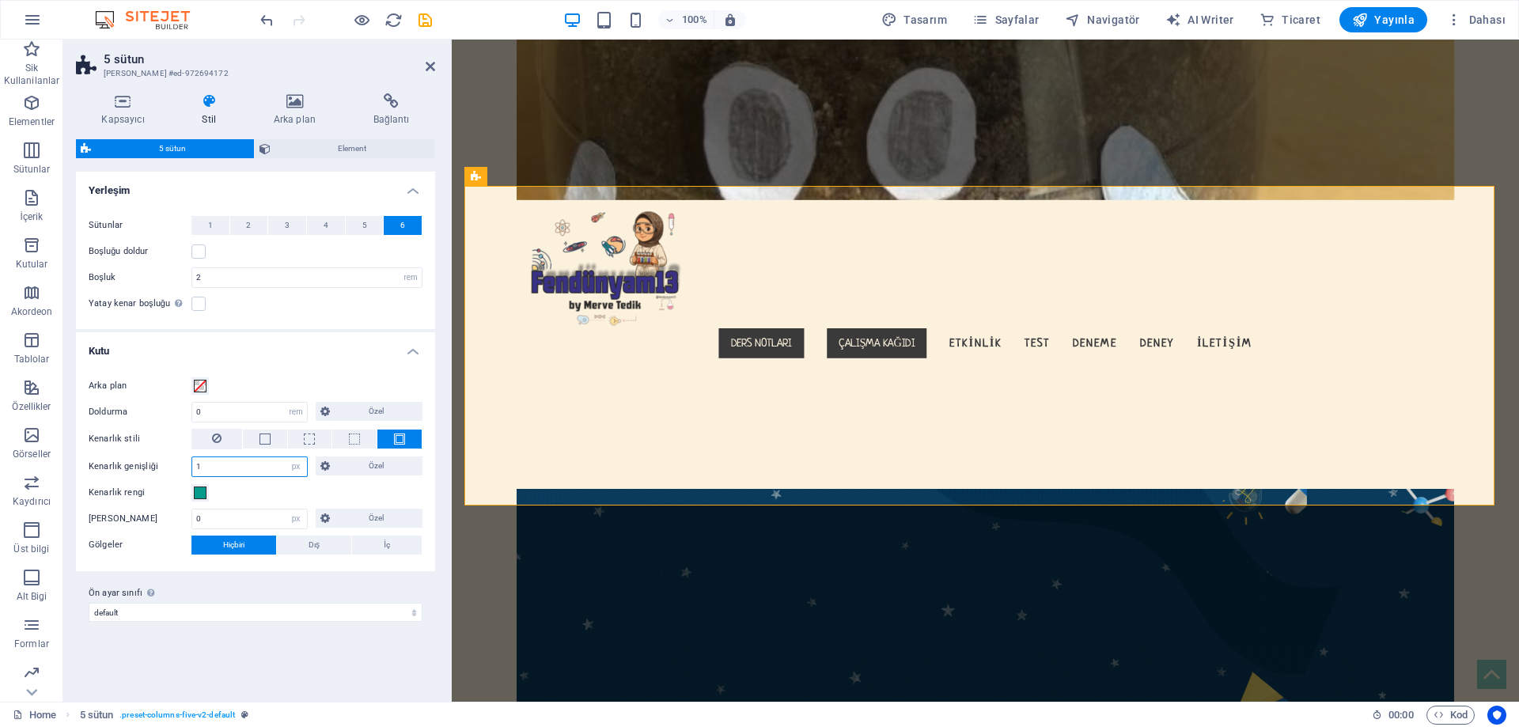
click at [241, 468] on input "1" at bounding box center [249, 466] width 115 height 19
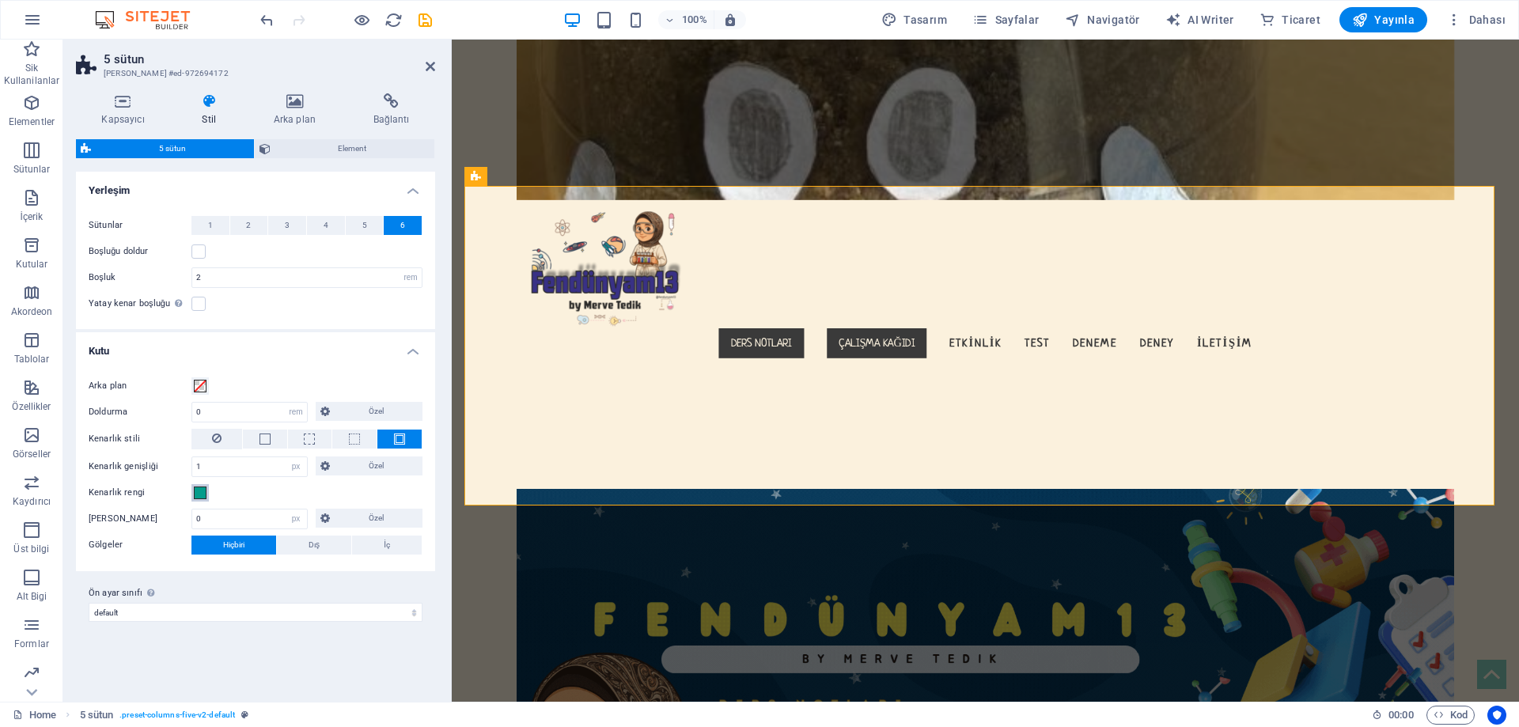
click at [195, 495] on span at bounding box center [200, 493] width 13 height 13
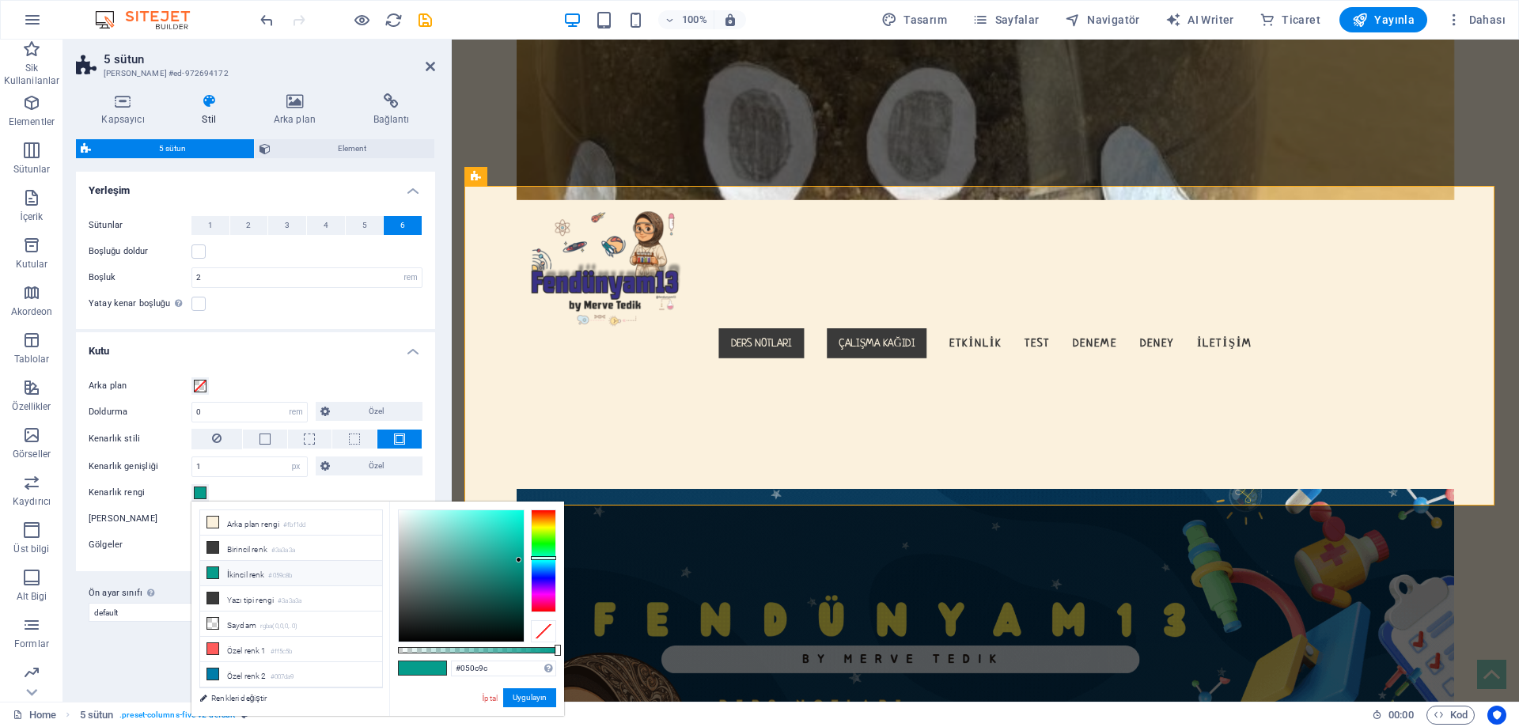
click at [547, 576] on div at bounding box center [543, 561] width 25 height 103
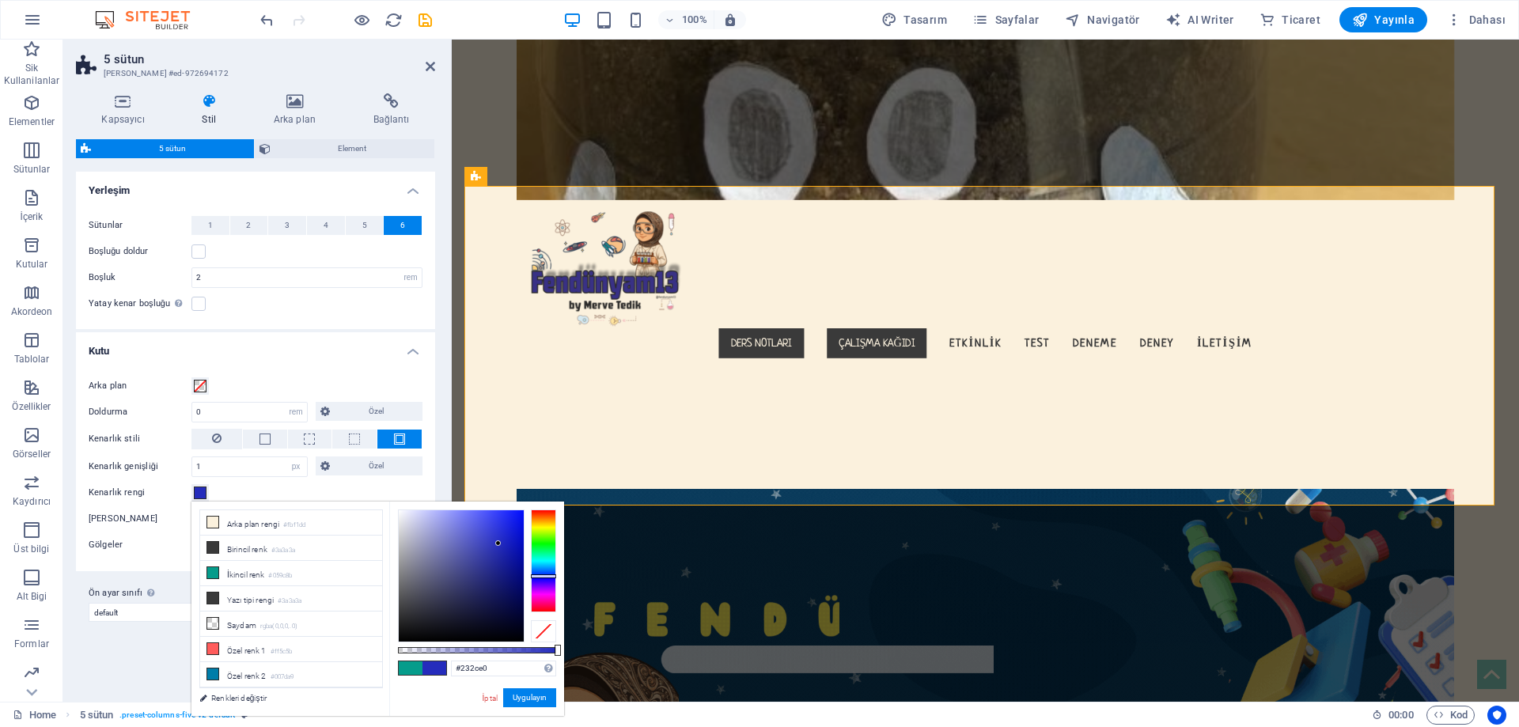
drag, startPoint x: 488, startPoint y: 588, endPoint x: 503, endPoint y: 525, distance: 64.3
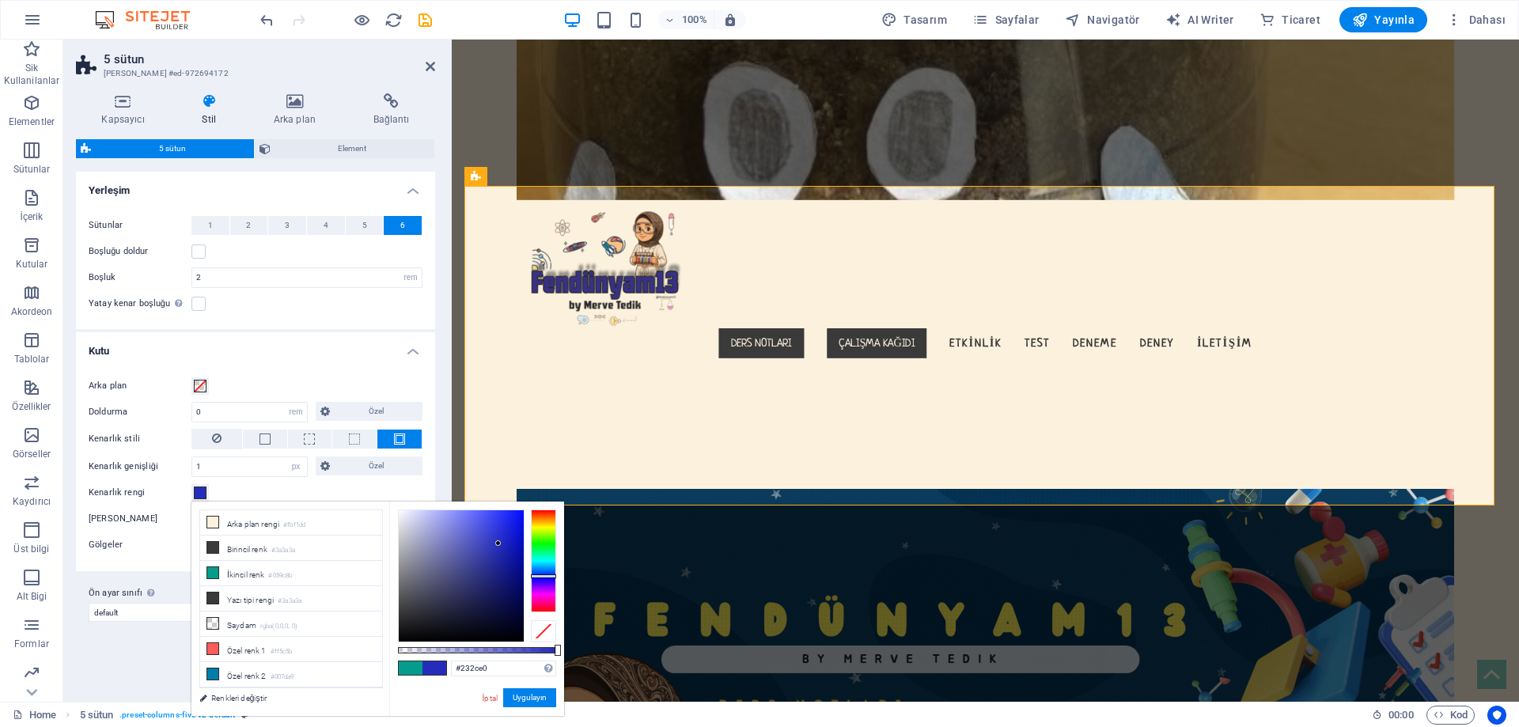
click at [503, 525] on div at bounding box center [461, 575] width 125 height 131
type input "#2d37ff"
drag, startPoint x: 501, startPoint y: 525, endPoint x: 501, endPoint y: 495, distance: 30.1
click at [501, 495] on body "xn--fendnyam13-deb.com.tr Home Sik Kullanilanlar Elementler Sütunlar İçerik Kut…" at bounding box center [759, 363] width 1519 height 727
click at [533, 690] on button "Uygulayın" at bounding box center [529, 697] width 53 height 19
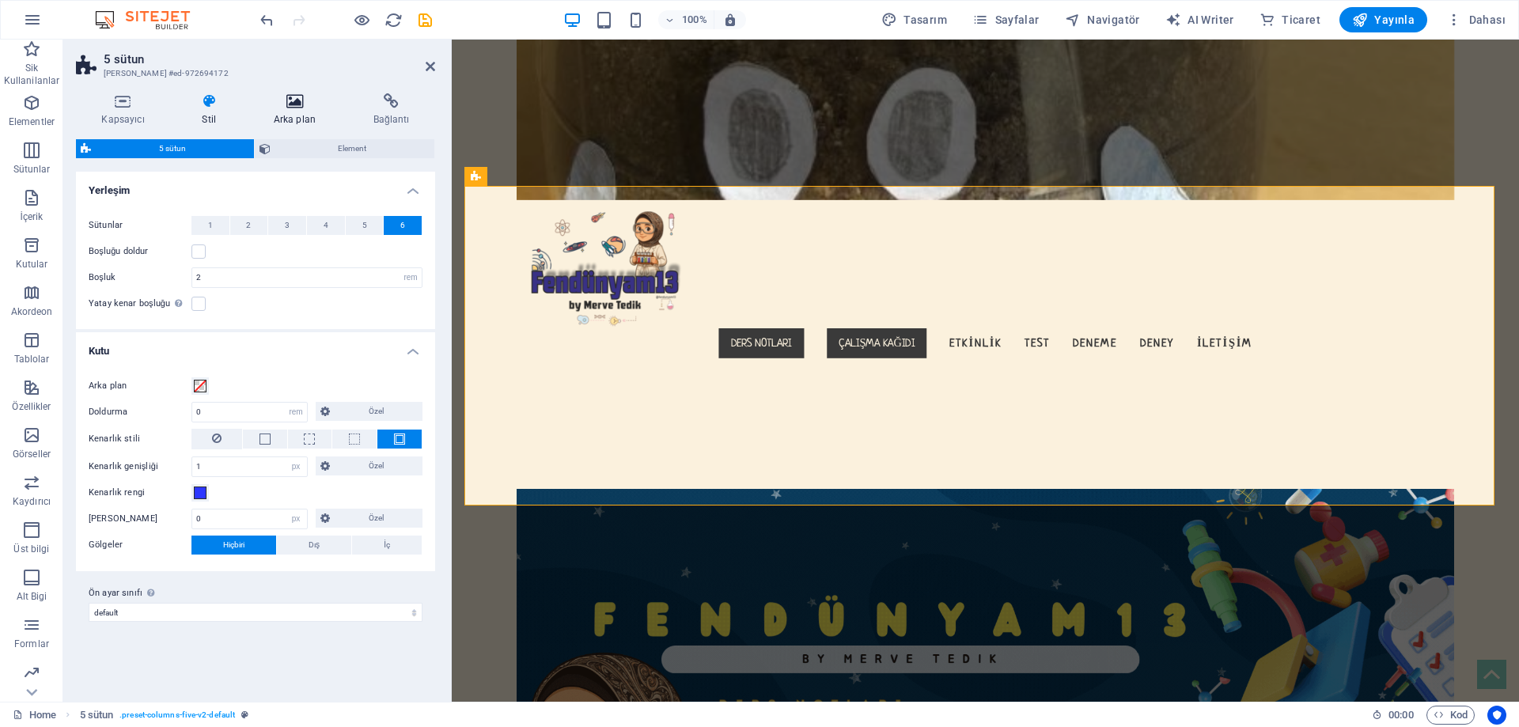
click at [286, 99] on icon at bounding box center [294, 101] width 93 height 16
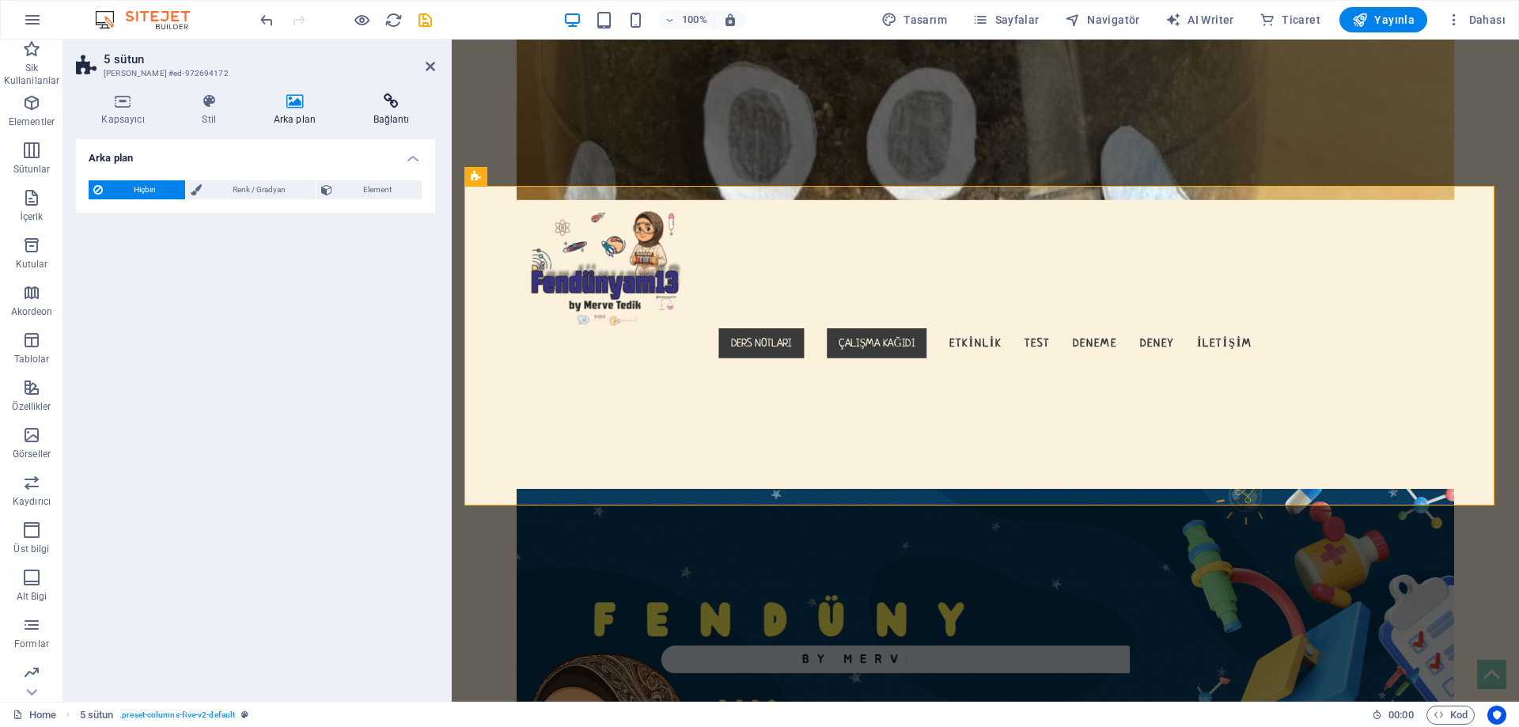
click at [385, 115] on h4 "Bağlantı" at bounding box center [391, 109] width 88 height 33
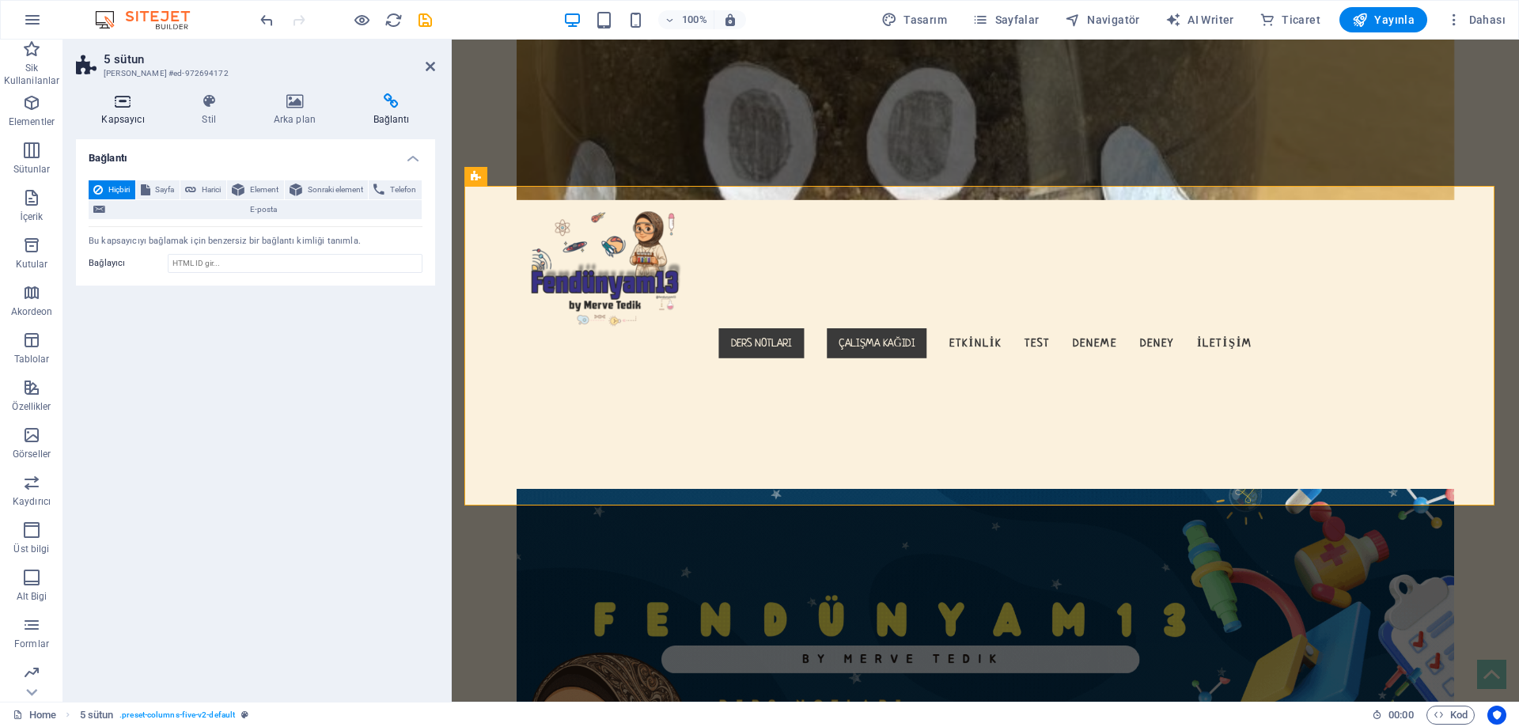
click at [116, 96] on icon at bounding box center [123, 101] width 94 height 16
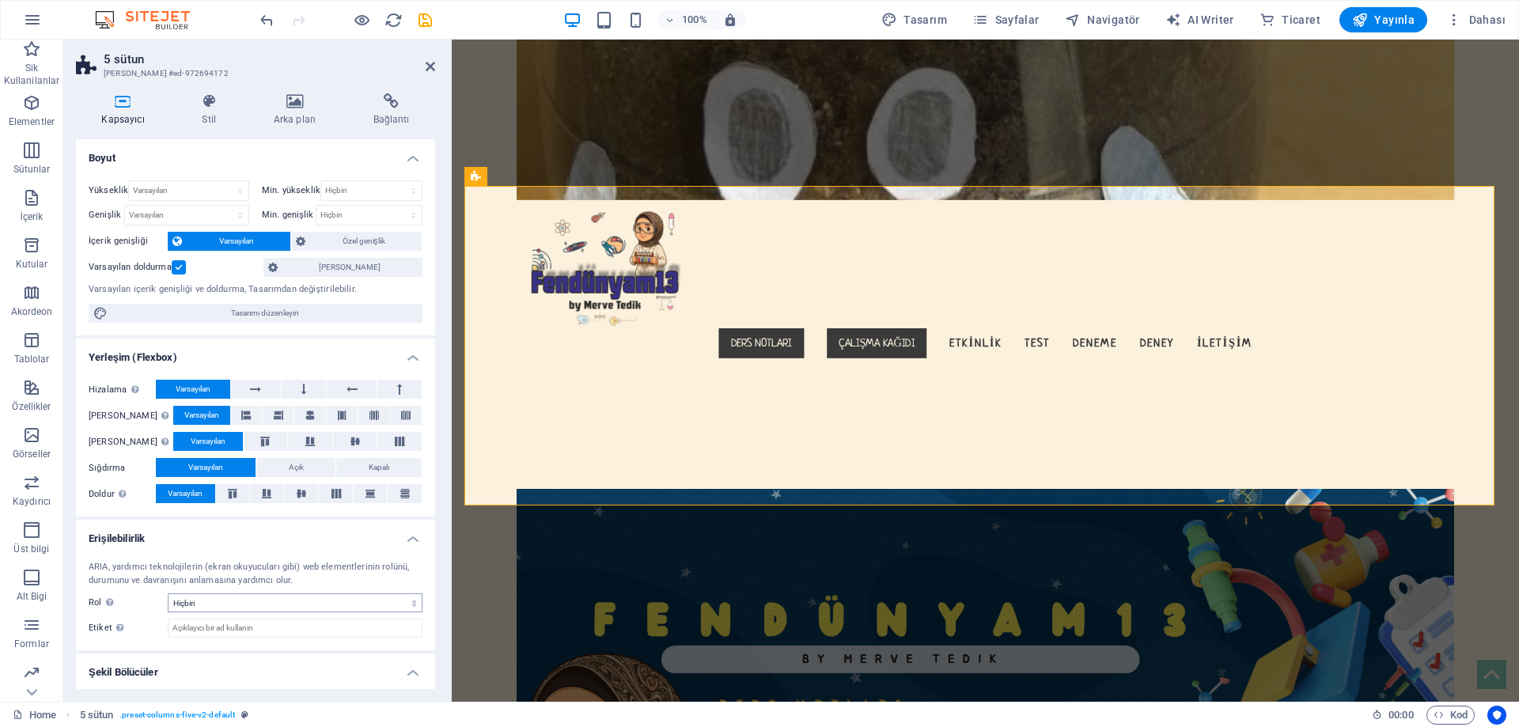
scroll to position [37, 0]
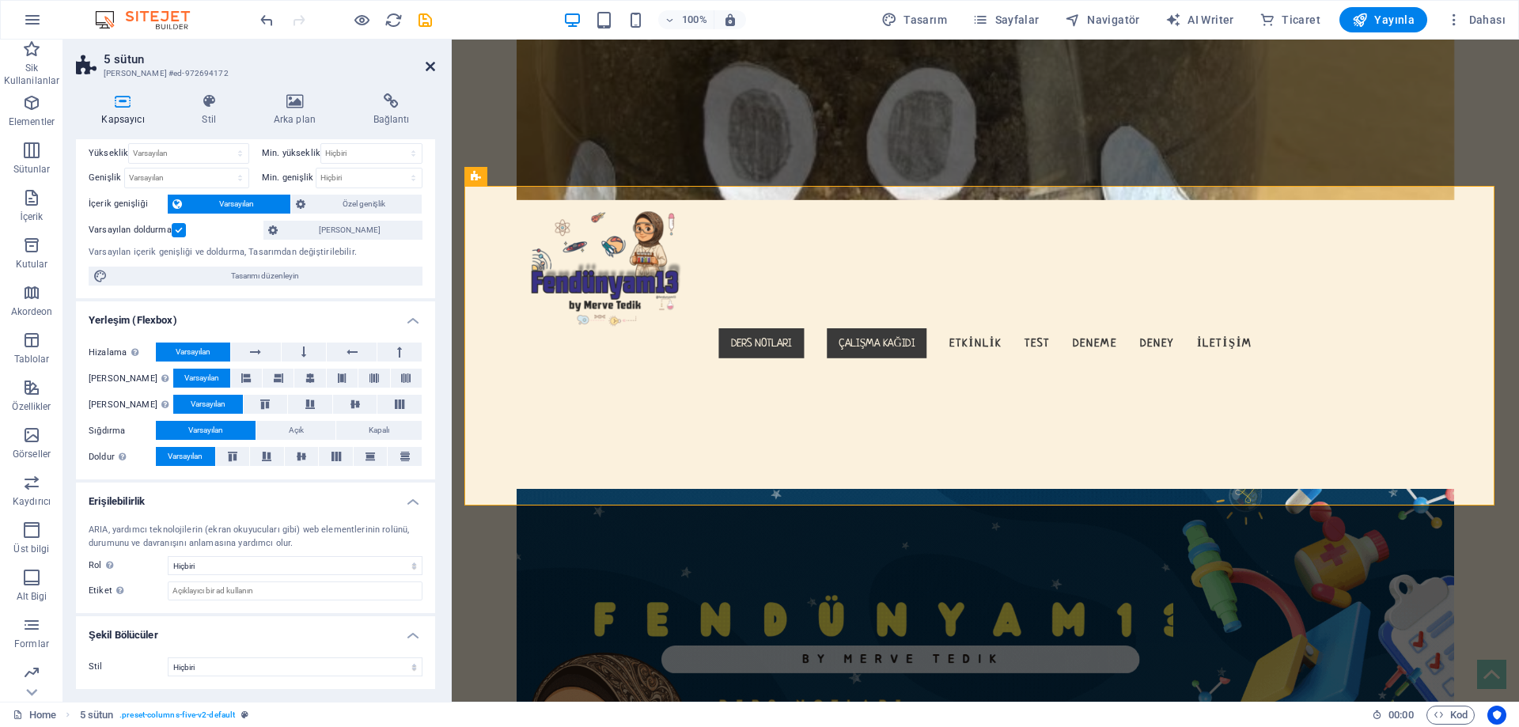
click at [431, 68] on icon at bounding box center [430, 66] width 9 height 13
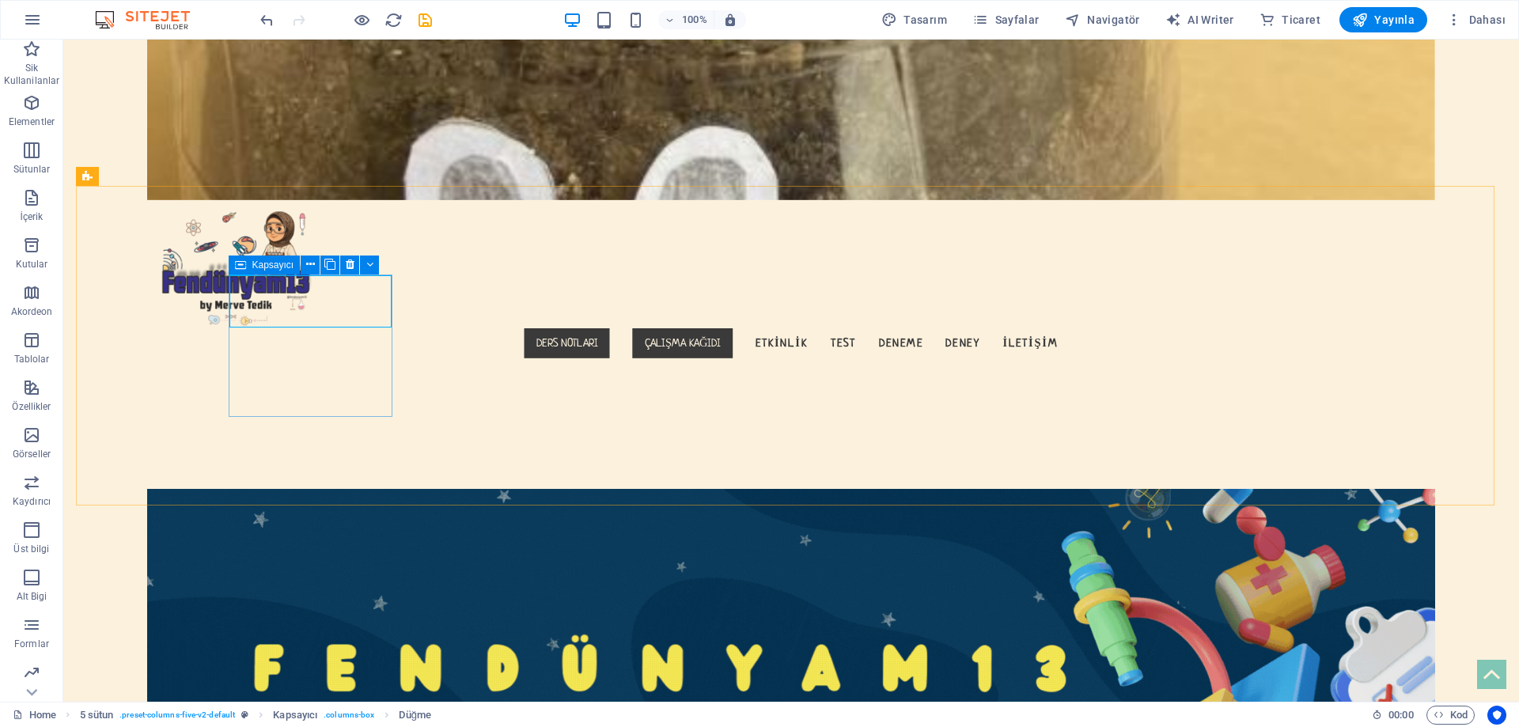
click at [244, 268] on icon at bounding box center [240, 265] width 11 height 19
click at [247, 256] on div "Kapsayıcı" at bounding box center [265, 265] width 72 height 19
click at [251, 264] on div "Kapsayıcı" at bounding box center [265, 265] width 72 height 19
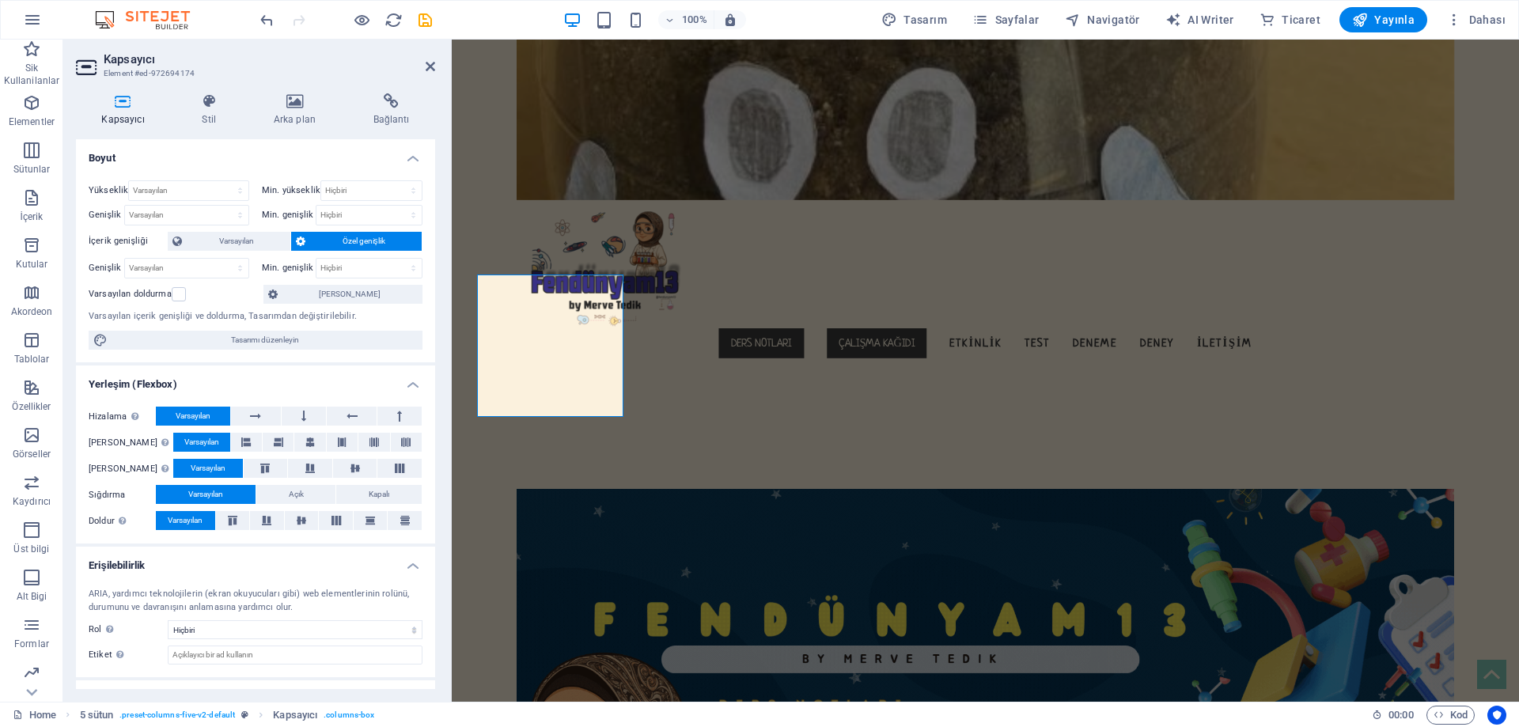
click at [435, 70] on aside "Kapsayıcı Element #ed-972694174 Kapsayıcı Stil Arka plan Bağlantı Boyut Yüksekl…" at bounding box center [257, 371] width 389 height 662
click at [427, 63] on icon at bounding box center [430, 66] width 9 height 13
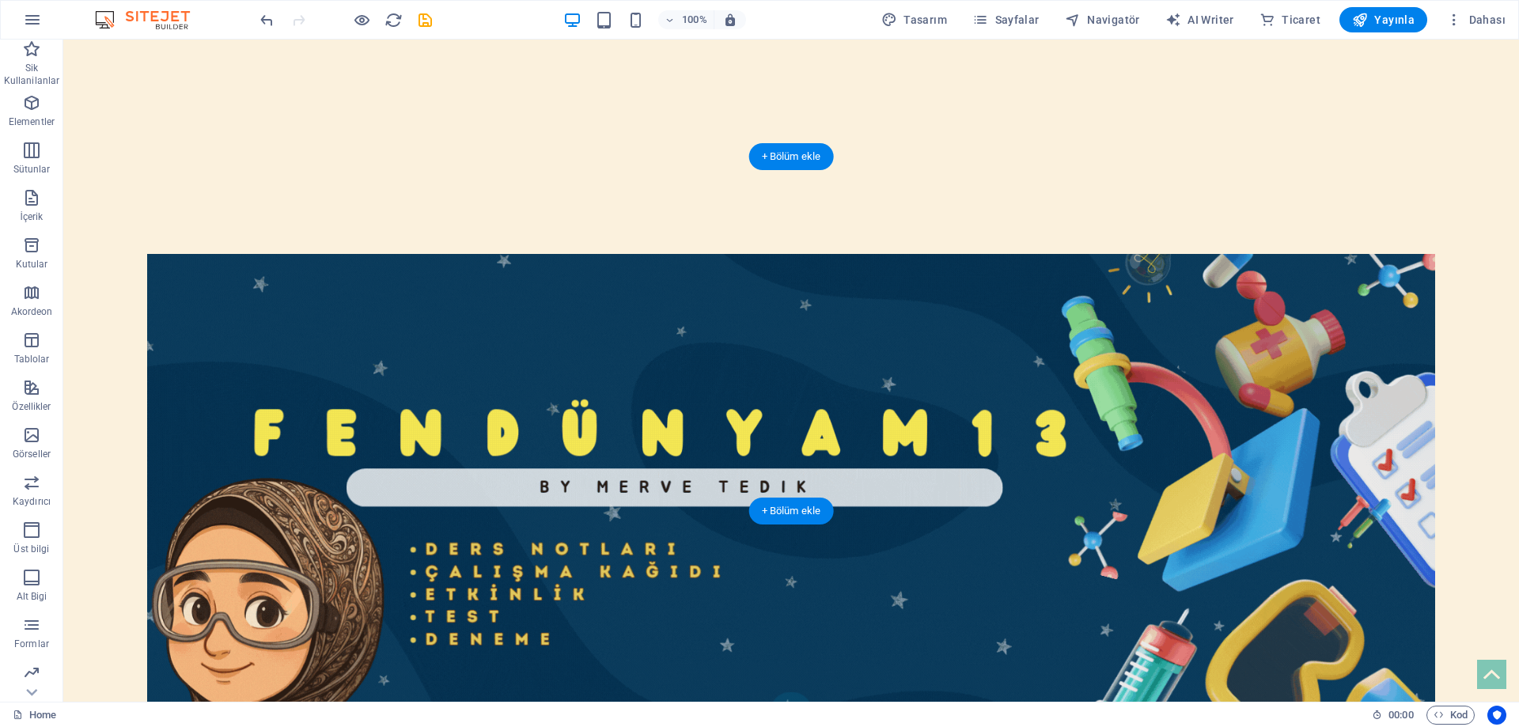
scroll to position [746, 0]
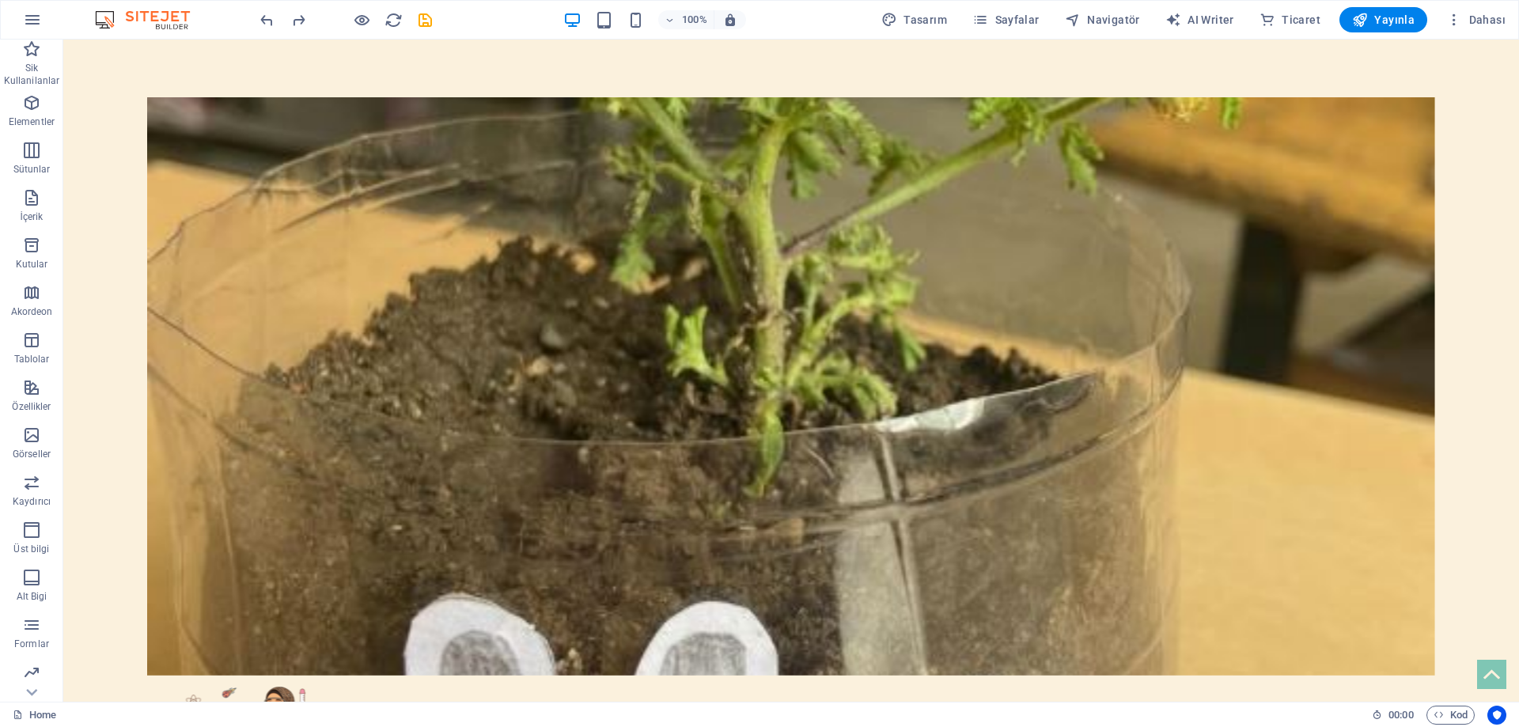
scroll to position [0, 0]
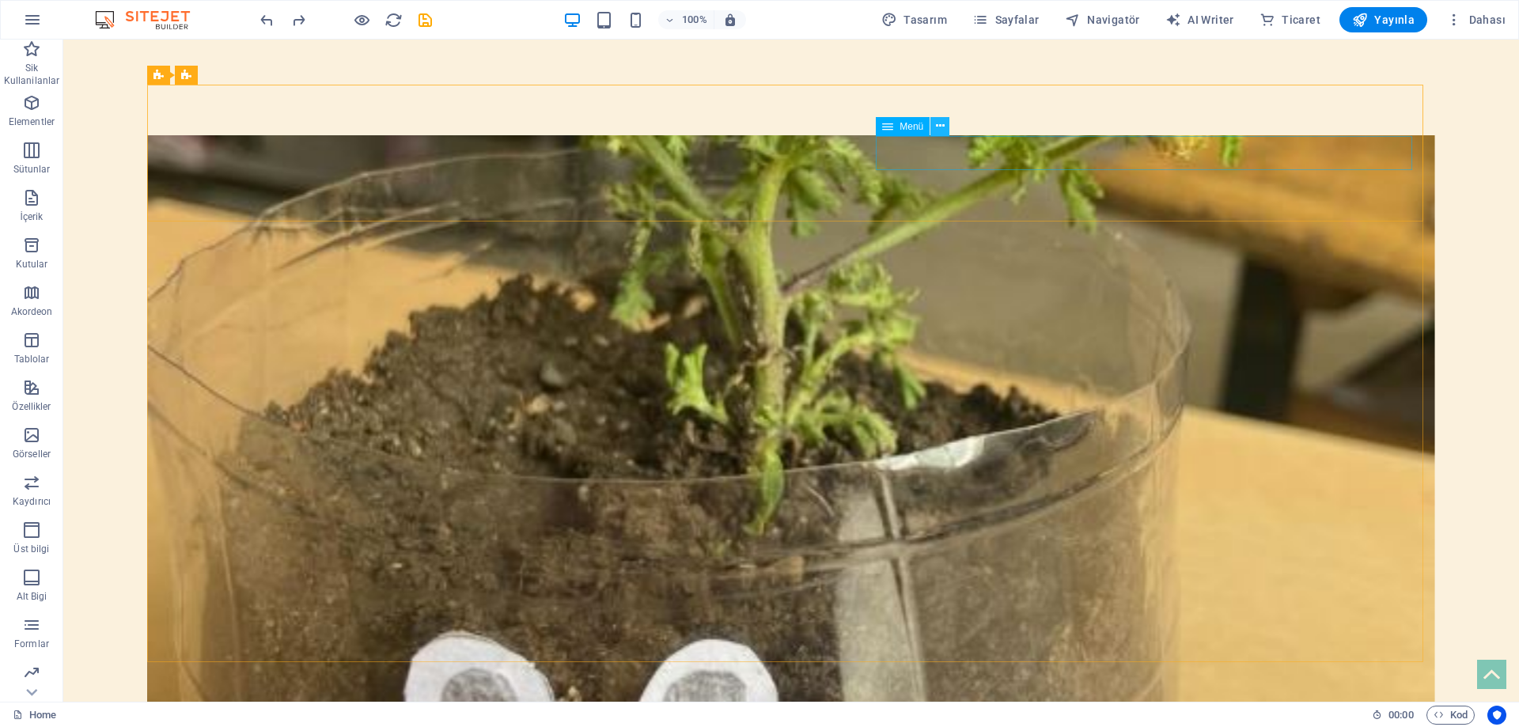
click at [946, 131] on button at bounding box center [940, 126] width 19 height 19
click at [900, 127] on span "Menü" at bounding box center [912, 126] width 24 height 9
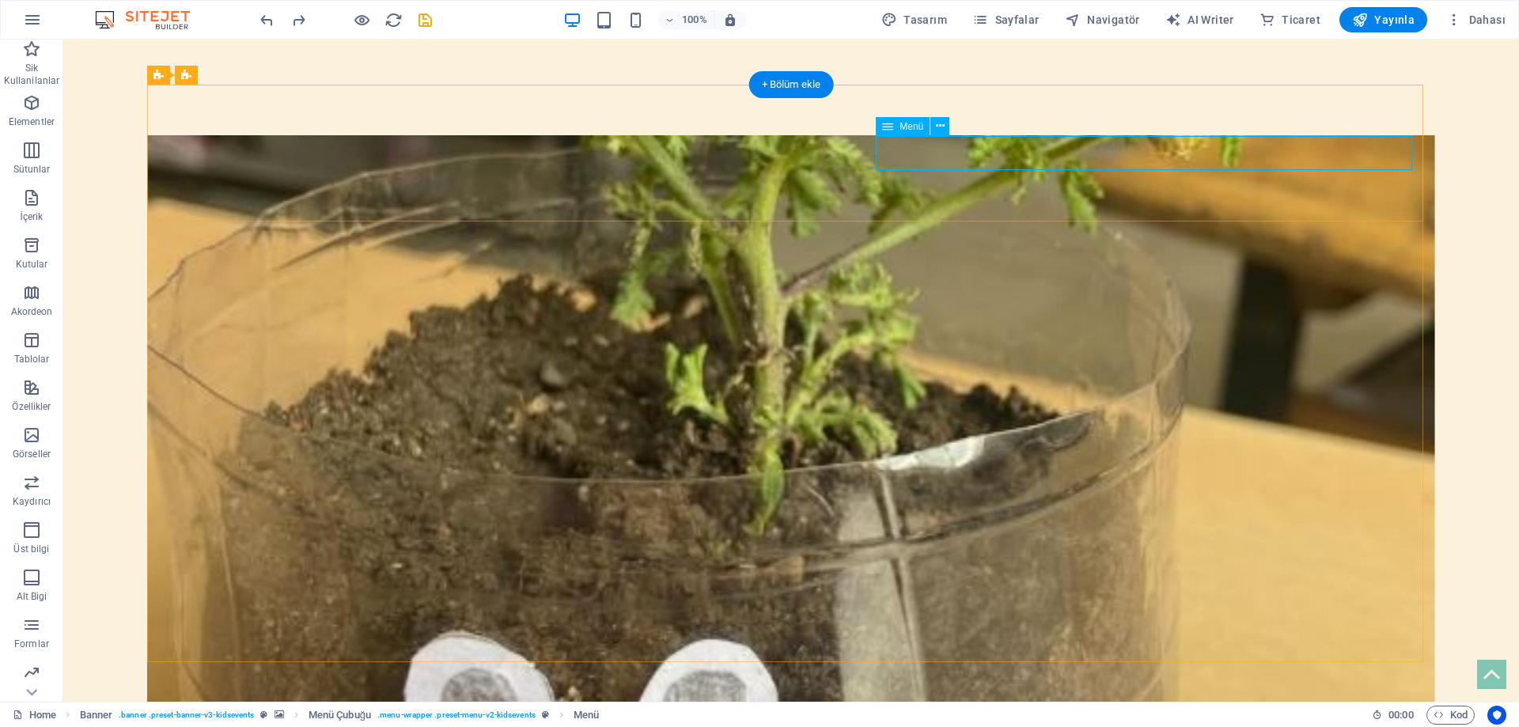
select select "primary"
select select "1"
select select
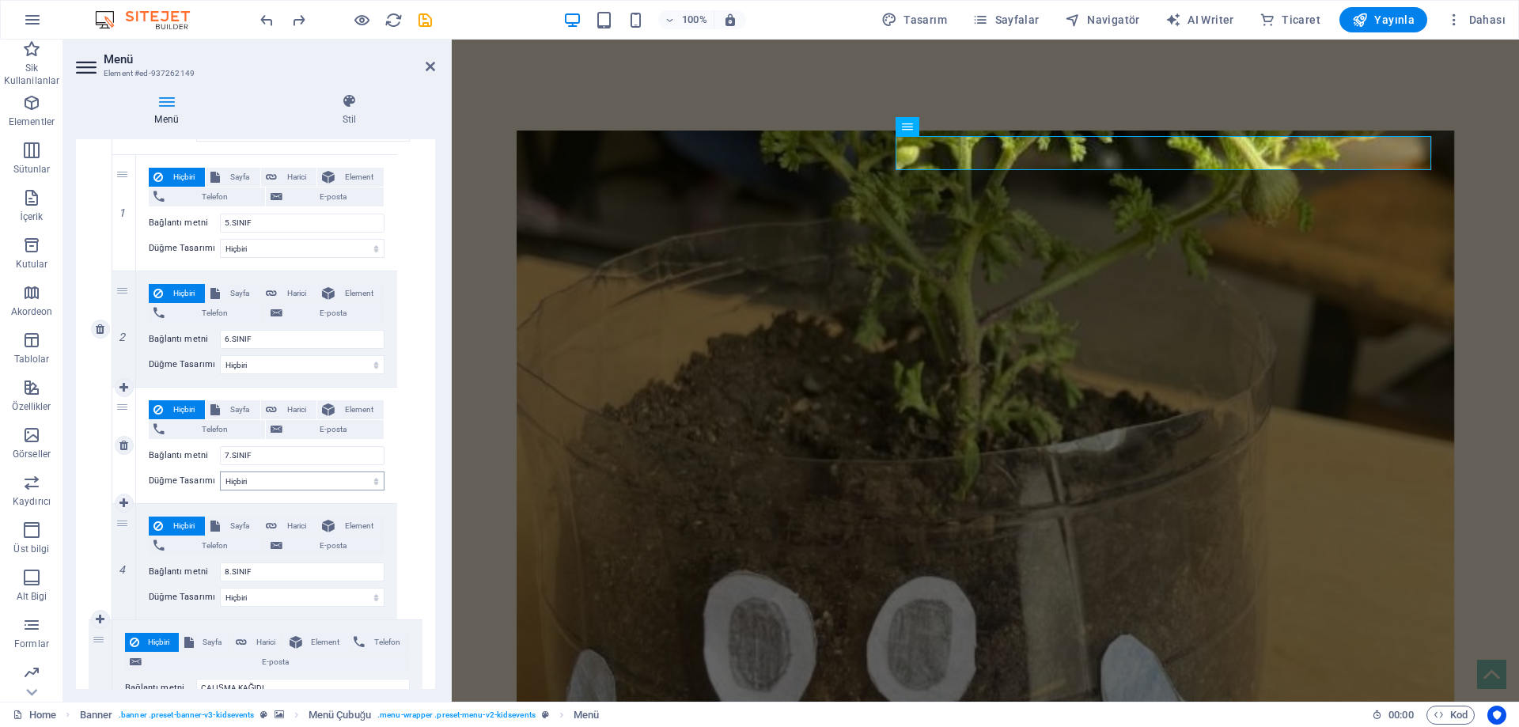
scroll to position [317, 0]
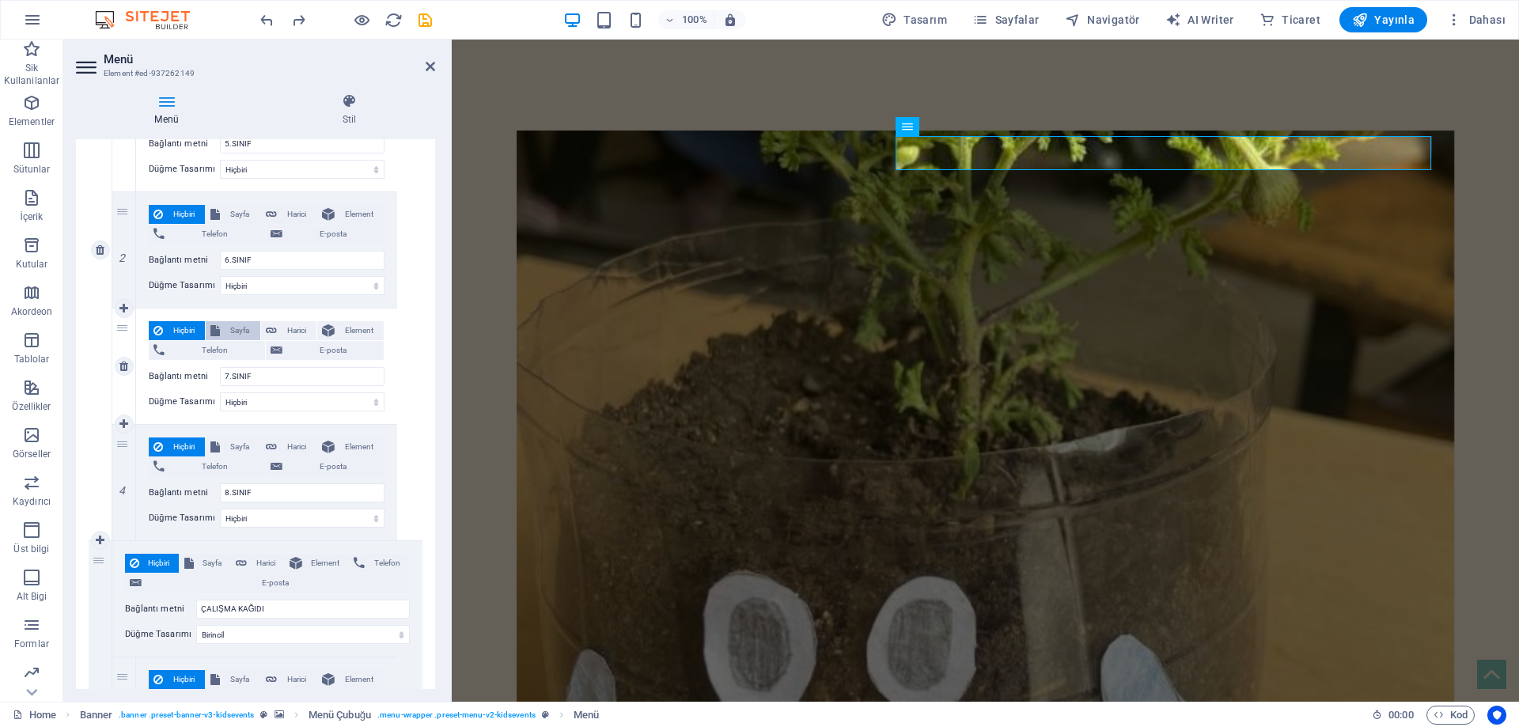
click at [251, 334] on span "Sayfa" at bounding box center [240, 330] width 30 height 19
select select
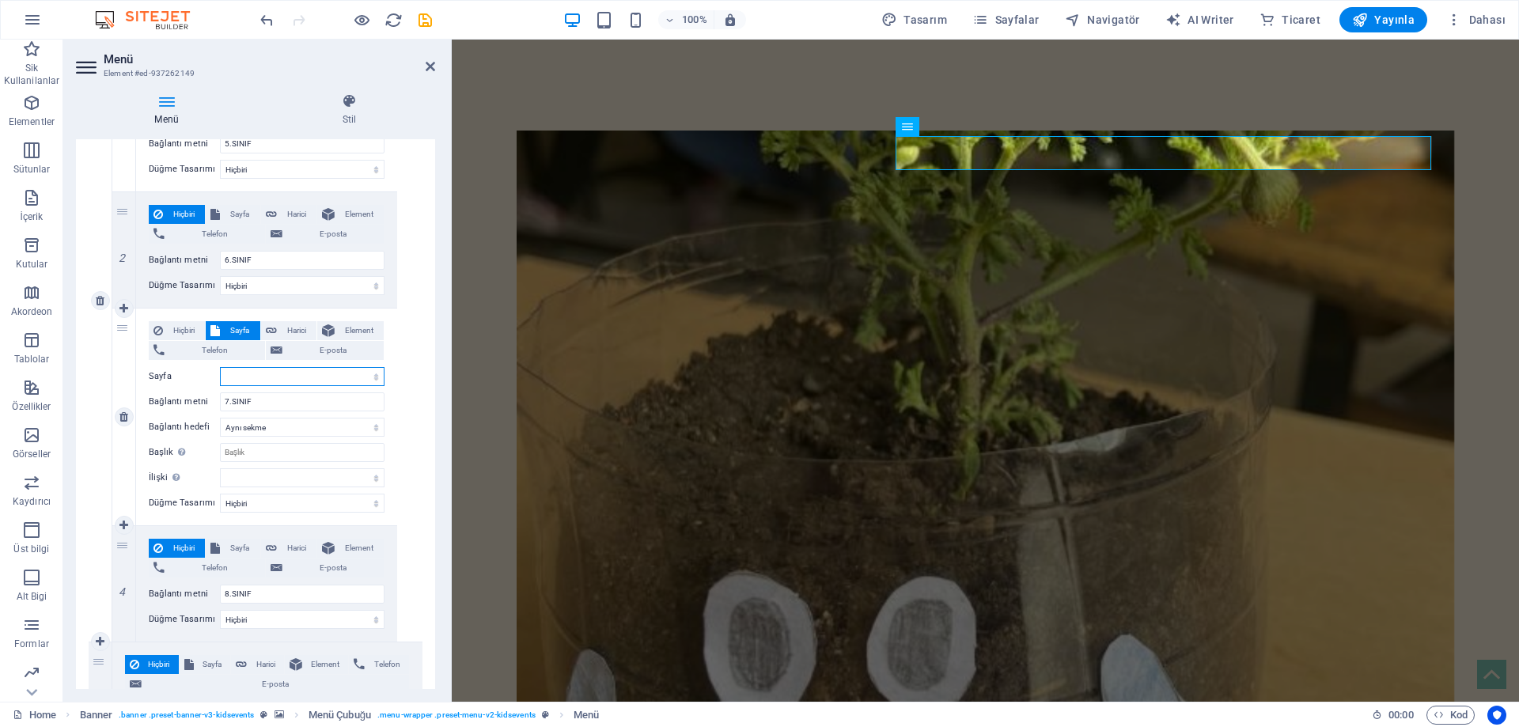
scroll to position [418, 0]
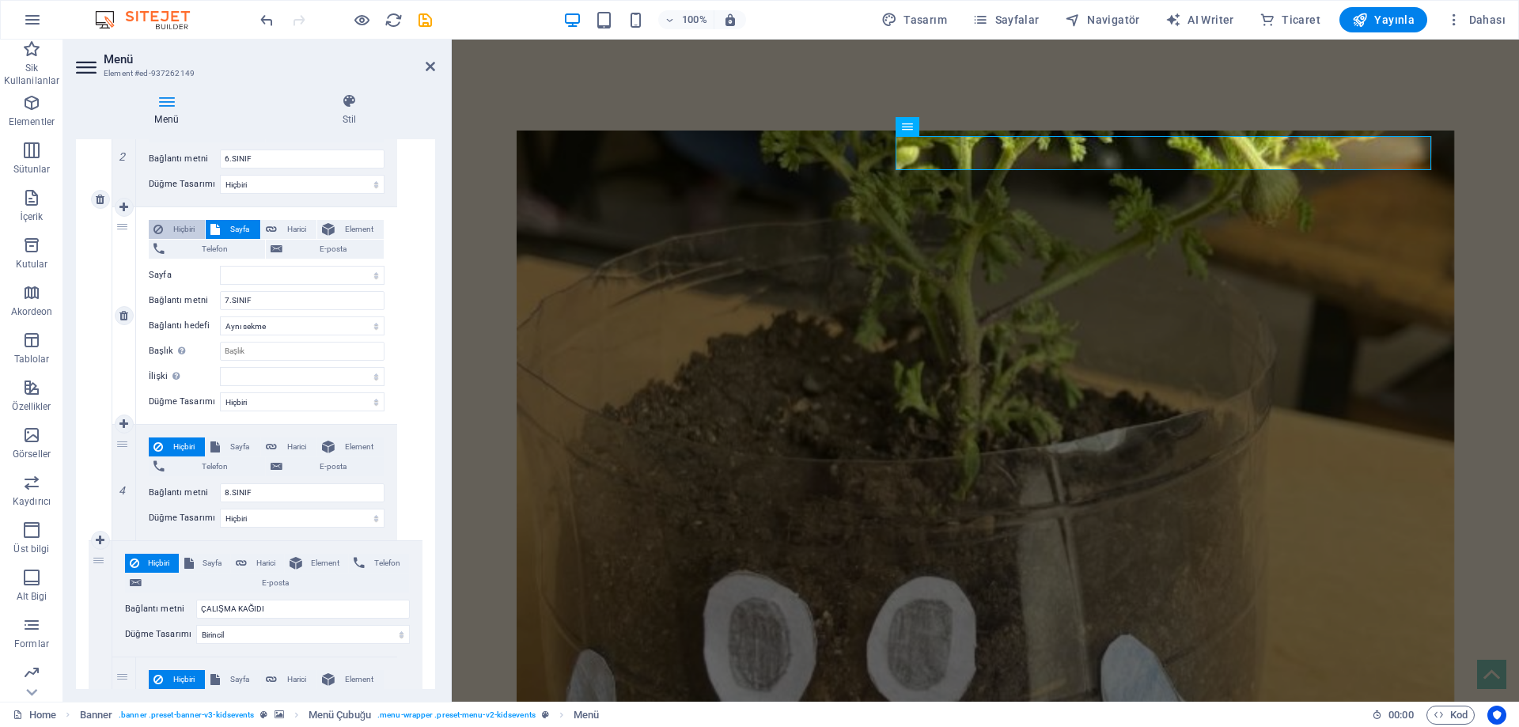
click at [169, 232] on span "Hiçbiri" at bounding box center [184, 229] width 32 height 19
select select
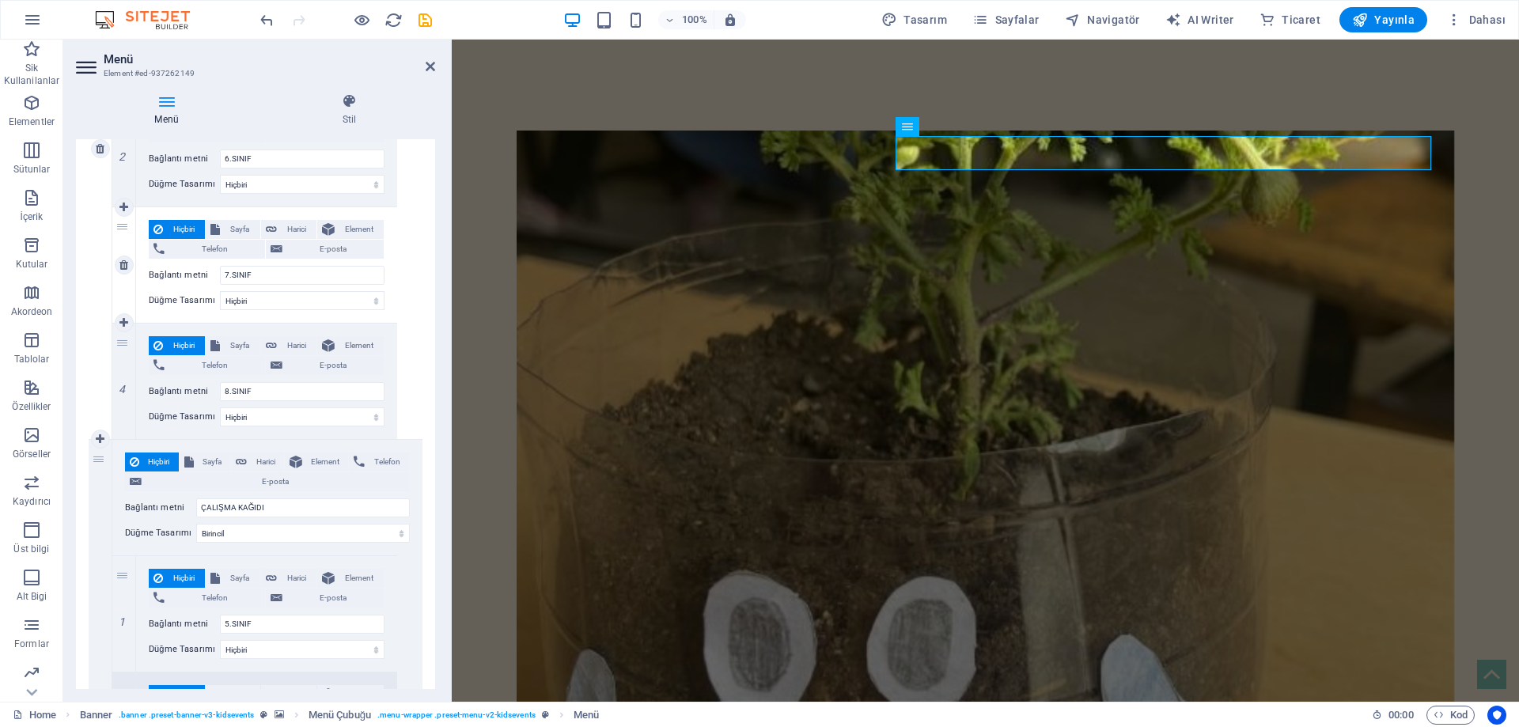
scroll to position [317, 0]
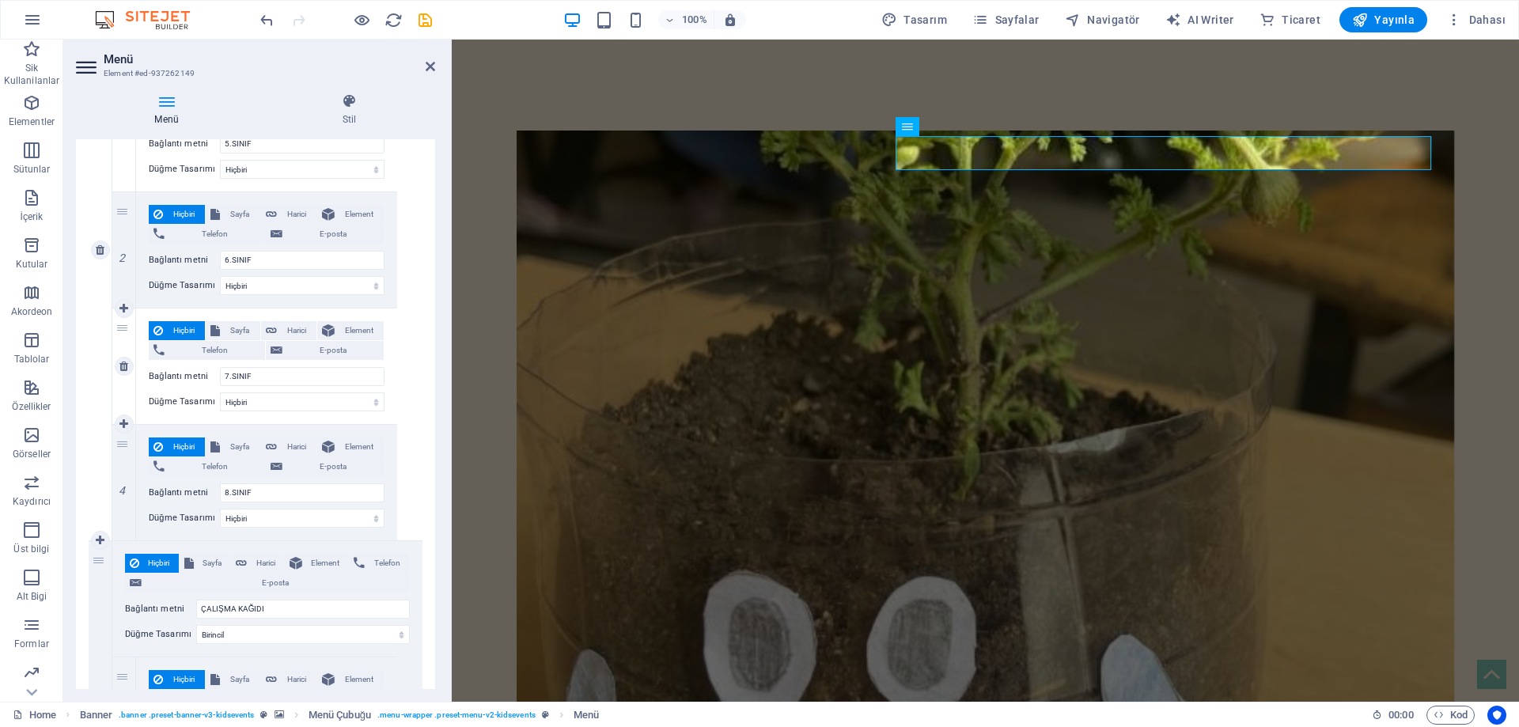
click at [249, 422] on div "Hiçbiri Sayfa Harici Element Telefon E-posta Sayfa Home Book now Legal Notice P…" at bounding box center [266, 367] width 261 height 116
click at [251, 406] on select "Hiçbiri Varsayılan Birincil İkincil" at bounding box center [302, 402] width 165 height 19
click at [246, 326] on span "Sayfa" at bounding box center [240, 330] width 30 height 19
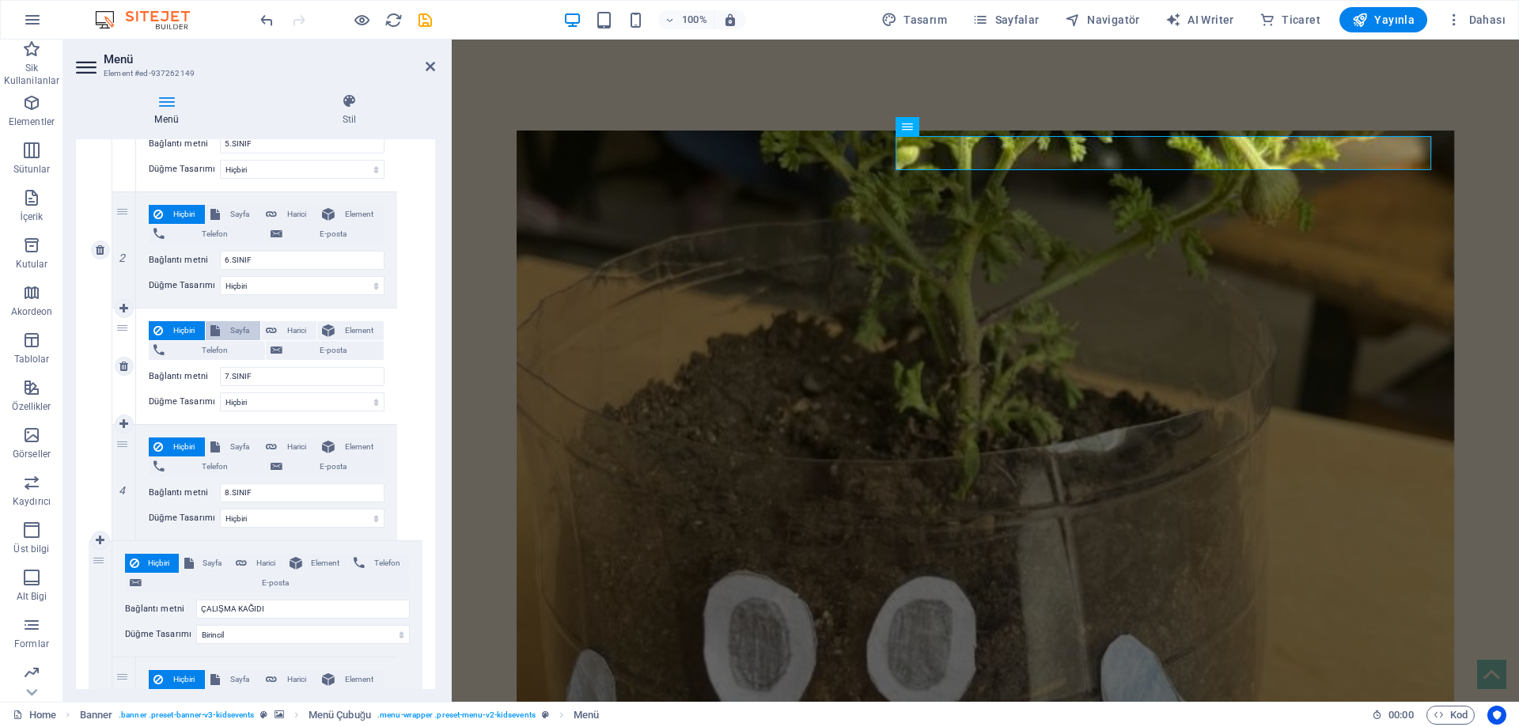
select select
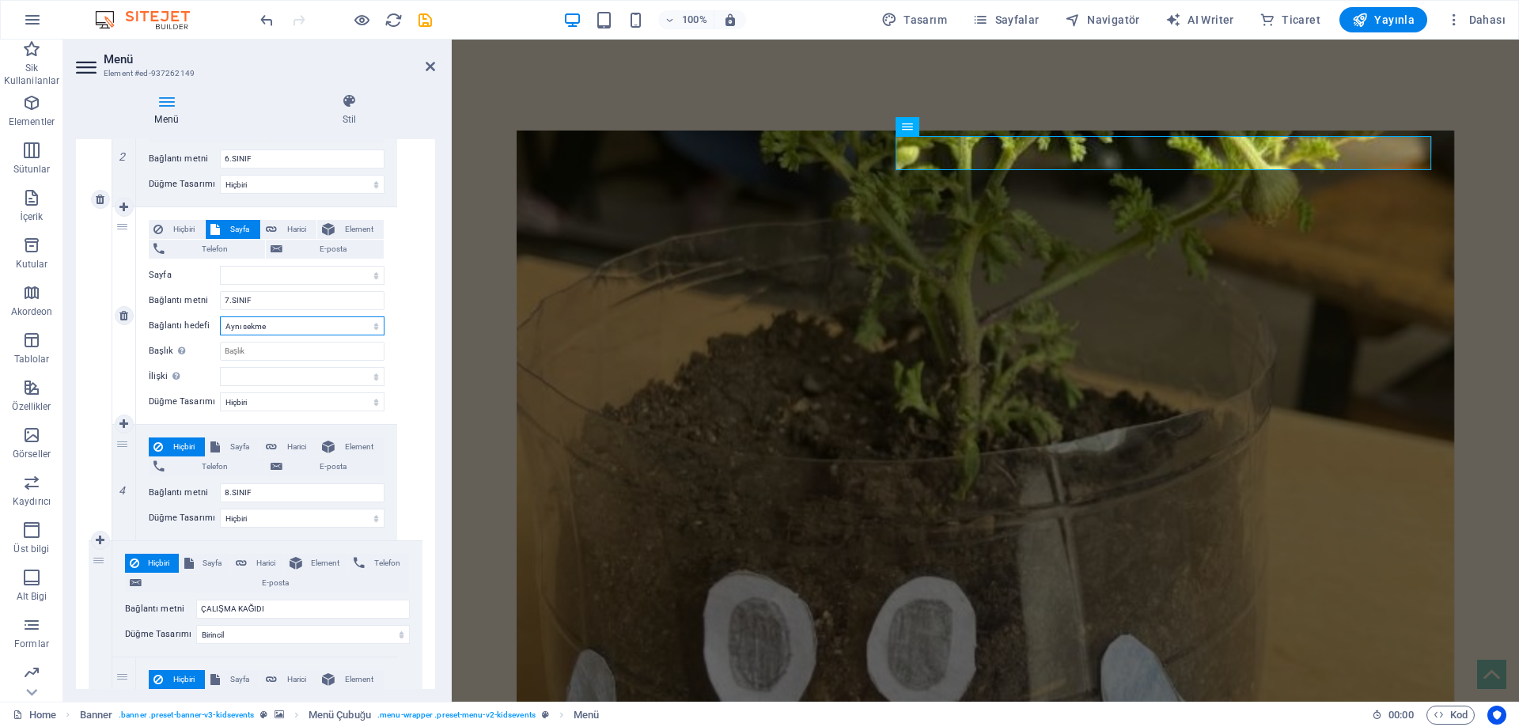
click at [248, 330] on select "Yeni sekme Aynı sekme Kaplama" at bounding box center [302, 326] width 165 height 19
click at [220, 317] on select "Yeni sekme Aynı sekme Kaplama" at bounding box center [302, 326] width 165 height 19
click at [260, 279] on select "Home Book now Legal Notice Privacy" at bounding box center [302, 275] width 165 height 19
click at [362, 283] on select "Home Book now Legal Notice Privacy" at bounding box center [302, 275] width 165 height 19
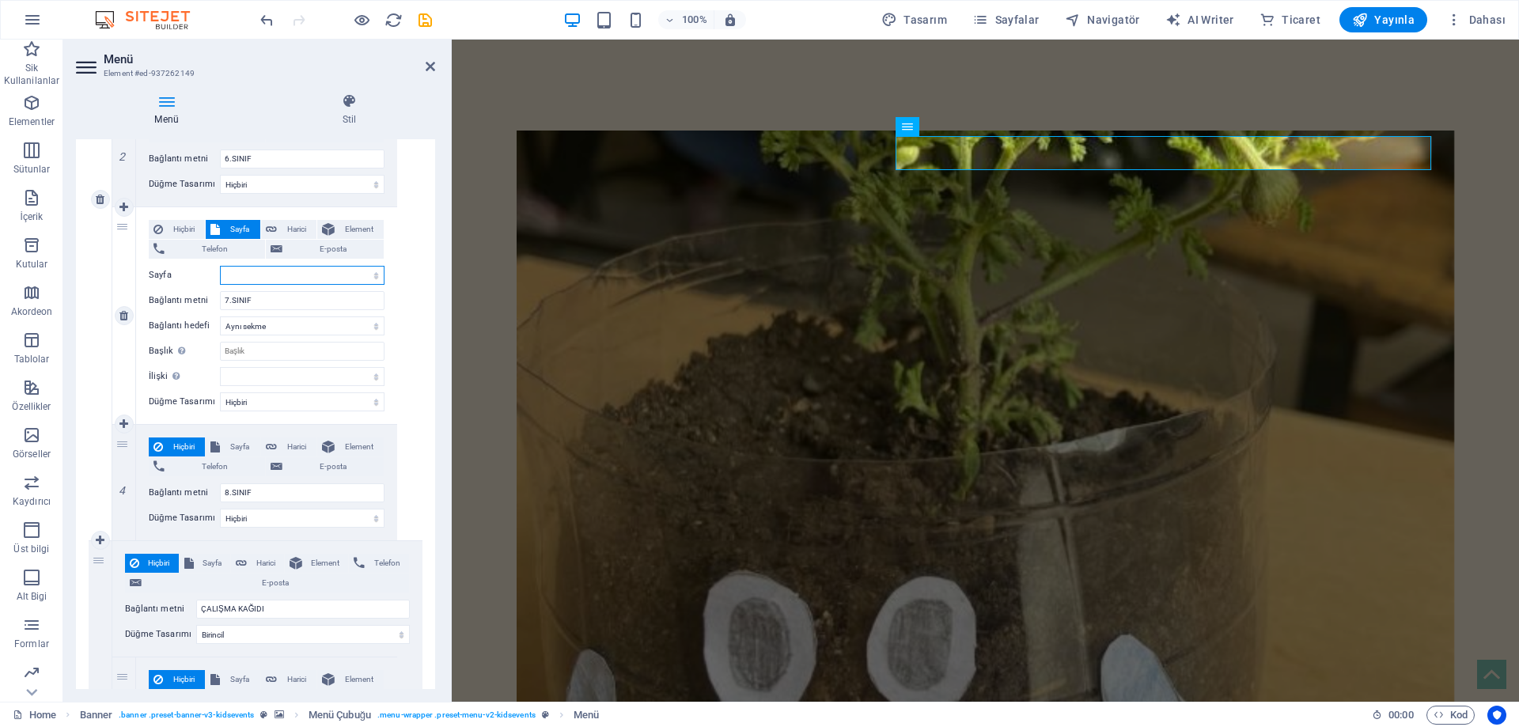
select select "1"
click at [220, 266] on select "Home Book now Legal Notice Privacy" at bounding box center [302, 275] width 165 height 19
select select
click at [305, 274] on select "Home Book now Legal Notice Privacy" at bounding box center [302, 275] width 165 height 19
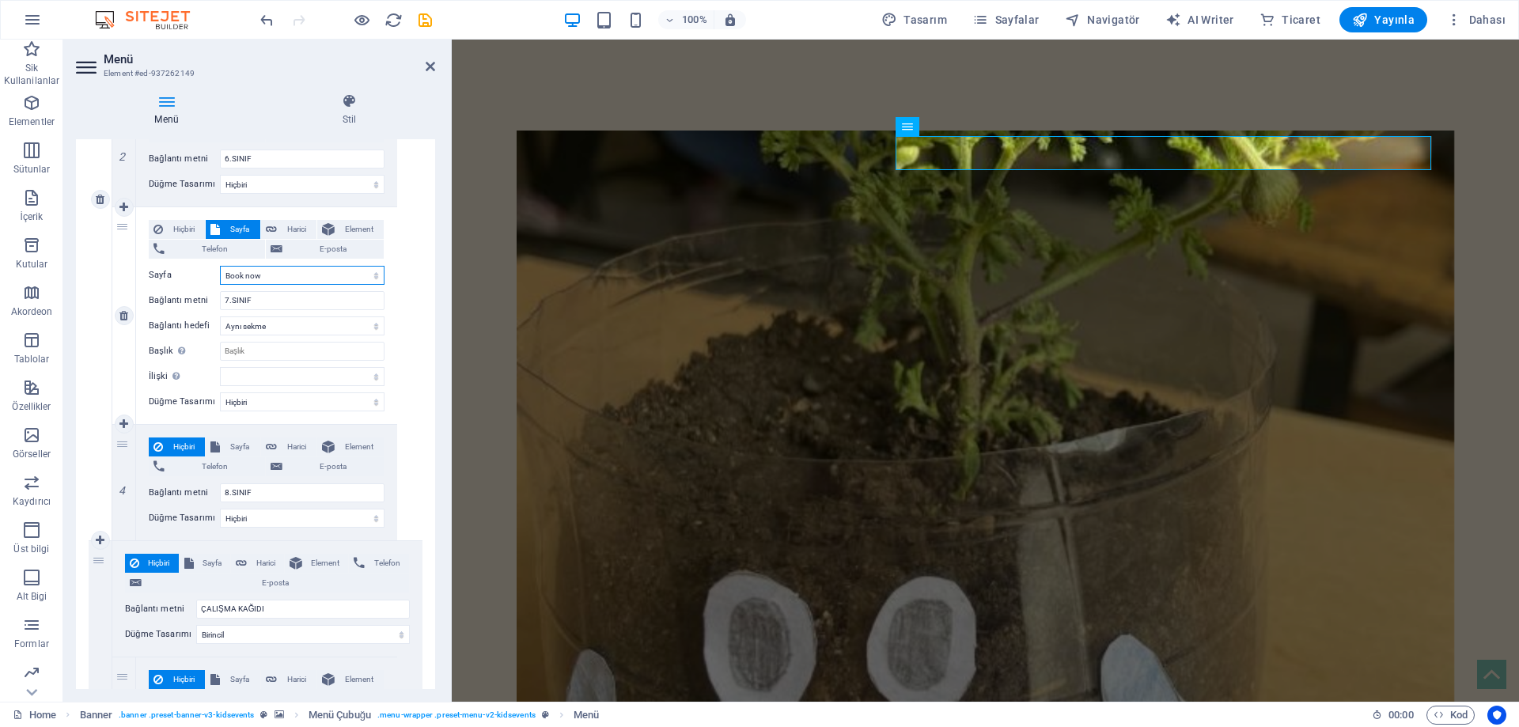
click at [305, 274] on select "Home Book now Legal Notice Privacy" at bounding box center [302, 275] width 165 height 19
click at [258, 332] on select "Yeni sekme Aynı sekme Kaplama" at bounding box center [302, 326] width 165 height 19
click at [258, 352] on input "Başlık Ek bağlantı tanımının bağlantı metniyle aynı olmaması gerekir. Başlık, g…" at bounding box center [302, 351] width 165 height 19
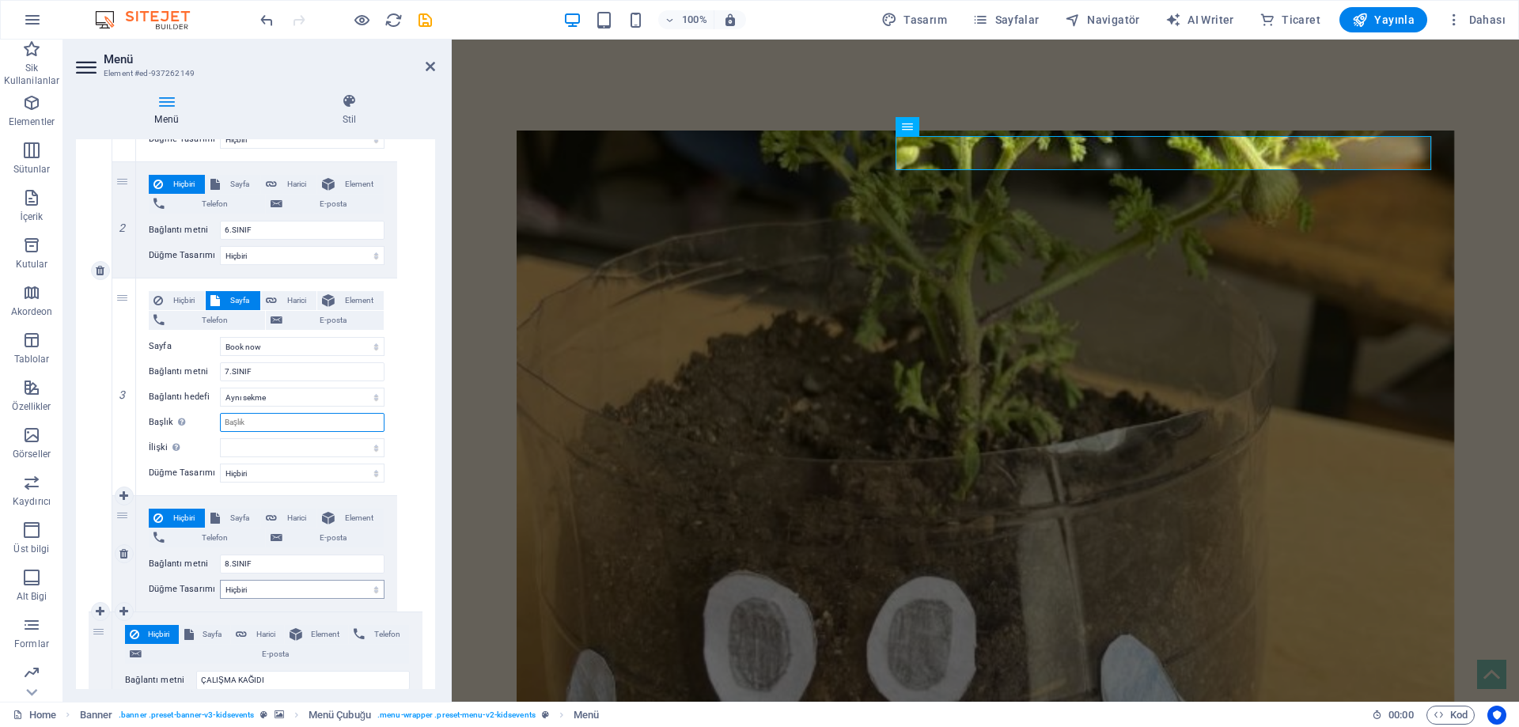
scroll to position [339, 0]
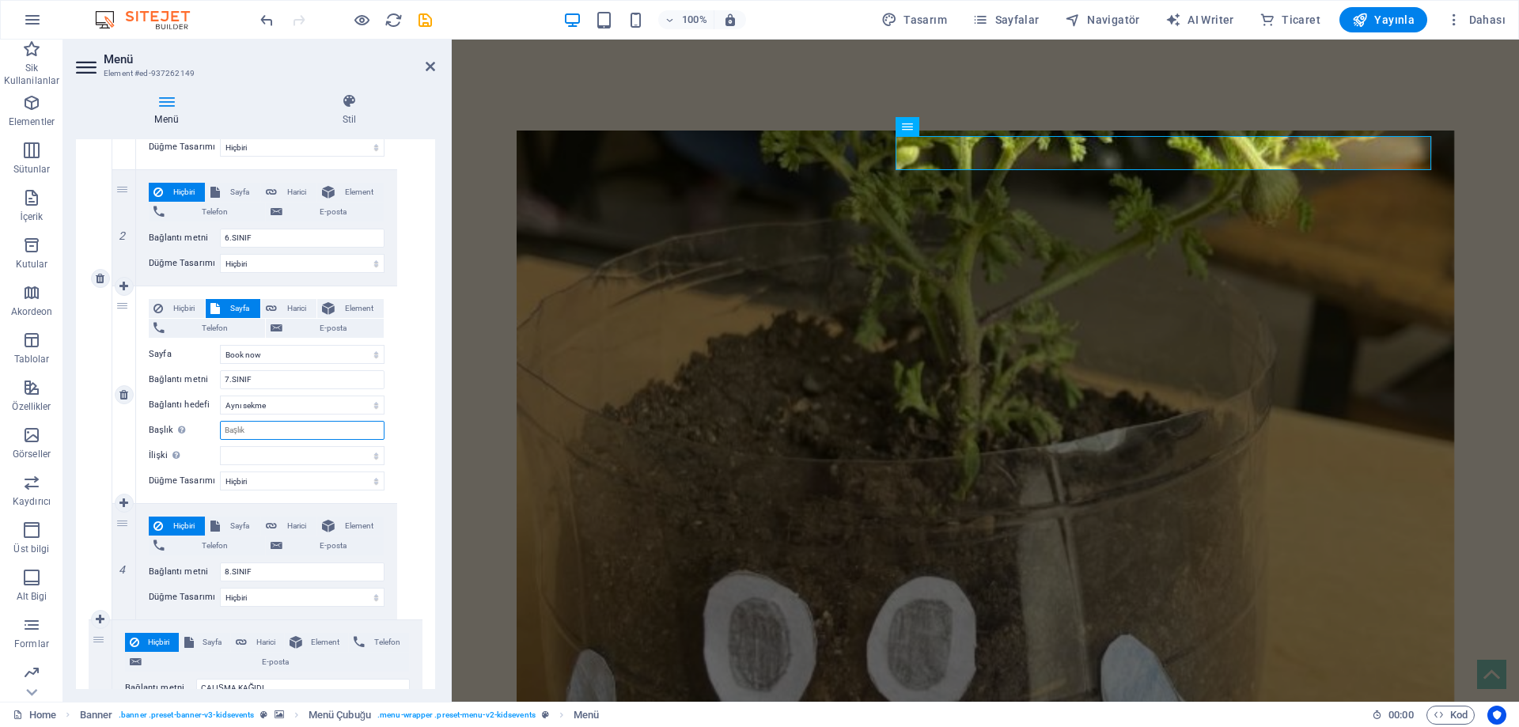
click at [294, 434] on input "Başlık Ek bağlantı tanımının bağlantı metniyle aynı olmaması gerekir. Başlık, g…" at bounding box center [302, 430] width 165 height 19
click at [273, 453] on select "alternate oluşturan bookmark harici yardım lisans ileri nofollow noreferrer noo…" at bounding box center [302, 455] width 165 height 19
click at [245, 476] on select "Hiçbiri Varsayılan Birincil İkincil" at bounding box center [302, 481] width 165 height 19
click at [245, 477] on select "Hiçbiri Varsayılan Birincil İkincil" at bounding box center [302, 481] width 165 height 19
click at [434, 70] on icon at bounding box center [430, 66] width 9 height 13
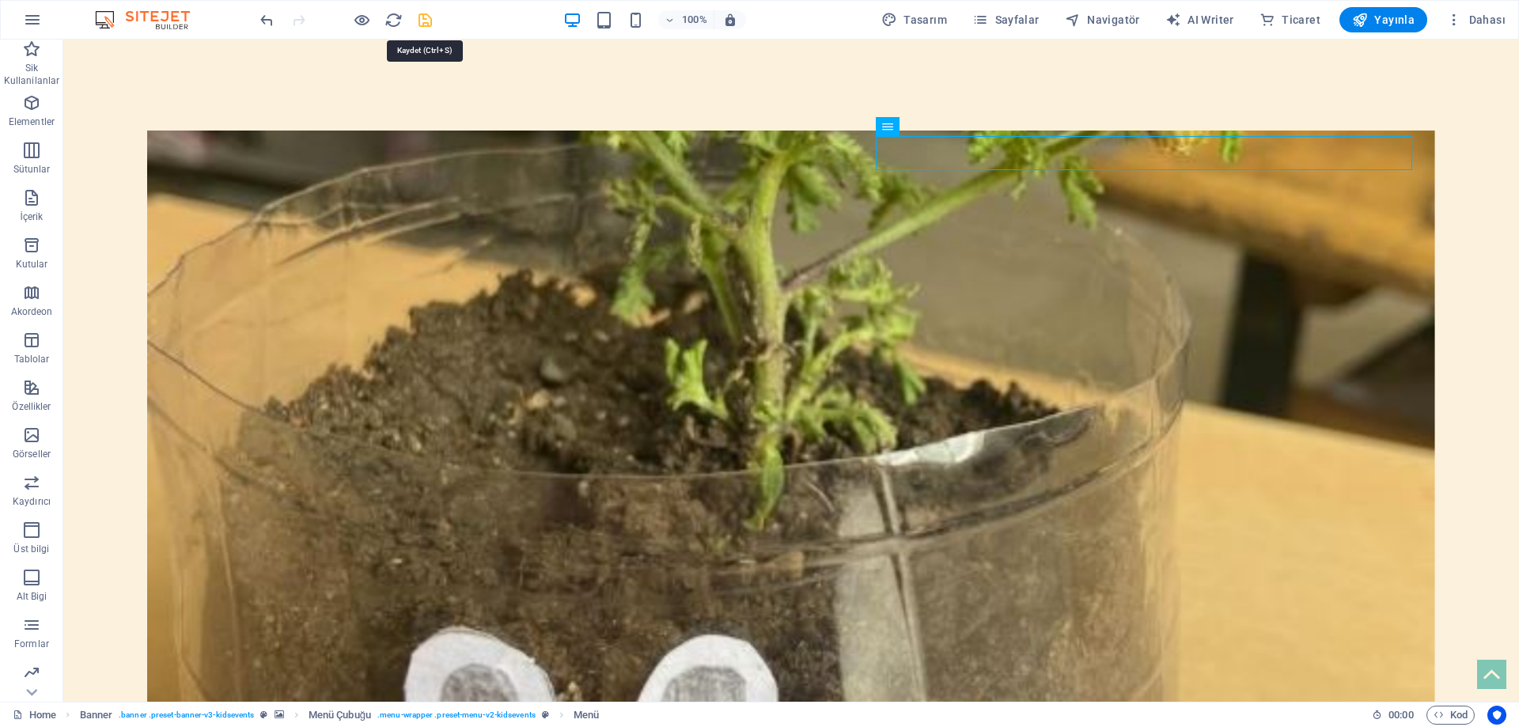
click at [428, 21] on icon "save" at bounding box center [425, 20] width 18 height 18
